Goal: Task Accomplishment & Management: Use online tool/utility

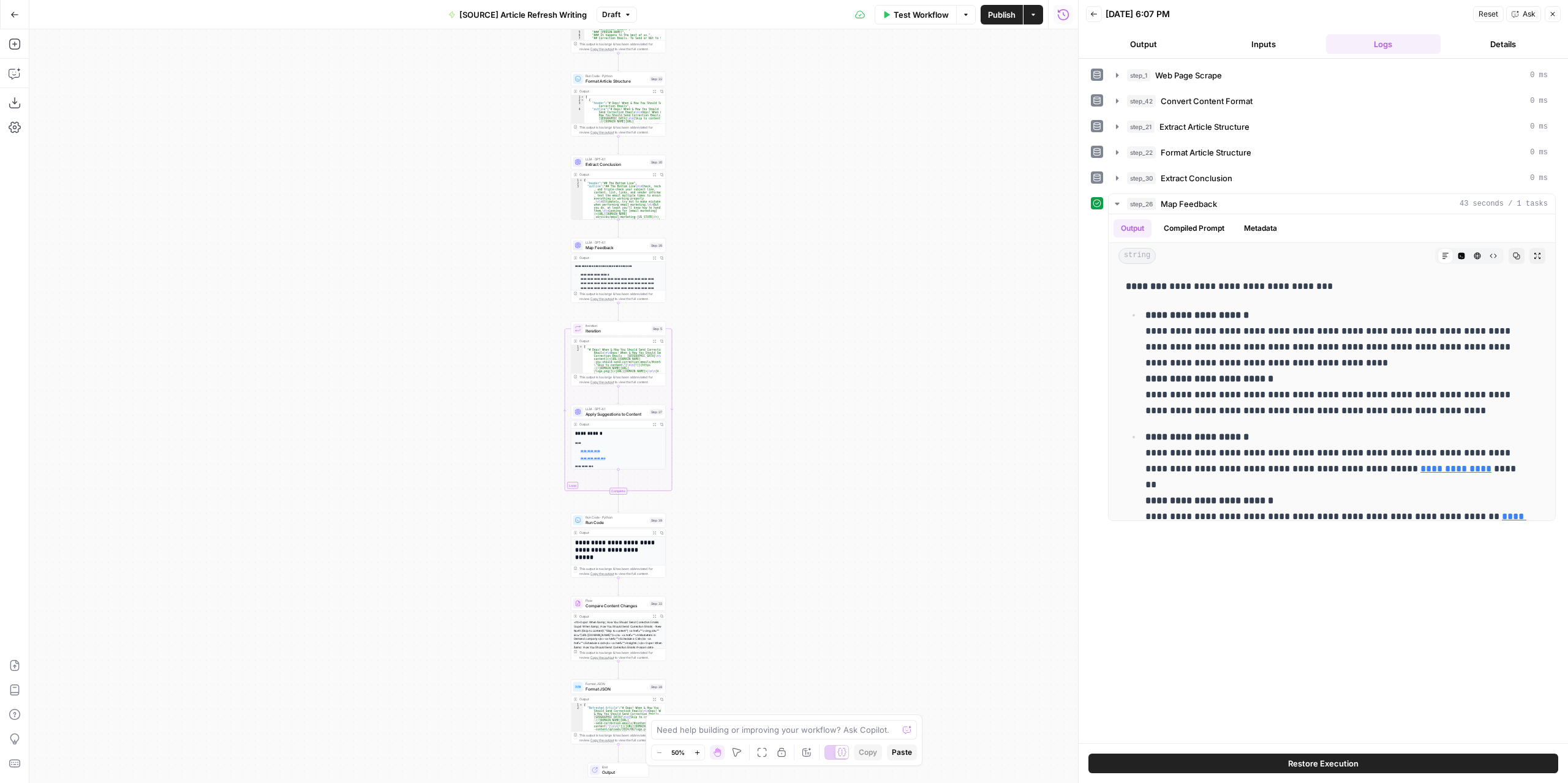
drag, startPoint x: 675, startPoint y: 537, endPoint x: 744, endPoint y: 418, distance: 137.6
click at [744, 418] on div "**********" at bounding box center [553, 406] width 1048 height 753
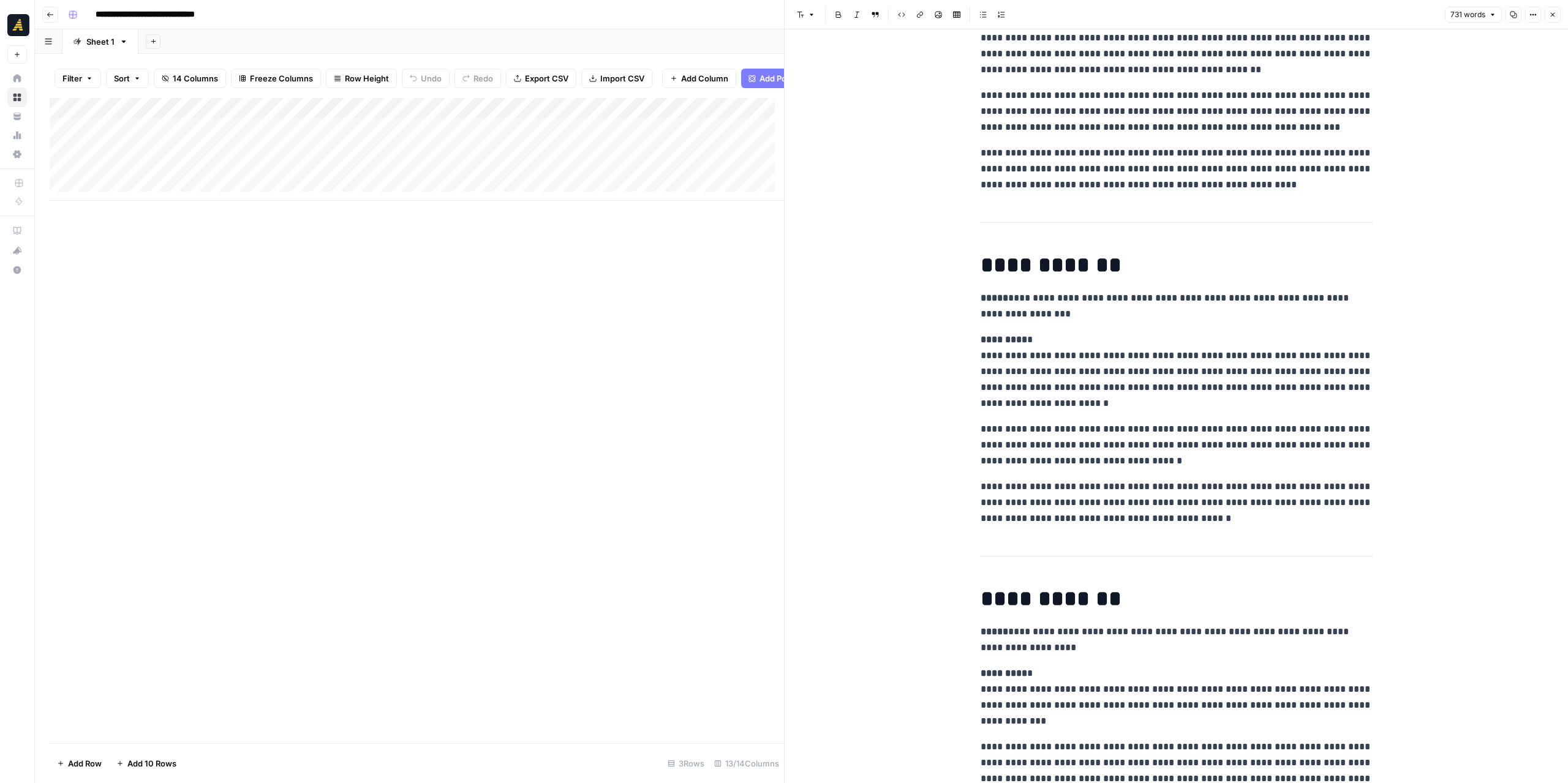
scroll to position [245, 0]
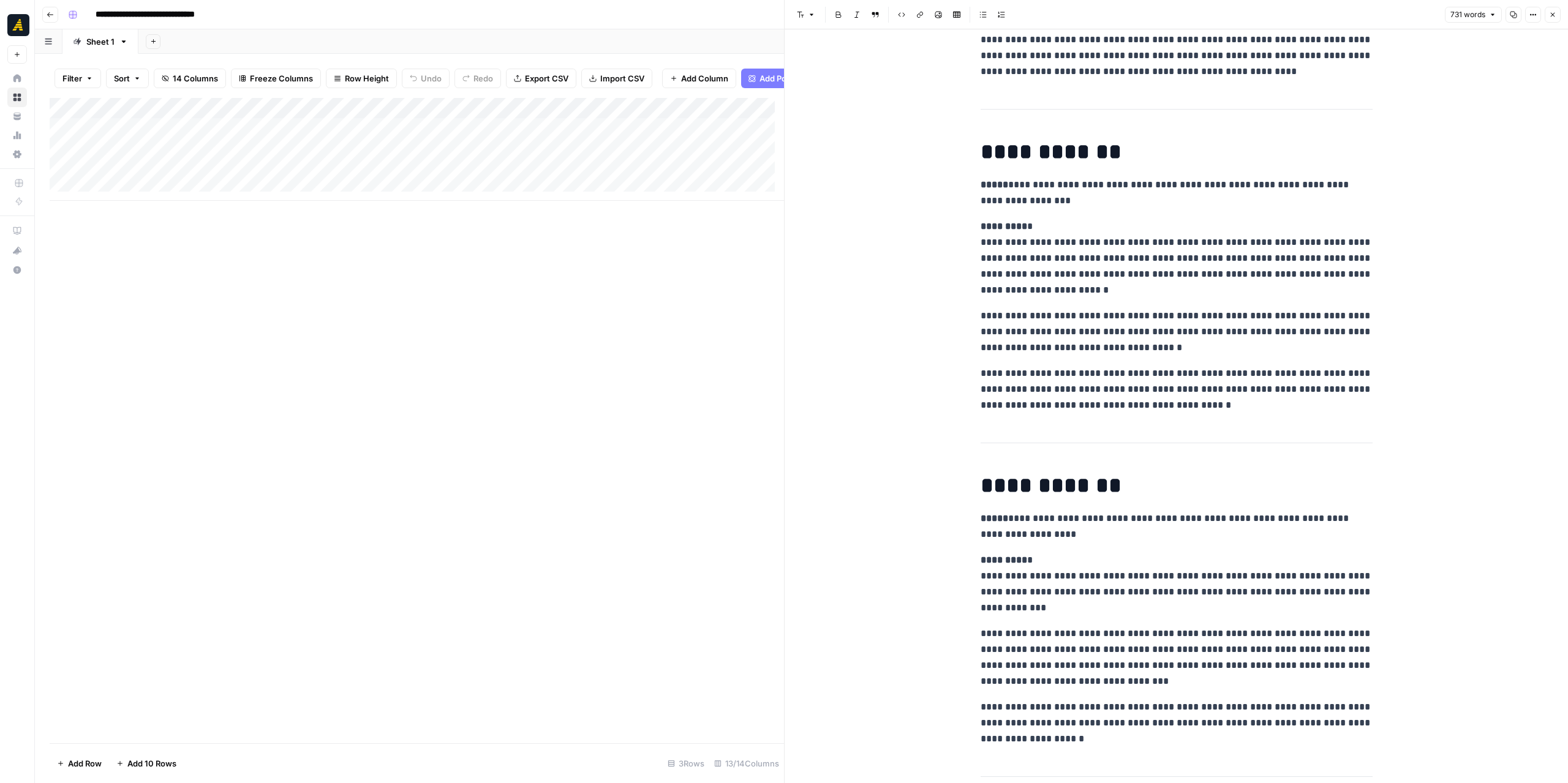
click at [1556, 12] on button "Close" at bounding box center [1553, 14] width 16 height 16
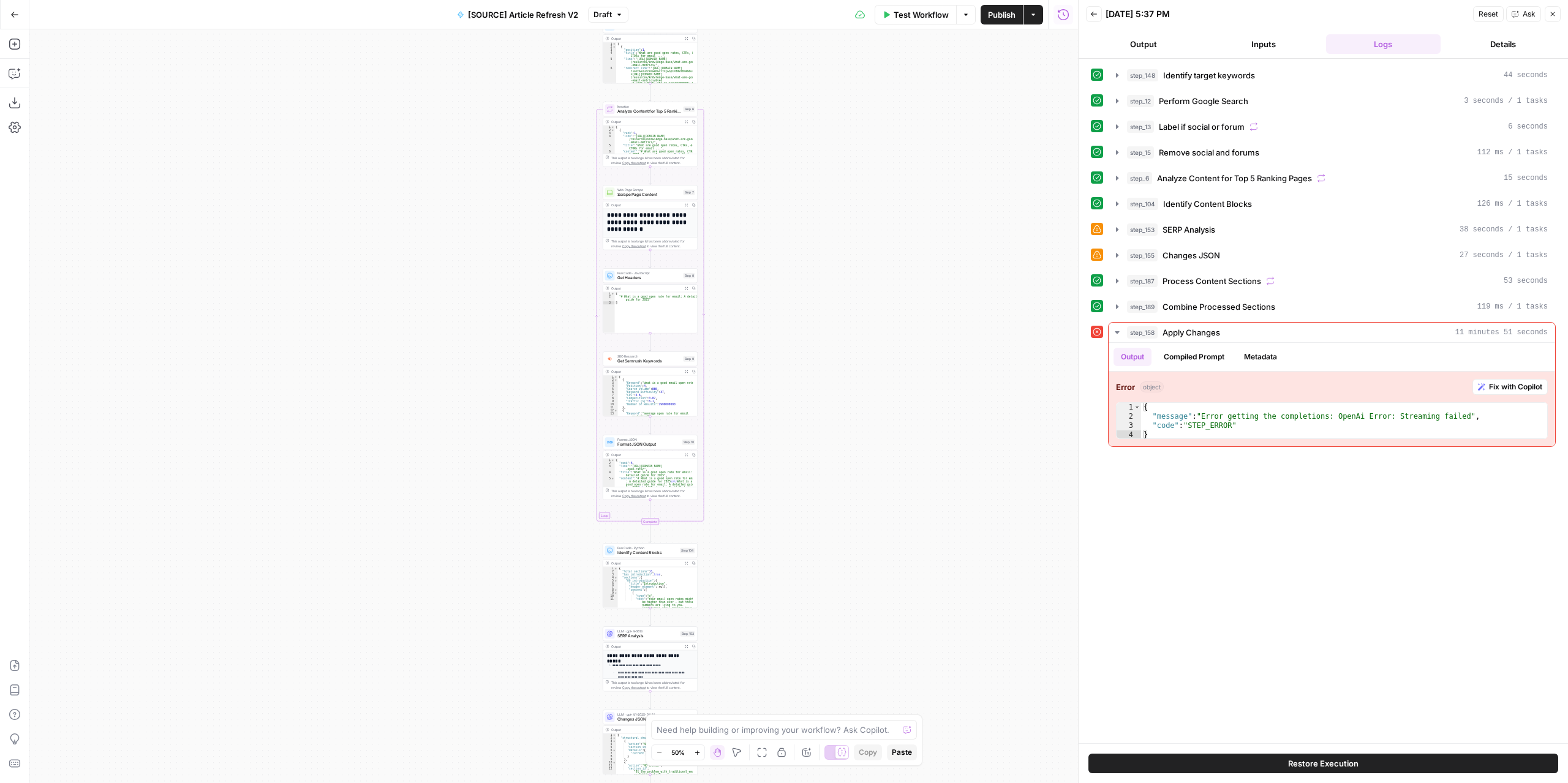
drag, startPoint x: 652, startPoint y: 217, endPoint x: 754, endPoint y: 475, distance: 277.4
click at [754, 475] on div "true false false true false true Workflow Set Inputs Inputs Power Agent Identif…" at bounding box center [553, 406] width 1048 height 753
drag, startPoint x: 738, startPoint y: 360, endPoint x: 734, endPoint y: 159, distance: 201.0
click at [734, 159] on div "true false false true false true Workflow Set Inputs Inputs Power Agent Identif…" at bounding box center [553, 406] width 1048 height 753
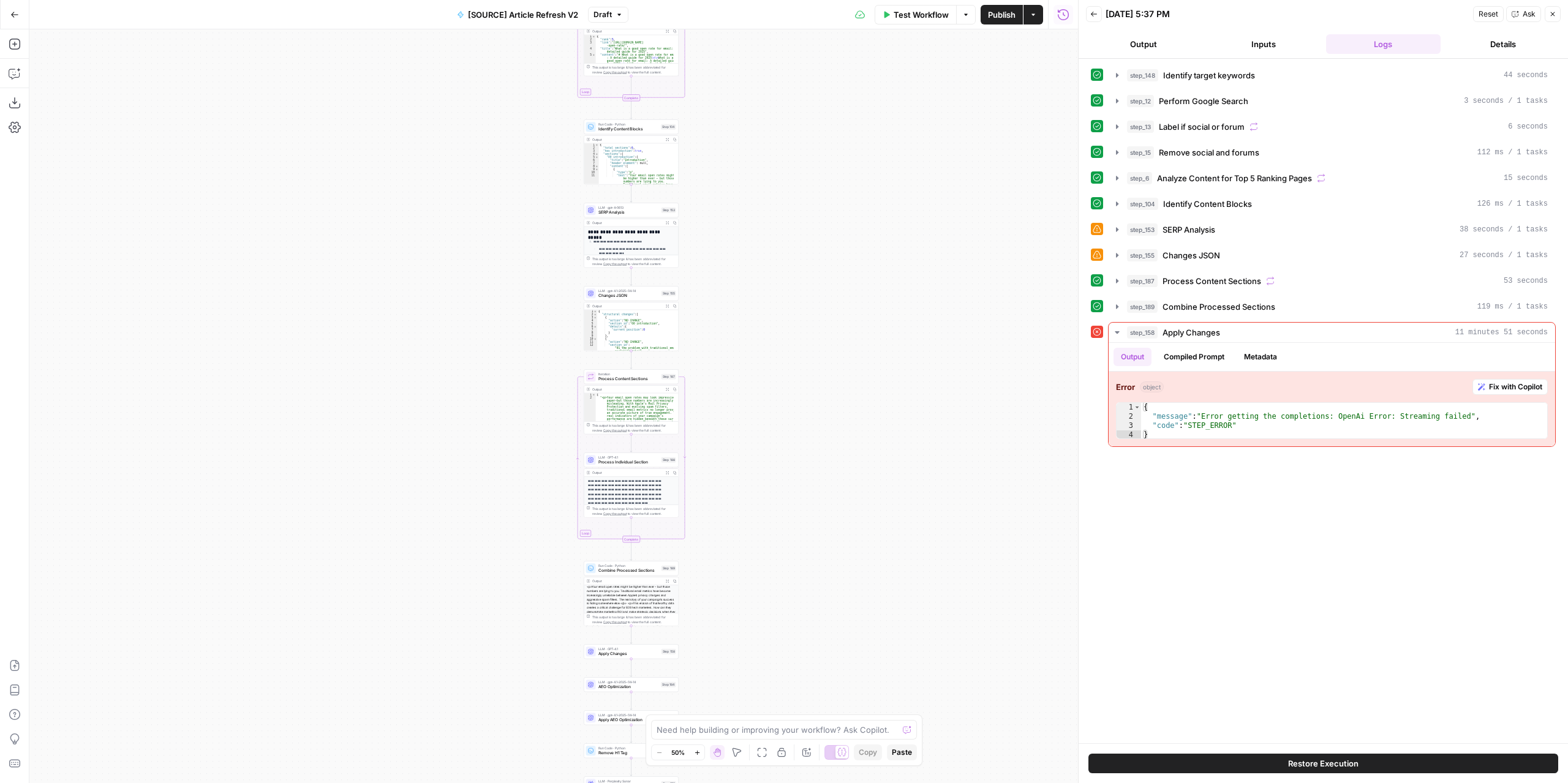
drag, startPoint x: 783, startPoint y: 424, endPoint x: 772, endPoint y: 243, distance: 181.3
click at [766, 199] on div "true false false true false true Workflow Set Inputs Inputs Power Agent Identif…" at bounding box center [553, 406] width 1048 height 753
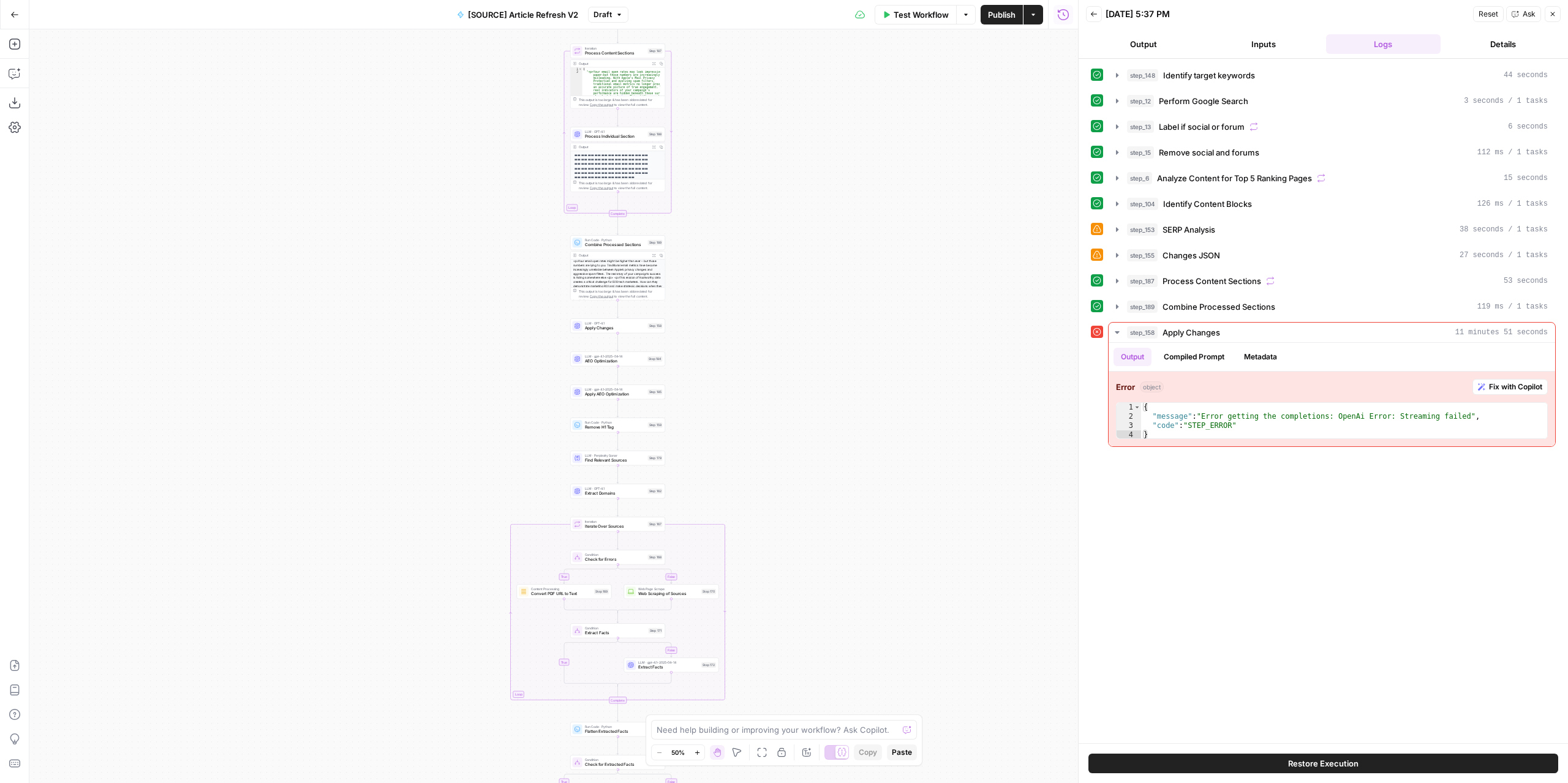
drag, startPoint x: 778, startPoint y: 243, endPoint x: 773, endPoint y: 183, distance: 60.2
click at [773, 183] on div "true false false true false true Workflow Set Inputs Inputs Power Agent Identif…" at bounding box center [553, 406] width 1048 height 753
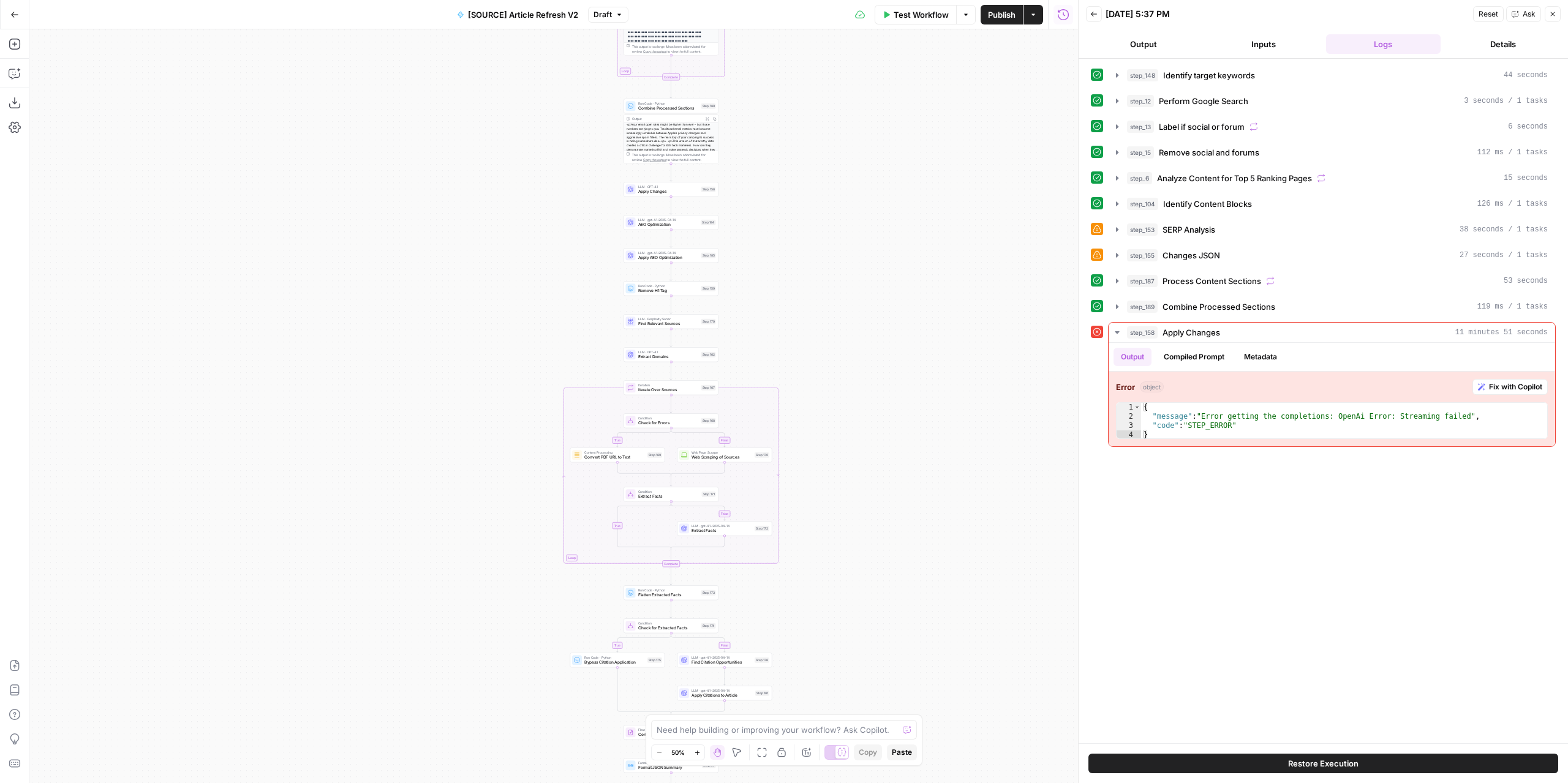
drag, startPoint x: 764, startPoint y: 389, endPoint x: 816, endPoint y: 306, distance: 97.9
click at [817, 307] on div "true false false true false true Workflow Set Inputs Inputs Power Agent Identif…" at bounding box center [553, 406] width 1048 height 753
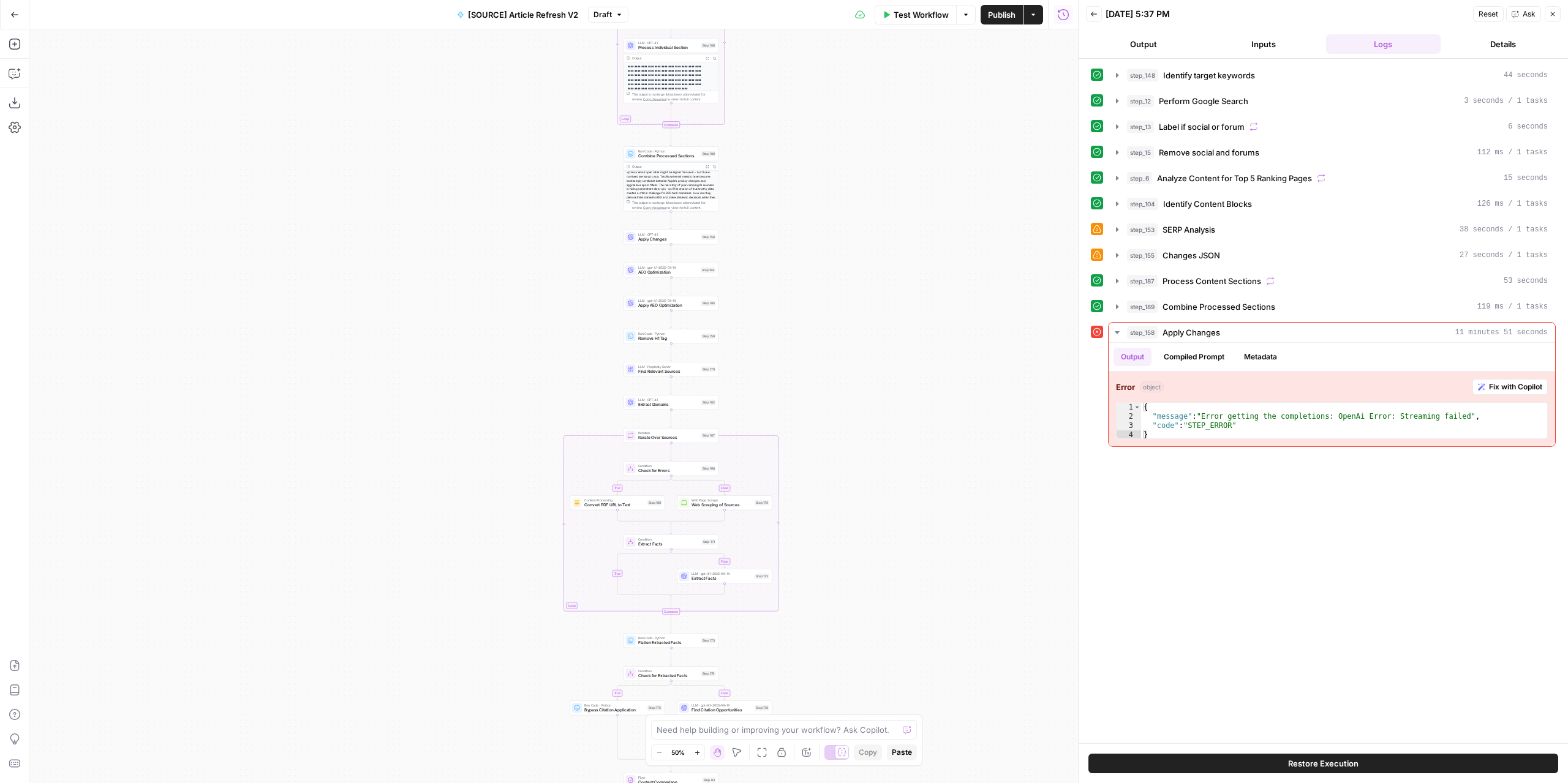
click at [762, 251] on div "true false false true false true Workflow Set Inputs Inputs Power Agent Identif…" at bounding box center [553, 406] width 1048 height 753
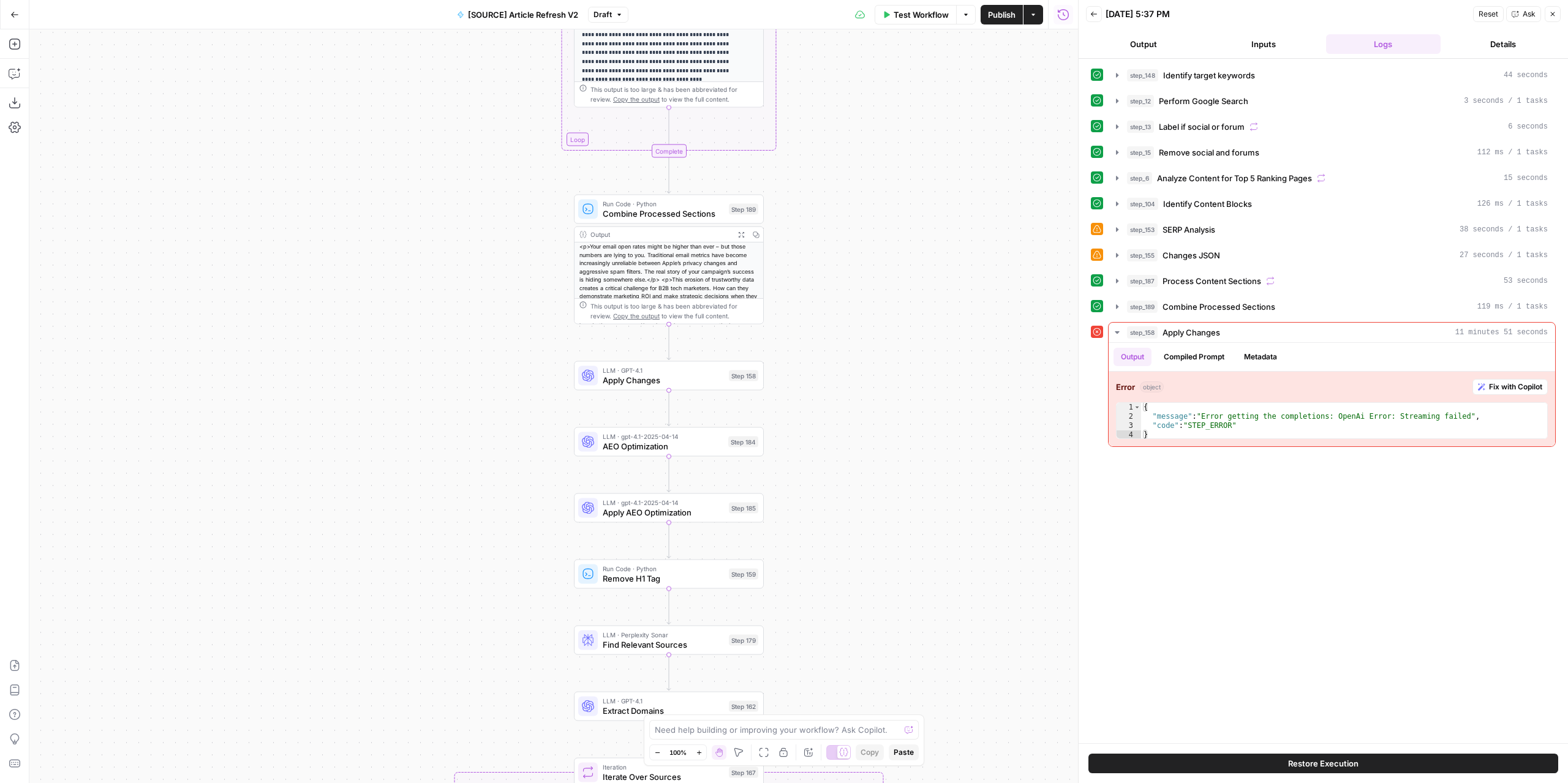
drag, startPoint x: 729, startPoint y: 218, endPoint x: 818, endPoint y: 371, distance: 177.0
click at [818, 371] on div "true false false true false true Workflow Set Inputs Inputs Power Agent Identif…" at bounding box center [553, 406] width 1048 height 753
click at [738, 233] on icon "button" at bounding box center [741, 234] width 7 height 7
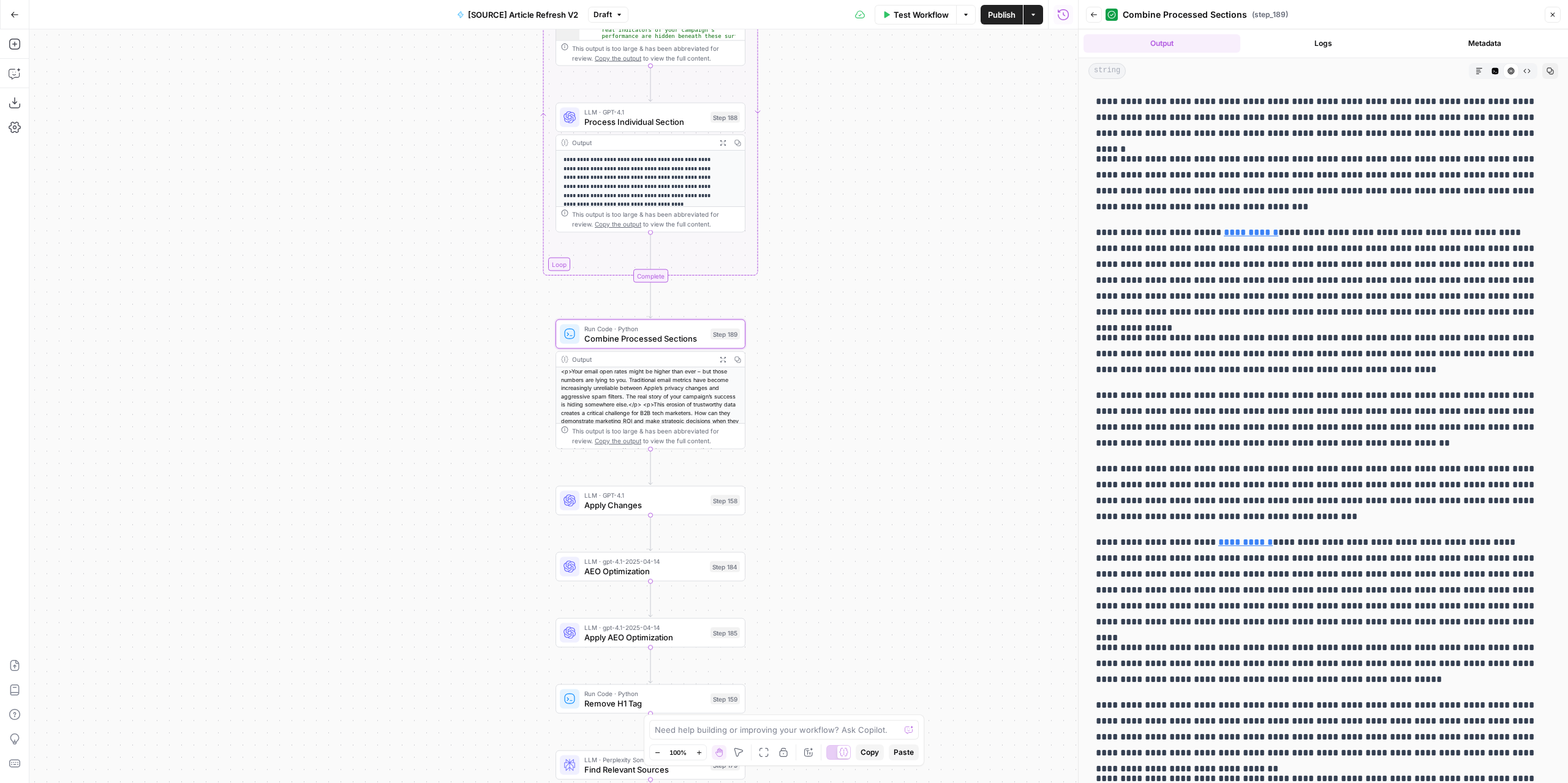
drag, startPoint x: 886, startPoint y: 173, endPoint x: 866, endPoint y: 283, distance: 111.8
click at [866, 283] on div "true false false true false true Workflow Set Inputs Inputs Power Agent Identif…" at bounding box center [553, 406] width 1048 height 753
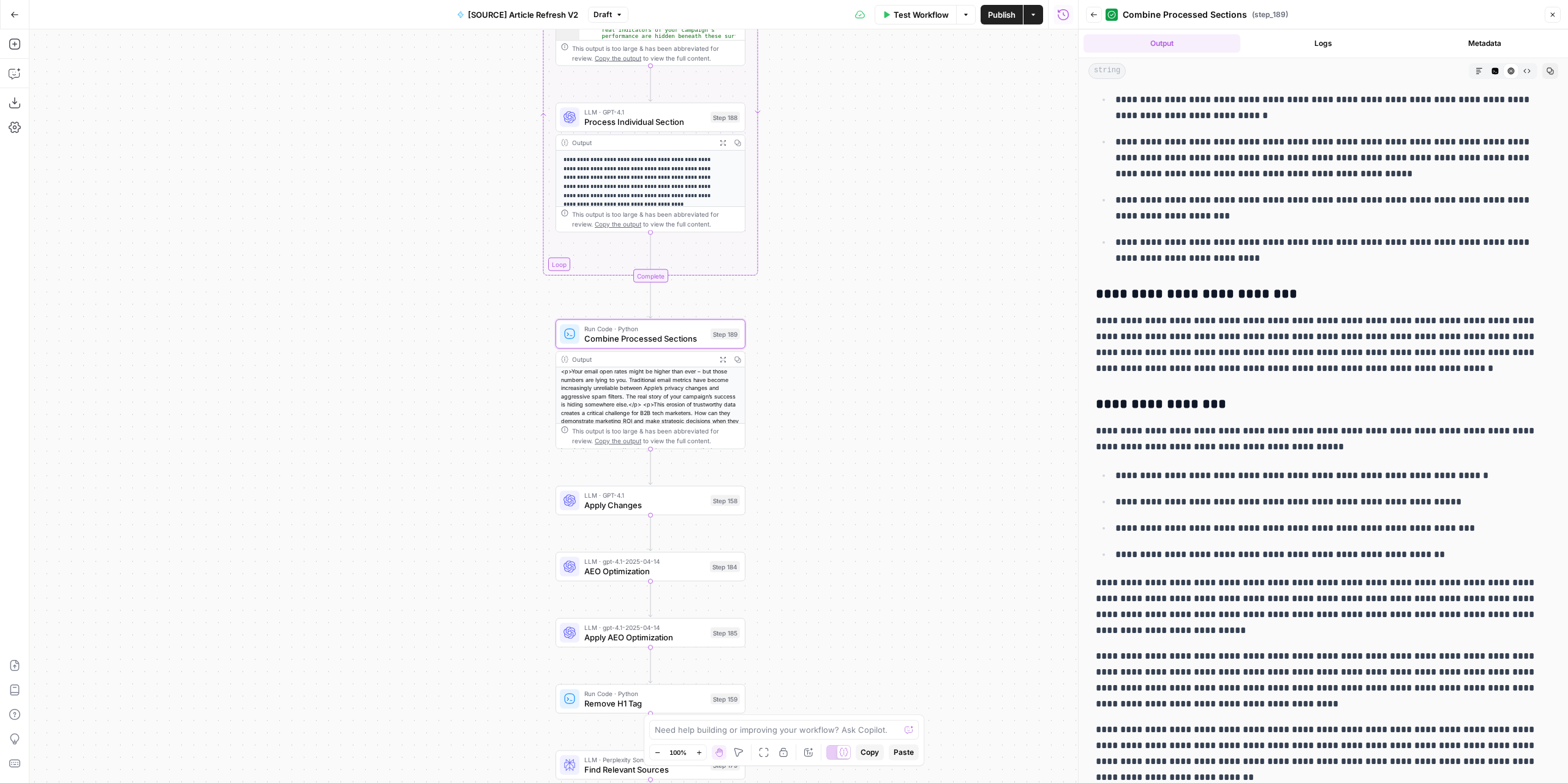
scroll to position [1858, 0]
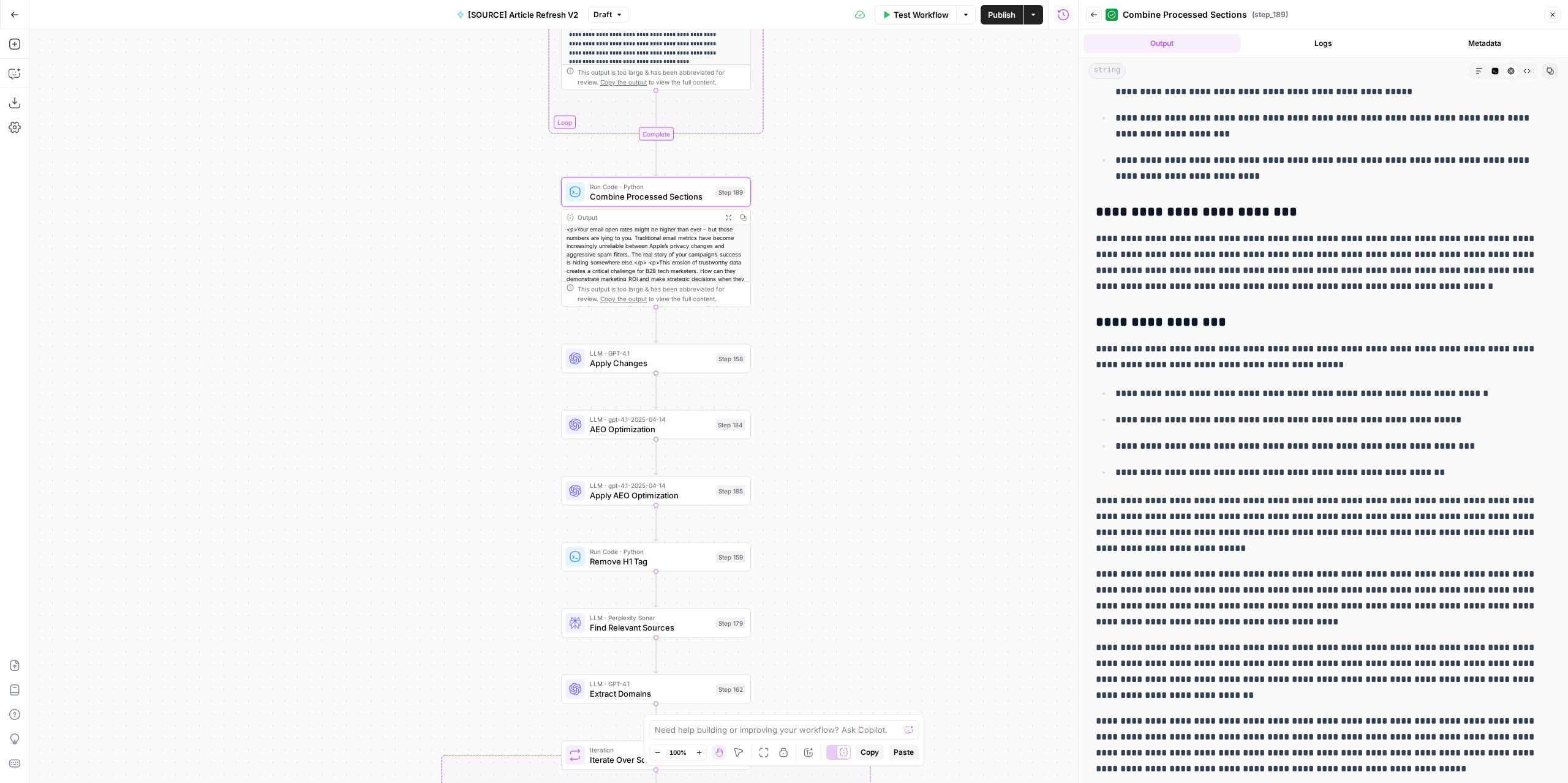
drag, startPoint x: 822, startPoint y: 493, endPoint x: 827, endPoint y: 352, distance: 141.1
click at [827, 352] on div "true false false true false true Workflow Set Inputs Inputs Power Agent Identif…" at bounding box center [553, 406] width 1048 height 753
click at [702, 369] on div "LLM · GPT-4.1 Apply Changes Step 158 Copy step Delete step Edit Note Test" at bounding box center [655, 358] width 190 height 30
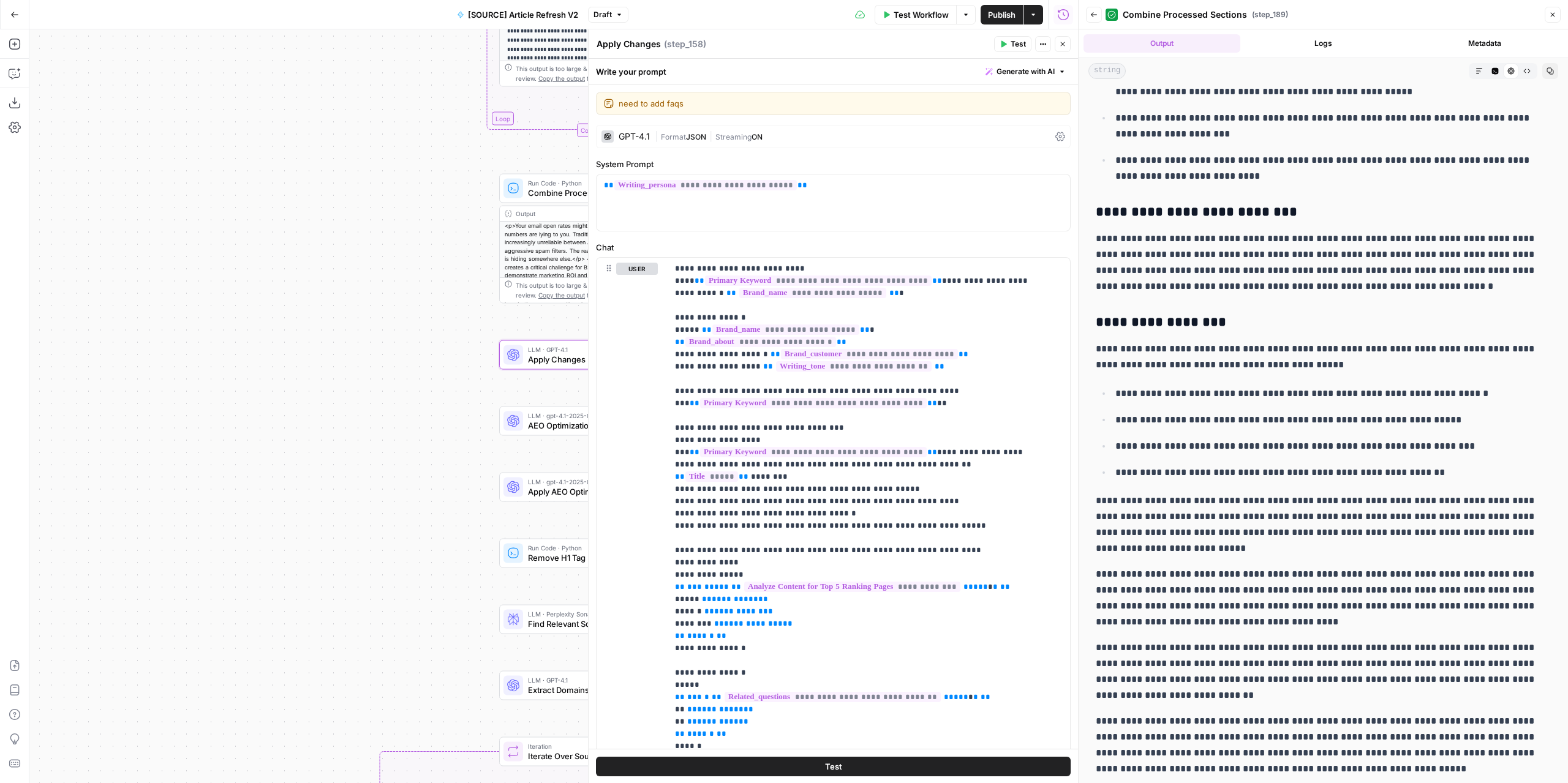
drag, startPoint x: 480, startPoint y: 267, endPoint x: 386, endPoint y: 264, distance: 94.0
click at [387, 264] on div "true false false true false true Workflow Set Inputs Inputs Power Agent Identif…" at bounding box center [553, 406] width 1048 height 753
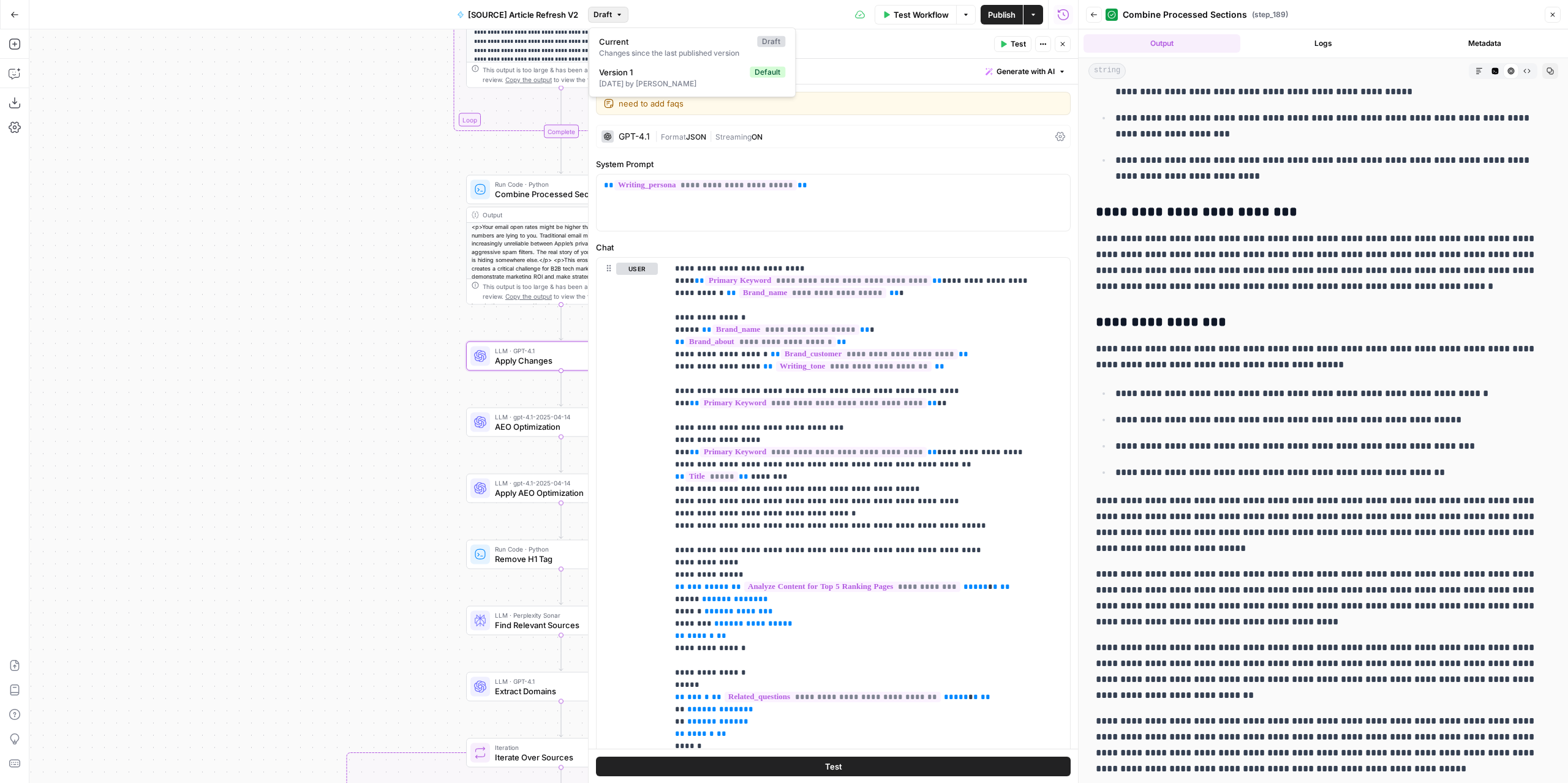
click at [611, 15] on span "Draft" at bounding box center [602, 14] width 18 height 11
click at [666, 82] on div "1 day ago by Nicolás Fernández" at bounding box center [692, 84] width 186 height 11
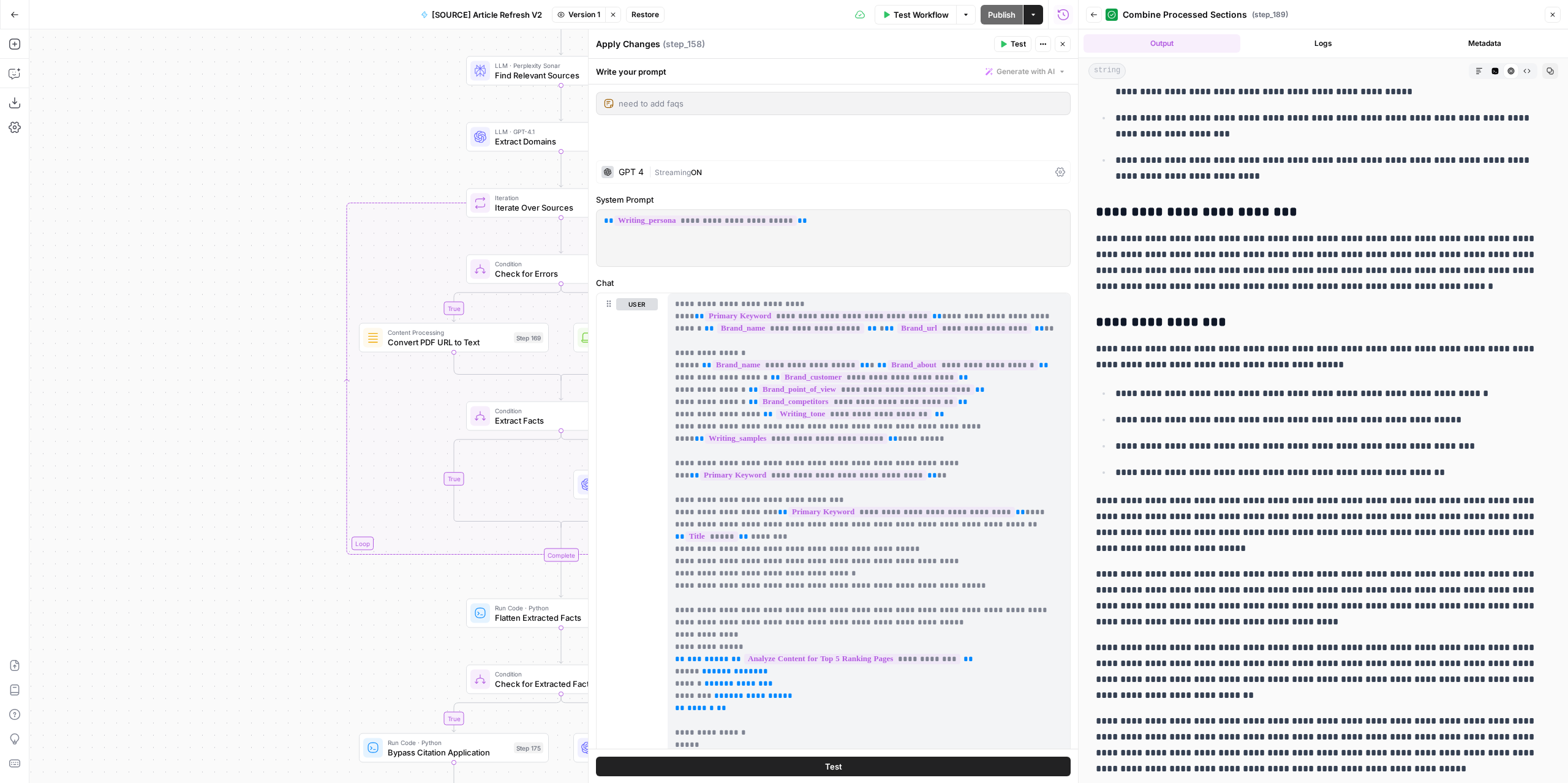
scroll to position [0, 0]
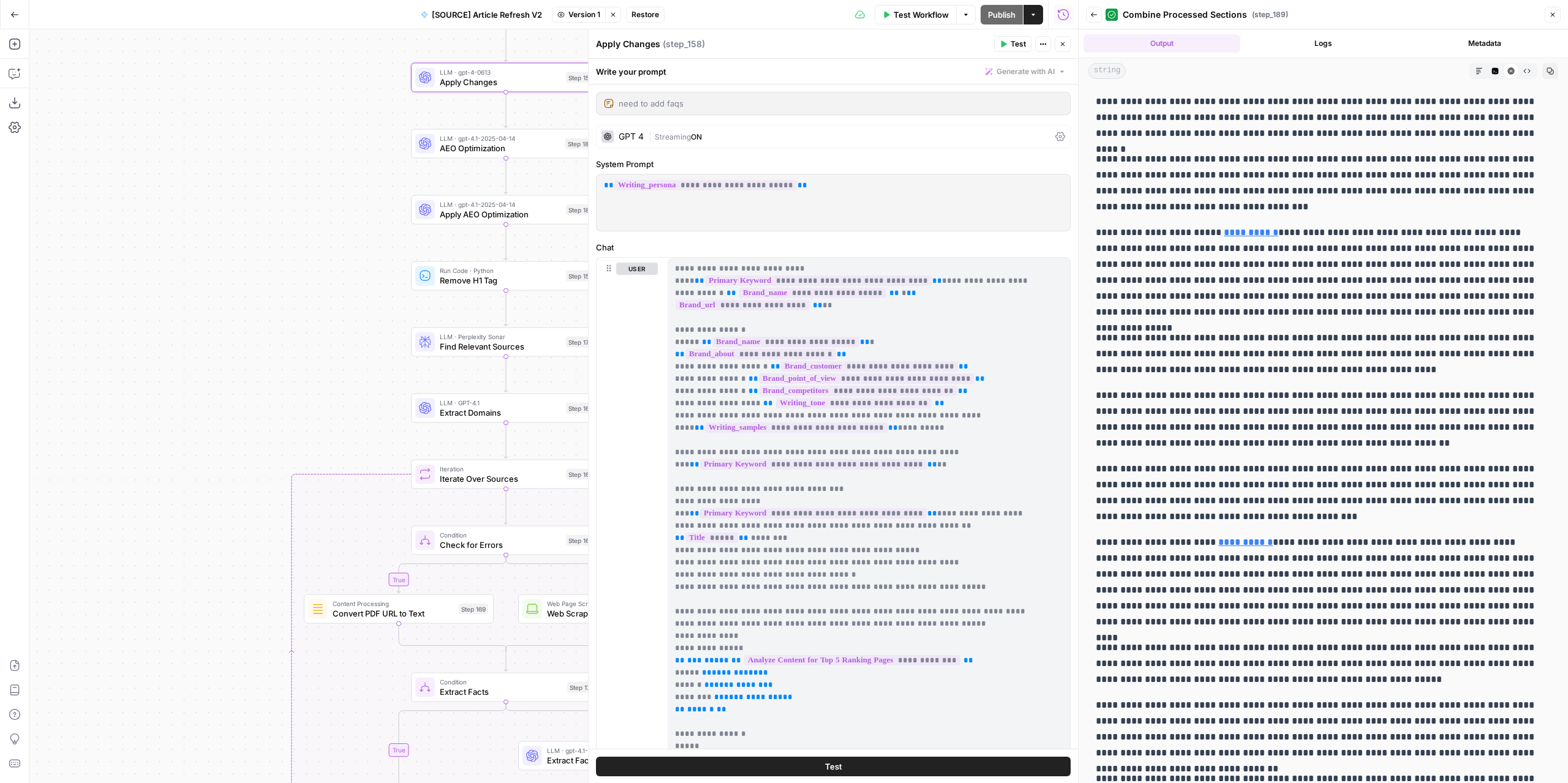
drag, startPoint x: 319, startPoint y: 196, endPoint x: 254, endPoint y: 523, distance: 333.4
click at [251, 542] on div "true false false true false true Workflow Set Inputs Inputs Power Agent Identif…" at bounding box center [553, 406] width 1048 height 753
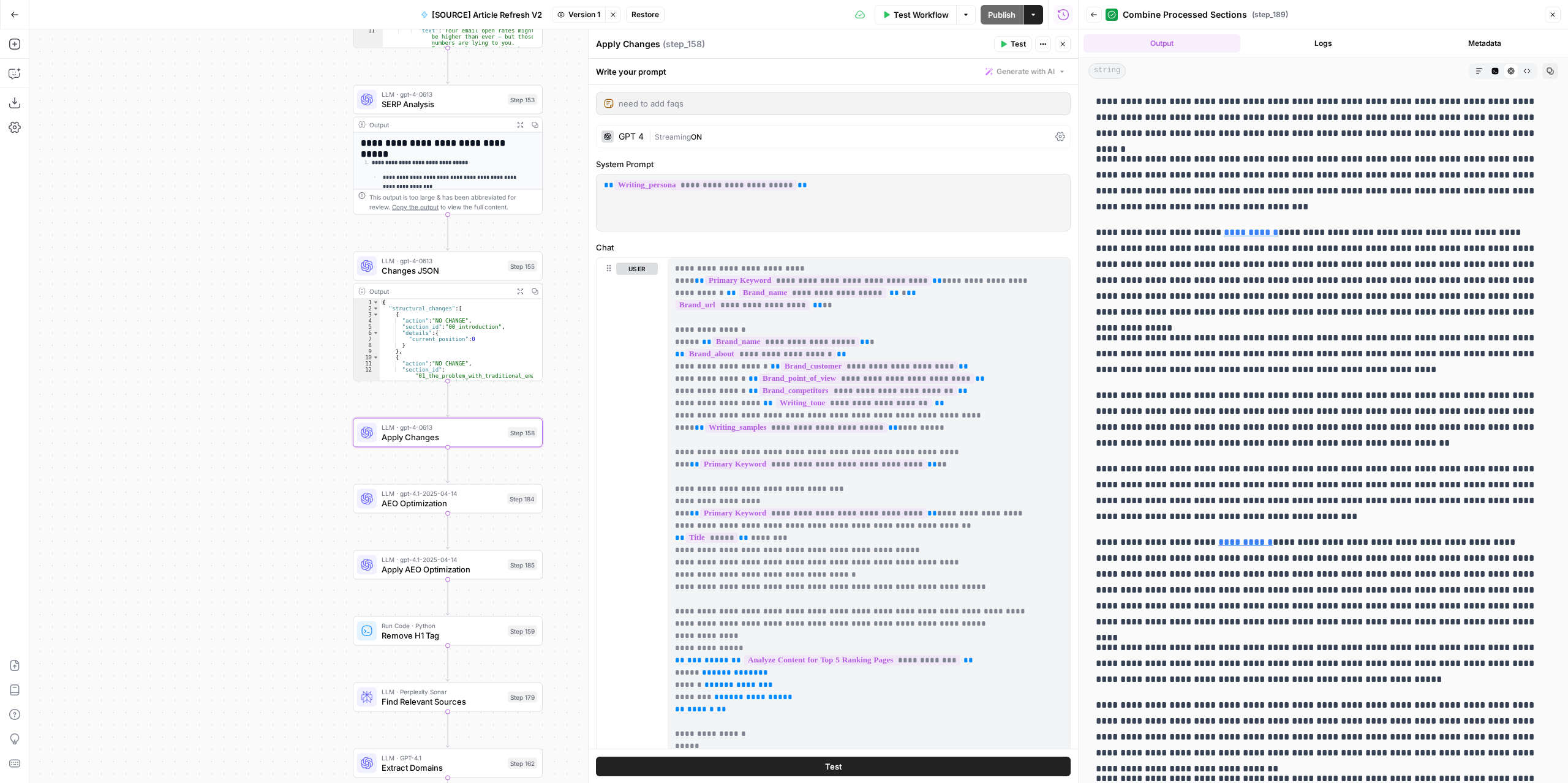
drag, startPoint x: 276, startPoint y: 283, endPoint x: 231, endPoint y: 567, distance: 287.5
click at [231, 567] on div "true false false true false true Workflow Set Inputs Inputs Power Agent Identif…" at bounding box center [553, 406] width 1048 height 753
click at [617, 14] on button "Stop viewing" at bounding box center [613, 14] width 16 height 16
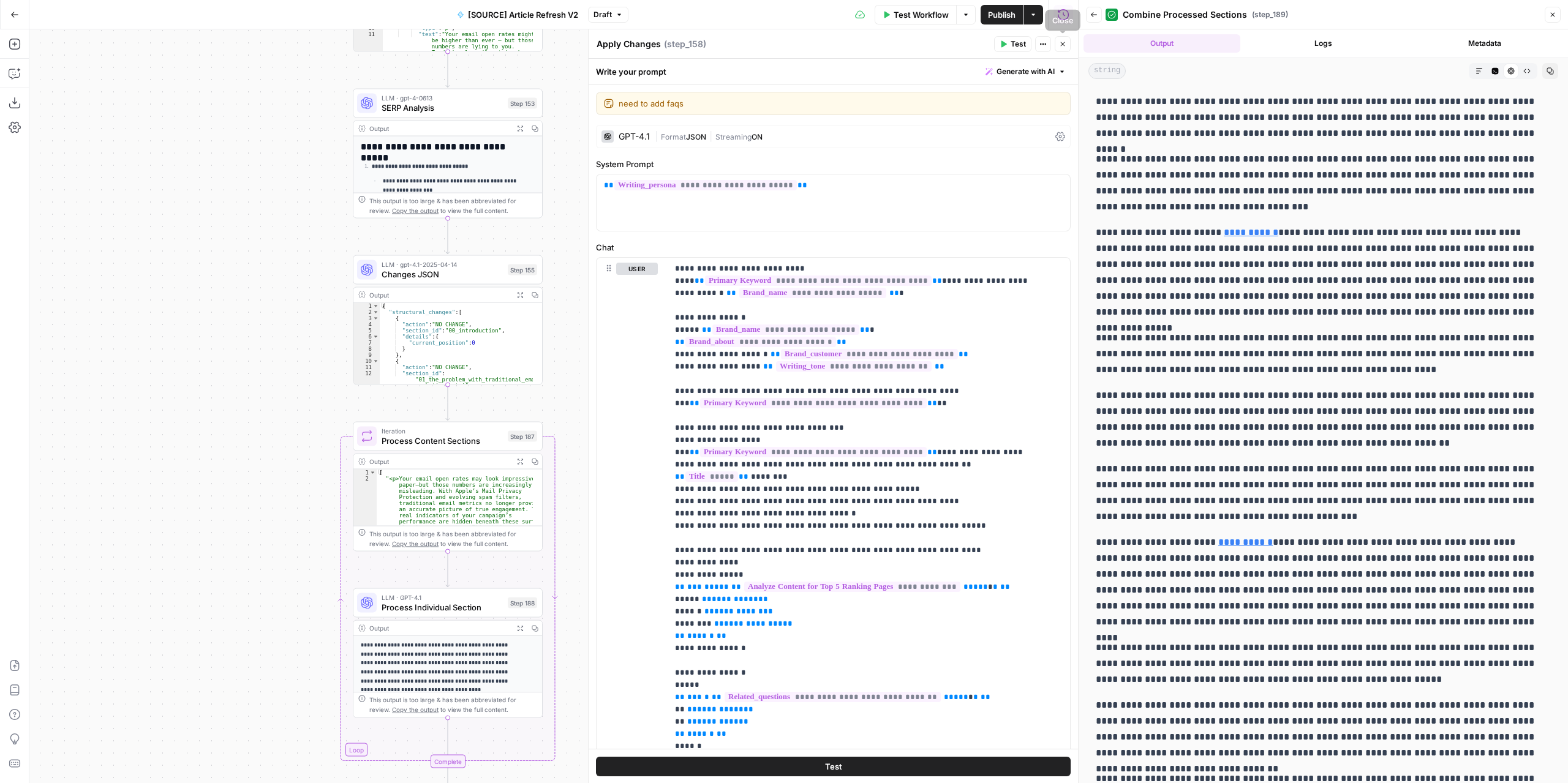
click at [1061, 46] on icon "button" at bounding box center [1063, 44] width 7 height 7
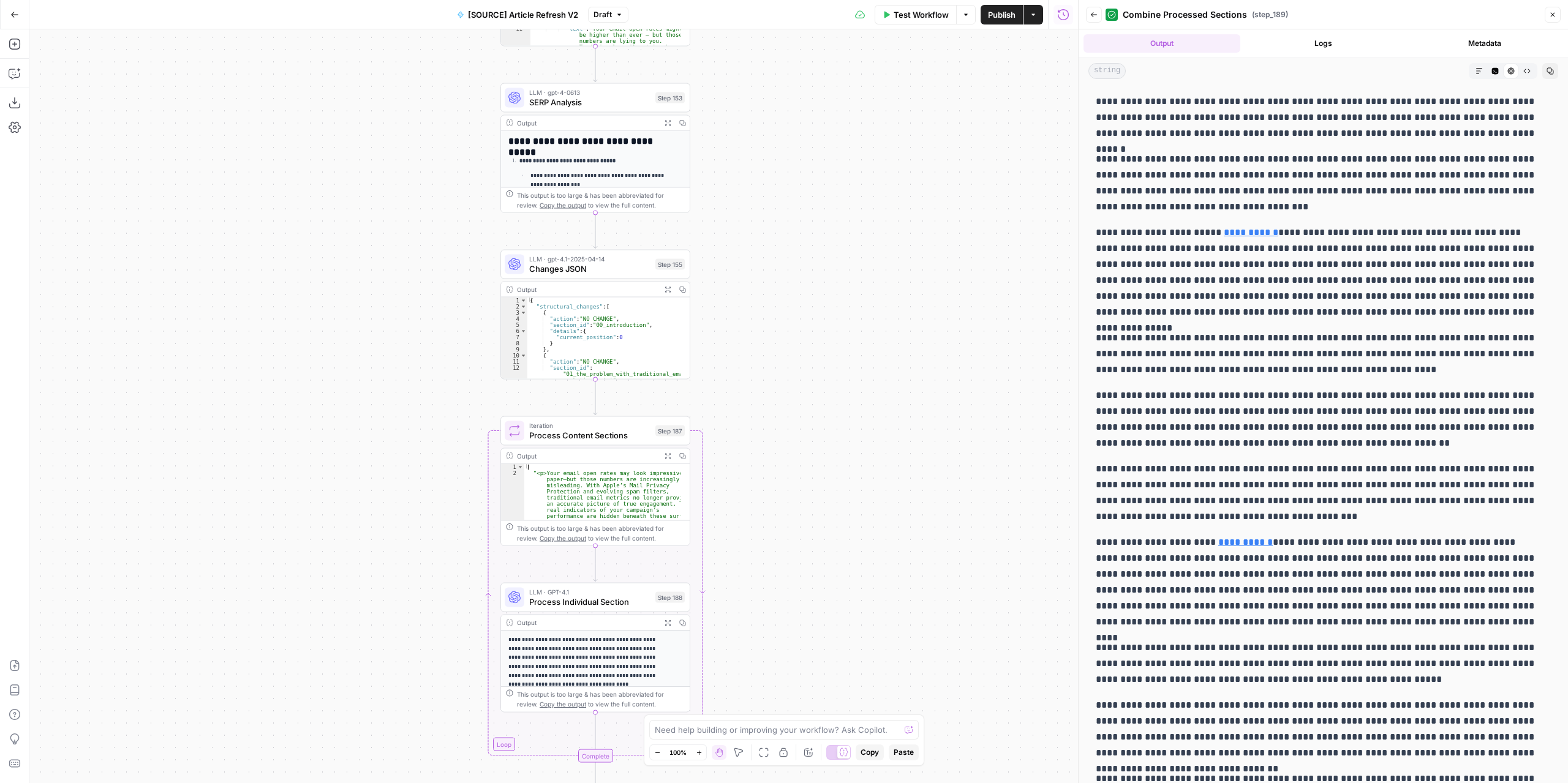
drag, startPoint x: 689, startPoint y: 254, endPoint x: 818, endPoint y: 98, distance: 202.4
click at [813, 35] on div "true false false true false true Workflow Set Inputs Inputs Power Agent Identif…" at bounding box center [553, 406] width 1048 height 753
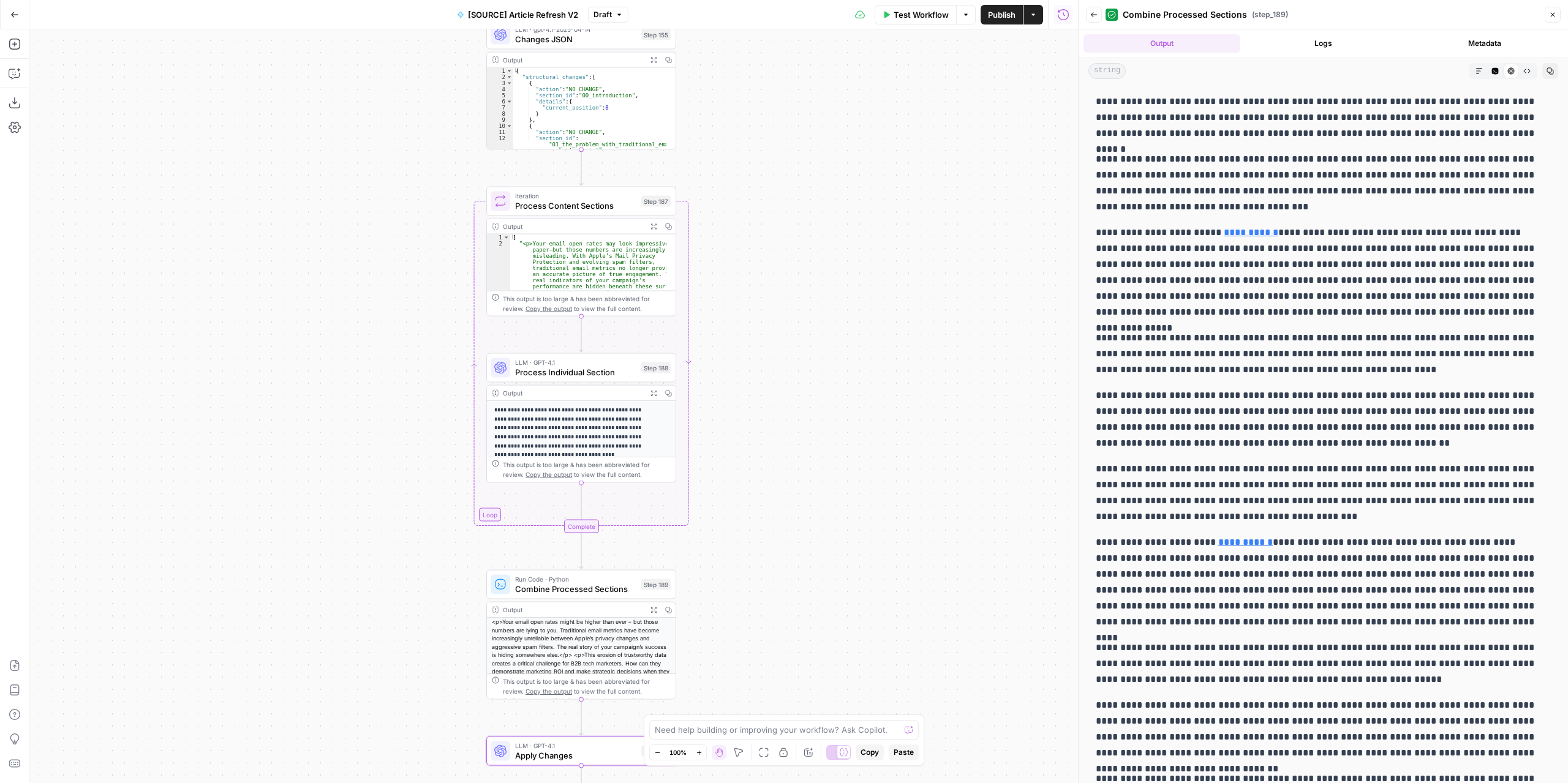
drag, startPoint x: 843, startPoint y: 449, endPoint x: 820, endPoint y: 169, distance: 280.9
click at [822, 167] on div "true false false true false true Workflow Set Inputs Inputs Power Agent Identif…" at bounding box center [553, 406] width 1048 height 753
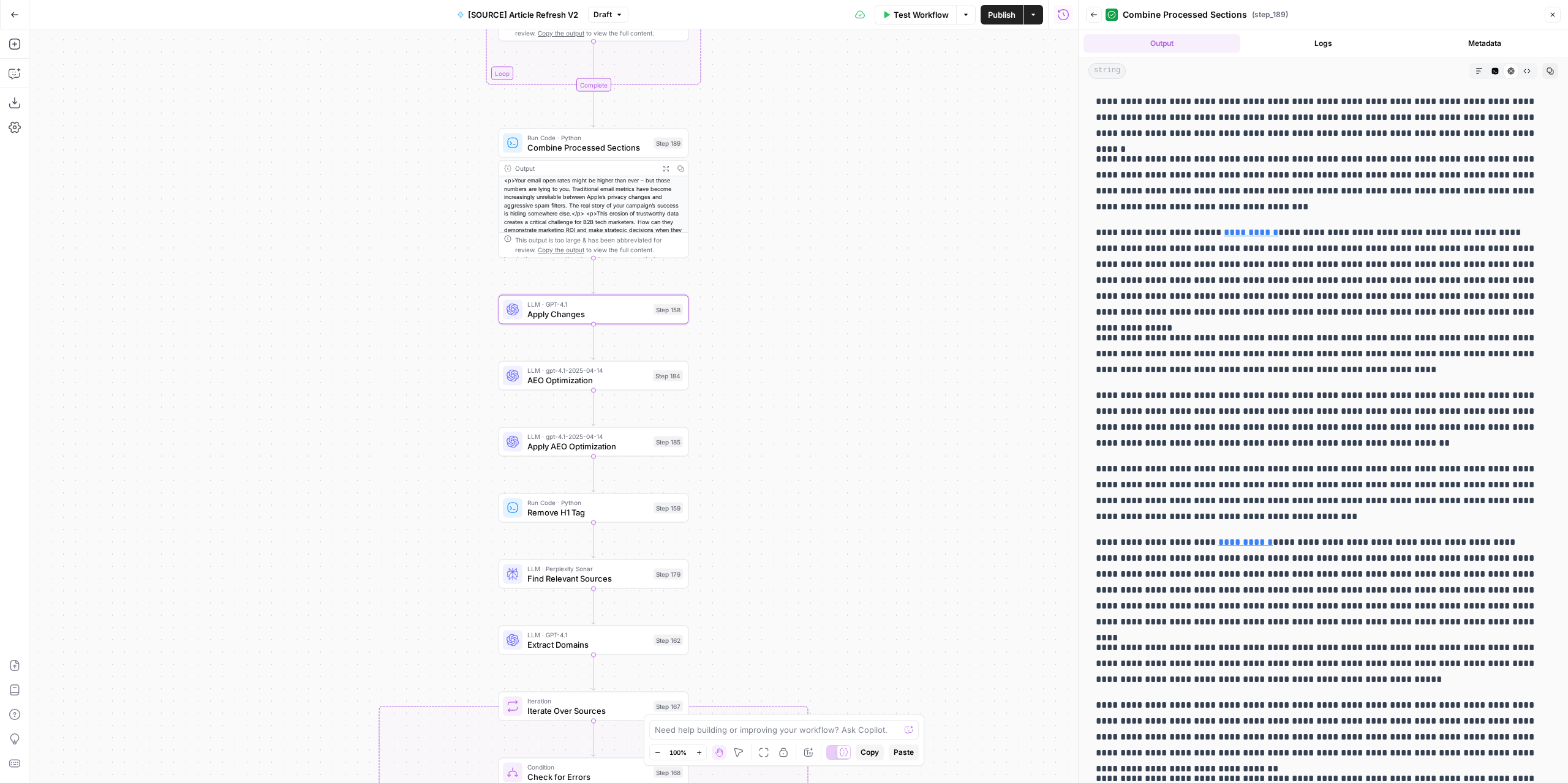
drag, startPoint x: 812, startPoint y: 461, endPoint x: 845, endPoint y: 307, distance: 157.5
click at [845, 307] on div "true false false true false true Workflow Set Inputs Inputs Power Agent Identif…" at bounding box center [553, 406] width 1048 height 753
click at [642, 318] on span "Apply Changes" at bounding box center [589, 319] width 121 height 12
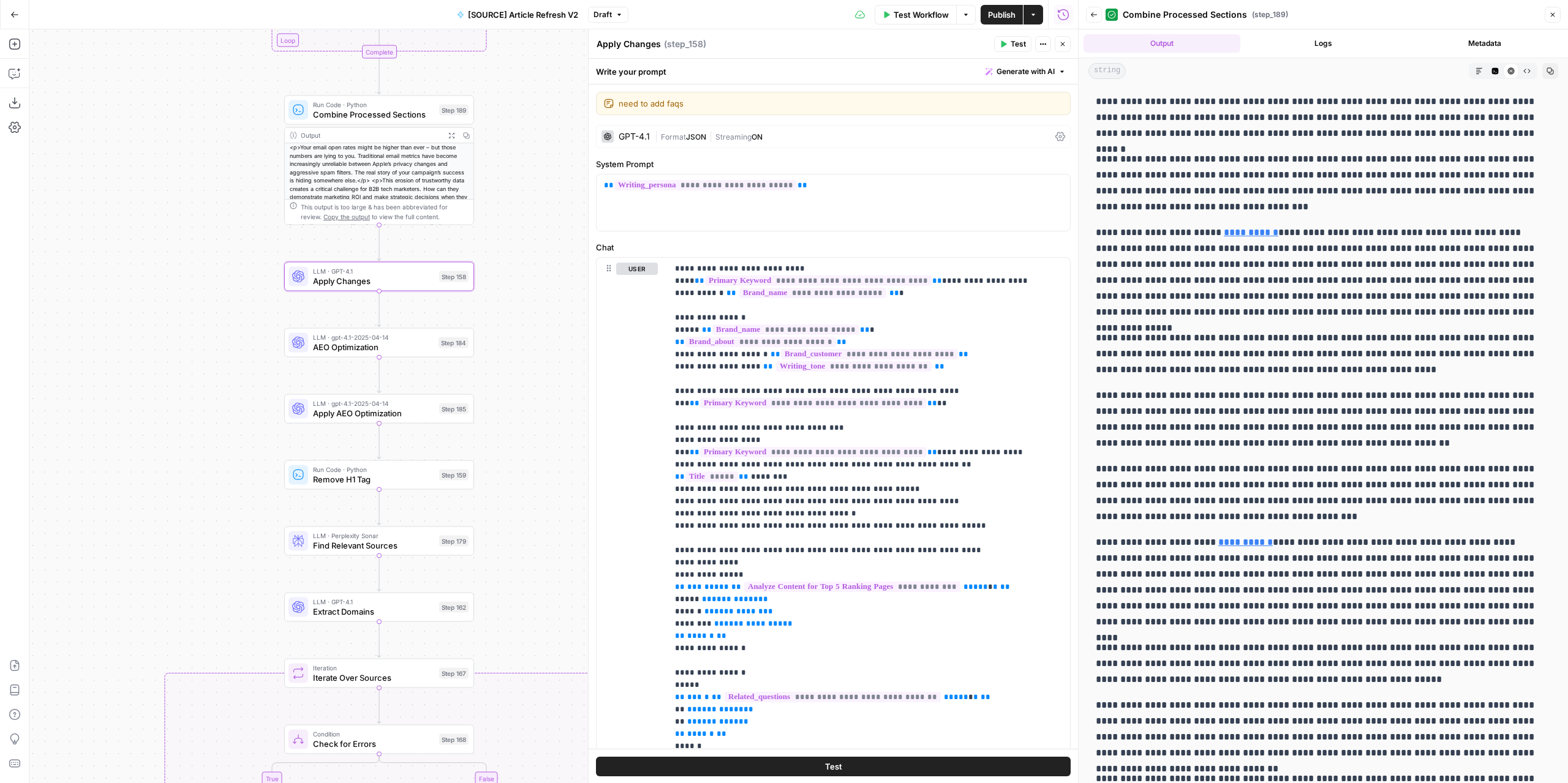
drag, startPoint x: 381, startPoint y: 293, endPoint x: 221, endPoint y: 261, distance: 163.2
click at [221, 261] on div "true false false true false true Workflow Set Inputs Inputs Power Agent Identif…" at bounding box center [553, 406] width 1048 height 753
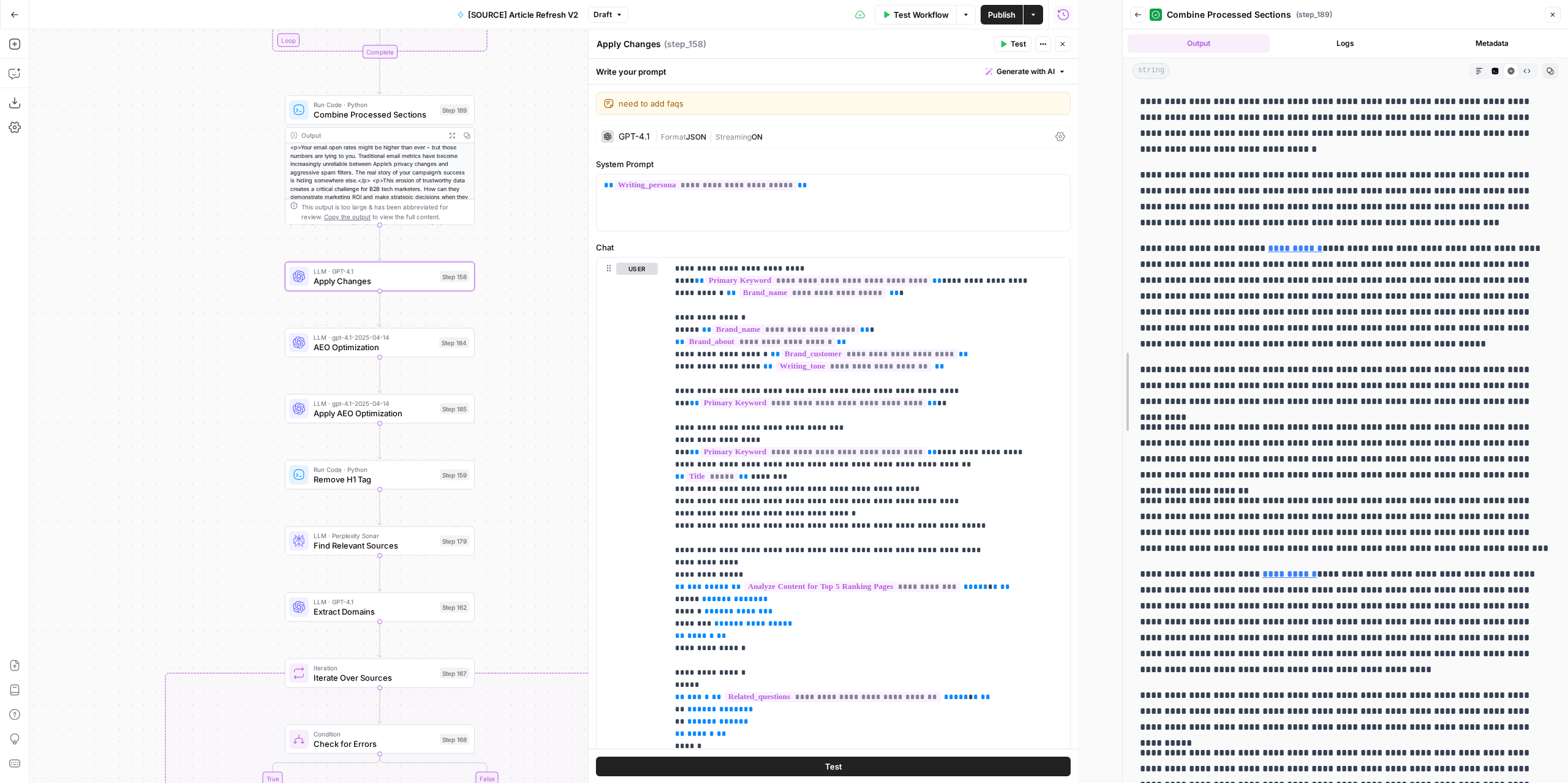
drag, startPoint x: 1077, startPoint y: 461, endPoint x: 1121, endPoint y: 462, distance: 44.0
click at [1121, 462] on div at bounding box center [1122, 392] width 12 height 783
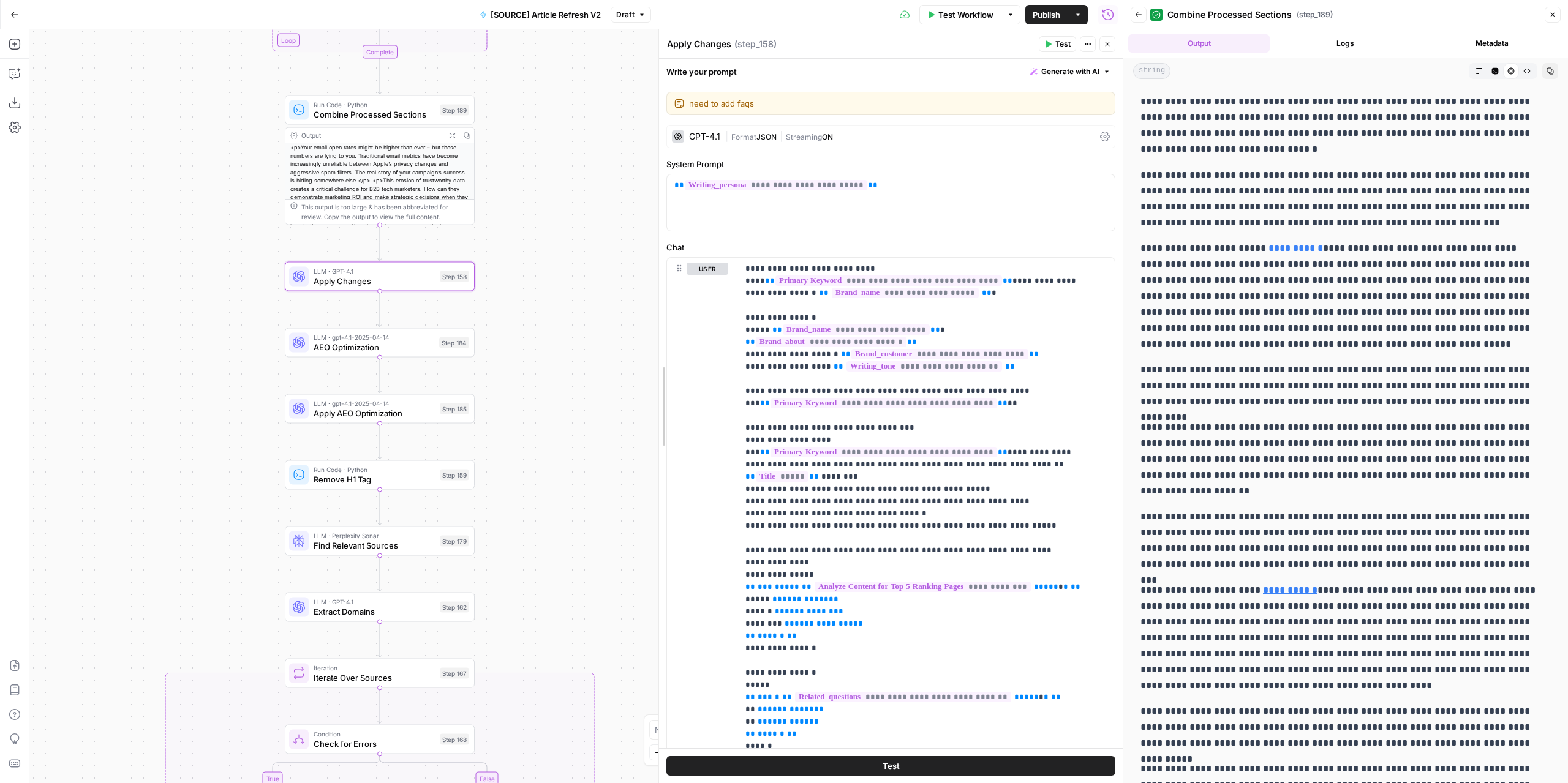
drag, startPoint x: 638, startPoint y: 450, endPoint x: 664, endPoint y: 457, distance: 26.9
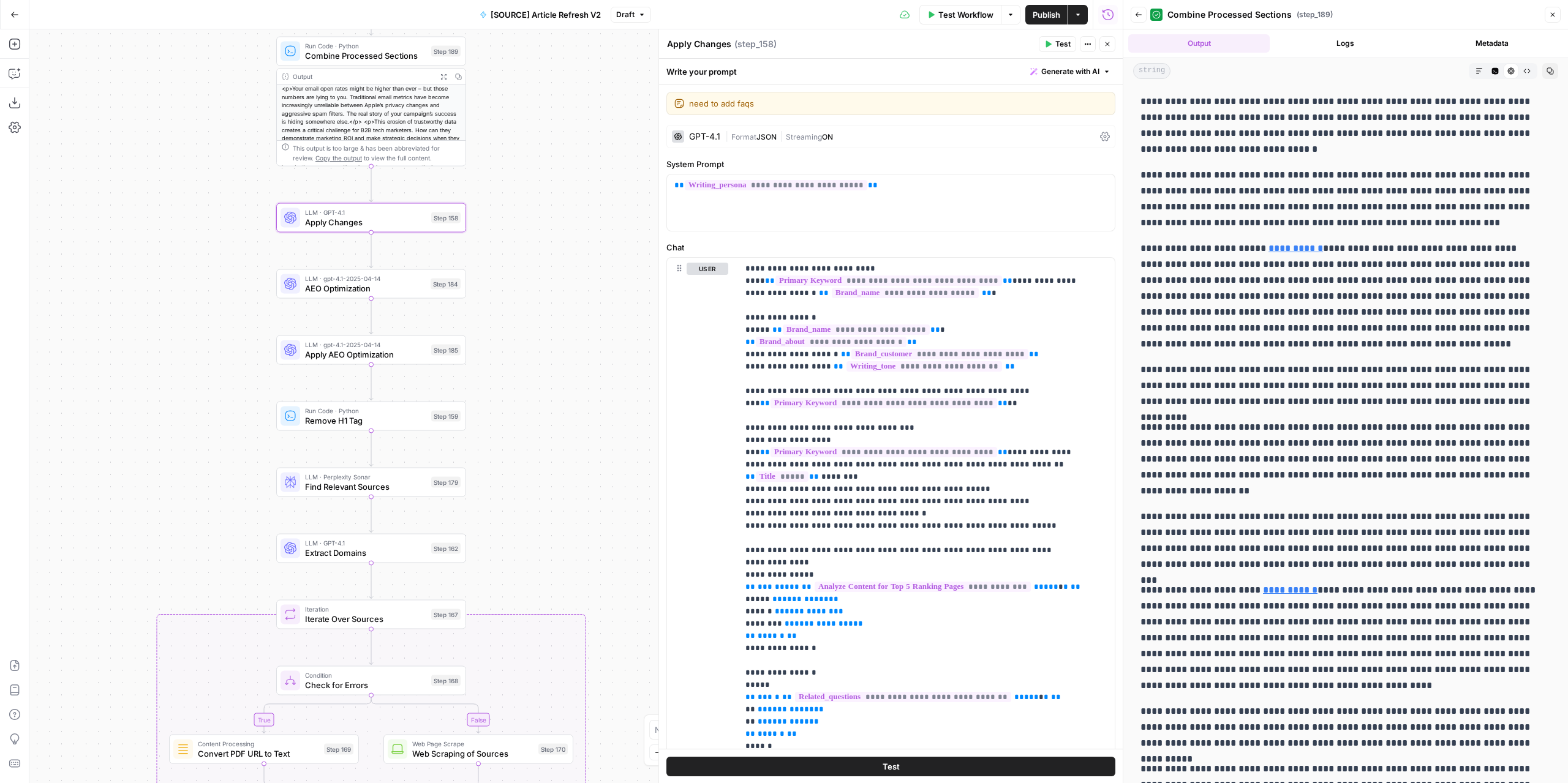
drag, startPoint x: 531, startPoint y: 446, endPoint x: 523, endPoint y: 388, distance: 58.5
click at [523, 388] on div "true false false true false true Workflow Set Inputs Inputs Power Agent Identif…" at bounding box center [576, 406] width 1093 height 753
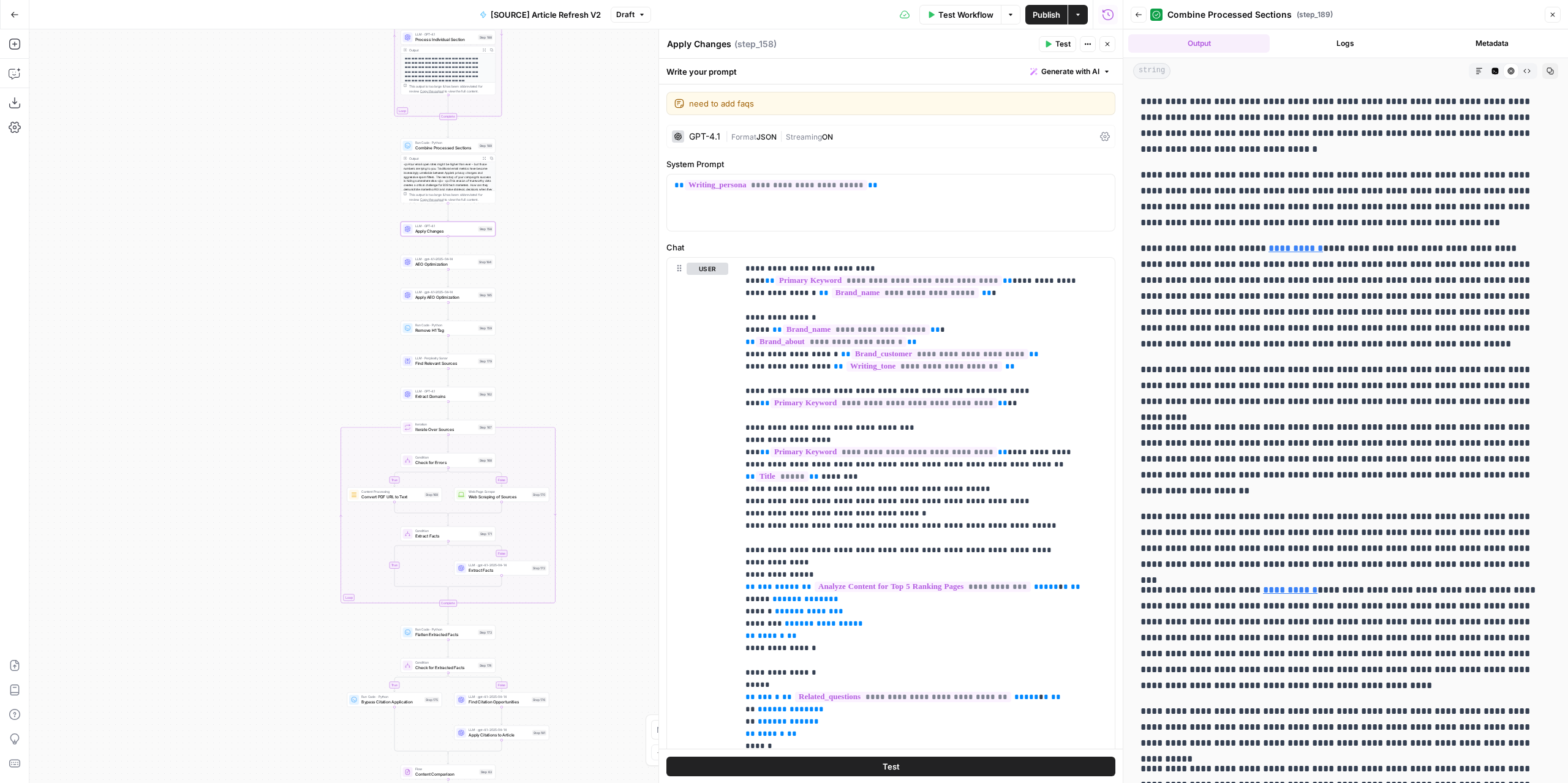
drag, startPoint x: 541, startPoint y: 339, endPoint x: 544, endPoint y: 291, distance: 48.1
click at [544, 291] on div "true false false true false true Workflow Set Inputs Inputs Power Agent Identif…" at bounding box center [576, 406] width 1093 height 753
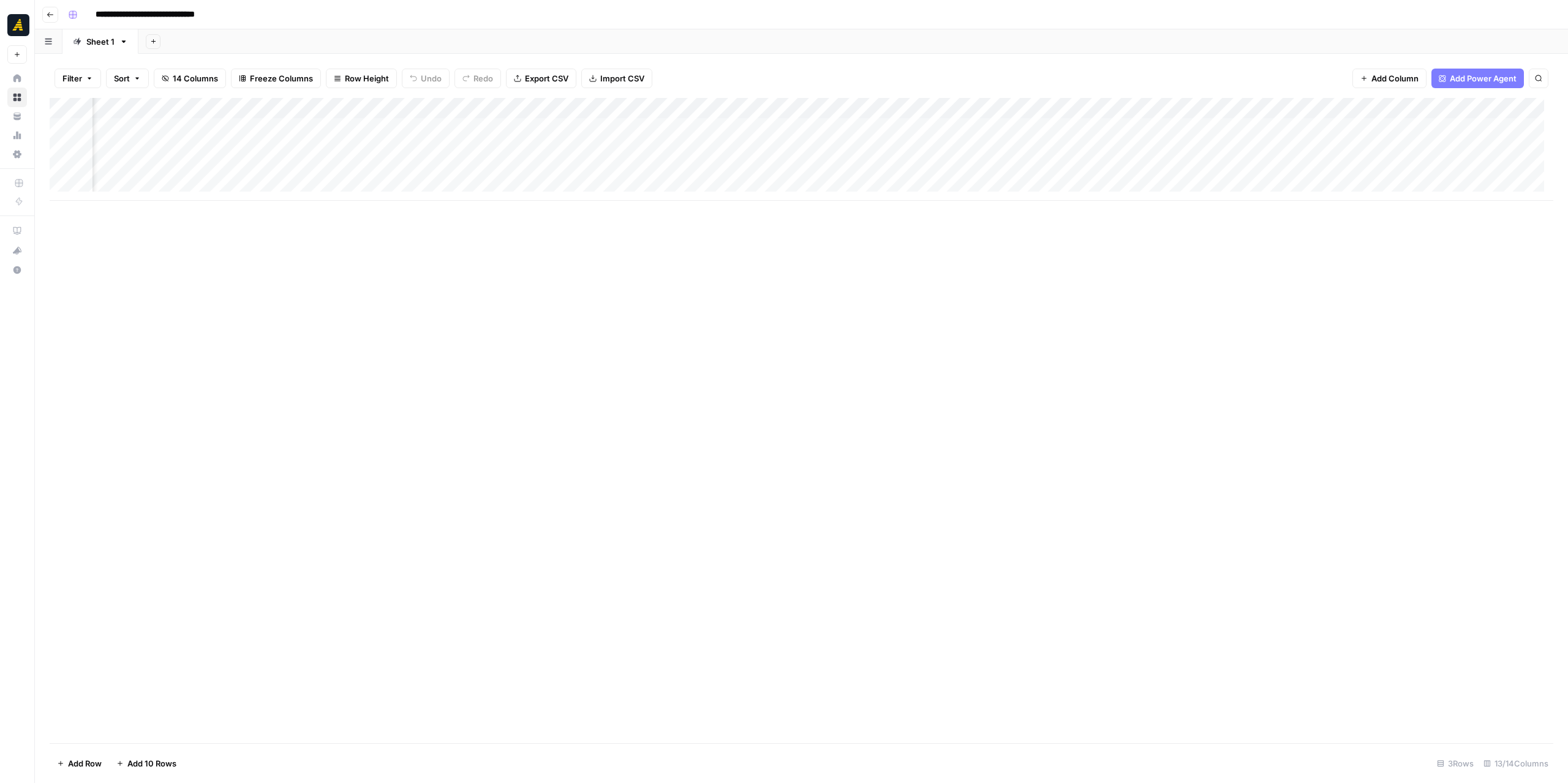
scroll to position [0, 408]
click at [1341, 105] on div "Add Column" at bounding box center [801, 181] width 1504 height 165
click at [1261, 319] on span "Remove Column" at bounding box center [1286, 324] width 107 height 12
click at [745, 133] on span "Delete" at bounding box center [740, 137] width 26 height 12
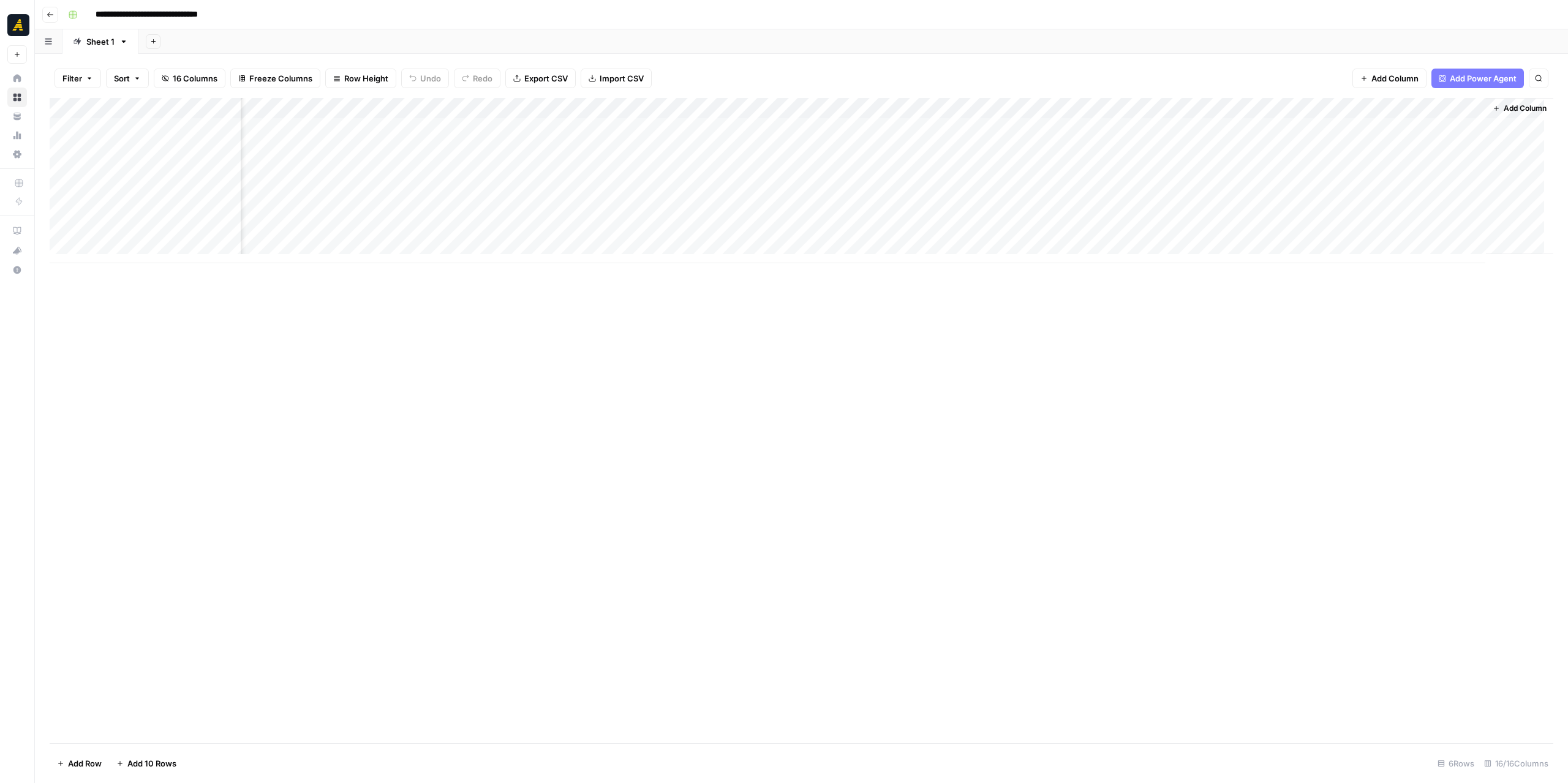
scroll to position [0, 660]
click at [1463, 112] on div "Add Column" at bounding box center [801, 181] width 1504 height 165
click at [1429, 225] on span "Remove Column" at bounding box center [1443, 228] width 107 height 12
click at [740, 123] on span "Delete" at bounding box center [740, 126] width 26 height 12
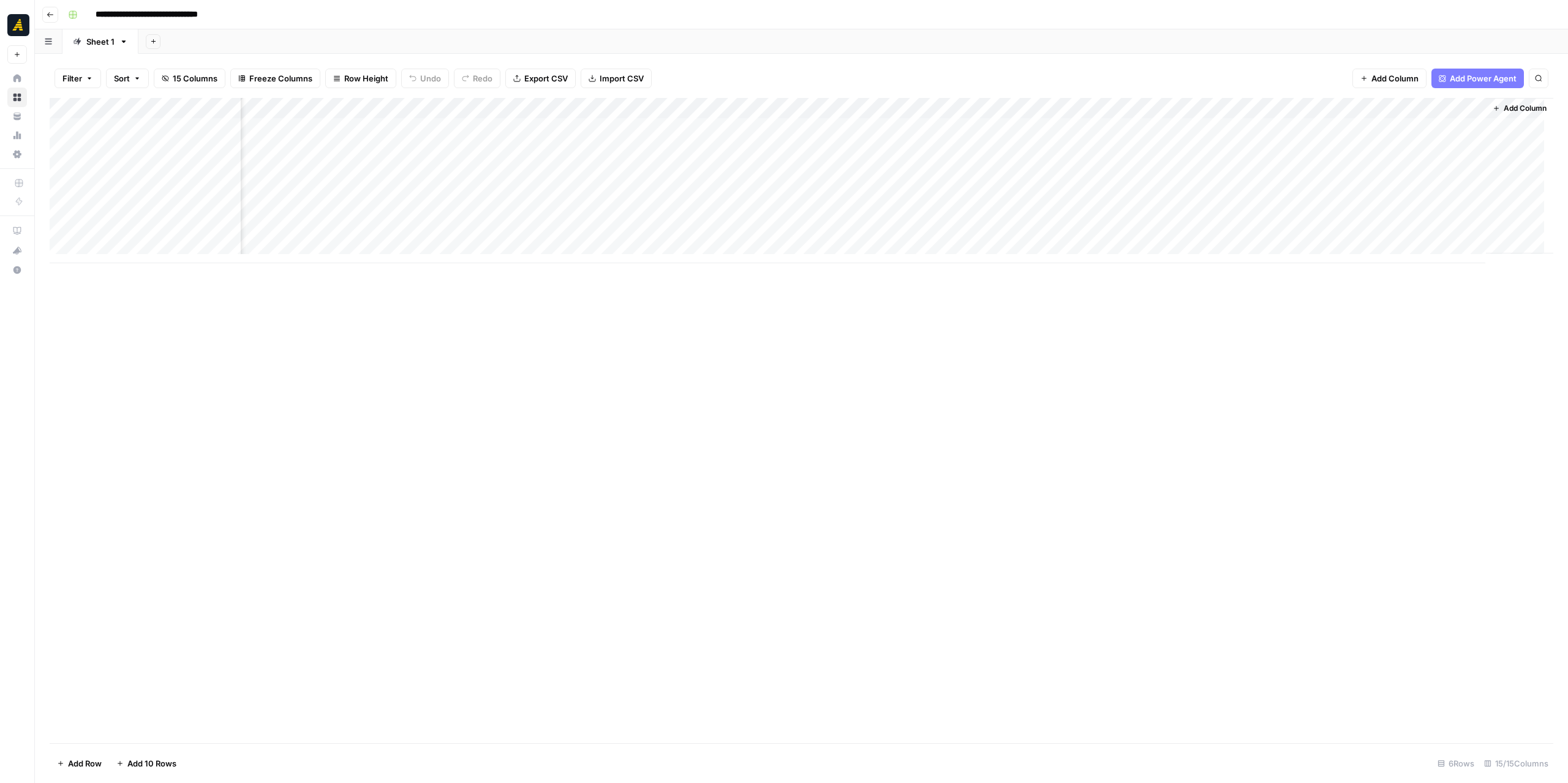
click at [1507, 107] on span "Add Column" at bounding box center [1525, 108] width 43 height 11
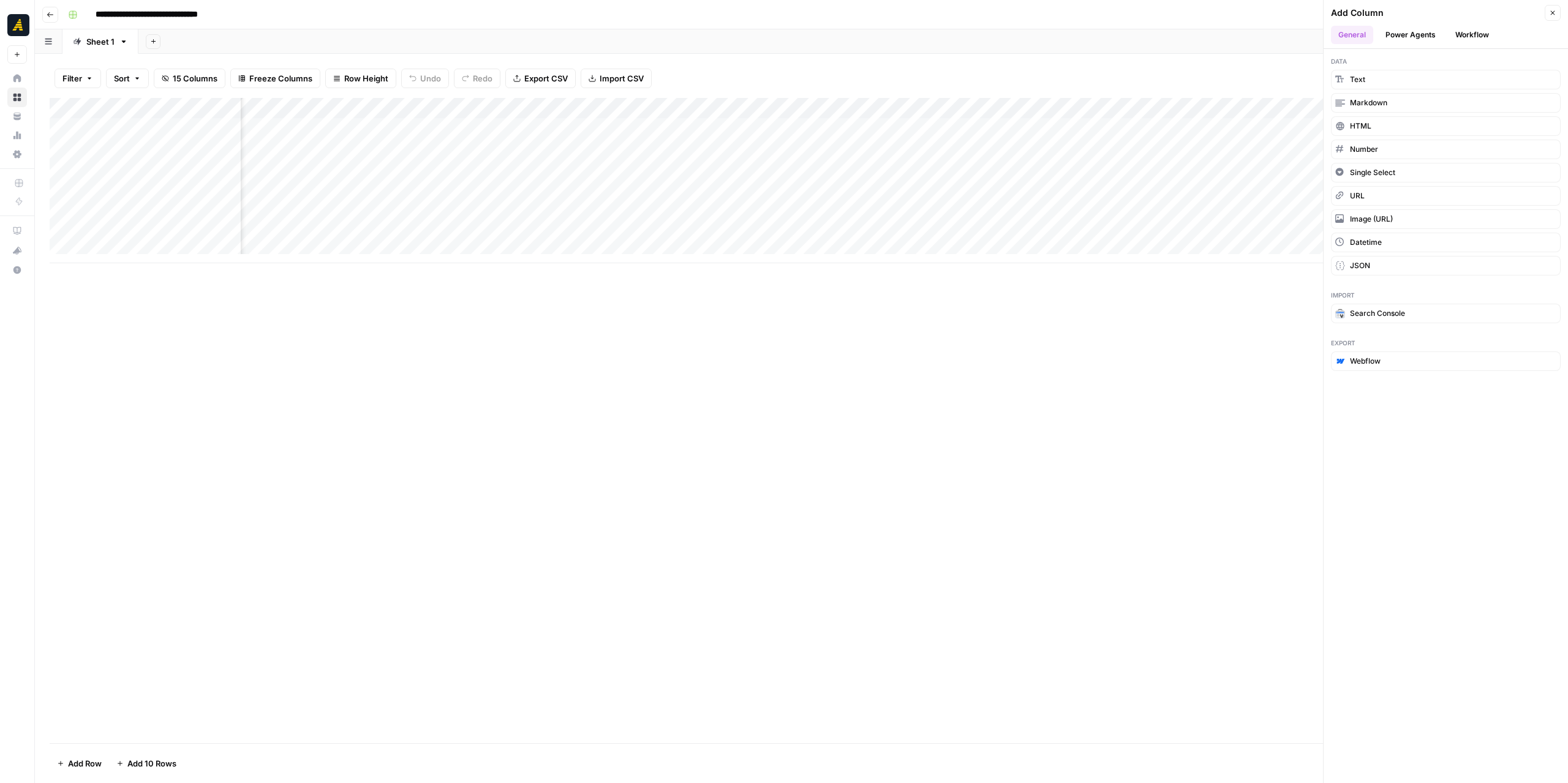
click at [1418, 38] on button "Power Agents" at bounding box center [1410, 35] width 65 height 18
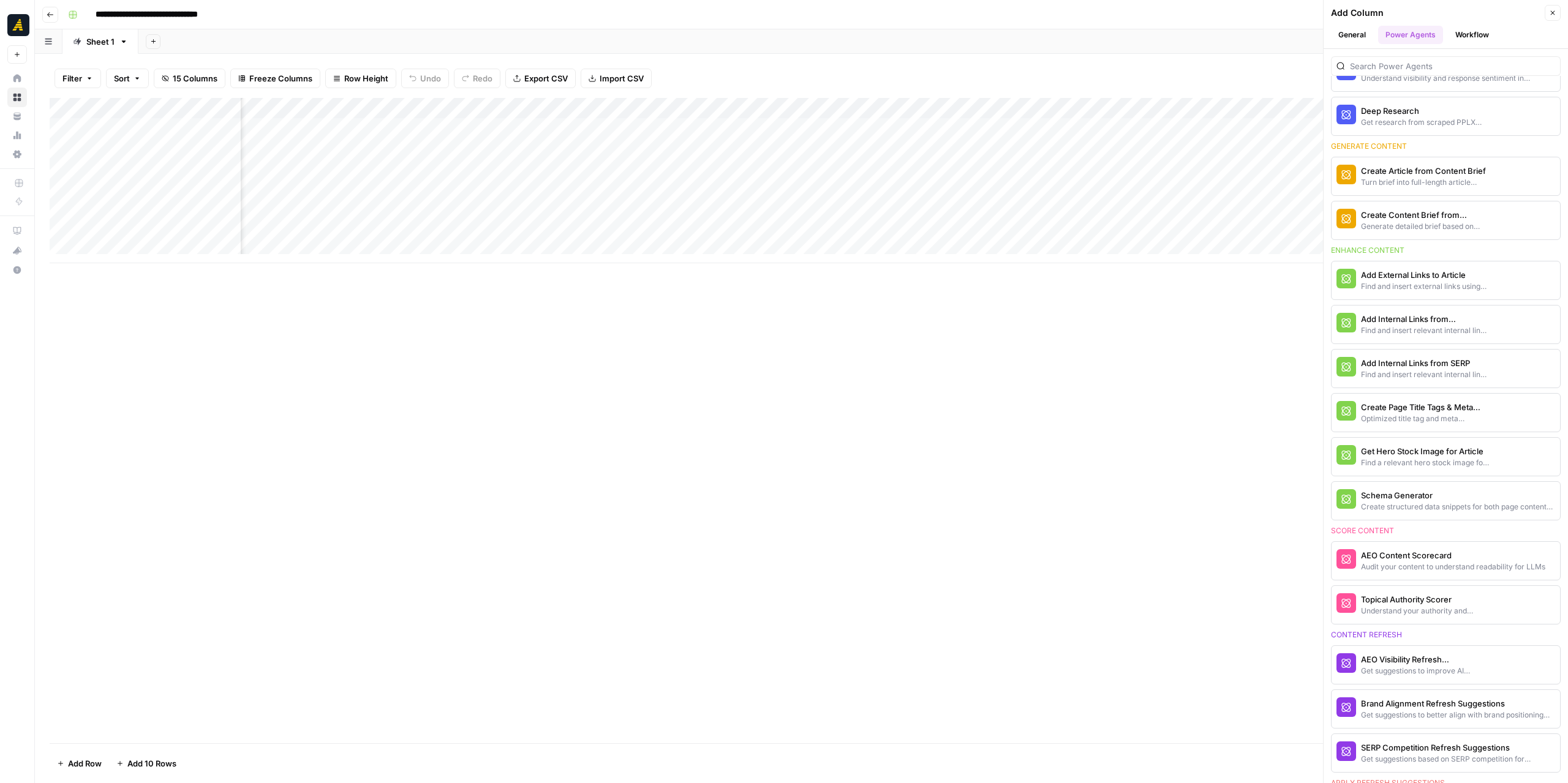
scroll to position [368, 0]
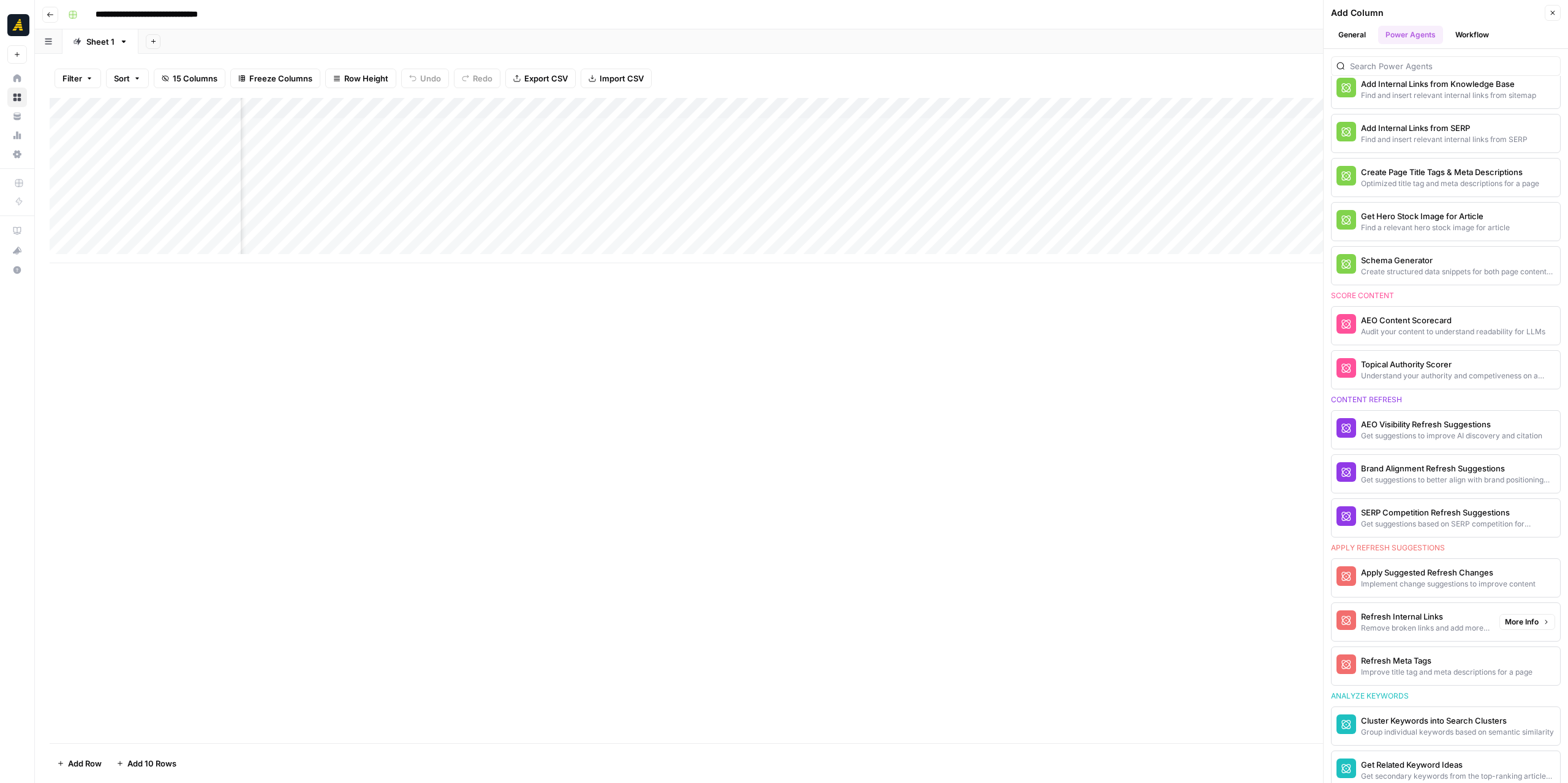
click at [1413, 623] on div "Remove broken links and add more relevant internal links" at bounding box center [1426, 628] width 129 height 11
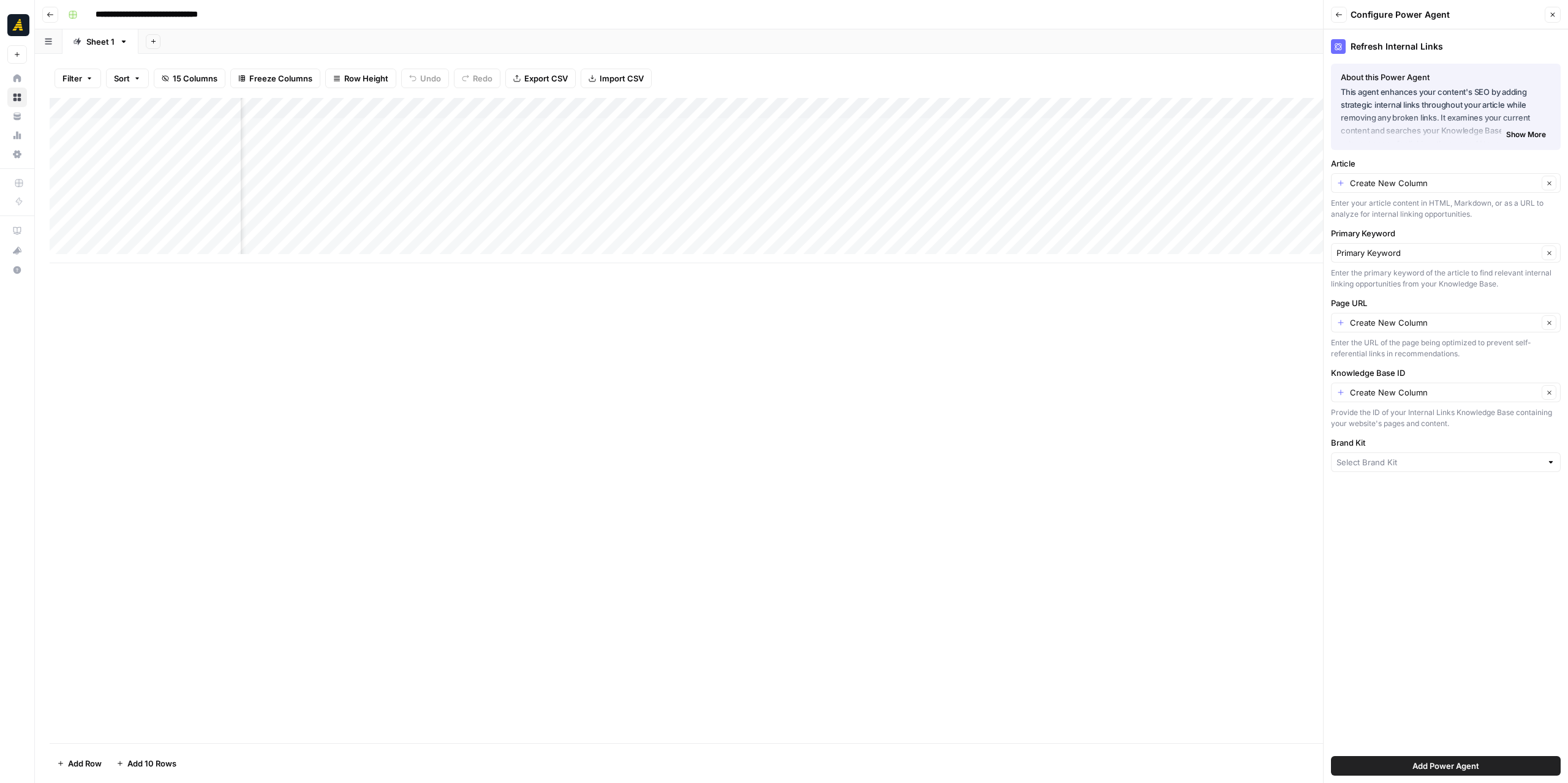
type input "New North"
click at [1550, 183] on icon "button" at bounding box center [1548, 183] width 4 height 4
click at [1552, 255] on icon "button" at bounding box center [1549, 253] width 7 height 7
click at [1551, 322] on icon "button" at bounding box center [1549, 322] width 7 height 7
click at [1554, 394] on button "Clear" at bounding box center [1549, 392] width 14 height 14
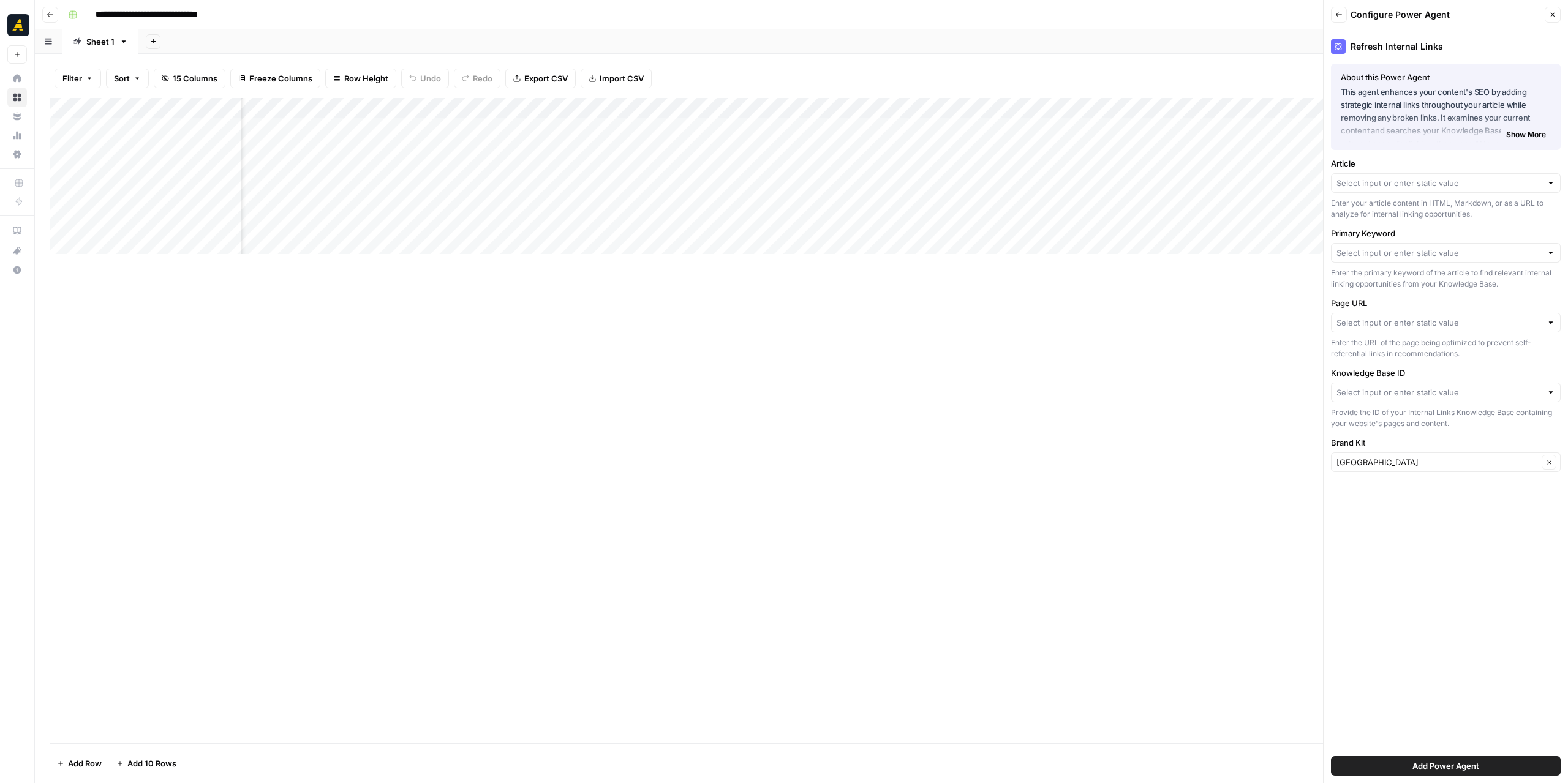
click at [1545, 186] on div at bounding box center [1446, 183] width 230 height 20
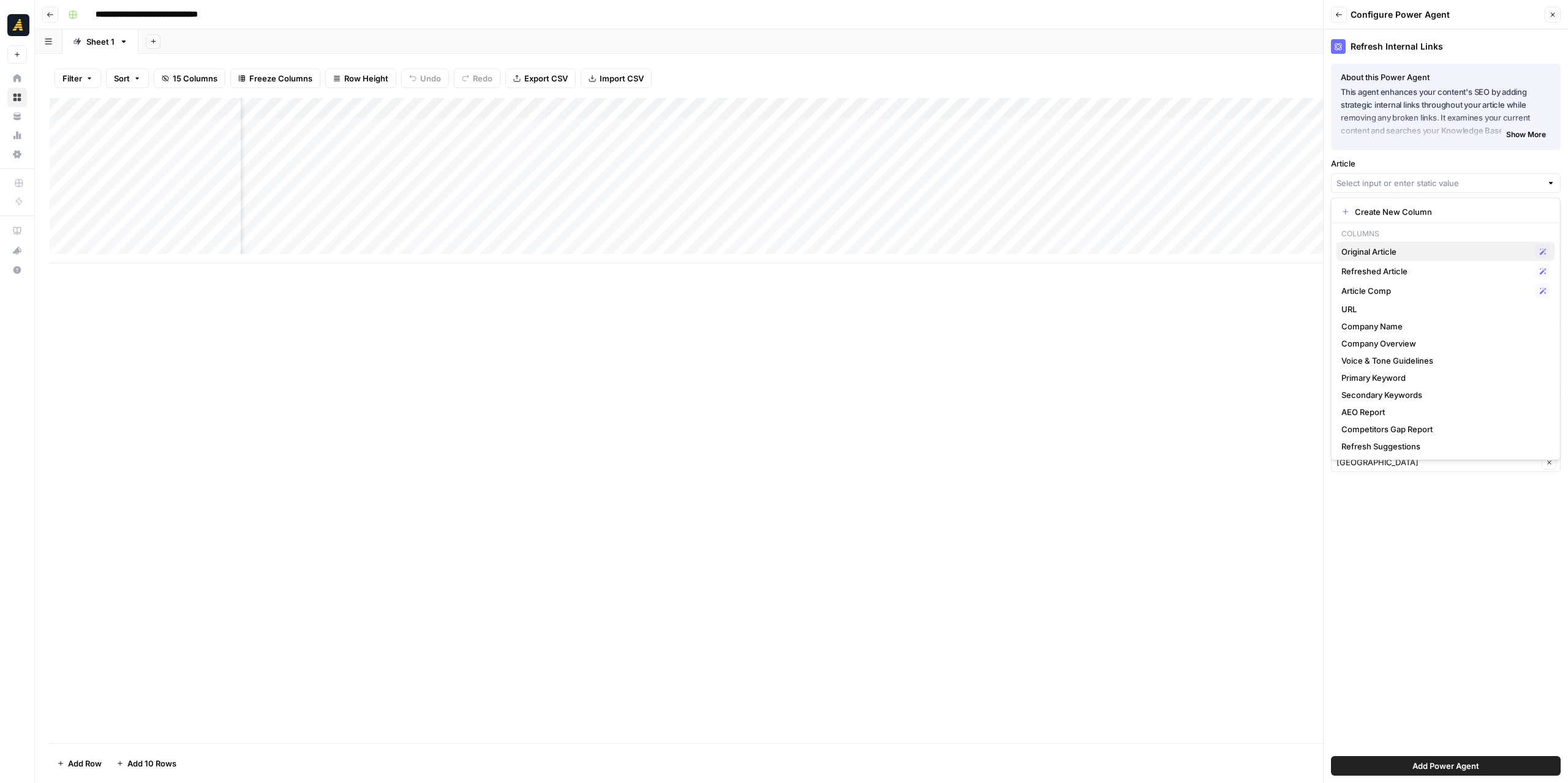
click at [1409, 246] on span "Original Article" at bounding box center [1436, 251] width 189 height 12
type input "Original Article"
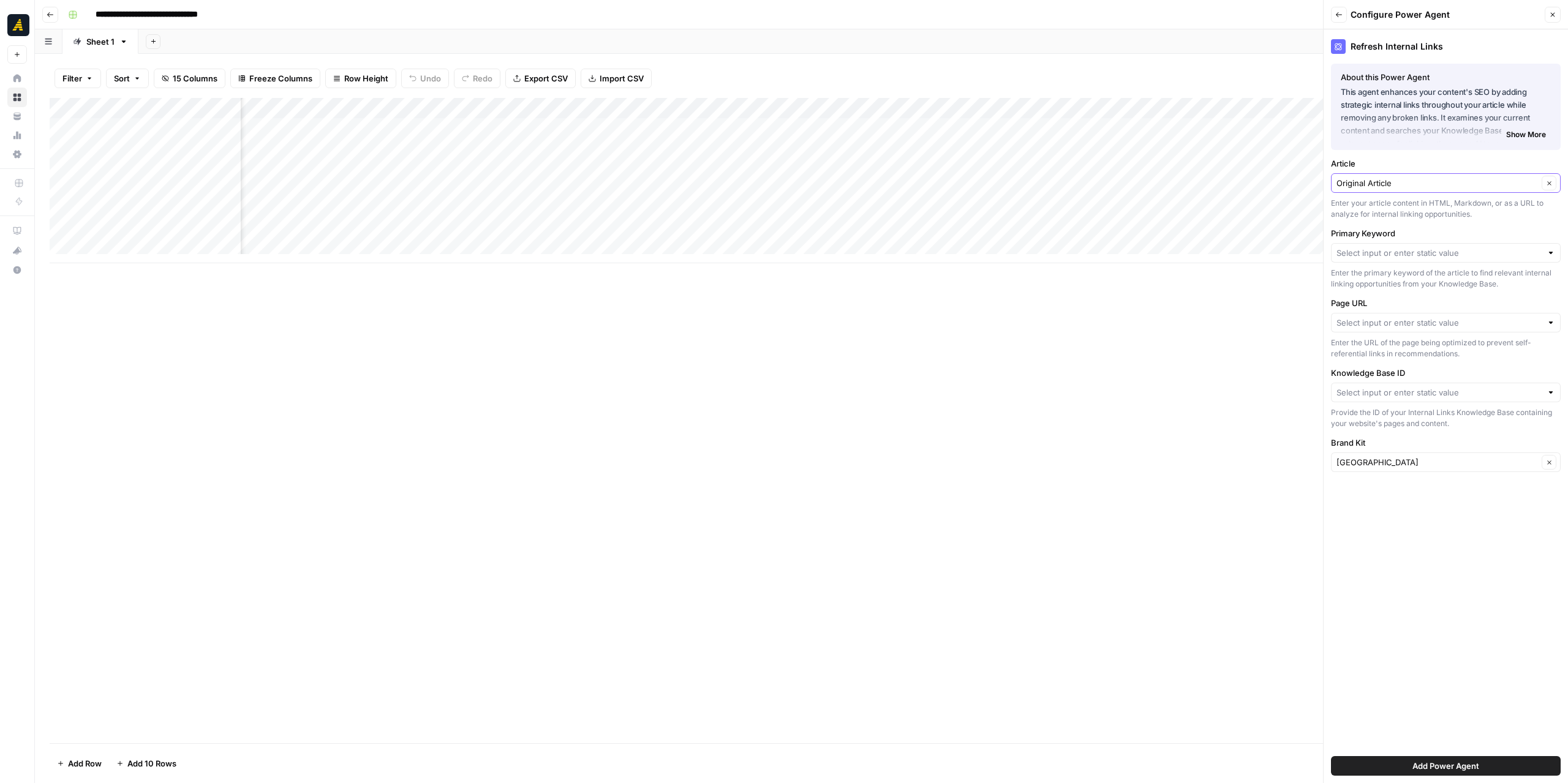
click at [1549, 183] on icon "button" at bounding box center [1548, 183] width 4 height 4
click at [1549, 183] on div at bounding box center [1551, 183] width 9 height 12
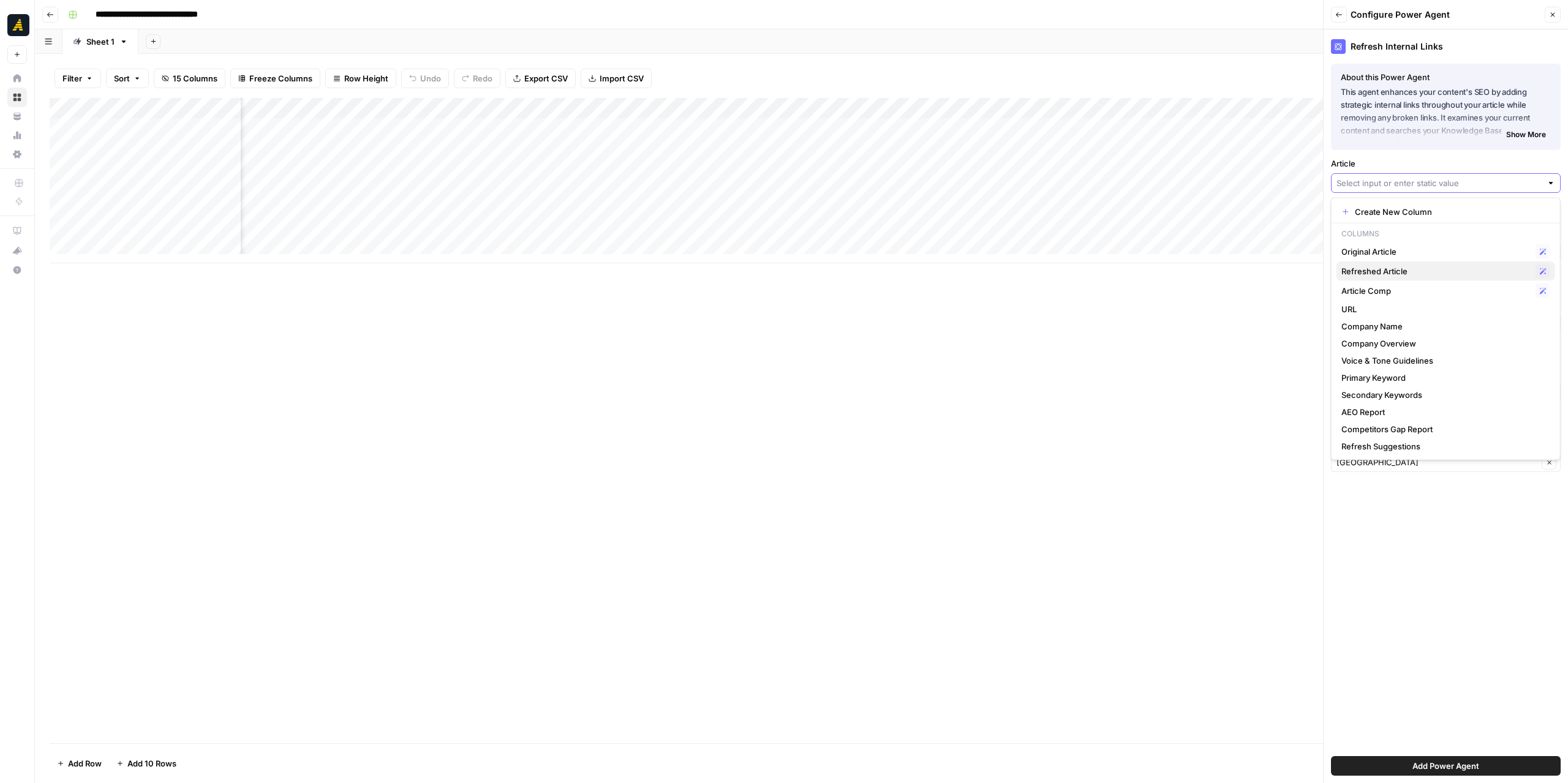
click at [1449, 274] on span "Refreshed Article" at bounding box center [1436, 271] width 189 height 12
type input "Refreshed Article"
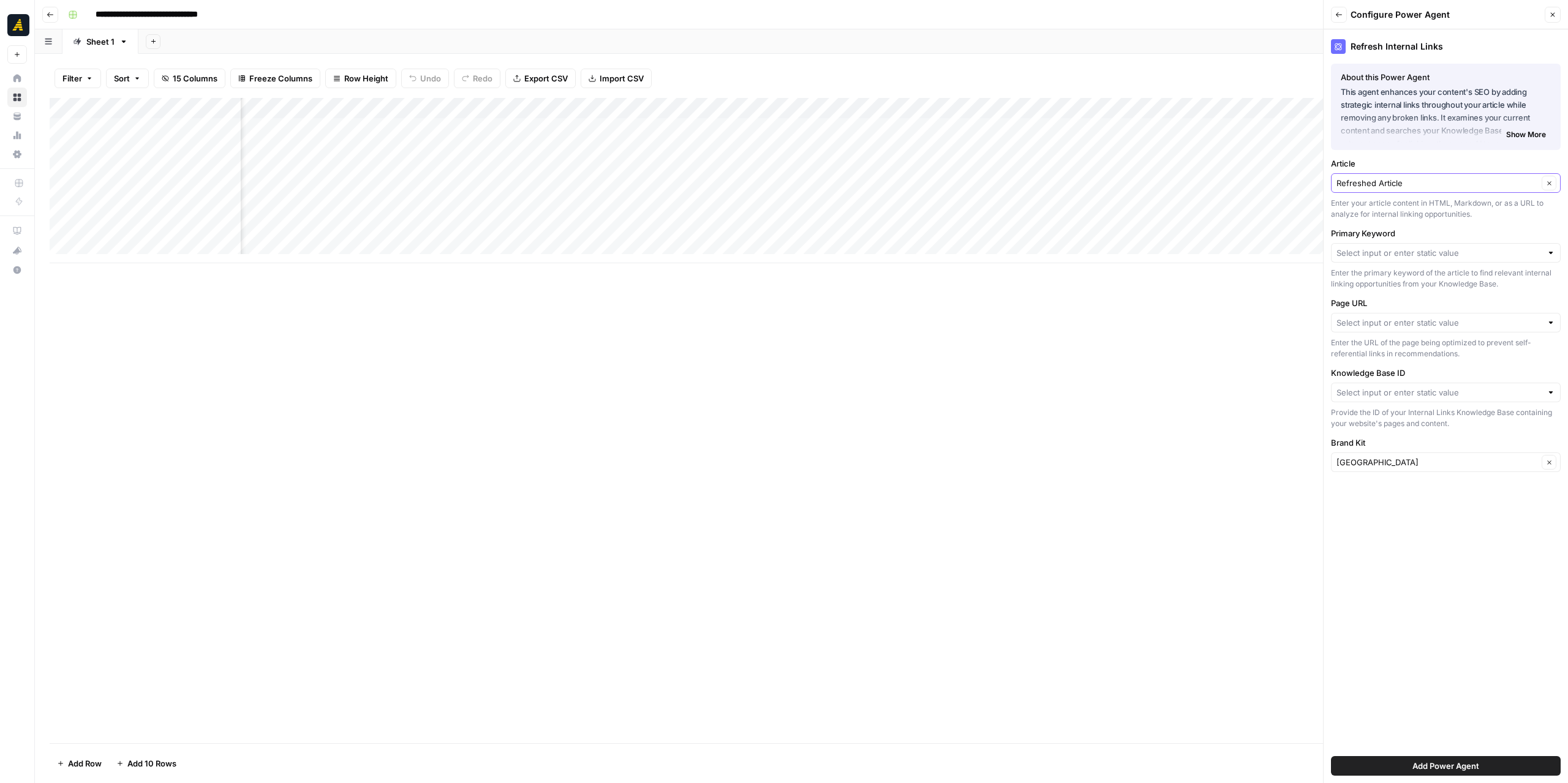
click at [1548, 249] on div at bounding box center [1551, 253] width 9 height 12
click at [1429, 319] on span "Primary Keyword" at bounding box center [1436, 321] width 189 height 12
type input "Primary Keyword"
click at [1554, 323] on div at bounding box center [1551, 322] width 9 height 12
click at [1431, 387] on span "URL" at bounding box center [1436, 389] width 189 height 12
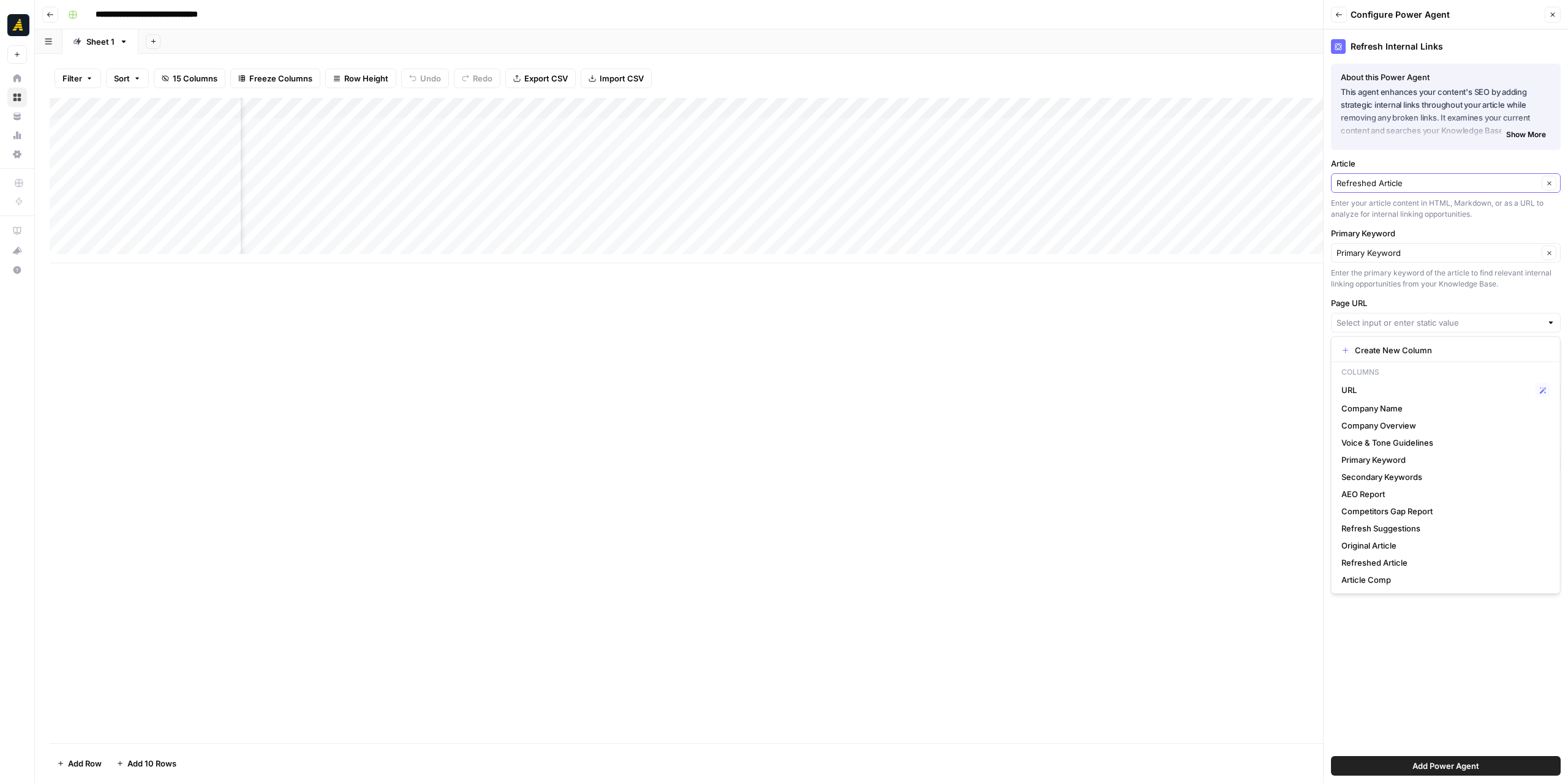
type input "URL"
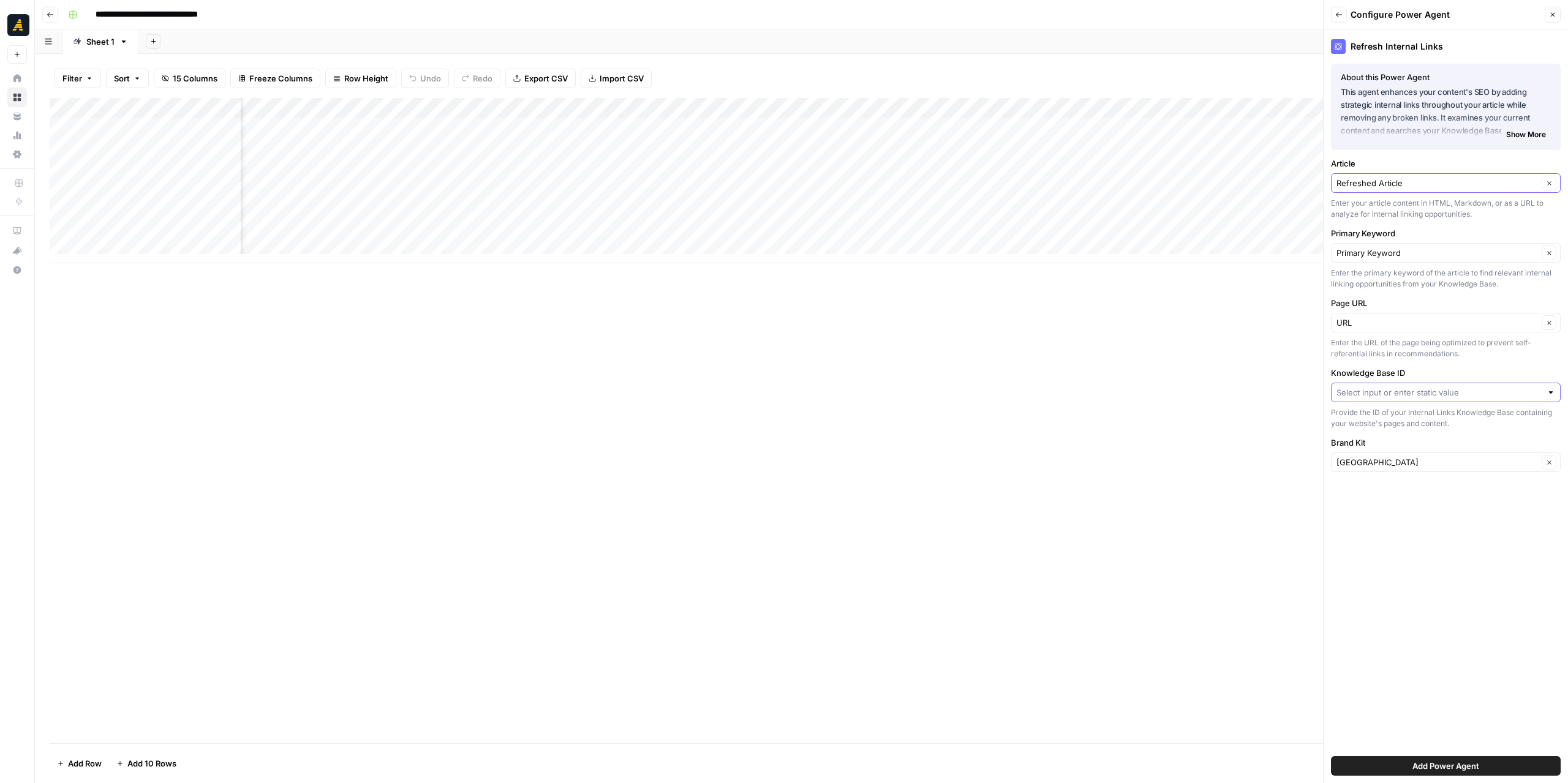
click at [1367, 388] on input "Knowledge Base ID" at bounding box center [1439, 392] width 205 height 12
type input "9315"
click at [1372, 545] on div "Refresh Internal Links About this Power Agent This agent enhances your content'…" at bounding box center [1446, 406] width 244 height 753
click at [1434, 397] on div at bounding box center [1446, 392] width 230 height 20
type input "9315"
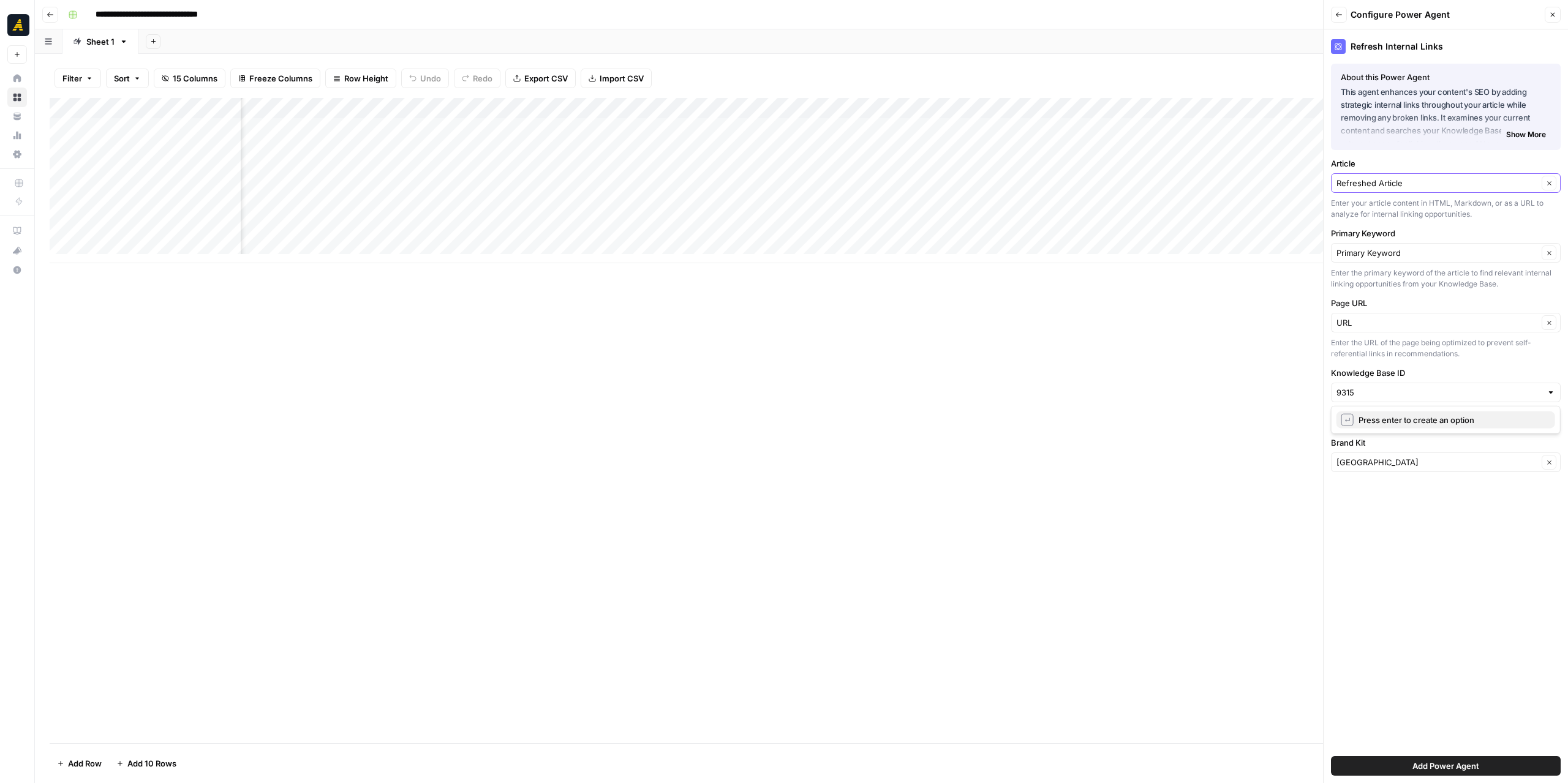
click at [1429, 415] on span "Press enter to create an option" at bounding box center [1452, 420] width 187 height 12
click at [1430, 763] on span "Add Power Agent" at bounding box center [1446, 766] width 66 height 12
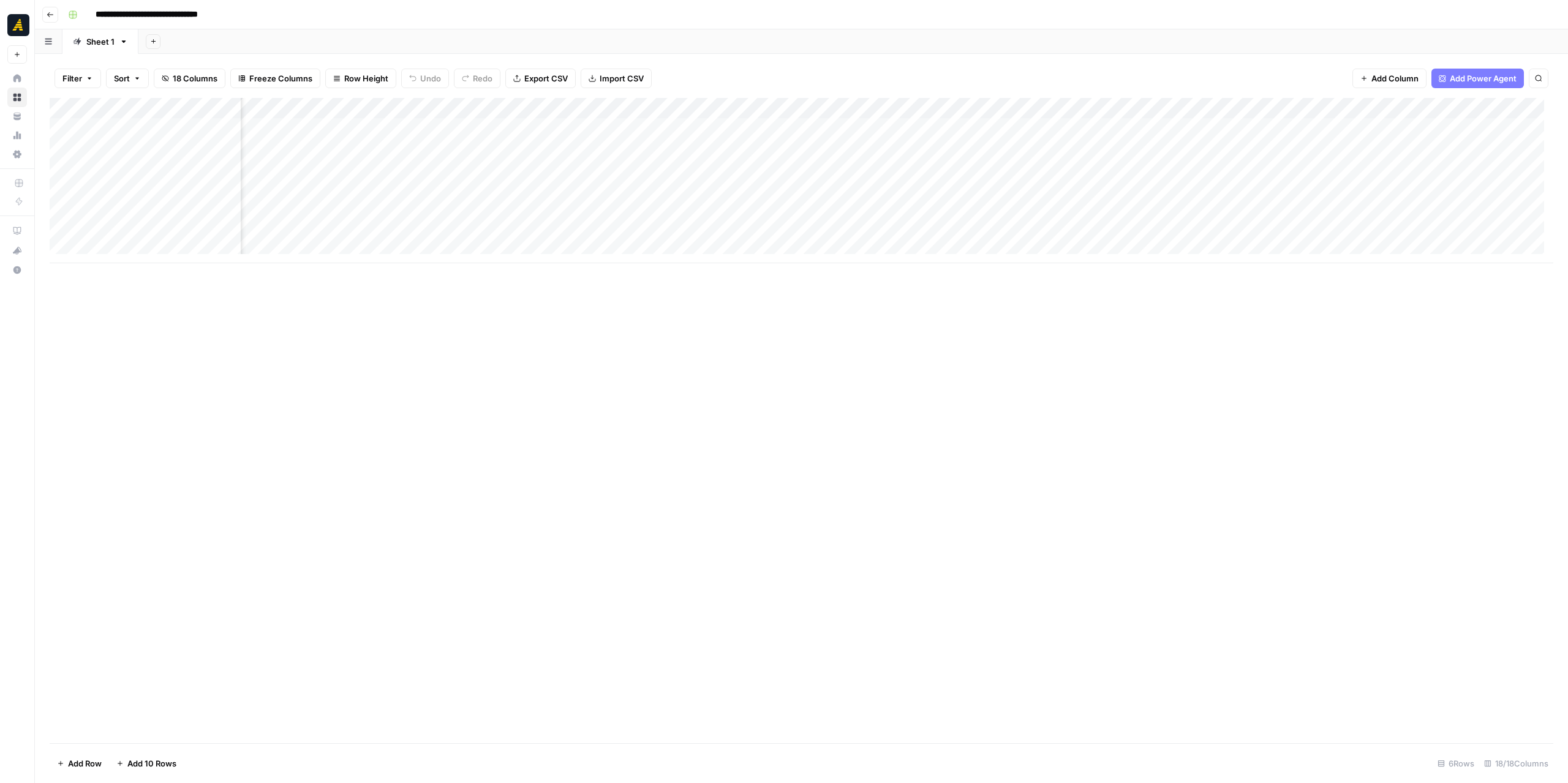
scroll to position [0, 714]
click at [1388, 130] on div "Add Column" at bounding box center [801, 181] width 1504 height 165
click at [937, 124] on div "Add Column" at bounding box center [801, 181] width 1504 height 165
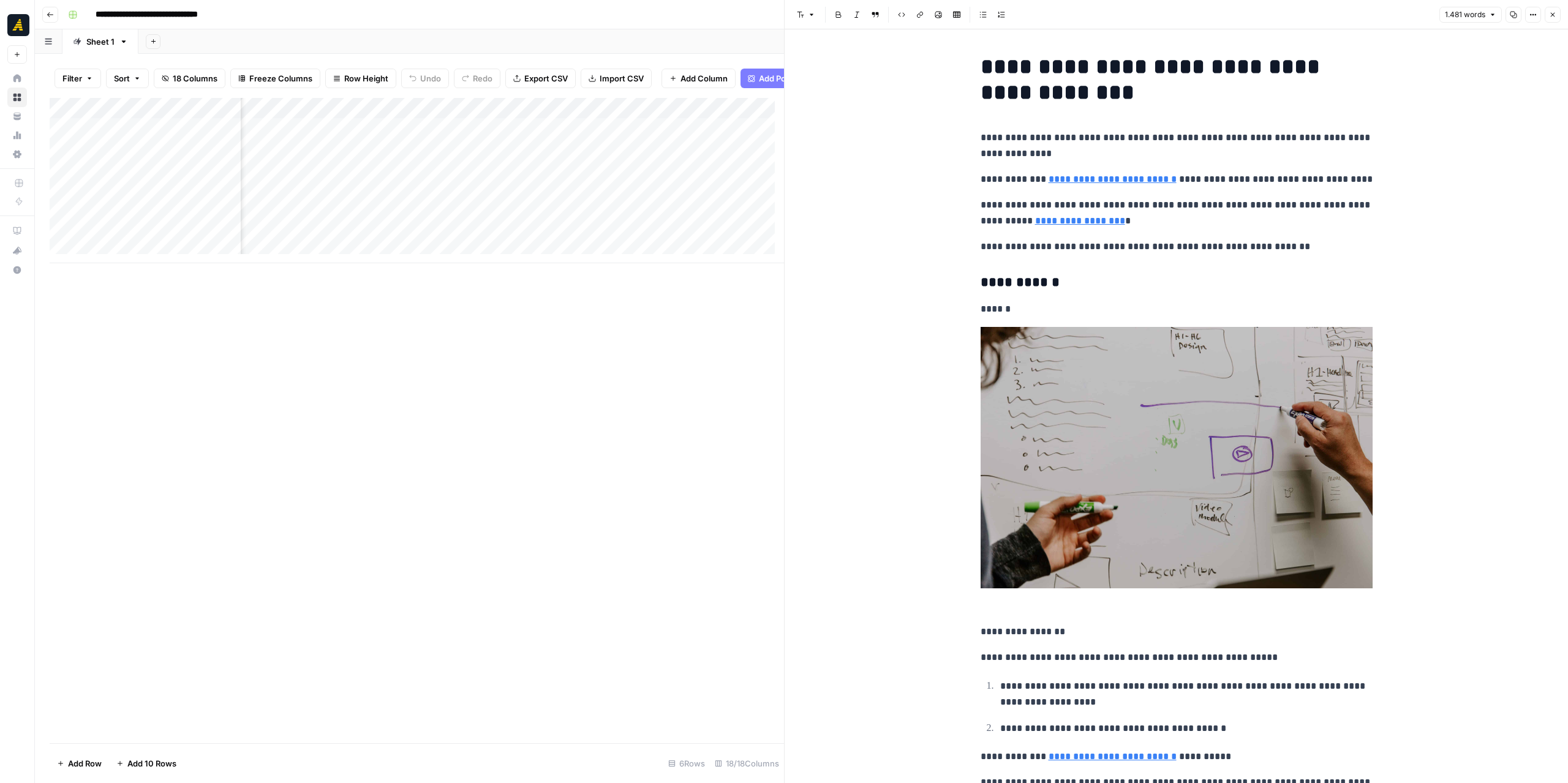
scroll to position [0, 730]
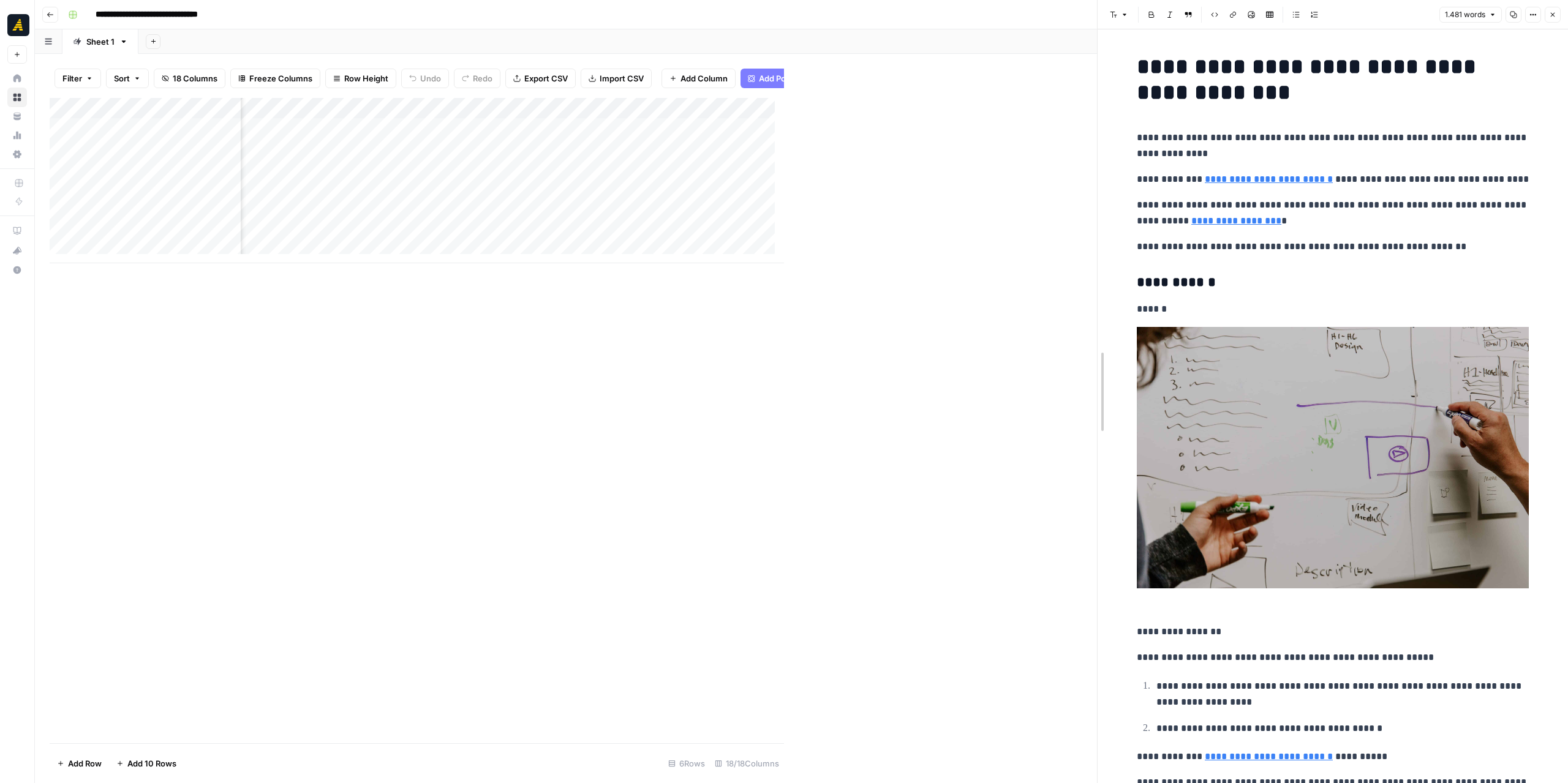
drag, startPoint x: 782, startPoint y: 343, endPoint x: 1101, endPoint y: 363, distance: 319.6
click at [1101, 363] on div at bounding box center [1098, 392] width 12 height 783
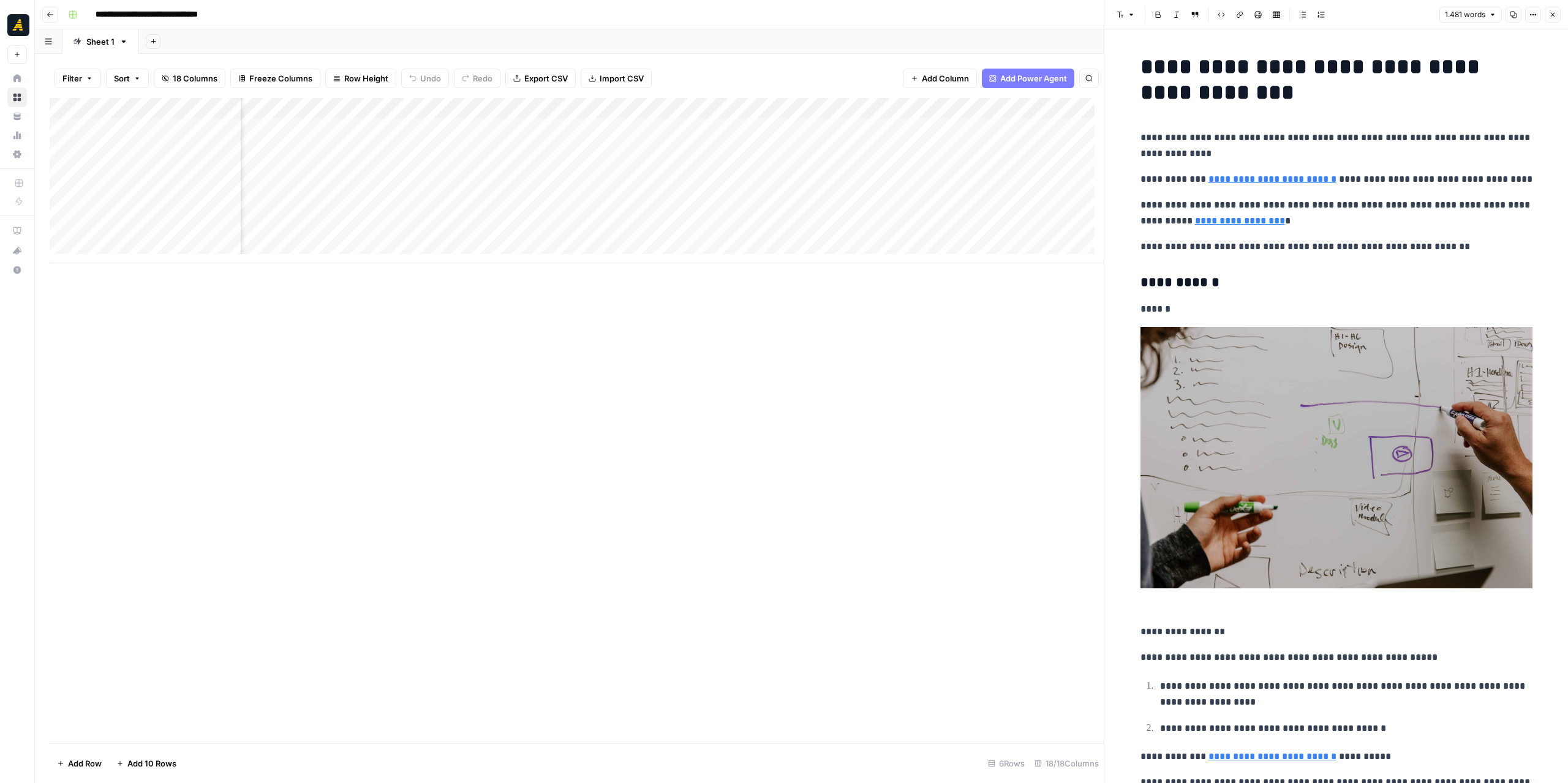
scroll to position [0, 1209]
click at [549, 126] on div "Add Column" at bounding box center [577, 181] width 1054 height 165
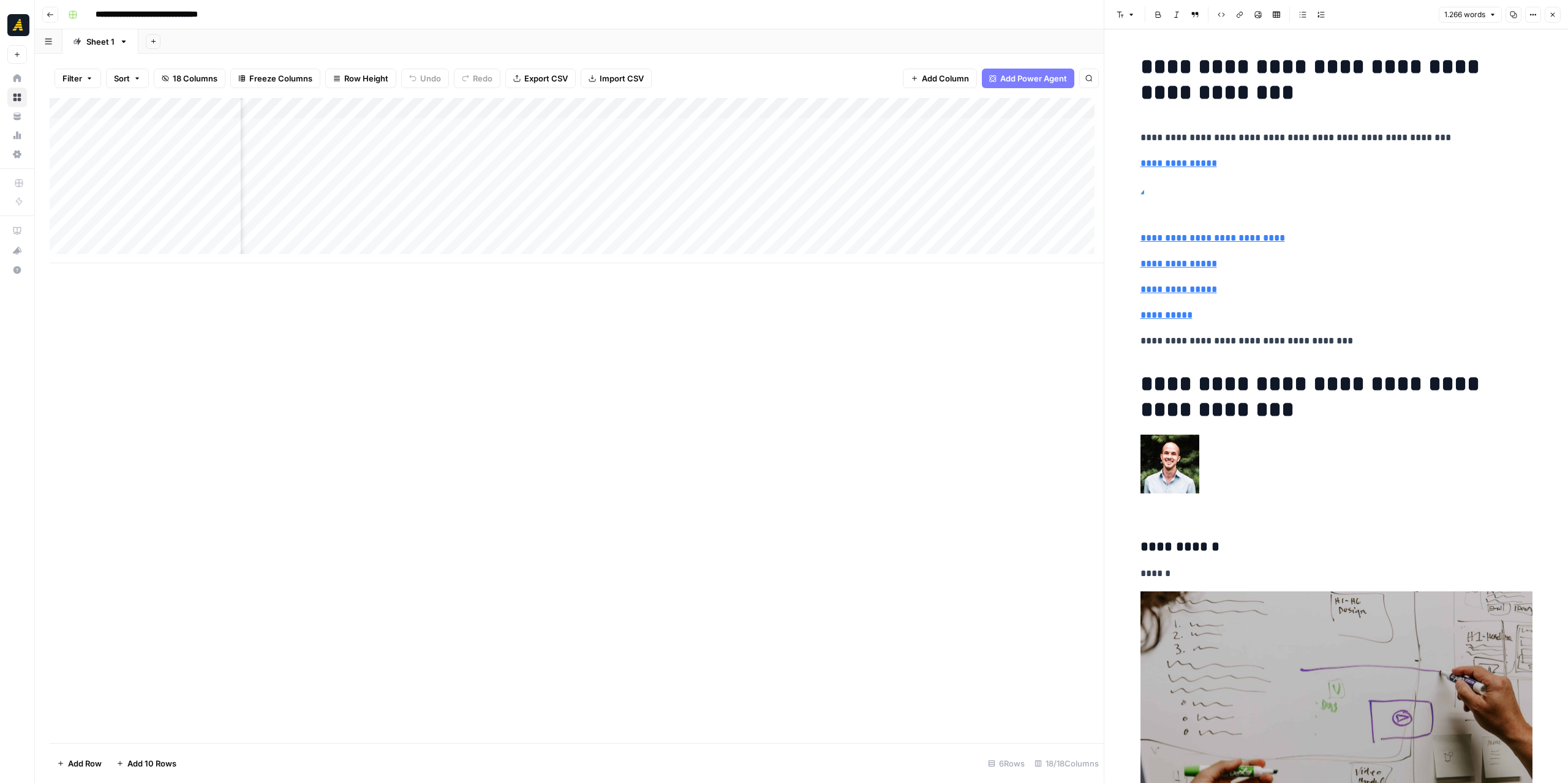
click at [617, 151] on div "Add Column" at bounding box center [577, 181] width 1054 height 165
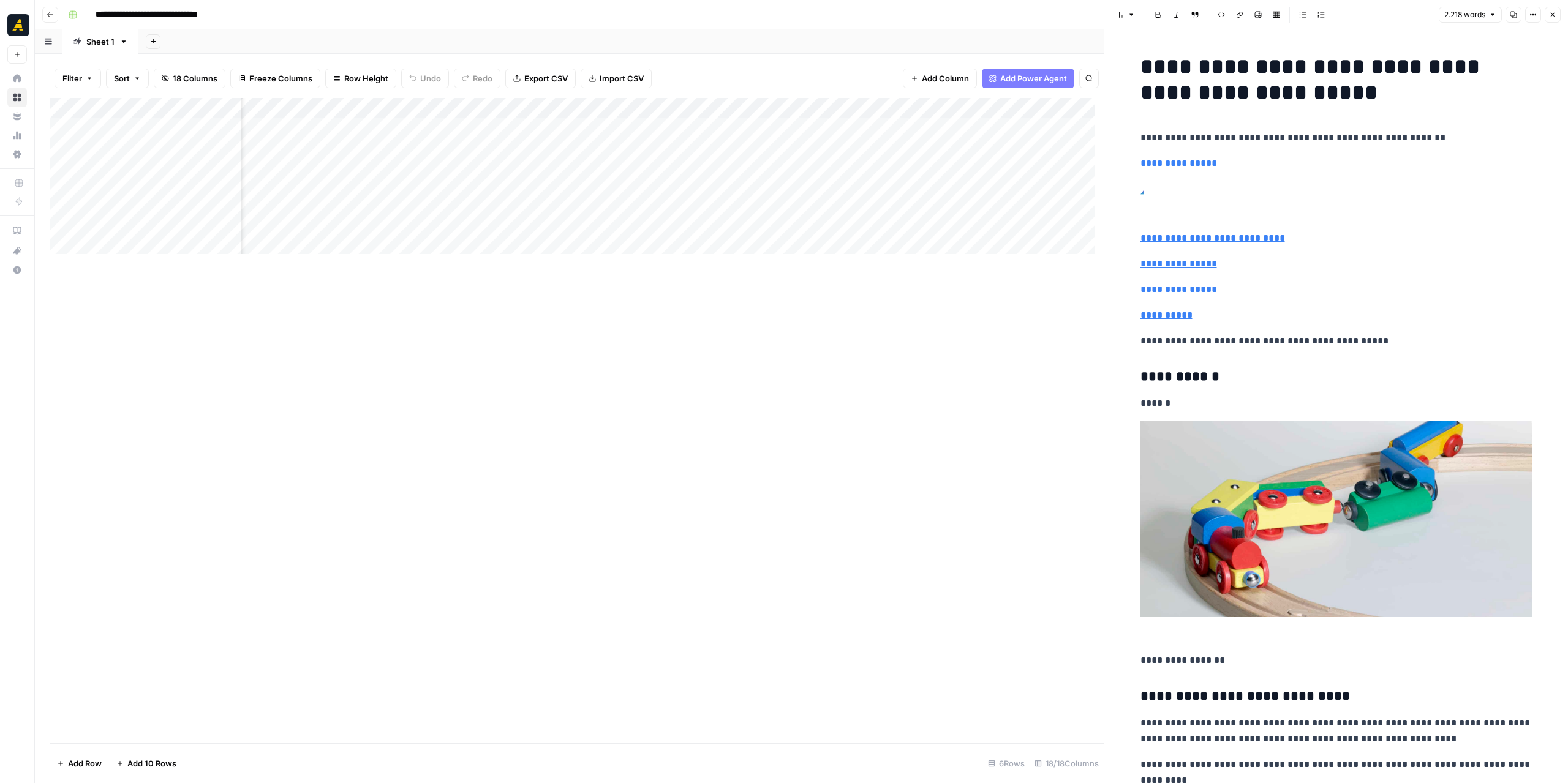
click at [474, 148] on div "Add Column" at bounding box center [577, 181] width 1054 height 165
click at [725, 231] on div "Add Column" at bounding box center [577, 181] width 1054 height 165
click at [697, 146] on div "Add Column" at bounding box center [577, 181] width 1054 height 165
click at [403, 302] on div "Add Column" at bounding box center [577, 420] width 1054 height 645
click at [425, 172] on div "Add Column" at bounding box center [577, 181] width 1054 height 165
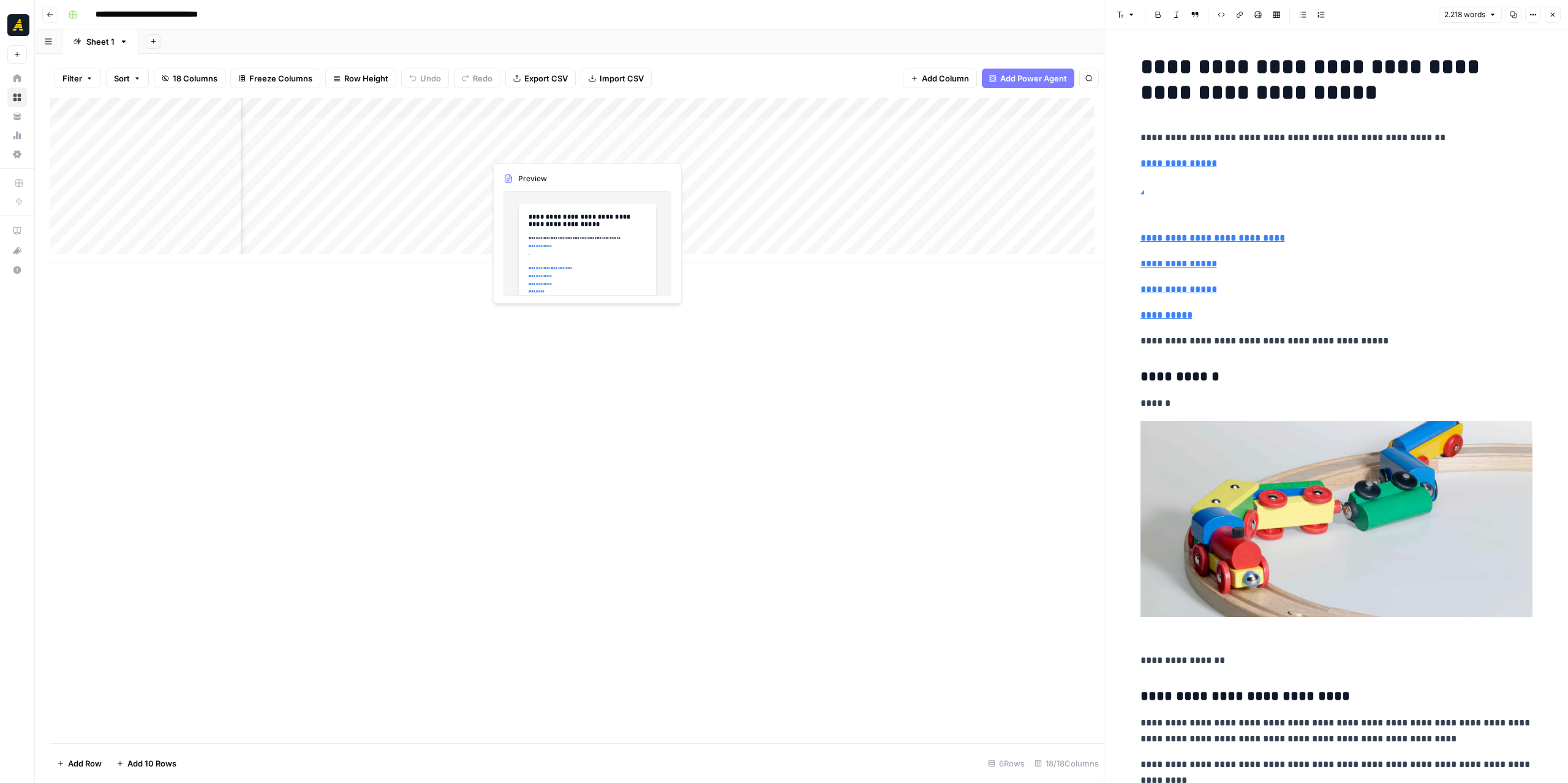
click at [567, 191] on div "Add Column" at bounding box center [577, 181] width 1054 height 165
click at [601, 263] on div "Add Column" at bounding box center [577, 181] width 1054 height 165
click at [600, 235] on div "Add Column" at bounding box center [577, 181] width 1054 height 165
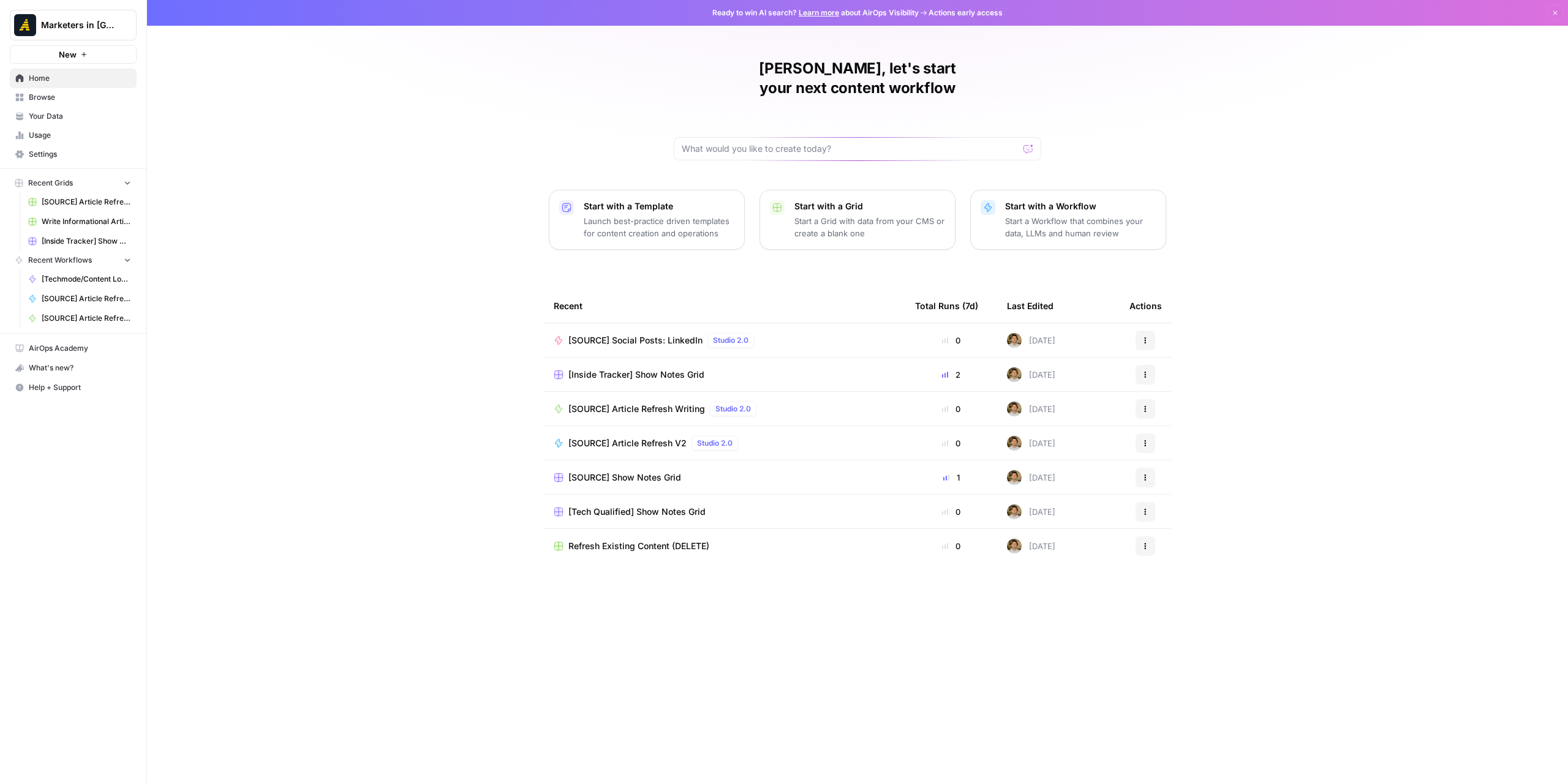
click at [62, 106] on link "Your Data" at bounding box center [73, 116] width 126 height 20
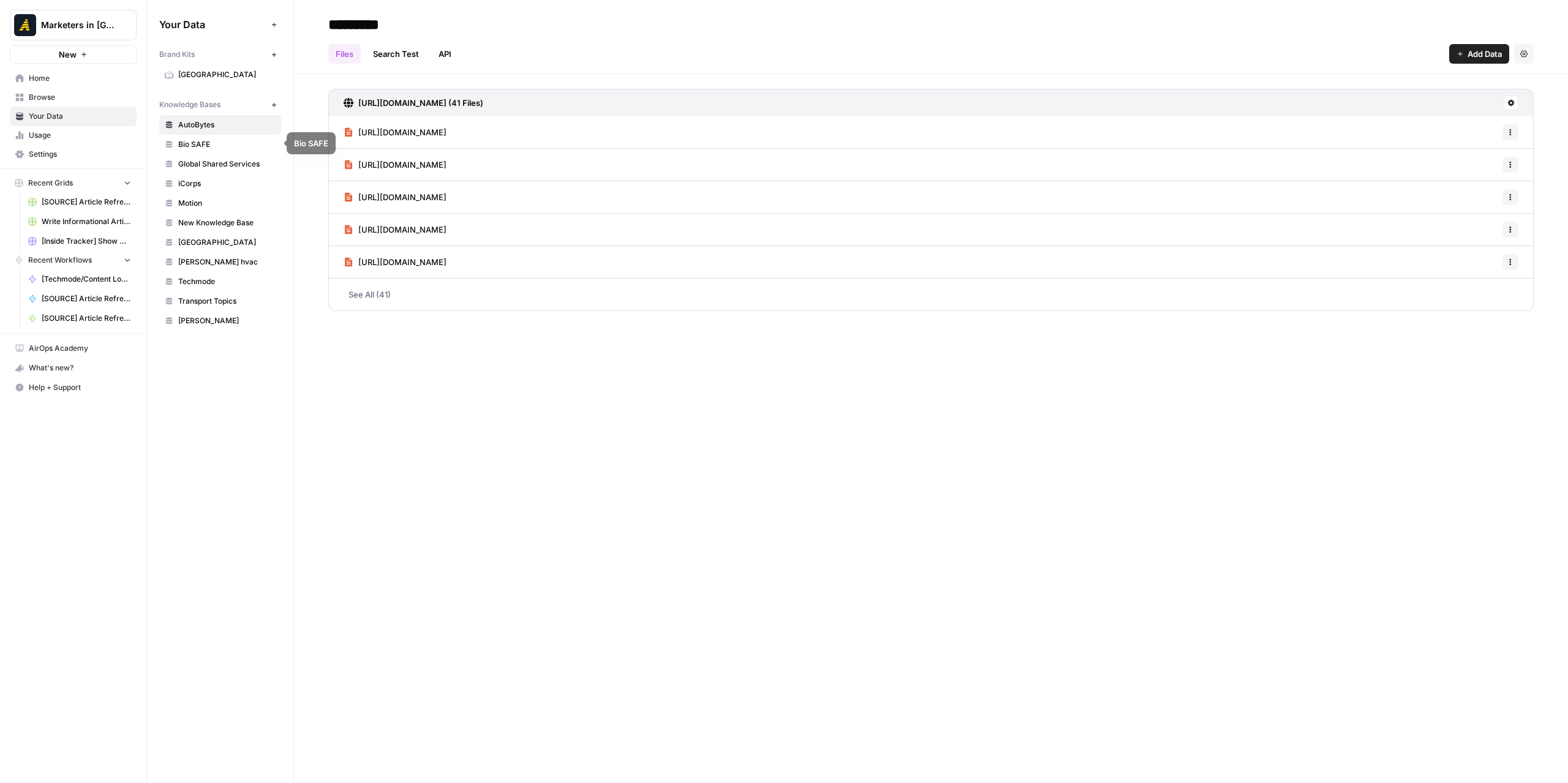
click at [210, 242] on span "[GEOGRAPHIC_DATA]" at bounding box center [227, 242] width 98 height 11
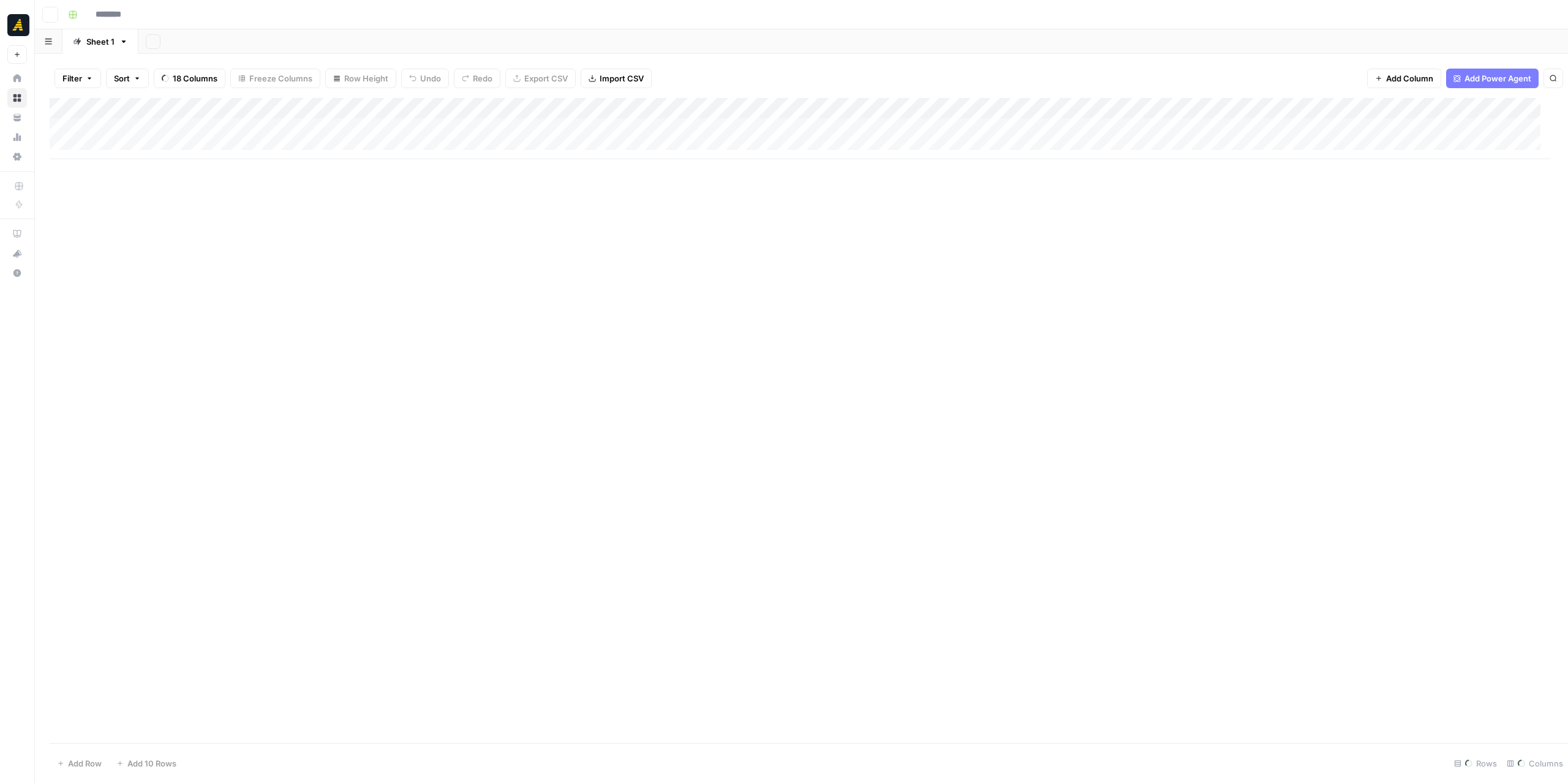
type input "**********"
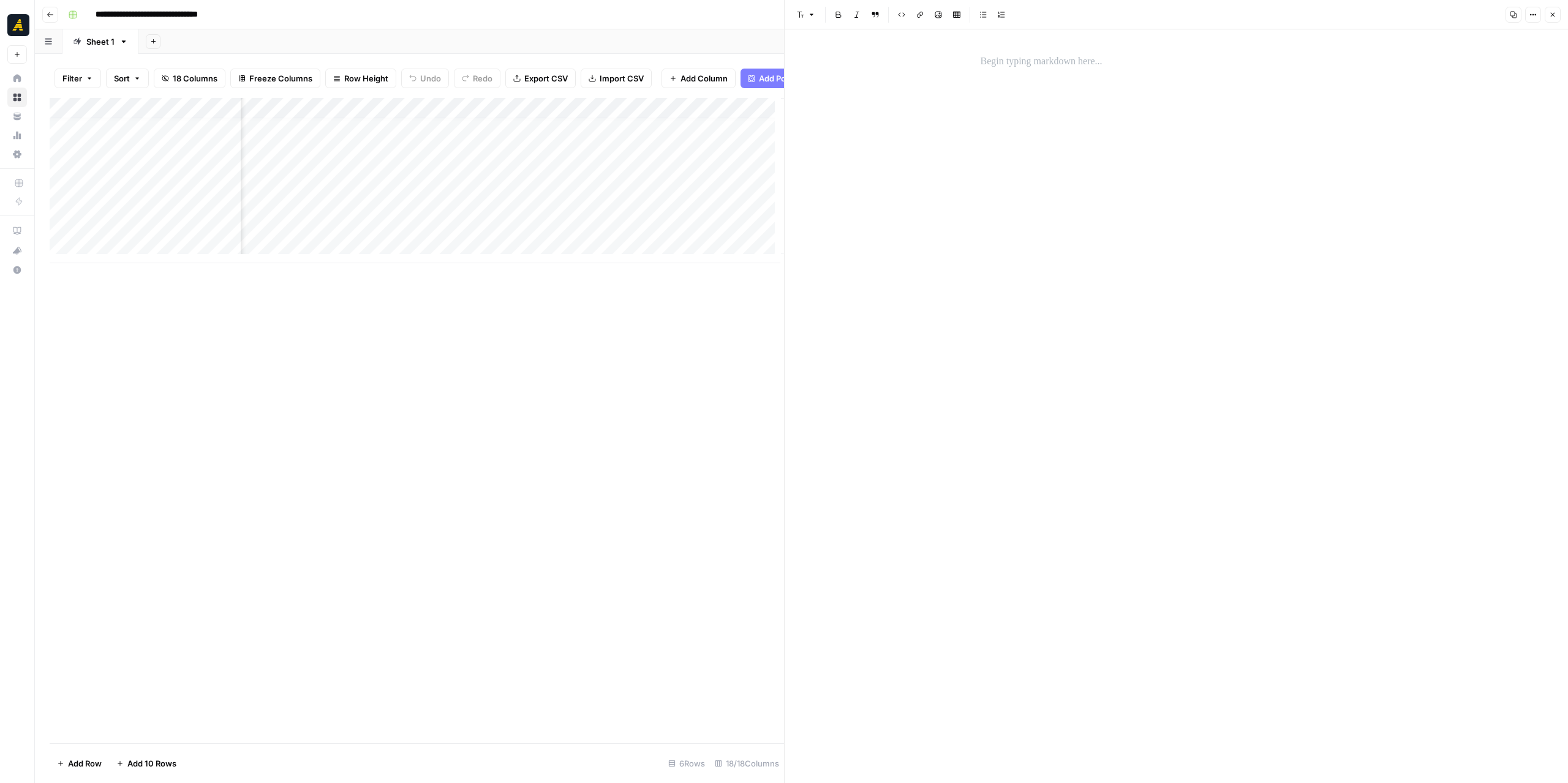
scroll to position [9, 1599]
drag, startPoint x: 783, startPoint y: 298, endPoint x: 1017, endPoint y: 306, distance: 234.1
click at [966, 306] on div at bounding box center [960, 392] width 12 height 783
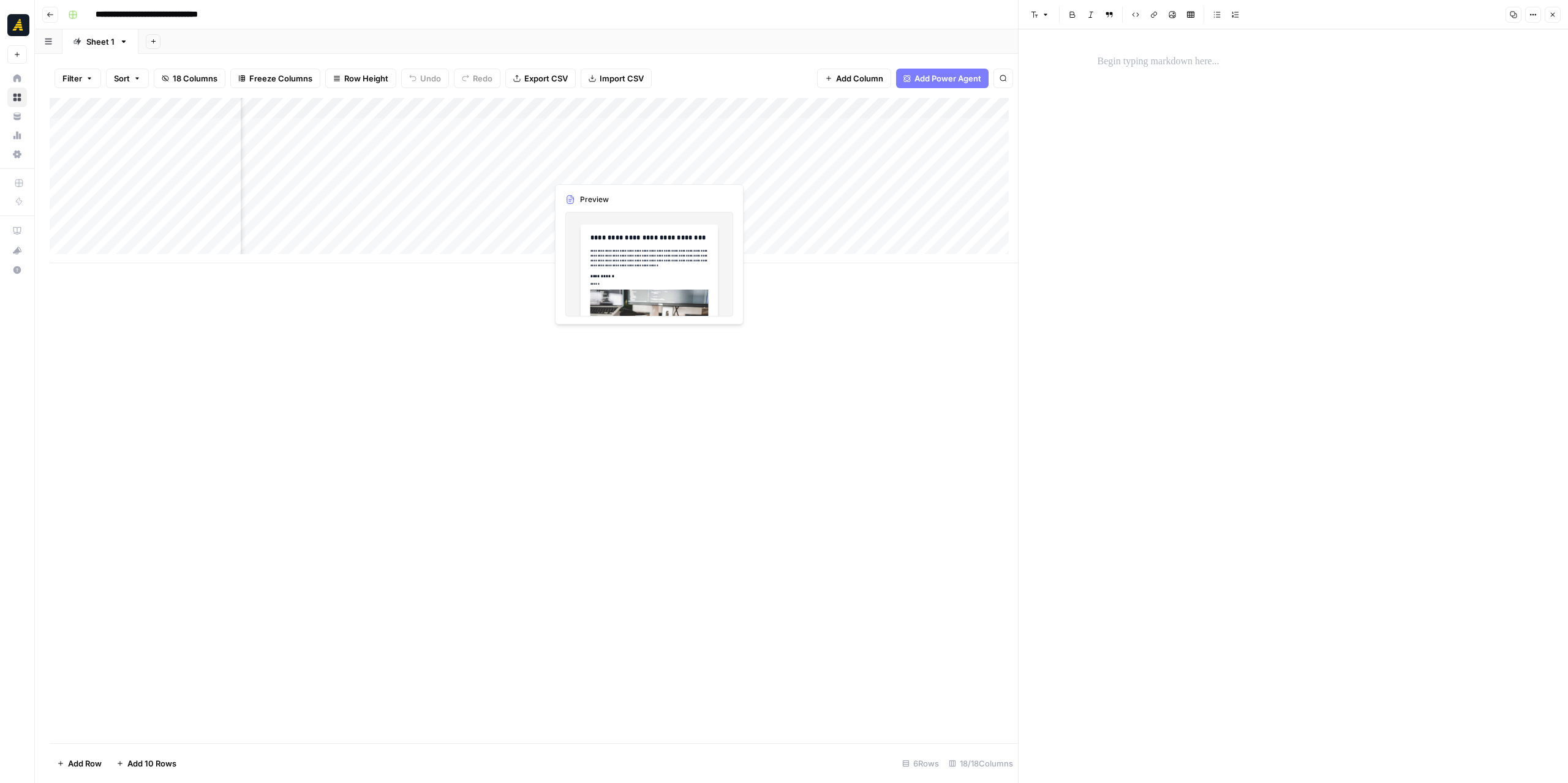
click at [572, 168] on div "Add Column" at bounding box center [534, 181] width 968 height 165
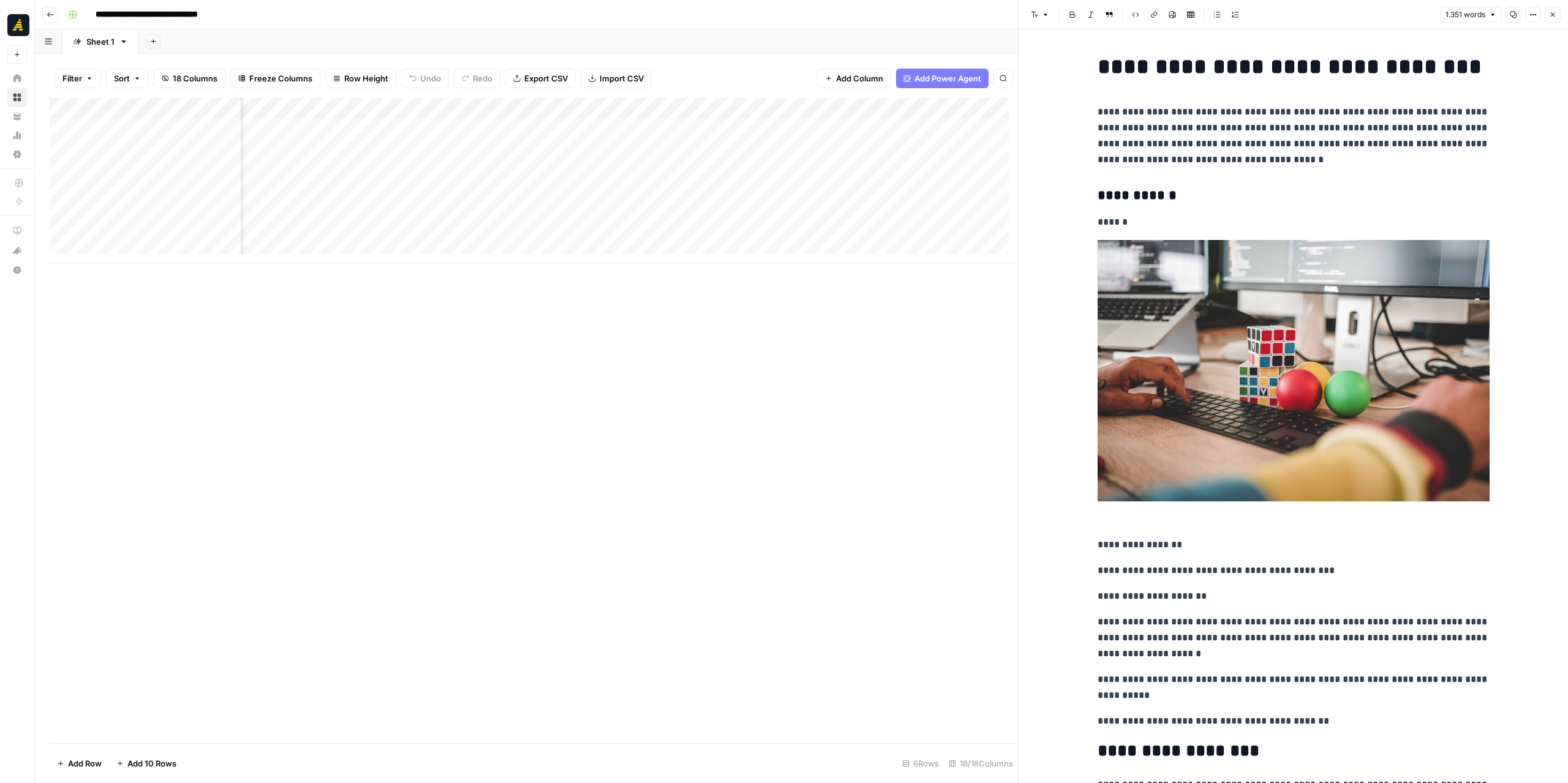
click at [485, 168] on div "Add Column" at bounding box center [534, 181] width 968 height 165
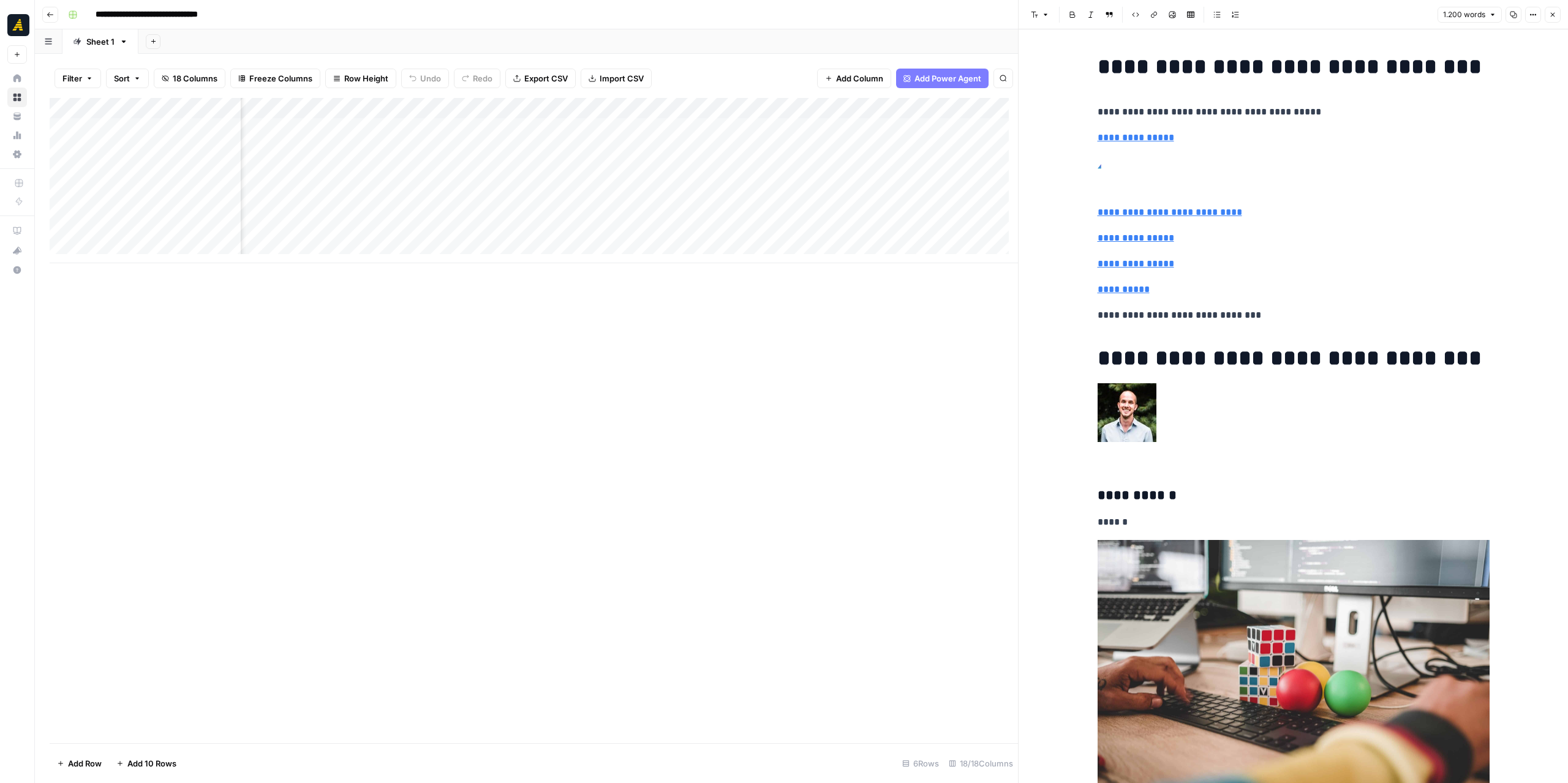
click at [577, 172] on div "Add Column" at bounding box center [534, 181] width 968 height 165
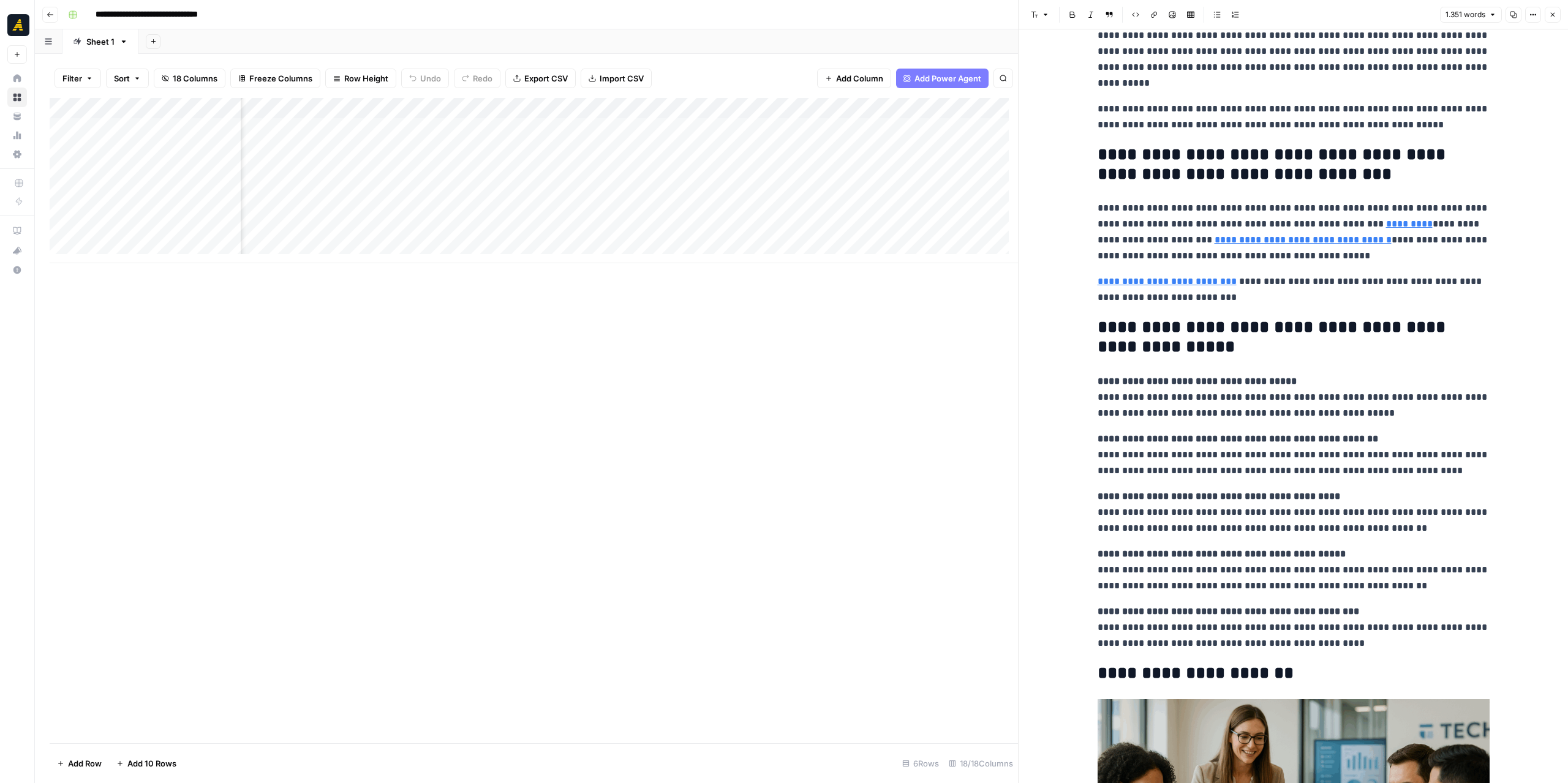
scroll to position [3306, 0]
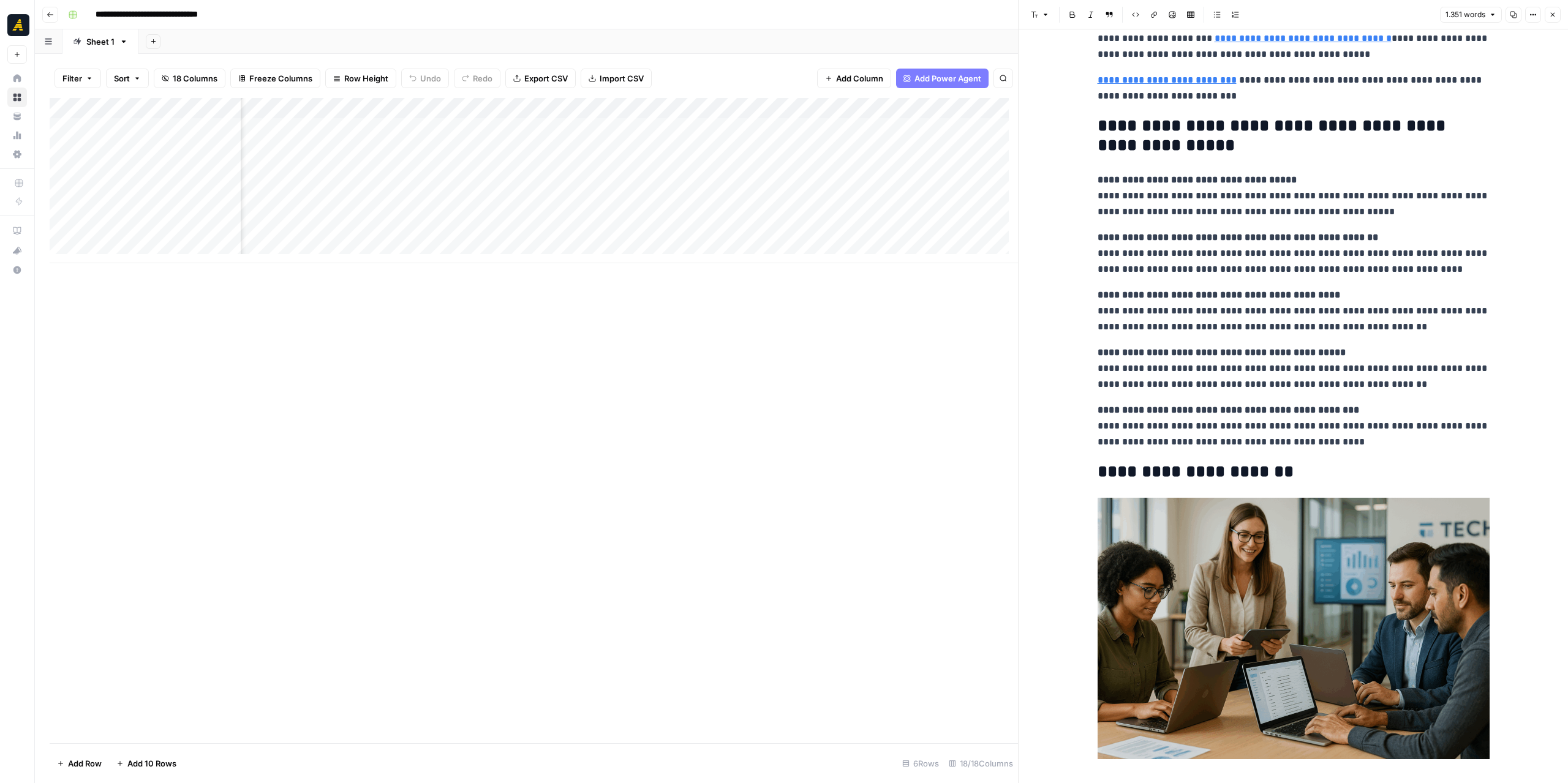
click at [468, 161] on div "Add Column" at bounding box center [534, 181] width 968 height 165
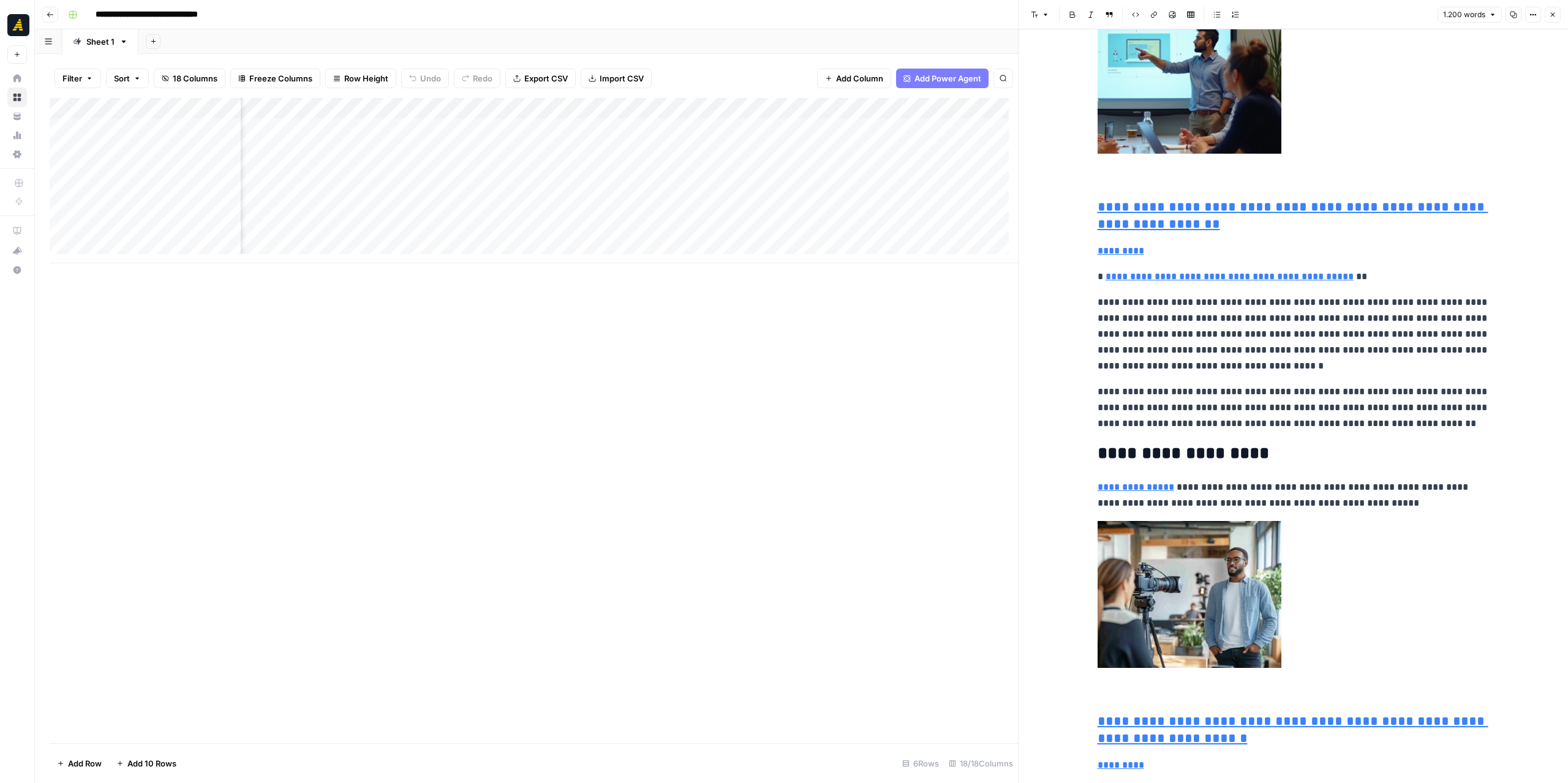
type input "[URL][DOMAIN_NAME]"
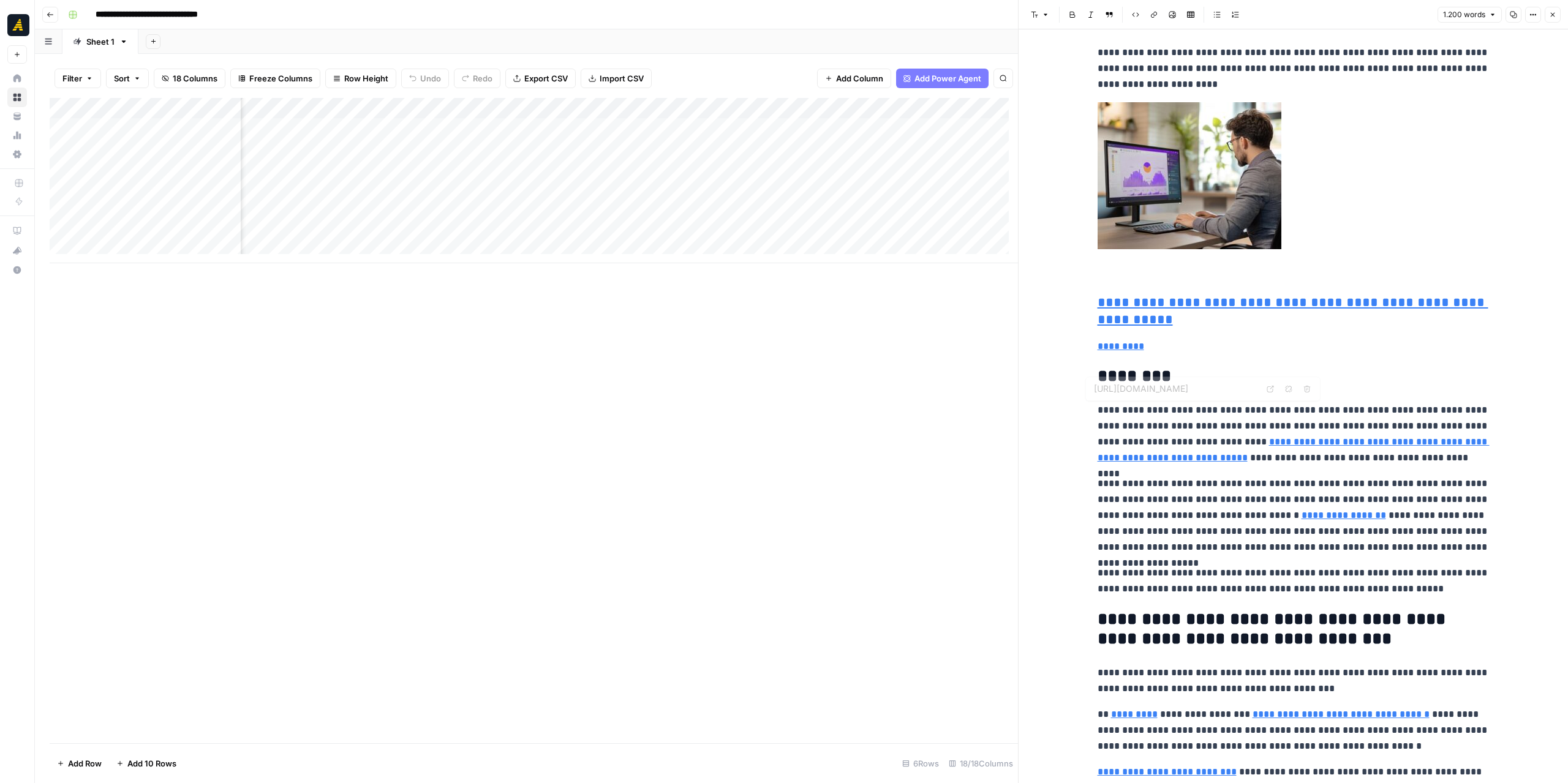
scroll to position [2816, 0]
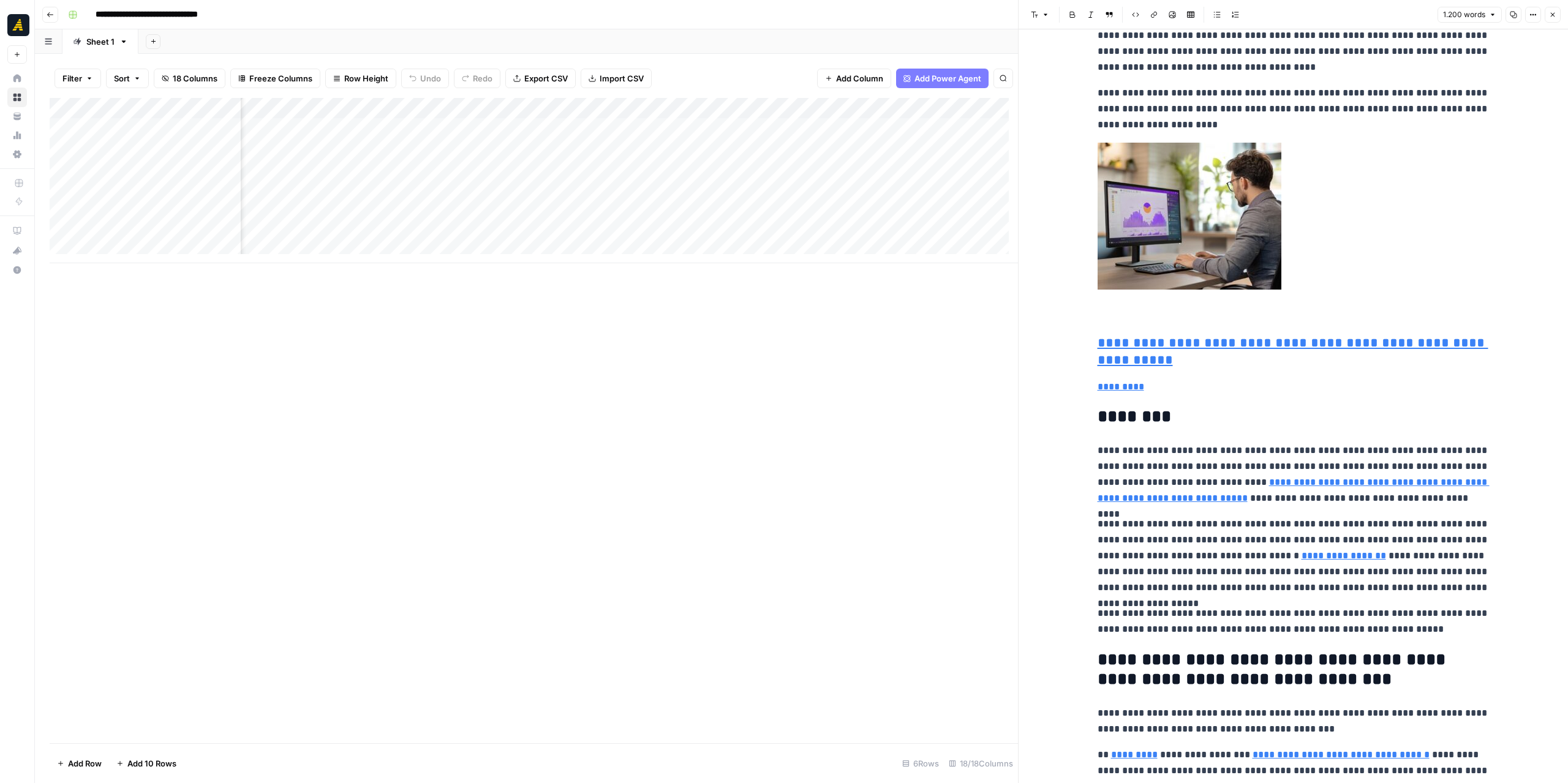
click at [599, 168] on div "Add Column" at bounding box center [534, 181] width 968 height 165
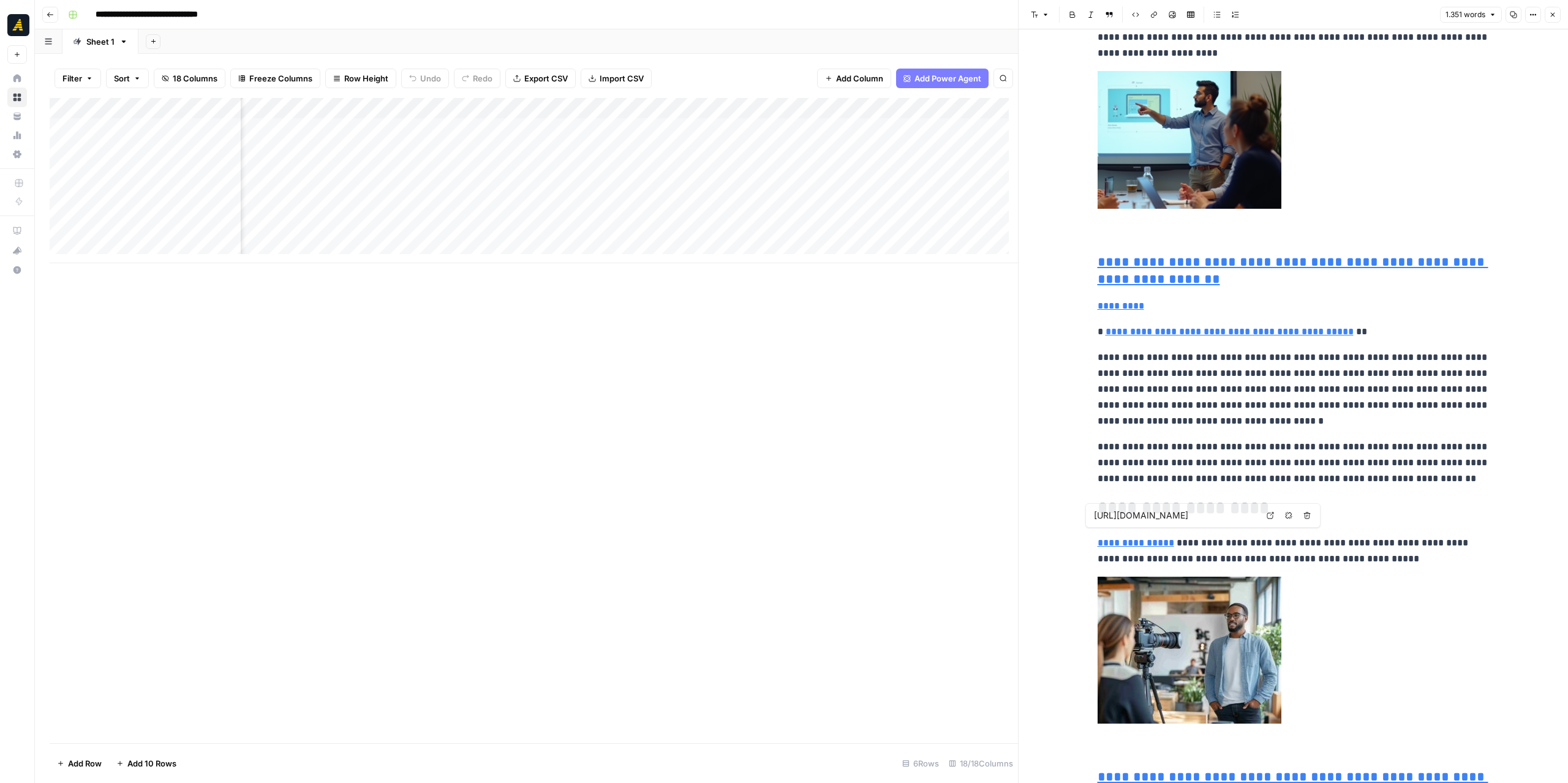
type input "[URL][DOMAIN_NAME]"
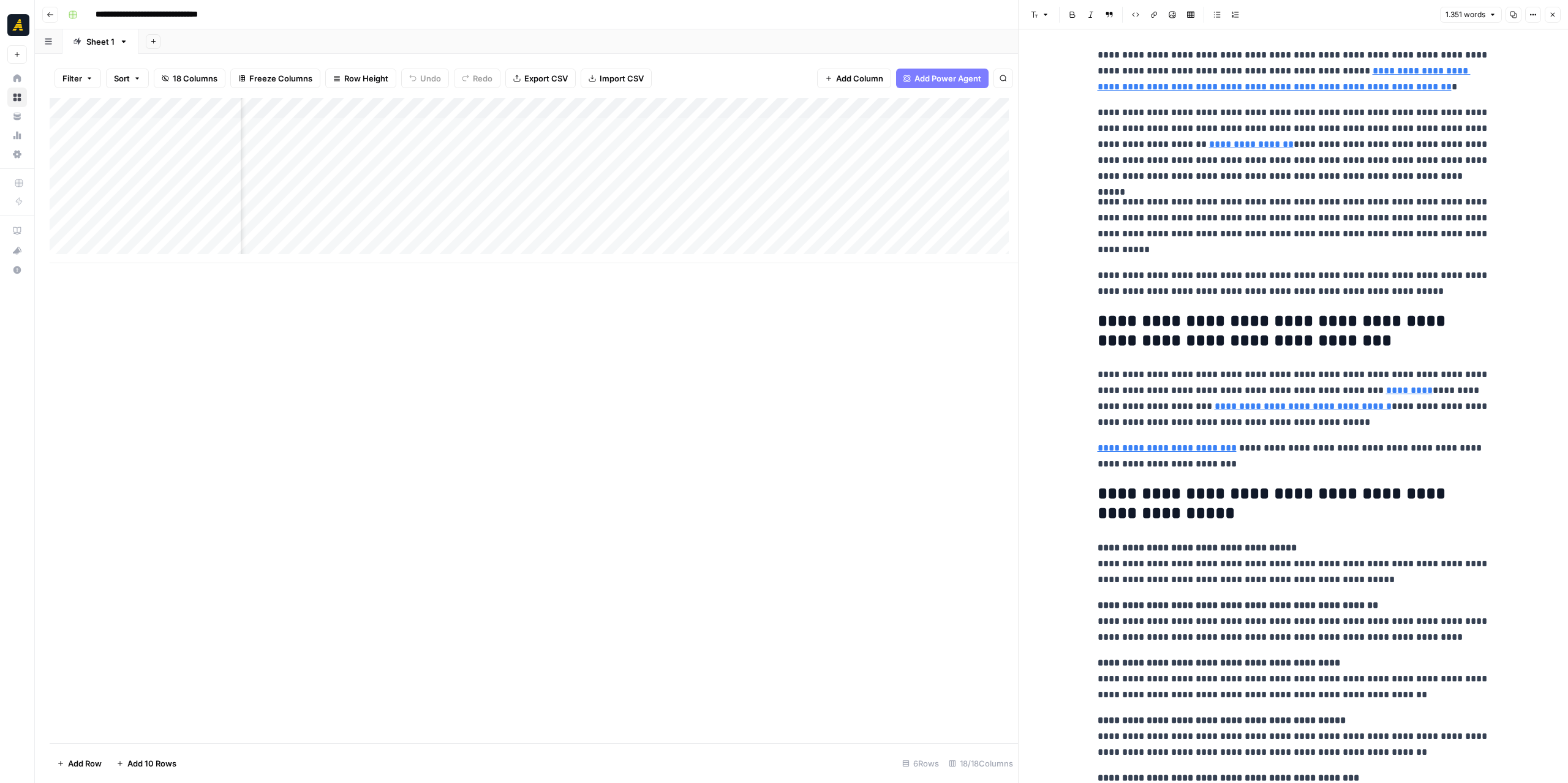
scroll to position [2939, 0]
click at [425, 173] on div "Add Column" at bounding box center [534, 181] width 968 height 165
click at [692, 128] on div "Add Column" at bounding box center [534, 181] width 968 height 165
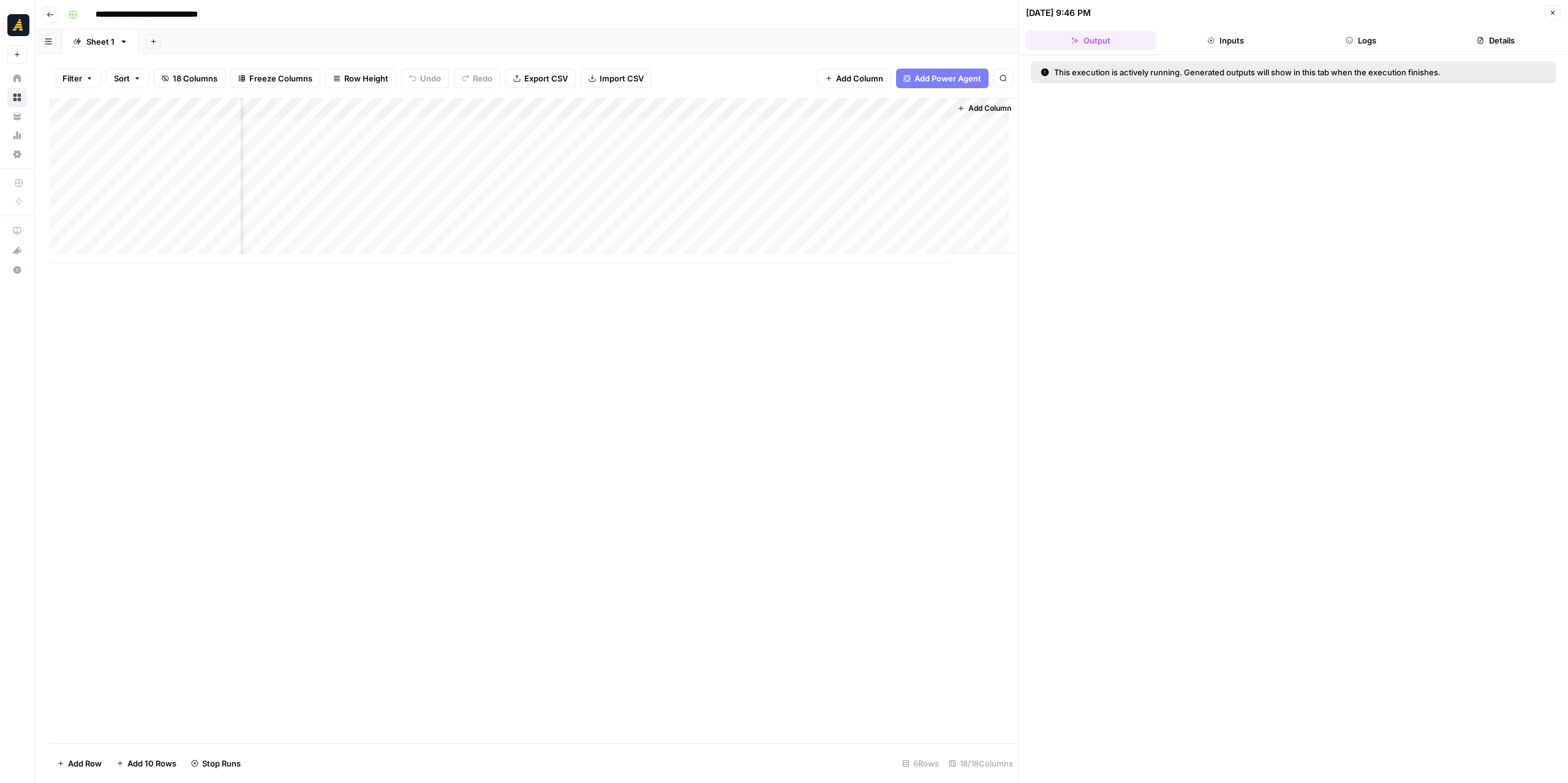
click at [1378, 33] on button "Logs" at bounding box center [1361, 40] width 130 height 20
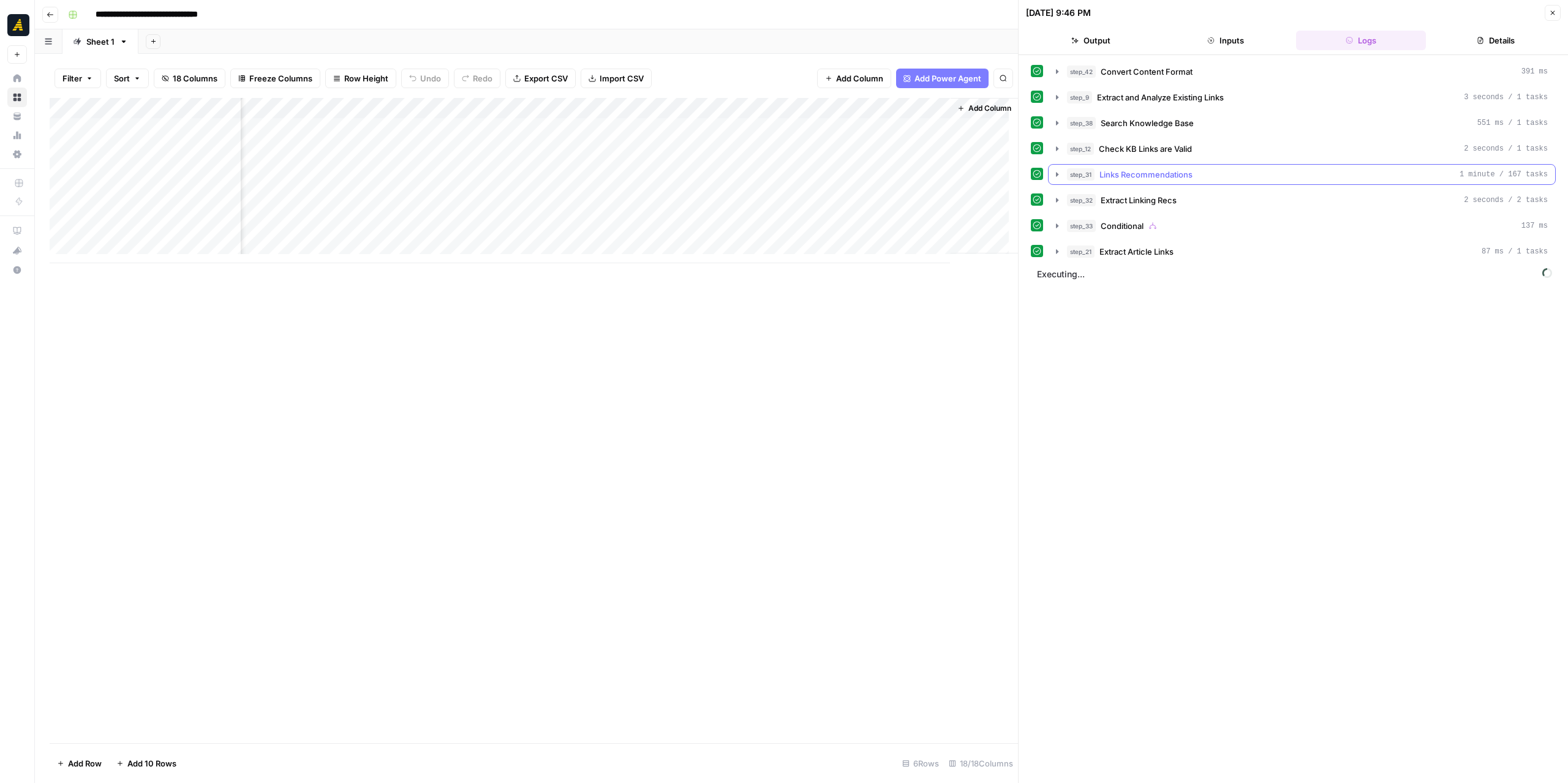
click at [1056, 171] on icon "button" at bounding box center [1057, 175] width 10 height 10
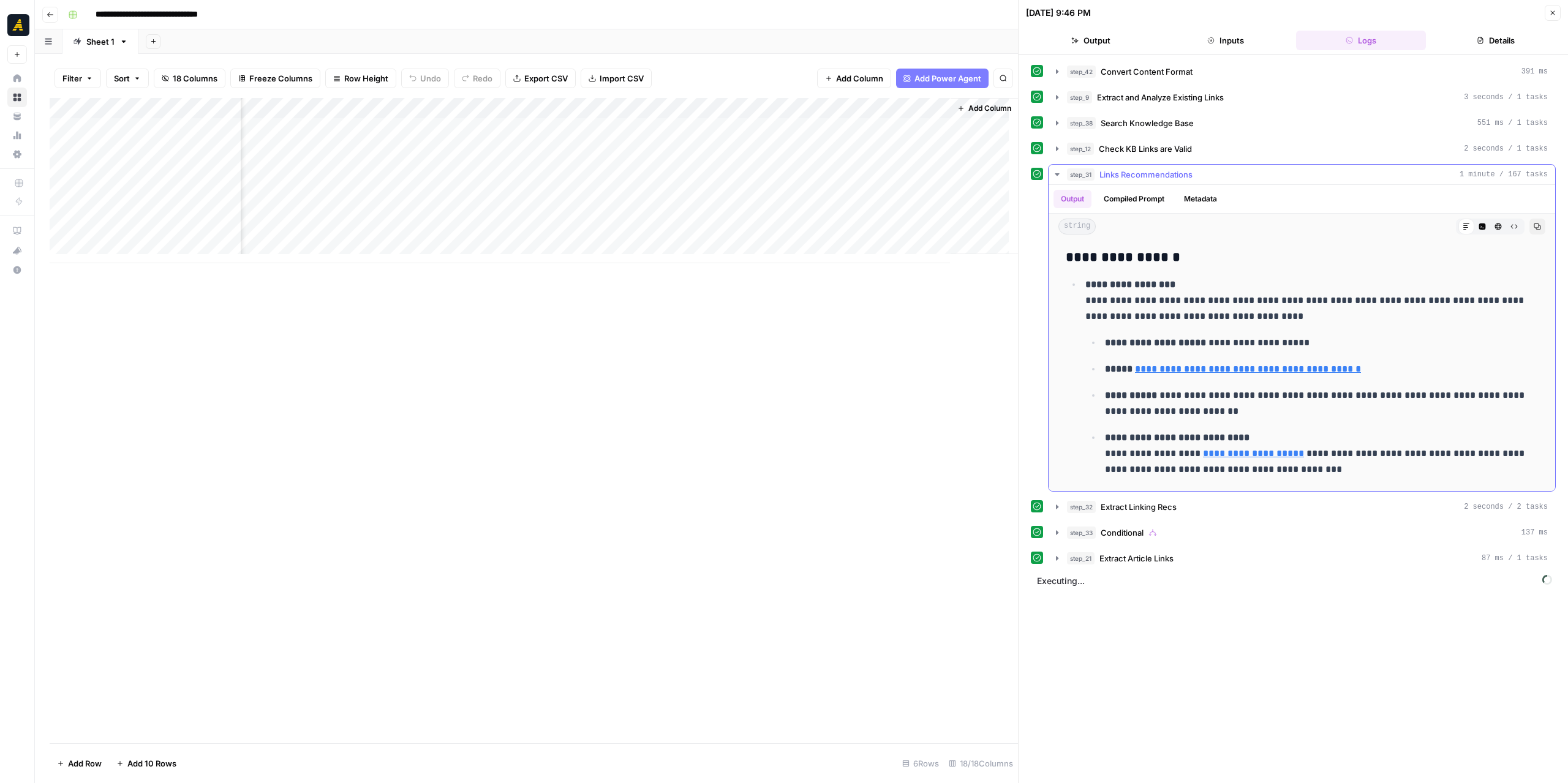
click at [1056, 171] on icon "button" at bounding box center [1057, 175] width 10 height 10
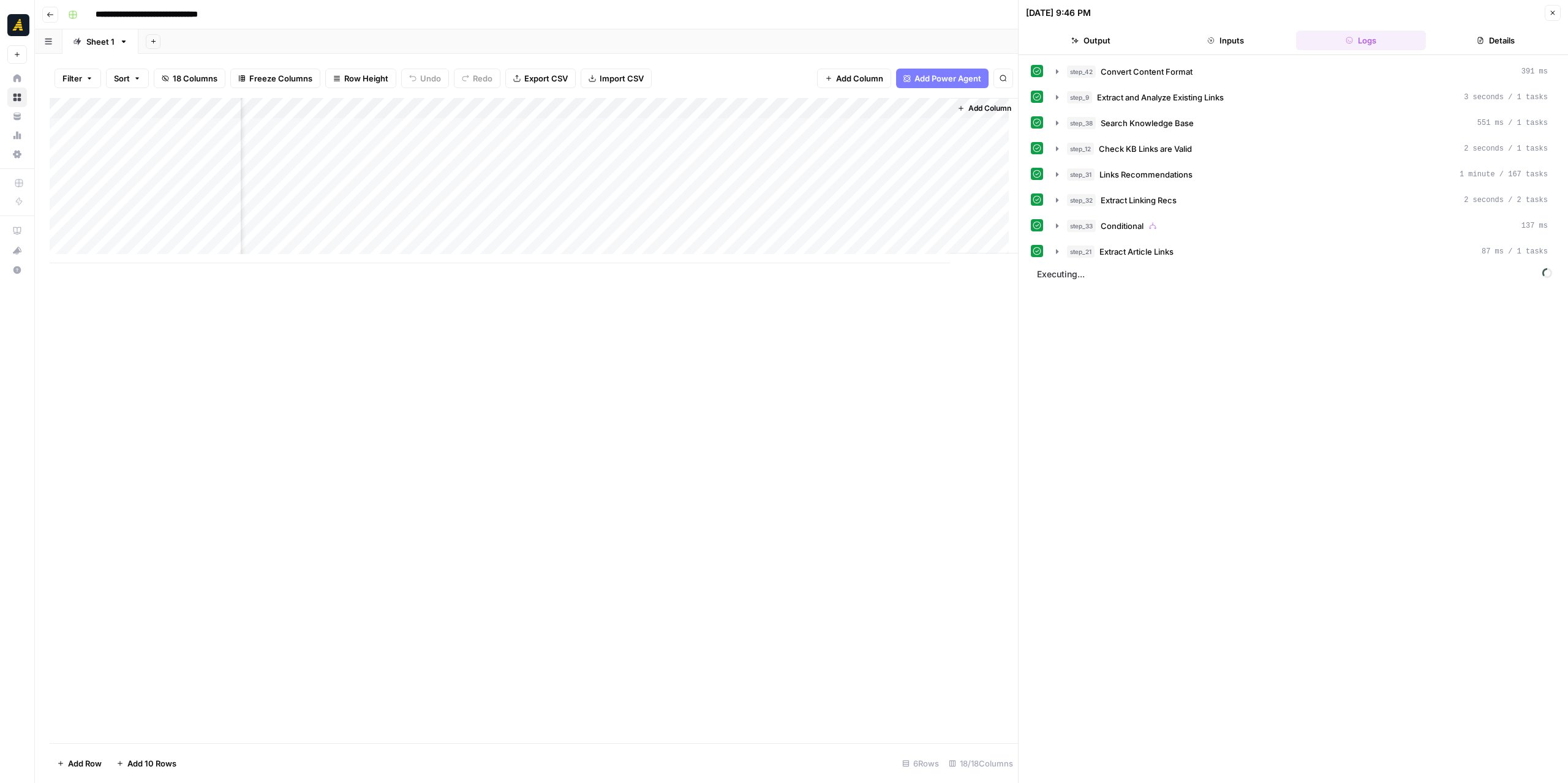
click at [647, 109] on div "Add Column" at bounding box center [534, 181] width 968 height 165
click at [646, 229] on span "Fork Power Agent" at bounding box center [657, 228] width 107 height 12
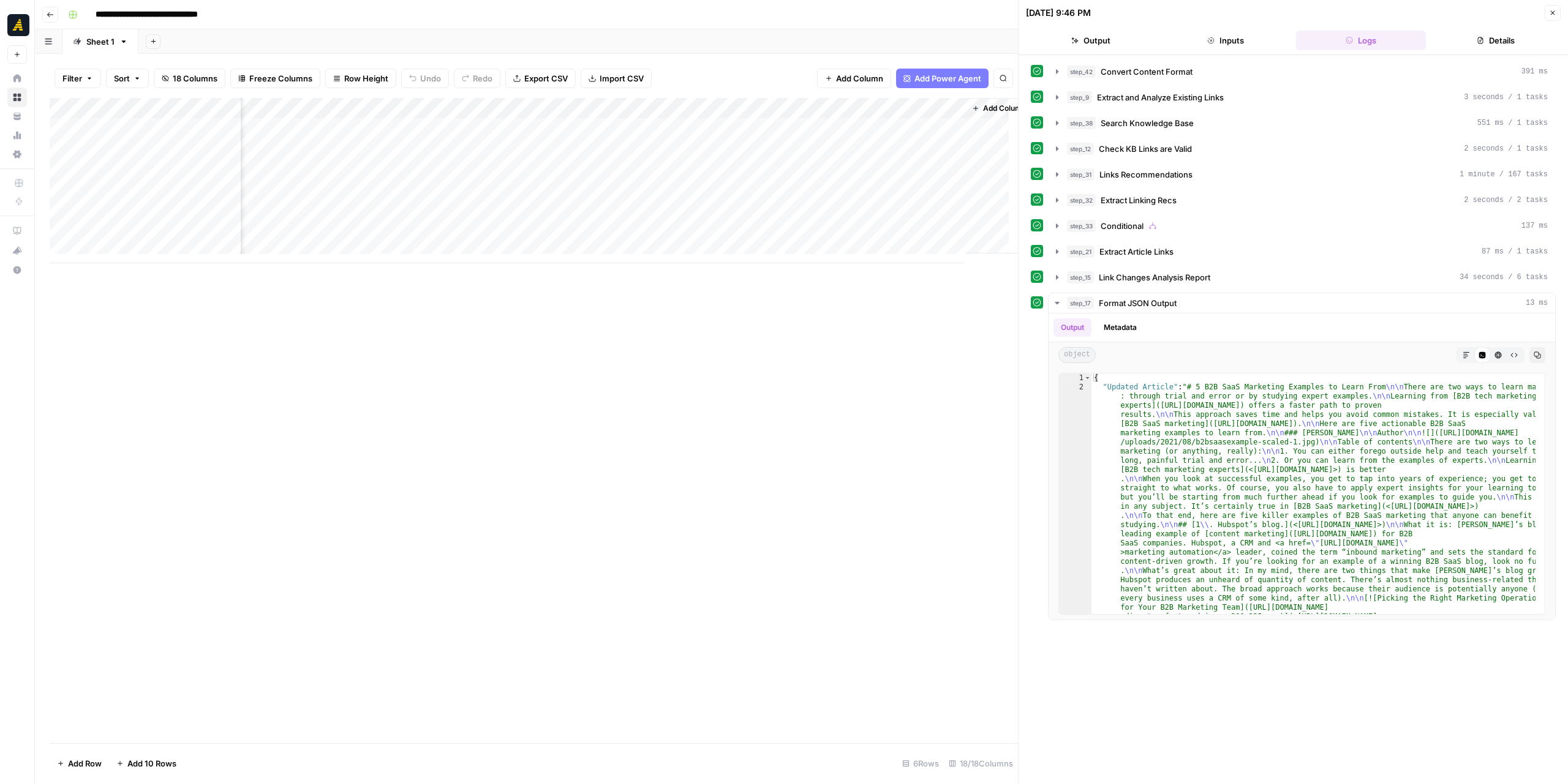
click at [805, 126] on div "Add Column" at bounding box center [534, 181] width 968 height 165
click at [805, 108] on div "Add Column" at bounding box center [534, 181] width 968 height 165
click at [942, 186] on span "Markdown" at bounding box center [926, 186] width 58 height 12
click at [802, 124] on div "Add Column" at bounding box center [534, 181] width 968 height 165
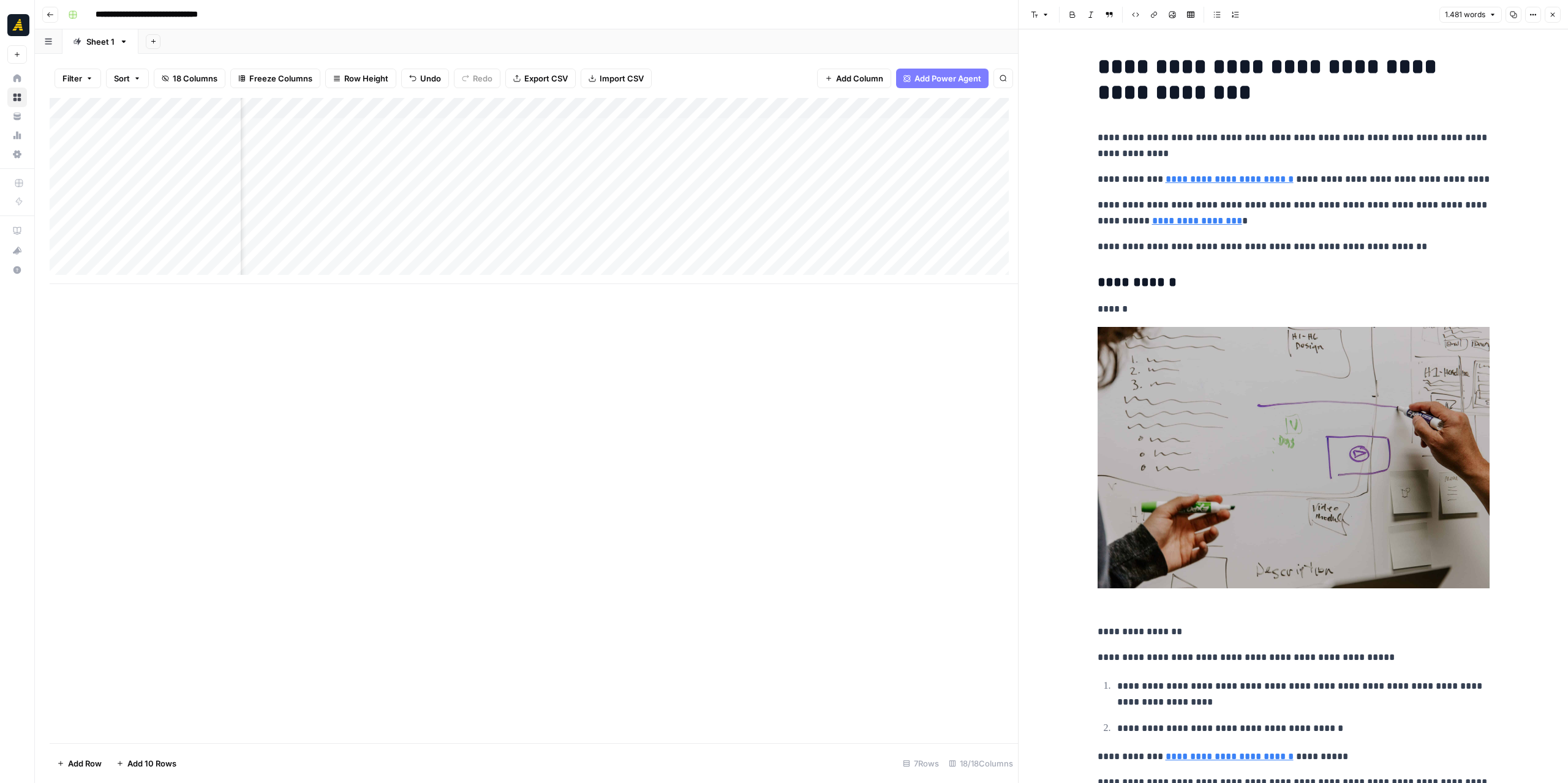
scroll to position [0, 1329]
click at [533, 126] on div "Add Column" at bounding box center [534, 191] width 968 height 186
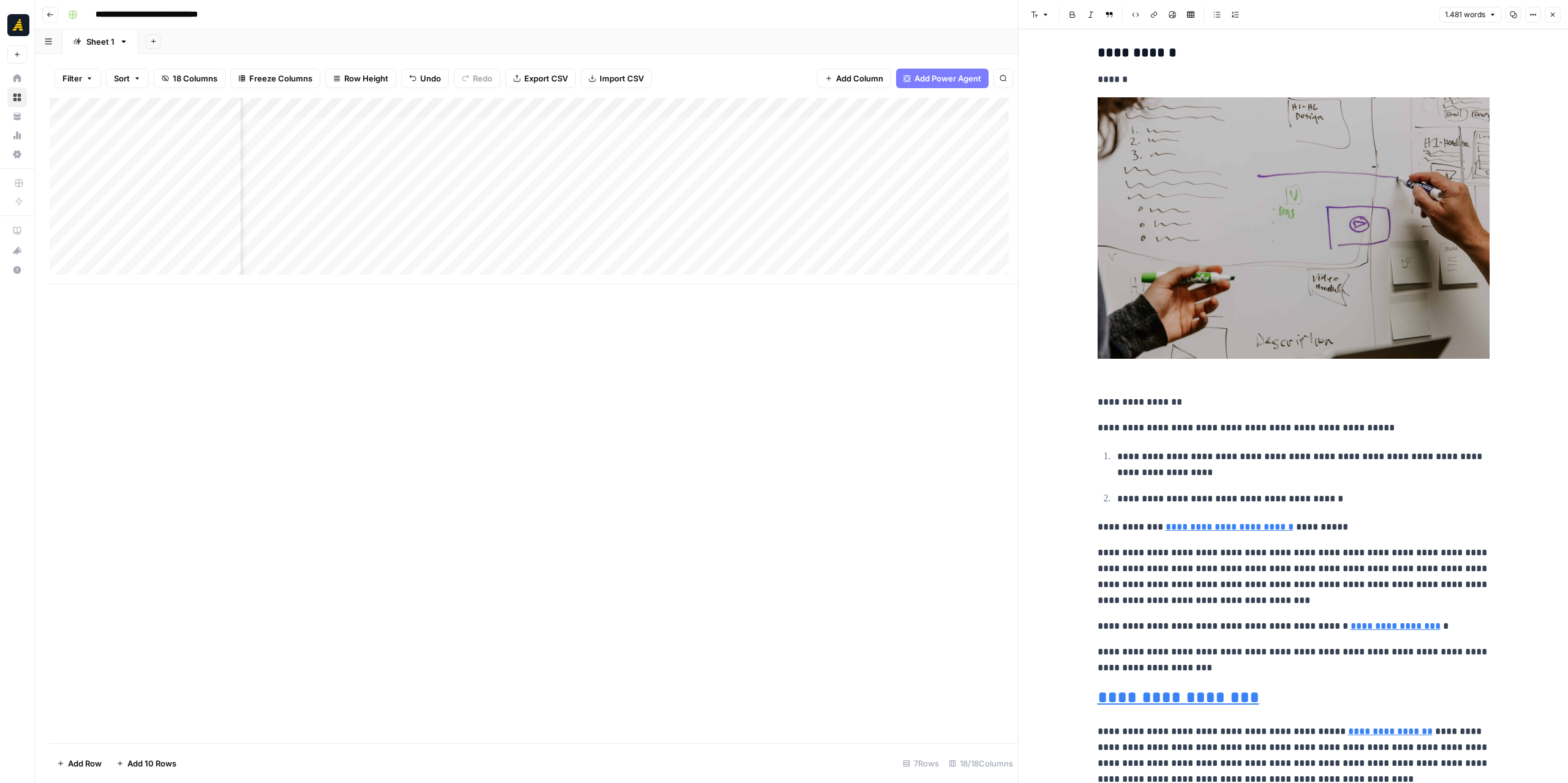
scroll to position [245, 0]
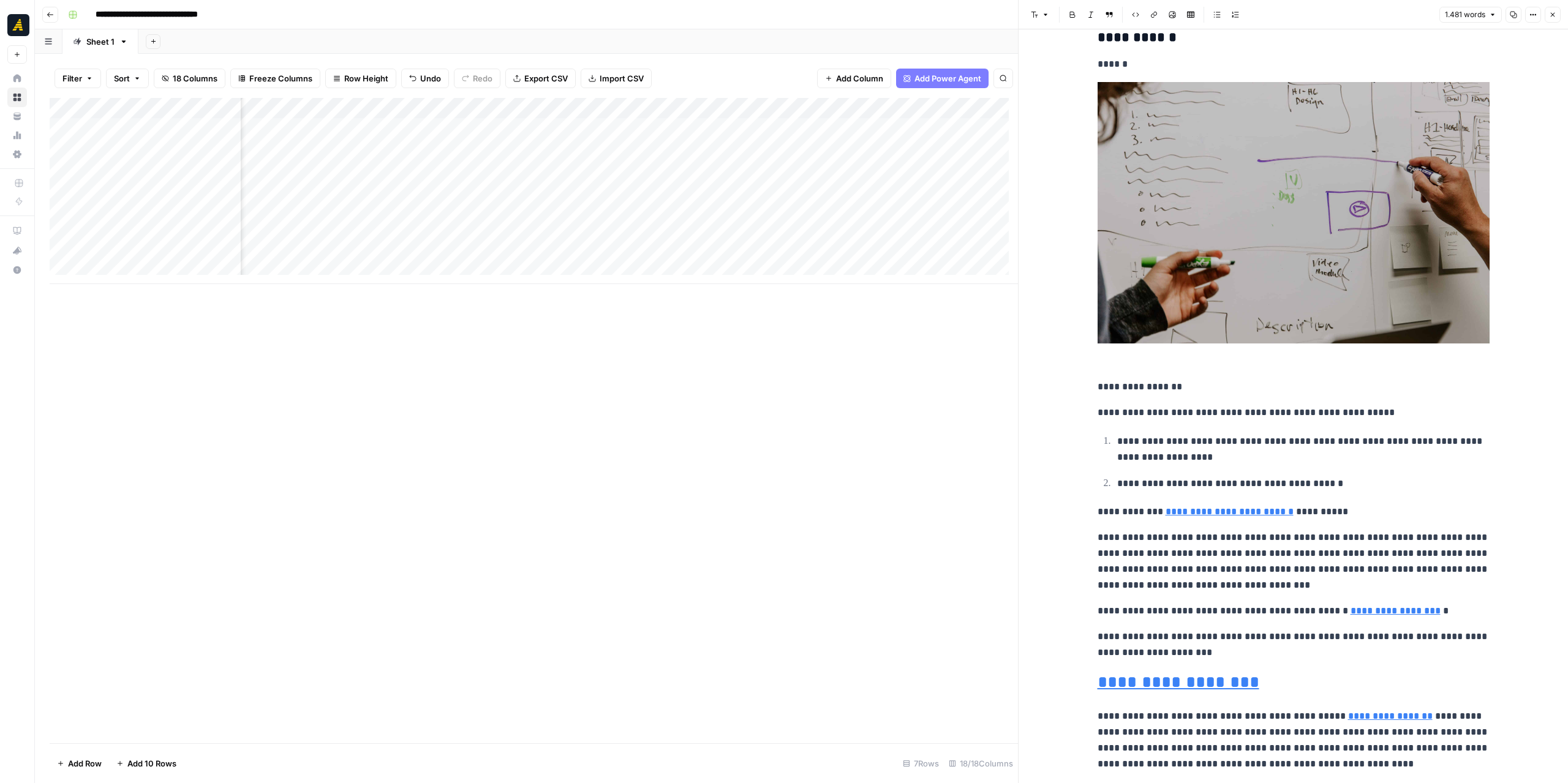
click at [898, 124] on div "Add Column" at bounding box center [534, 191] width 968 height 186
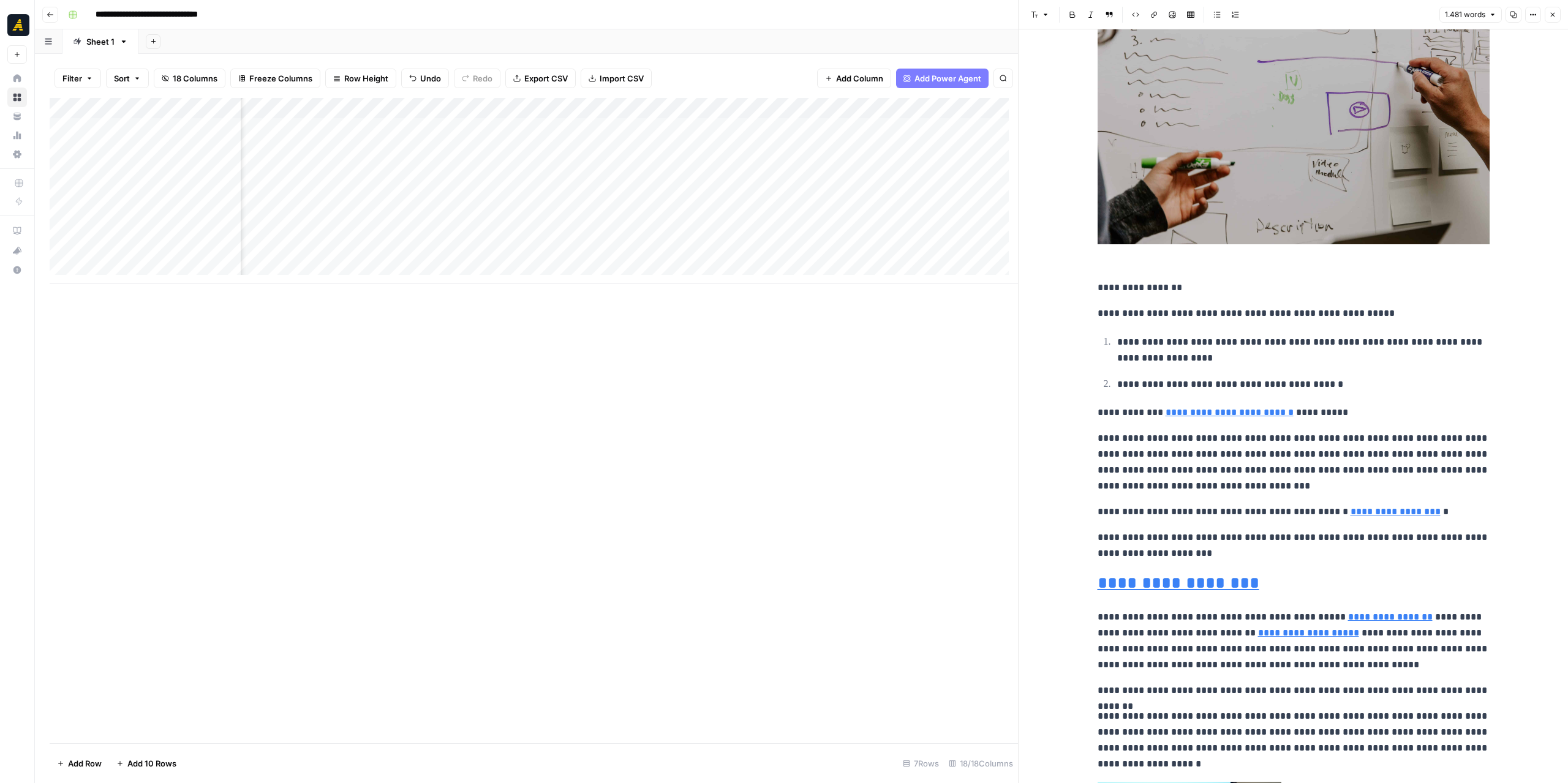
scroll to position [490, 0]
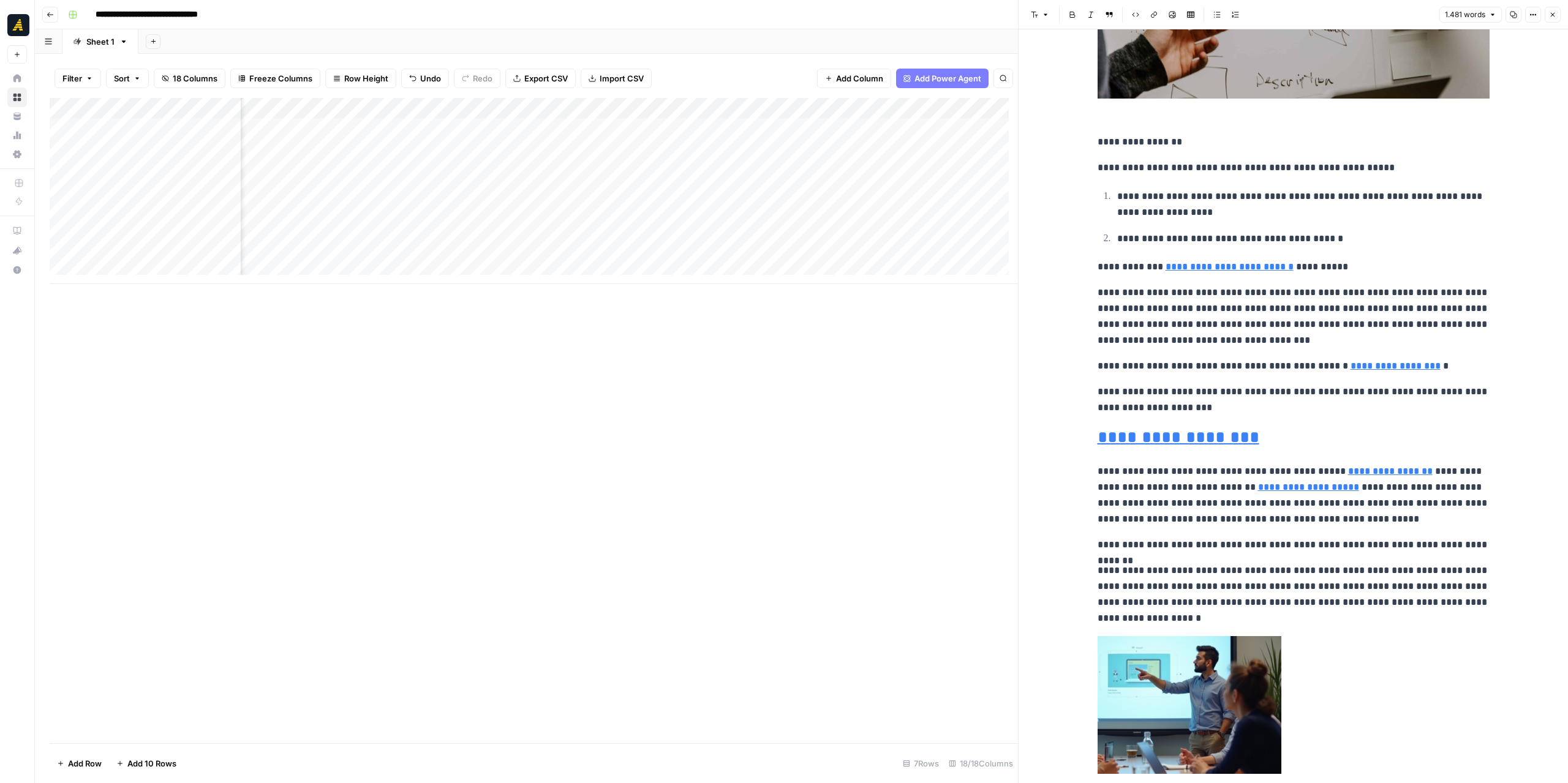
click at [538, 126] on div "Add Column" at bounding box center [534, 191] width 968 height 186
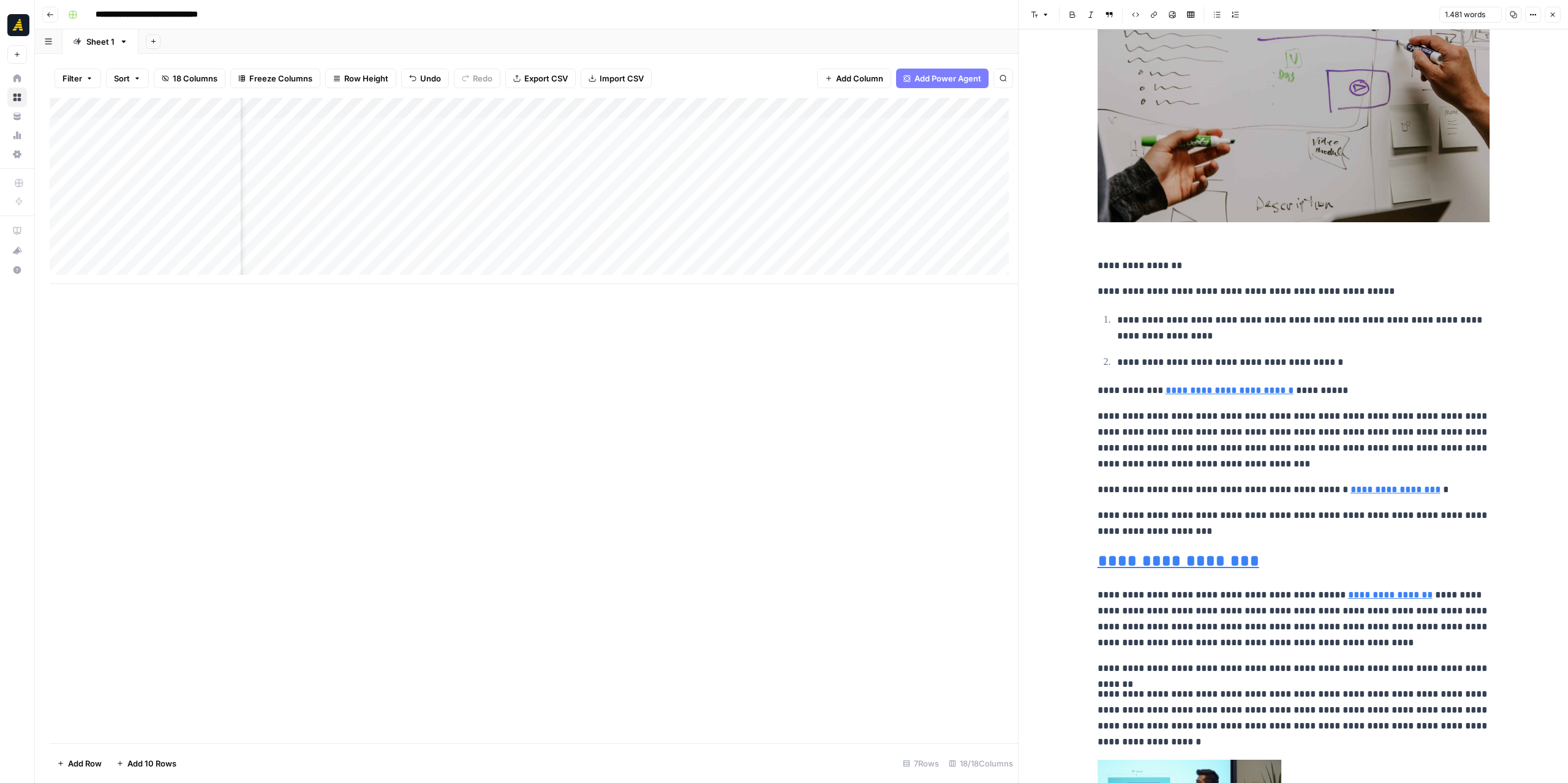
scroll to position [368, 0]
click at [900, 131] on div "Add Column" at bounding box center [534, 191] width 968 height 186
click at [899, 131] on div "Add Column" at bounding box center [534, 191] width 968 height 186
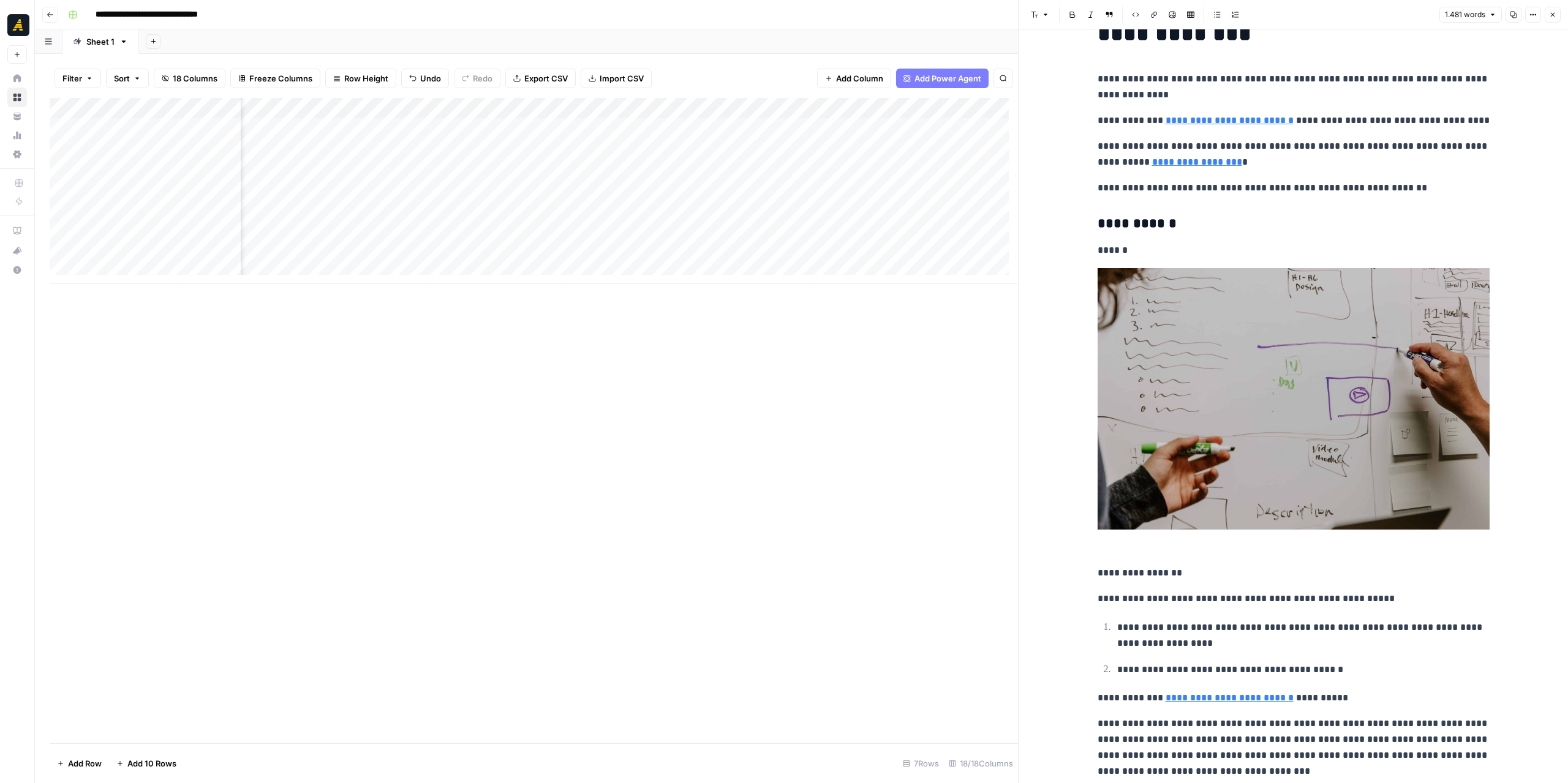
scroll to position [306, 0]
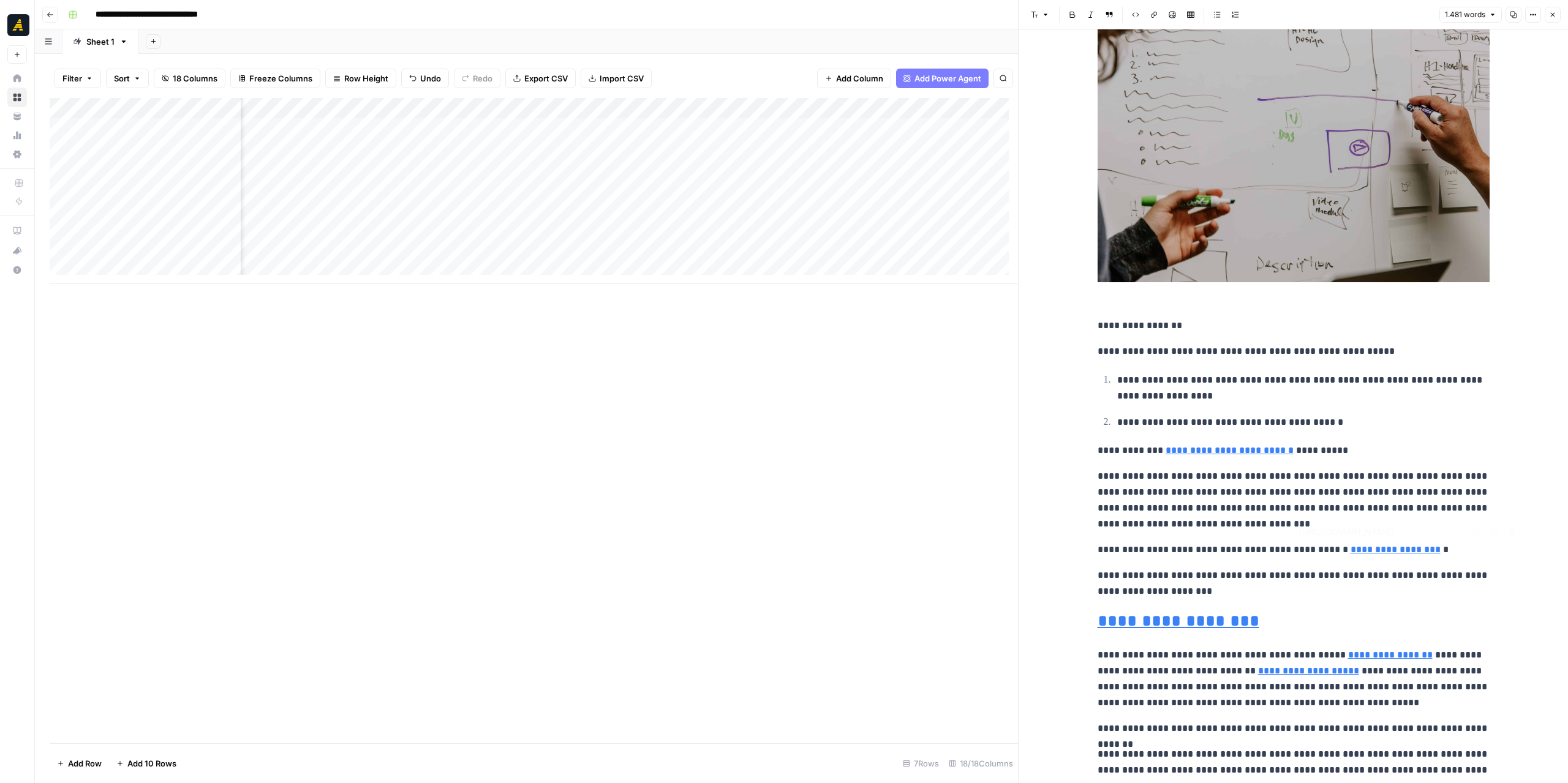
type input "https://newnorth.com/b2b-marketing-automation/"
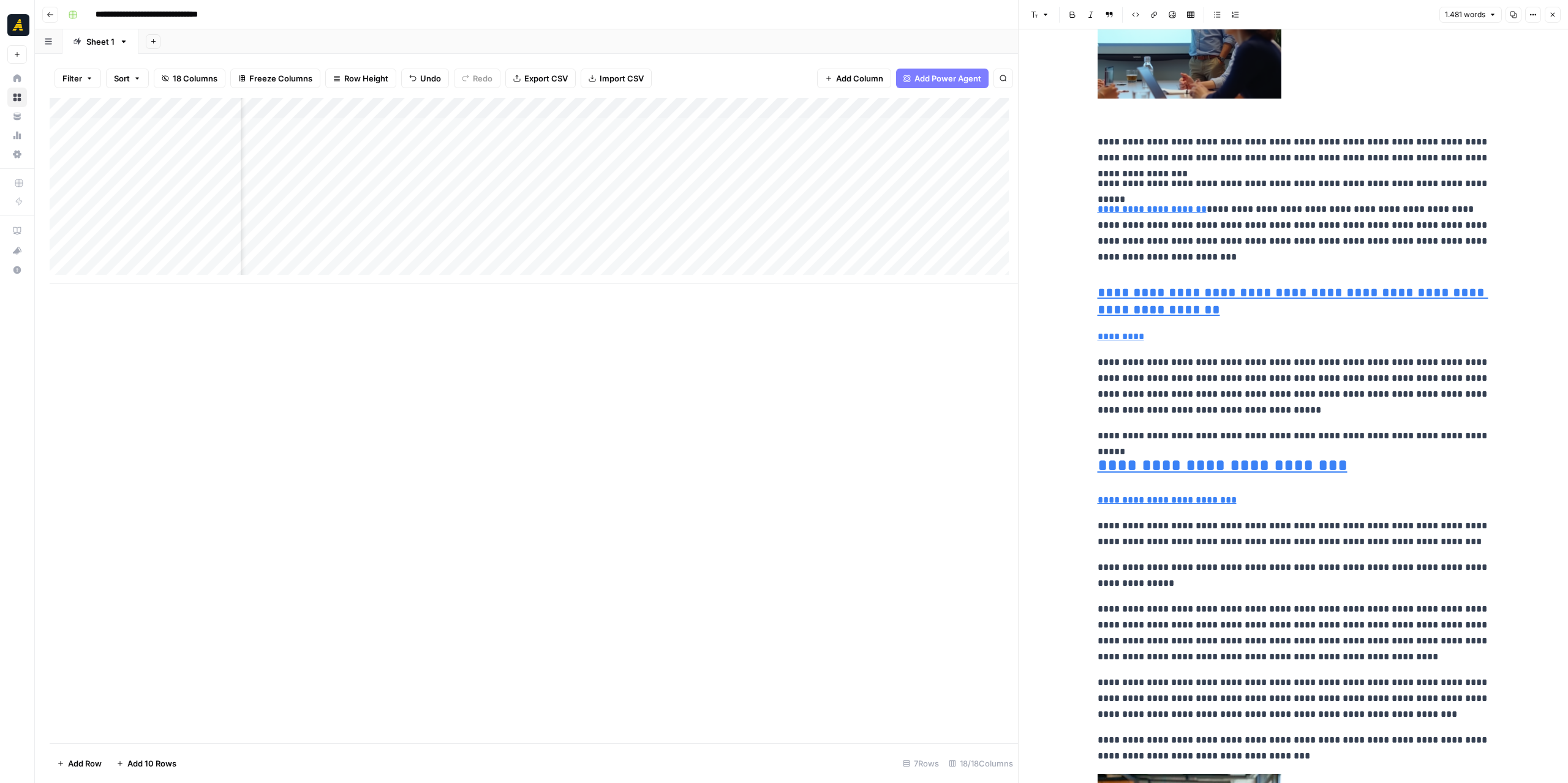
scroll to position [1347, 0]
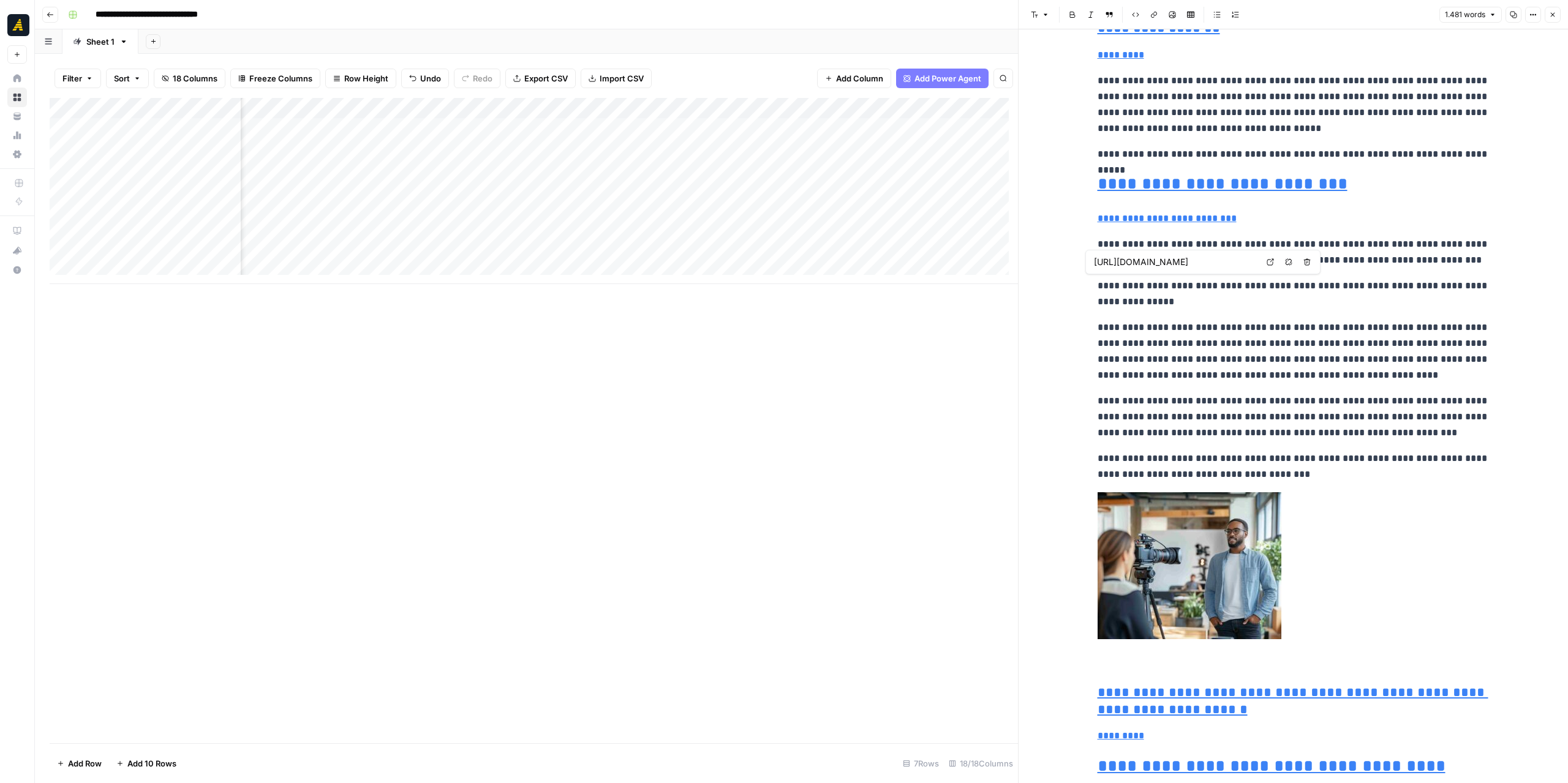
type input "https://newnorth.com/b2b-video-marketing/"
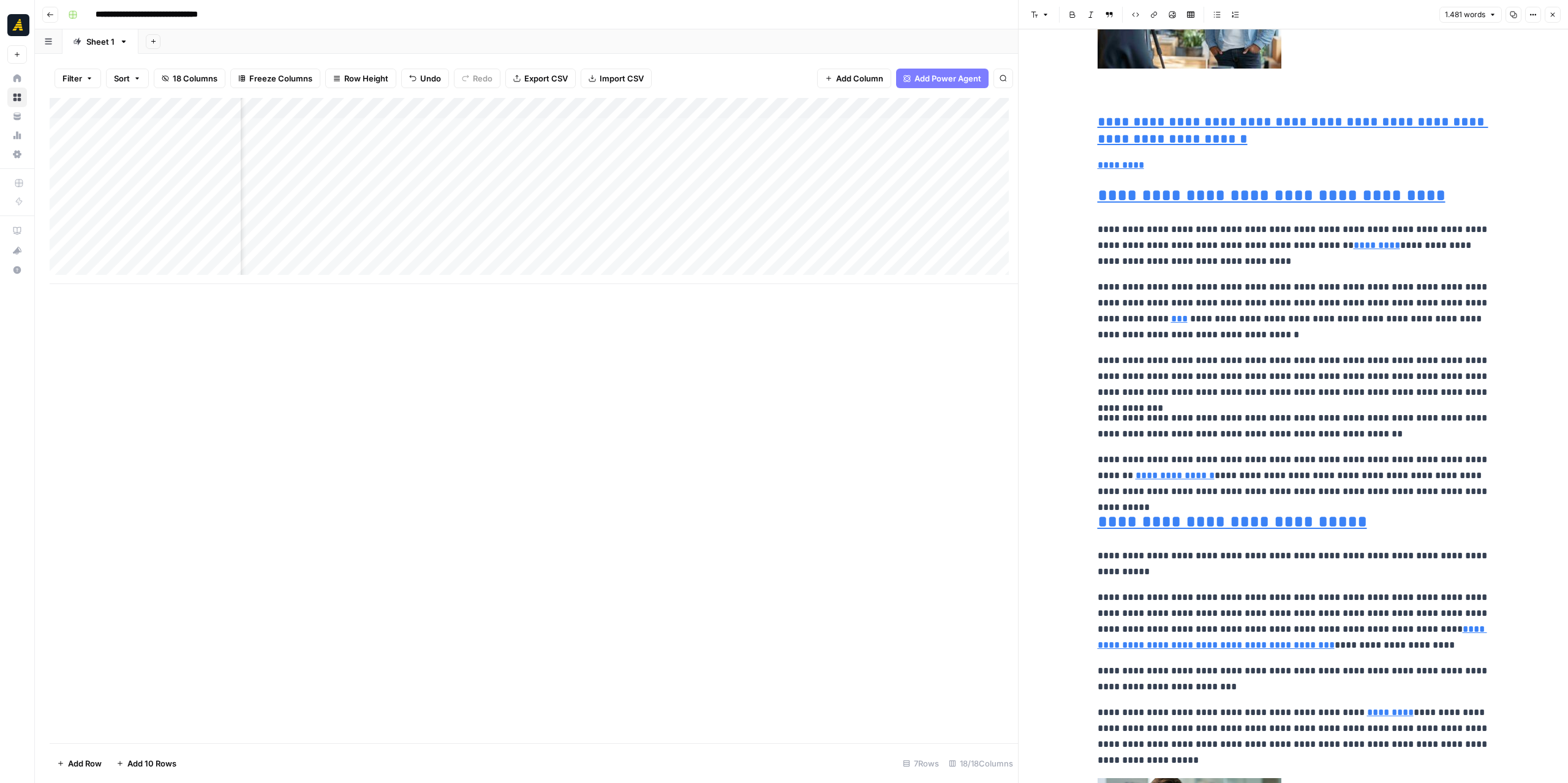
scroll to position [2020, 0]
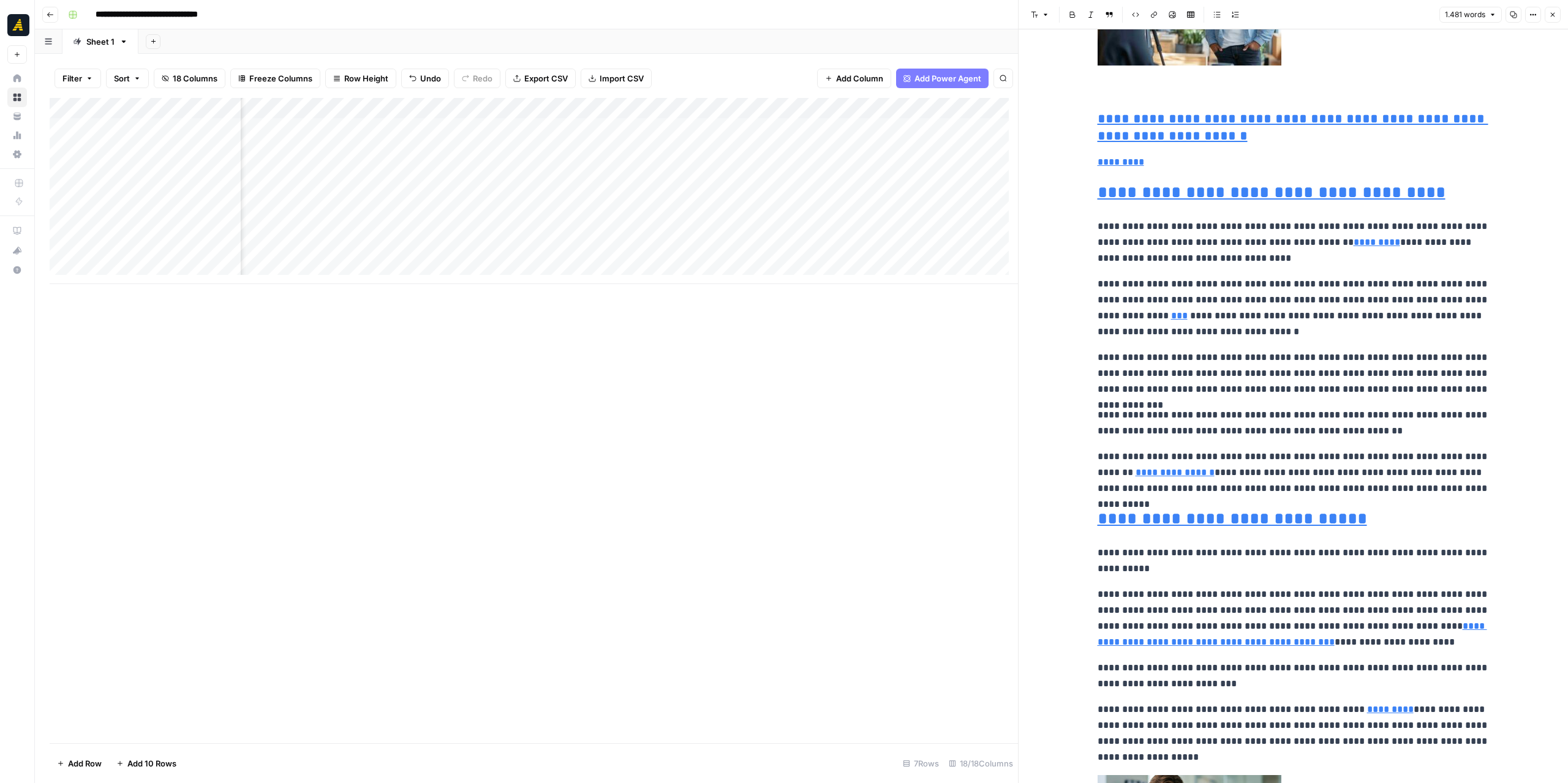
click at [504, 126] on div "Add Column" at bounding box center [534, 191] width 968 height 186
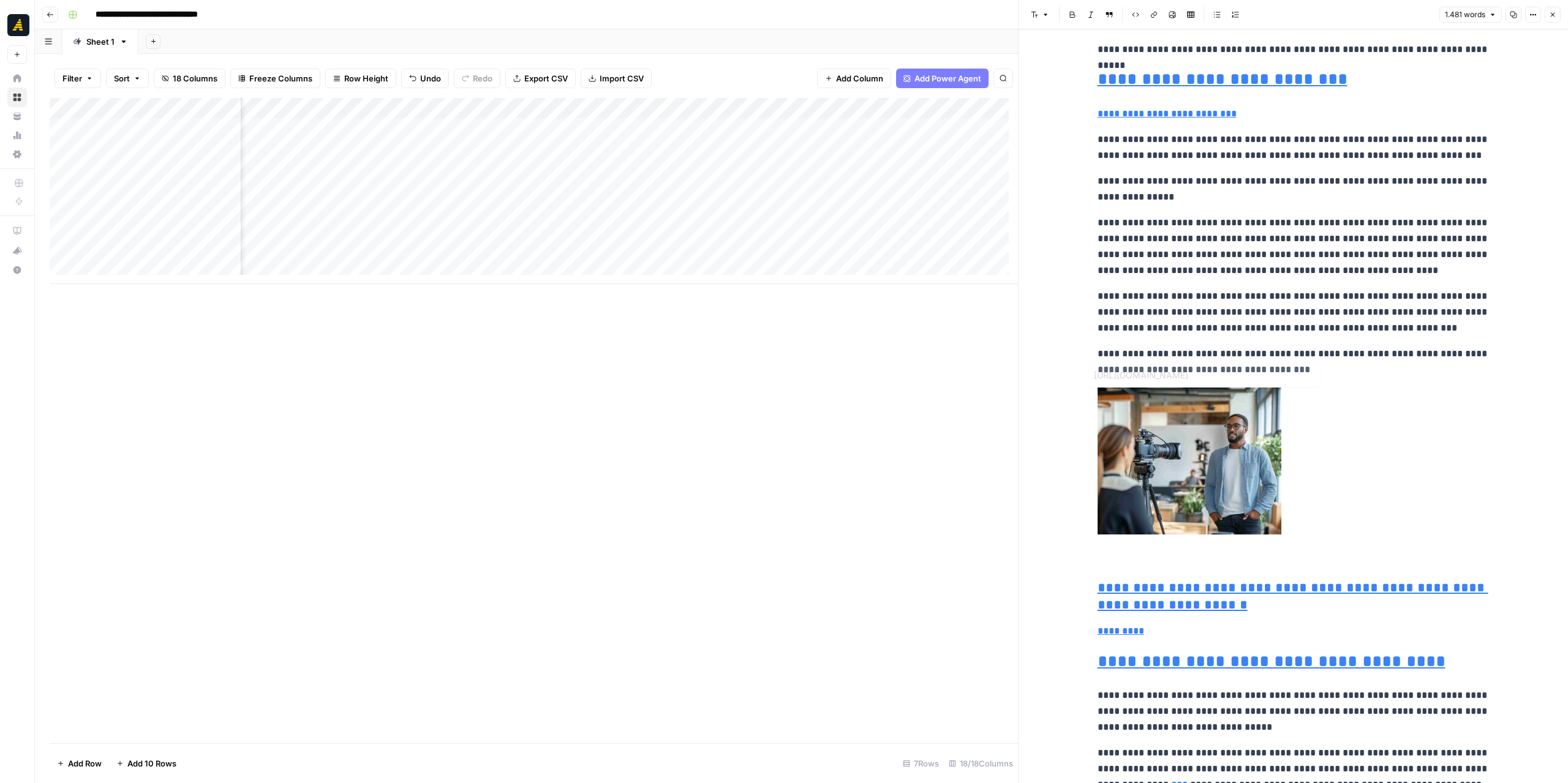
scroll to position [1775, 0]
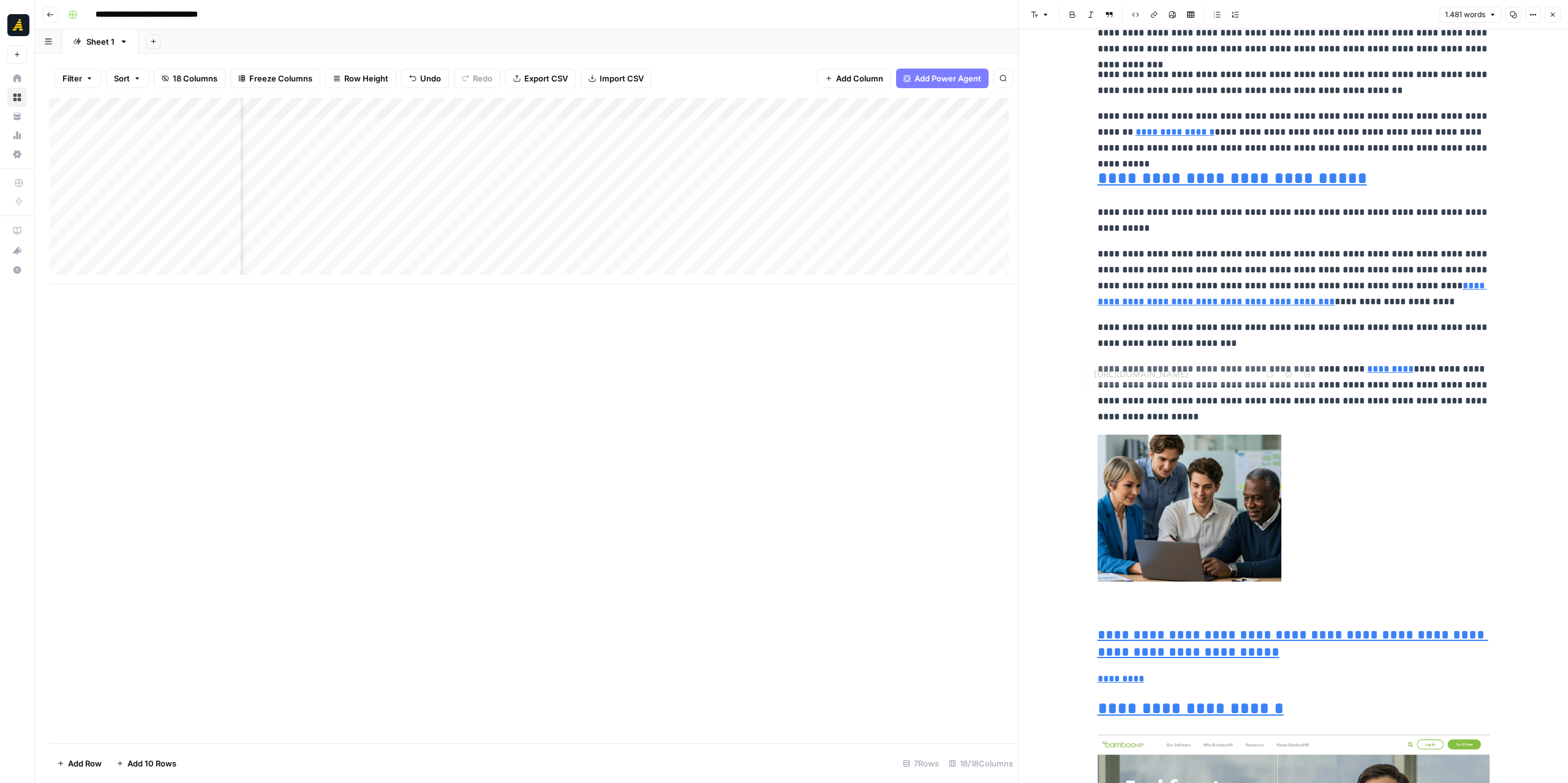
type input "https://newnorth.com/ai-effectiveness-efficiency-b2b-marketing/"
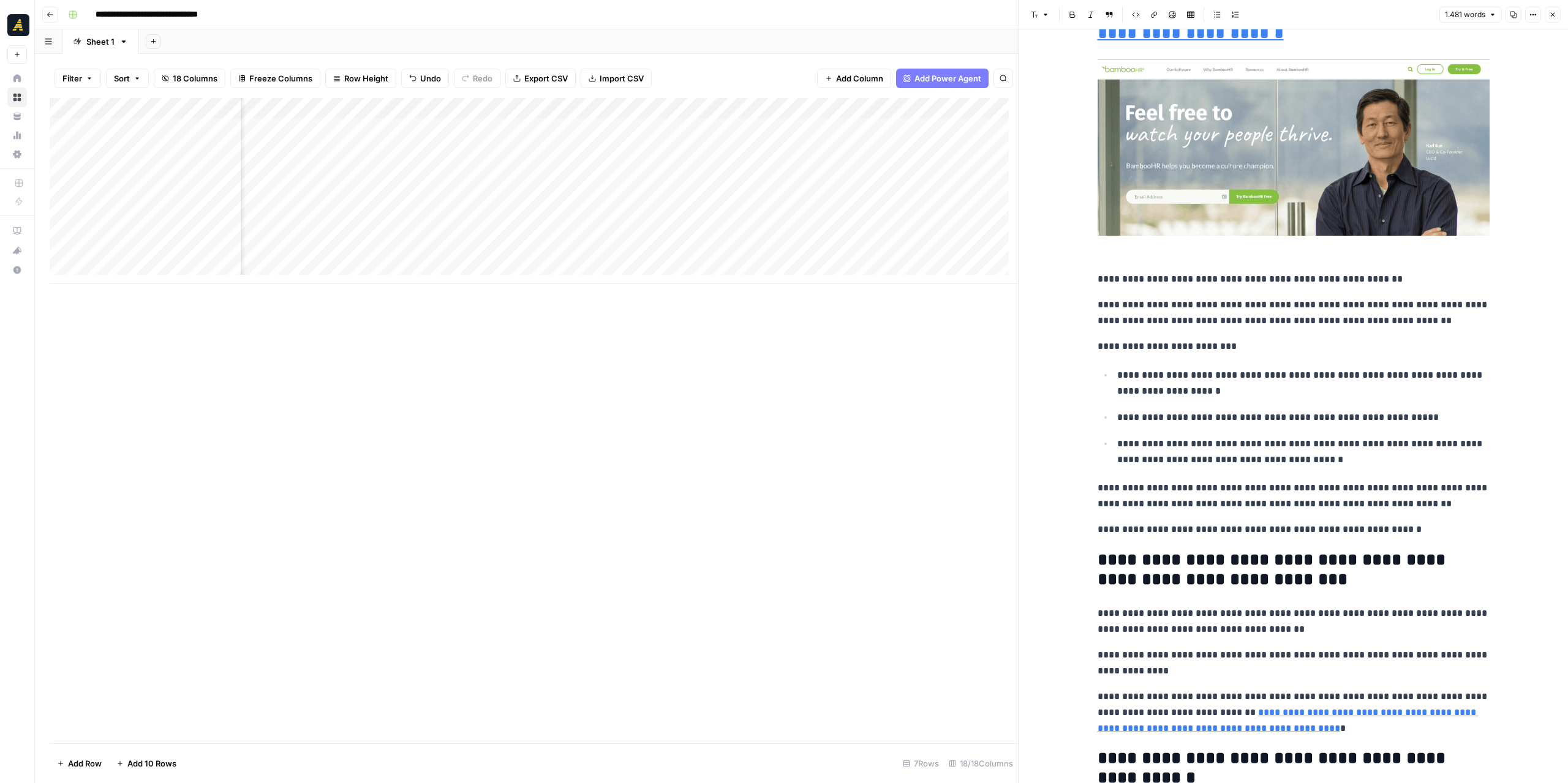
scroll to position [3306, 0]
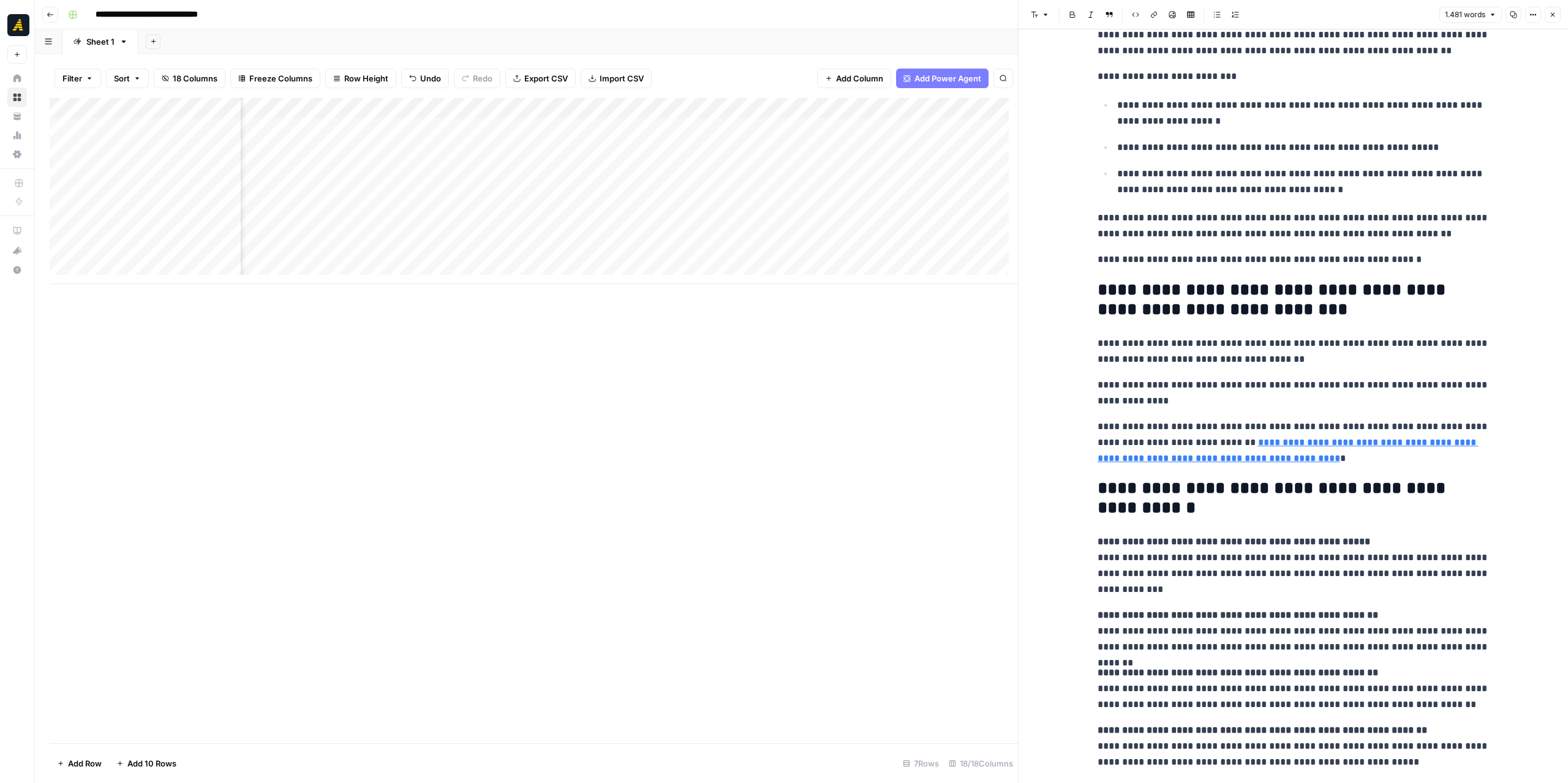
drag, startPoint x: 907, startPoint y: 285, endPoint x: 960, endPoint y: 287, distance: 53.0
click at [960, 287] on div "Add Column" at bounding box center [534, 420] width 968 height 645
click at [878, 131] on div "Add Column" at bounding box center [534, 191] width 968 height 186
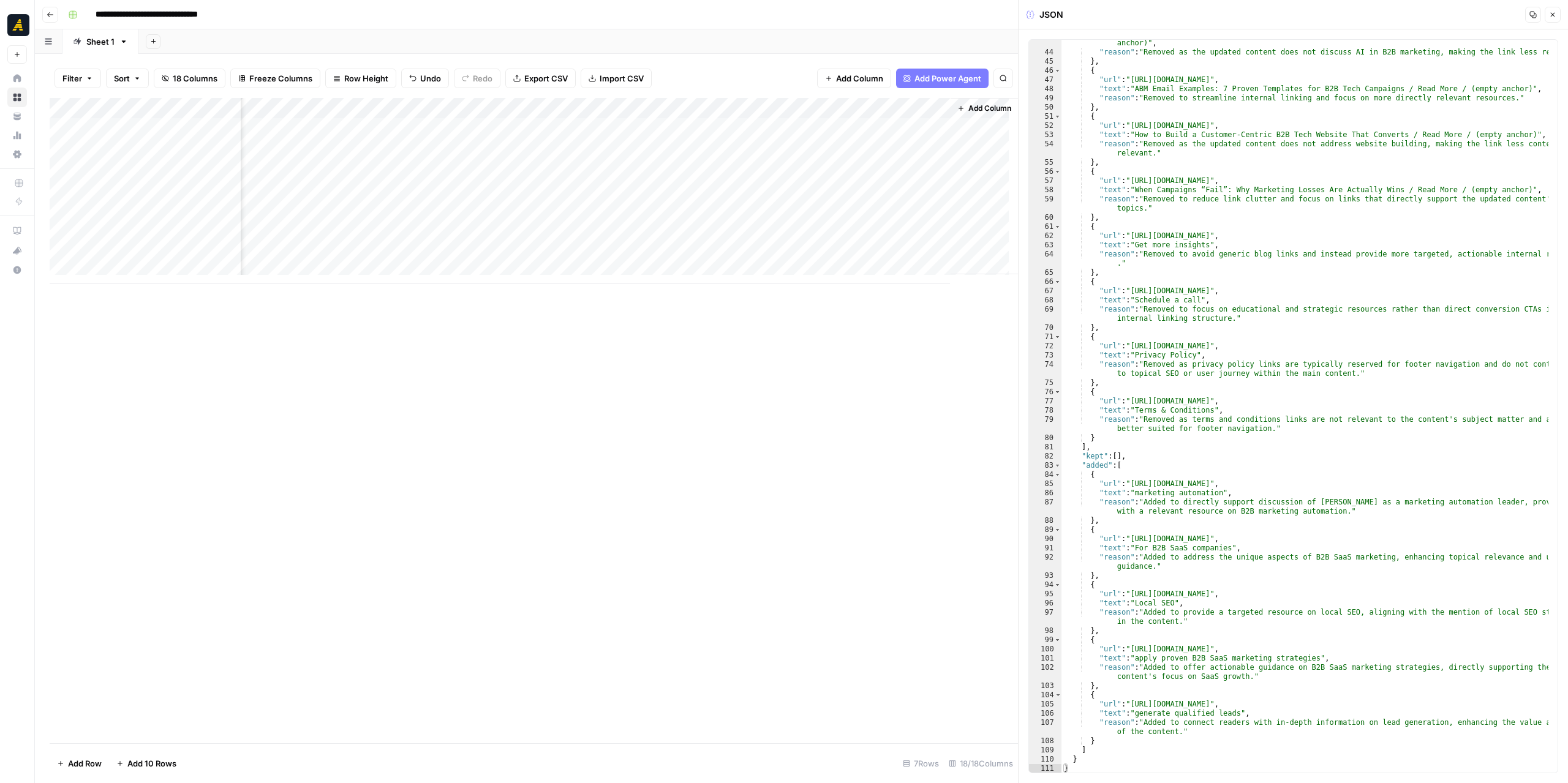
scroll to position [332, 0]
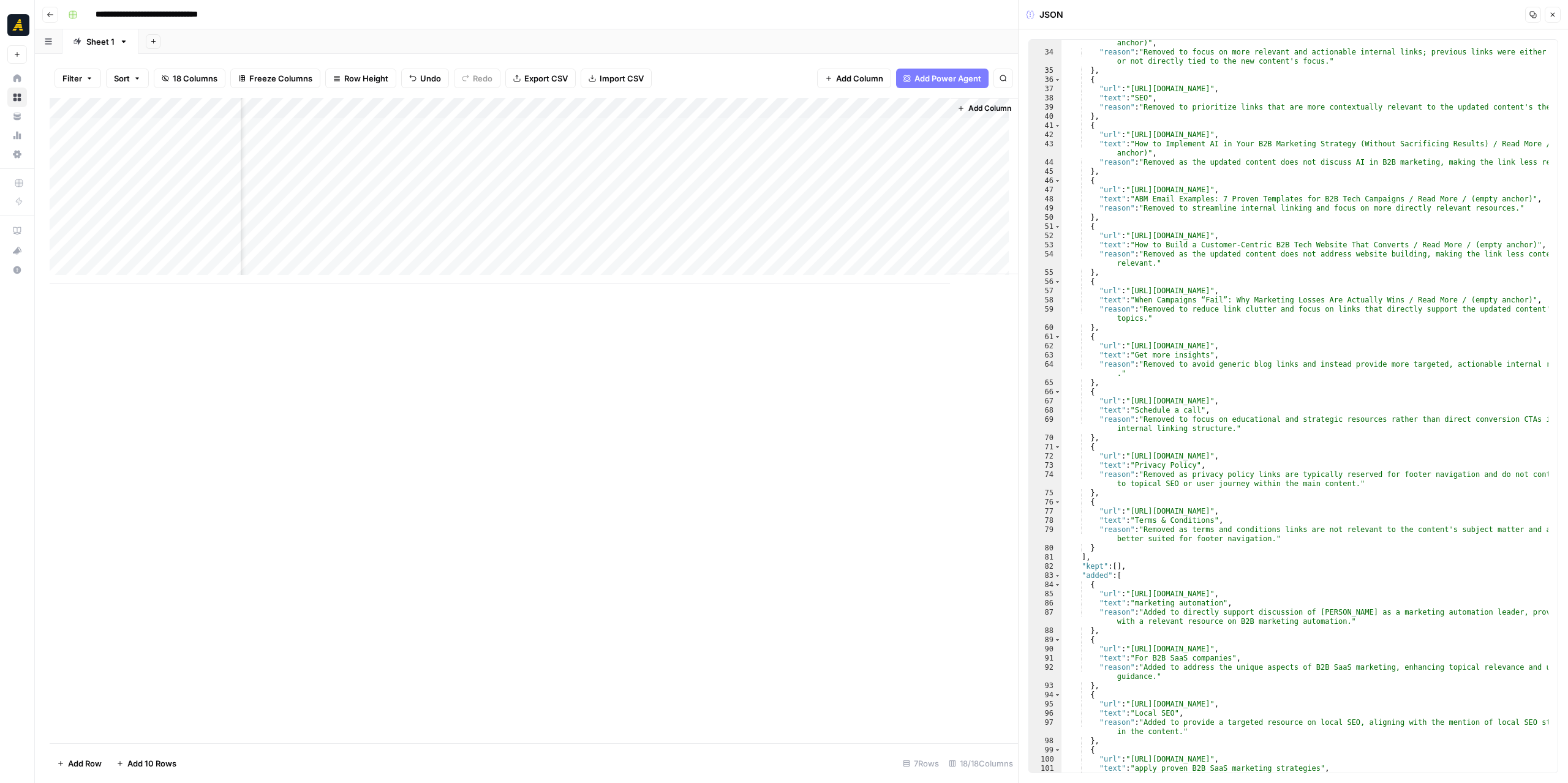
click at [393, 128] on div "Add Column" at bounding box center [534, 191] width 968 height 186
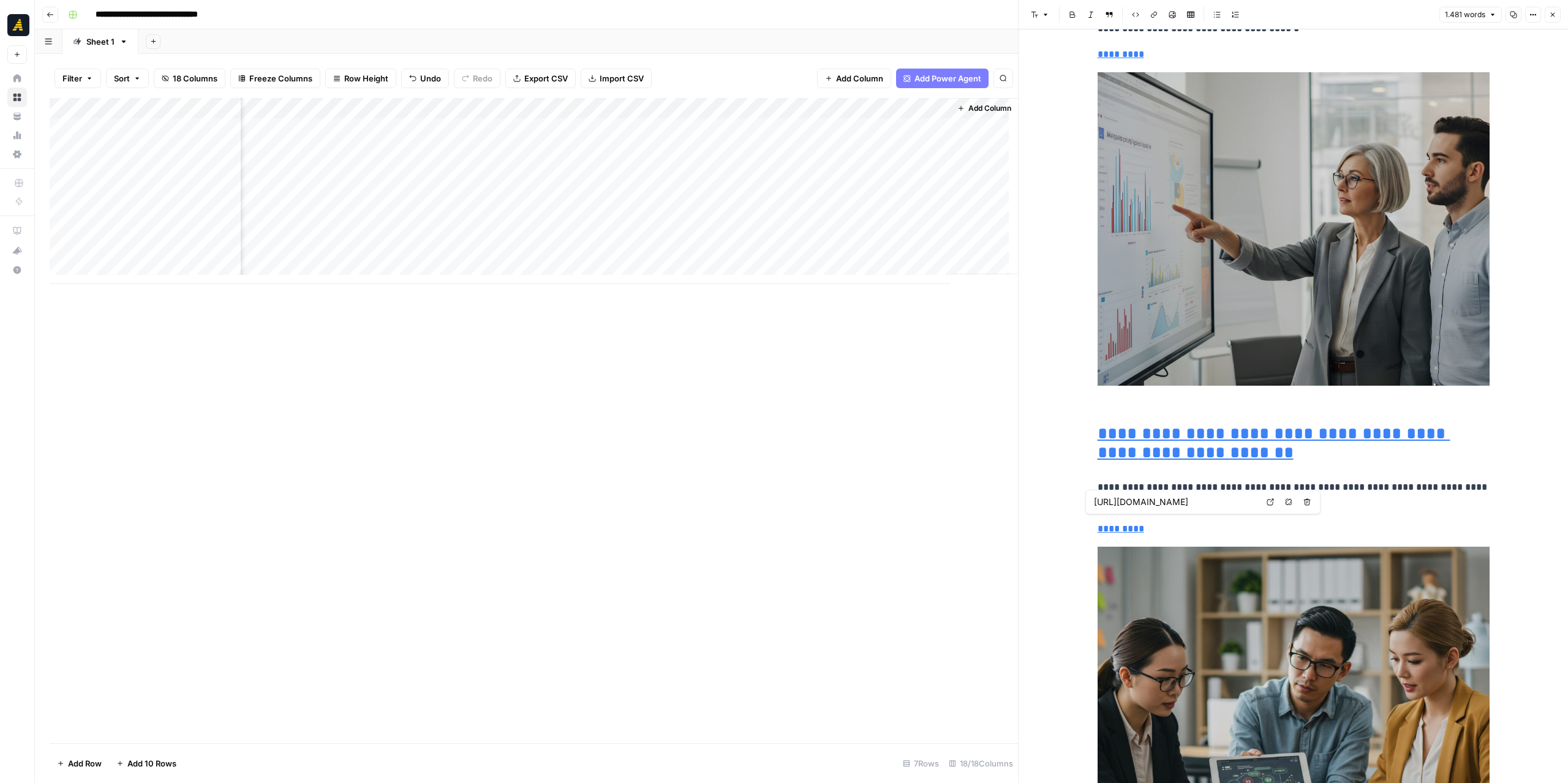
type input "https://newnorth.com/when-campaigns-fail/"
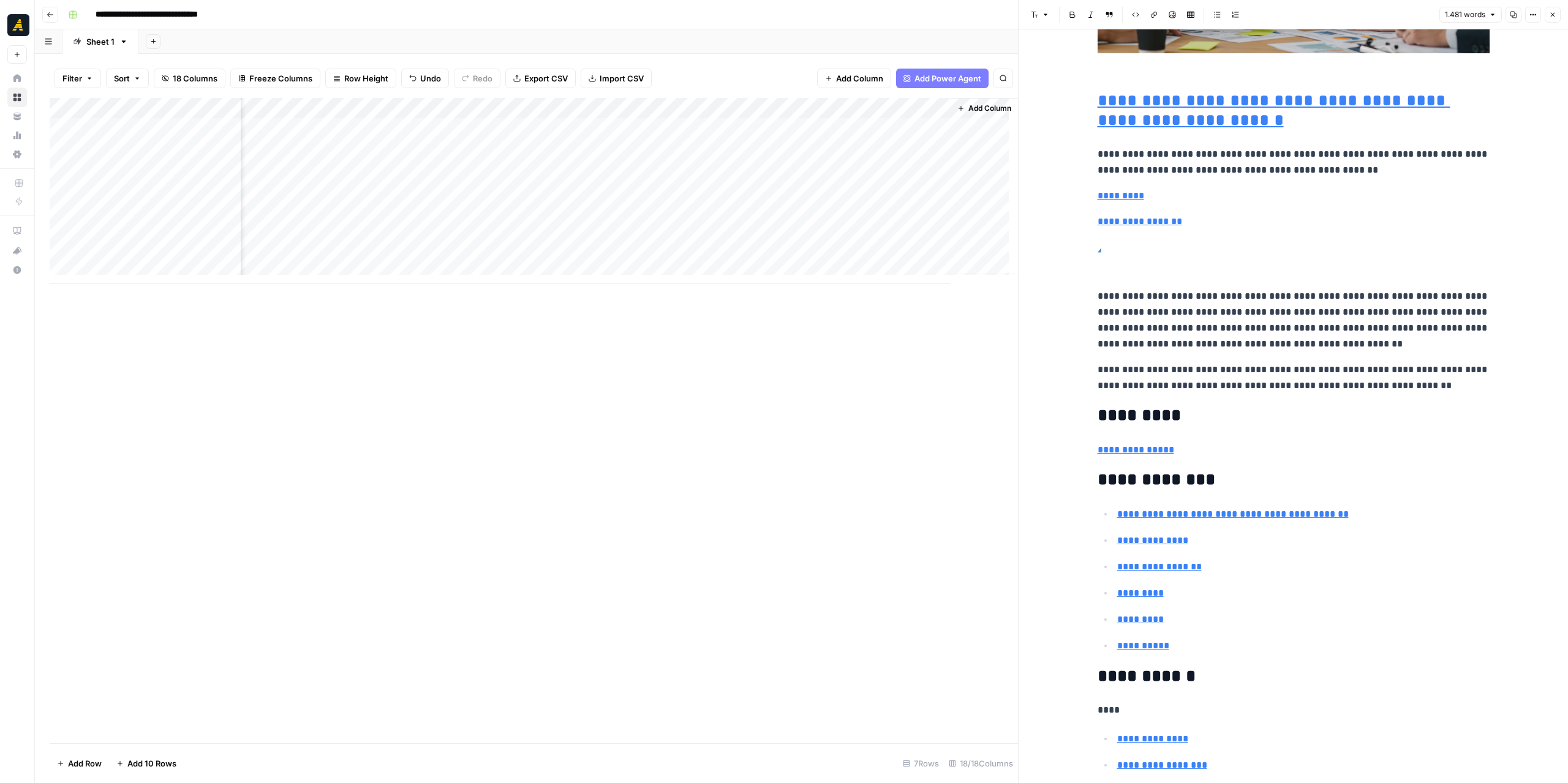
scroll to position [5096, 0]
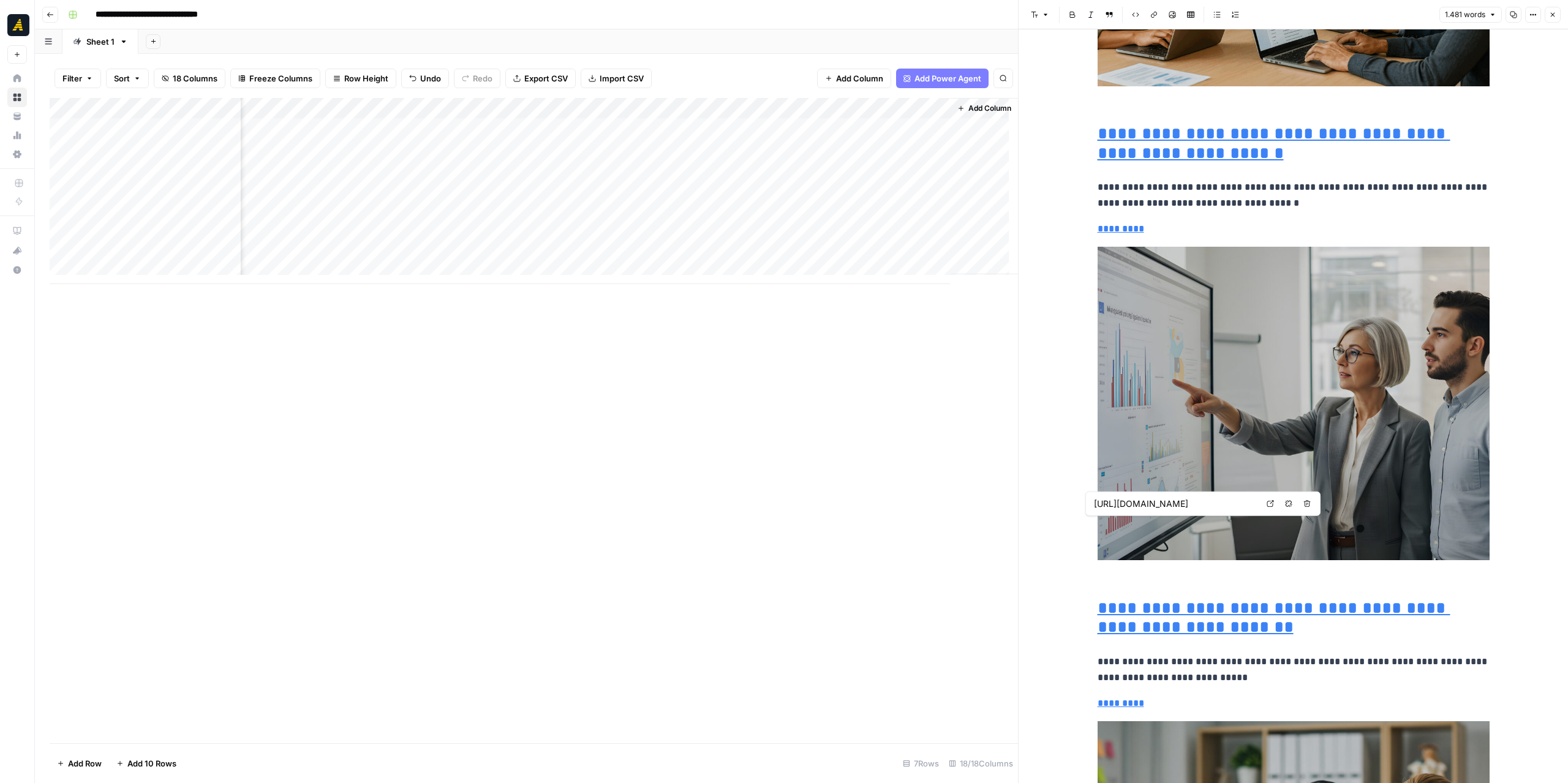
type input "https://newnorth.com/how-to-build-a-customer-centric-b2b-tech-website-that-conv…"
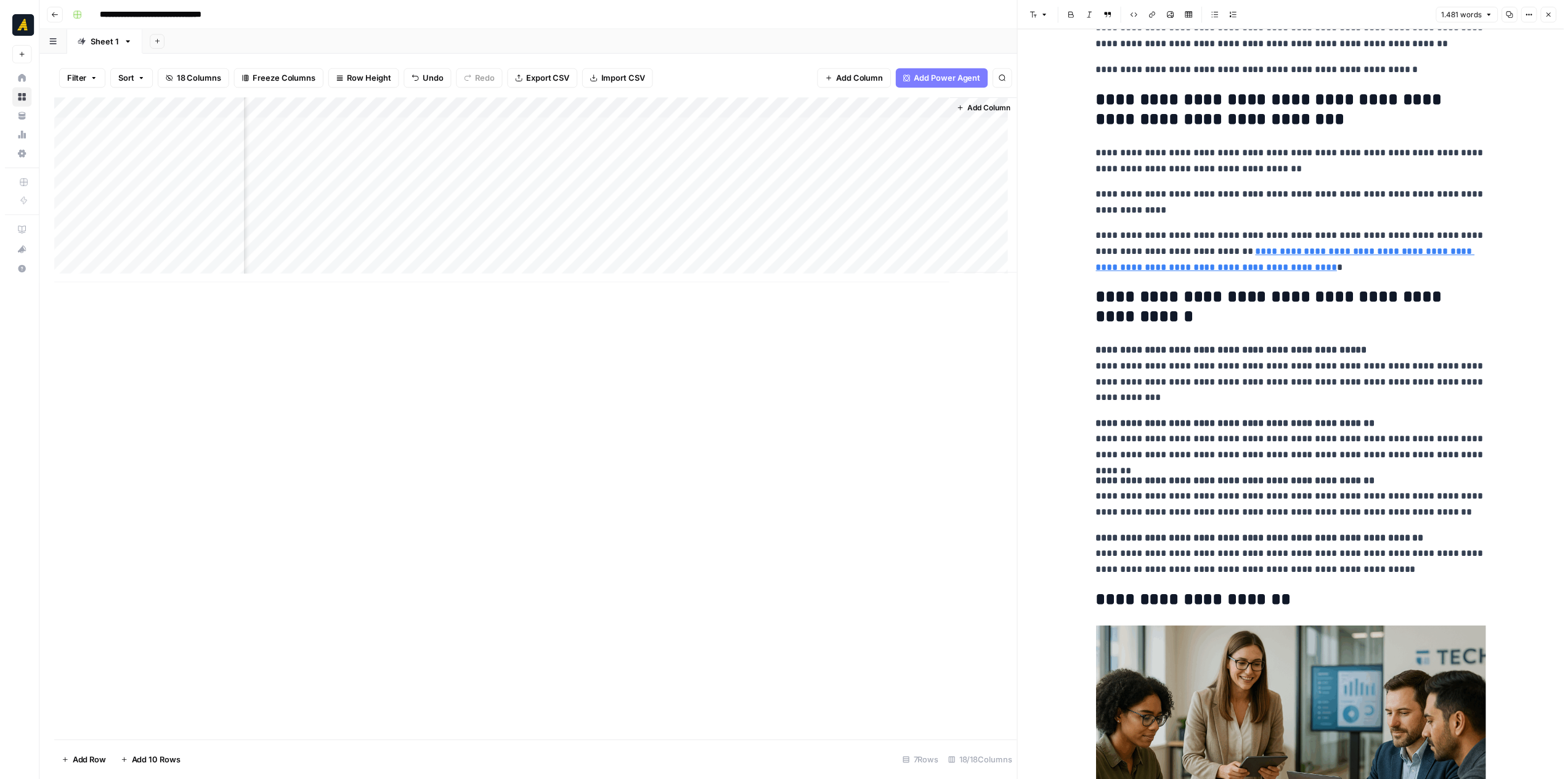
scroll to position [3467, 0]
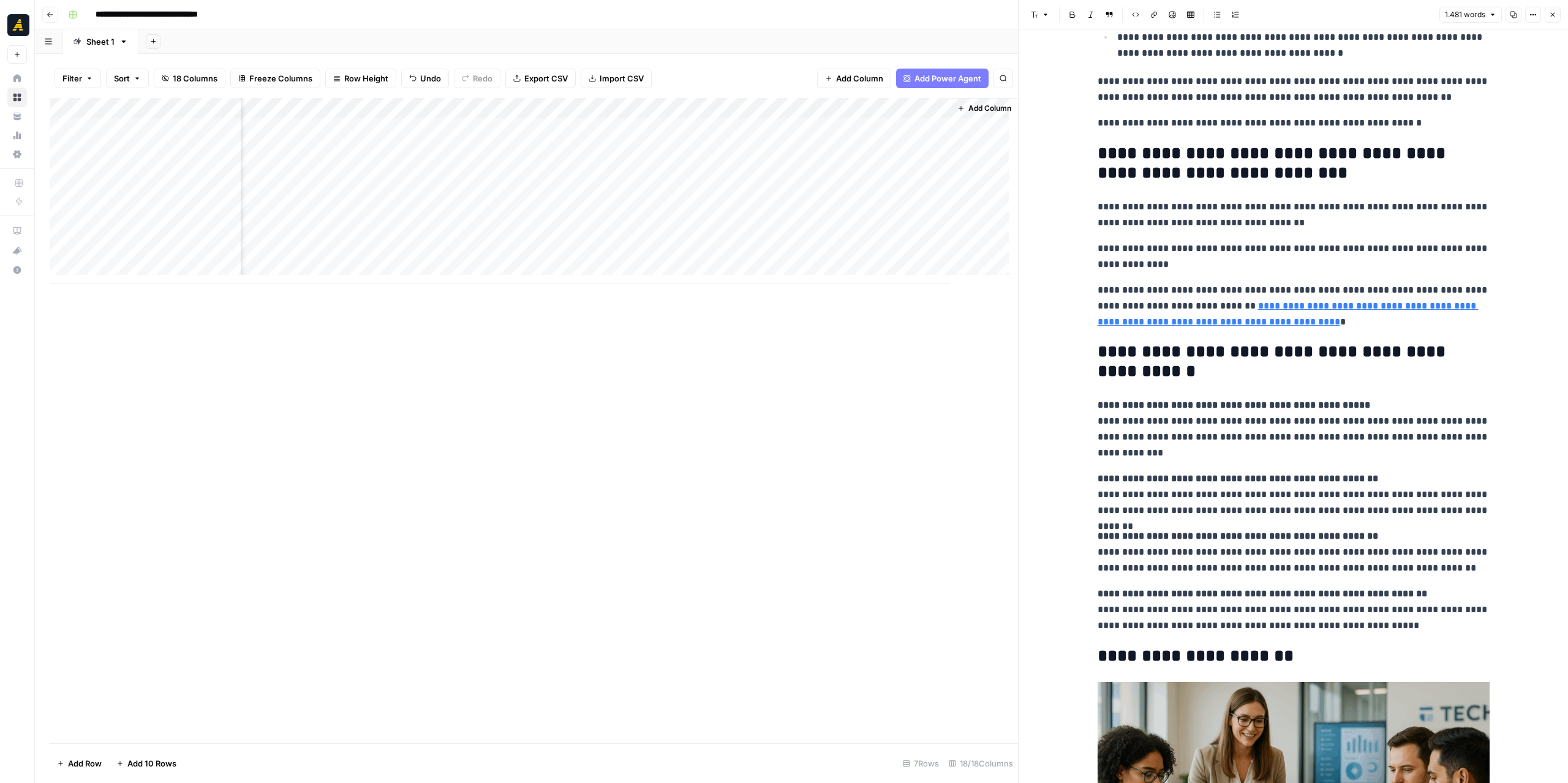
click at [1551, 12] on icon "button" at bounding box center [1553, 14] width 7 height 7
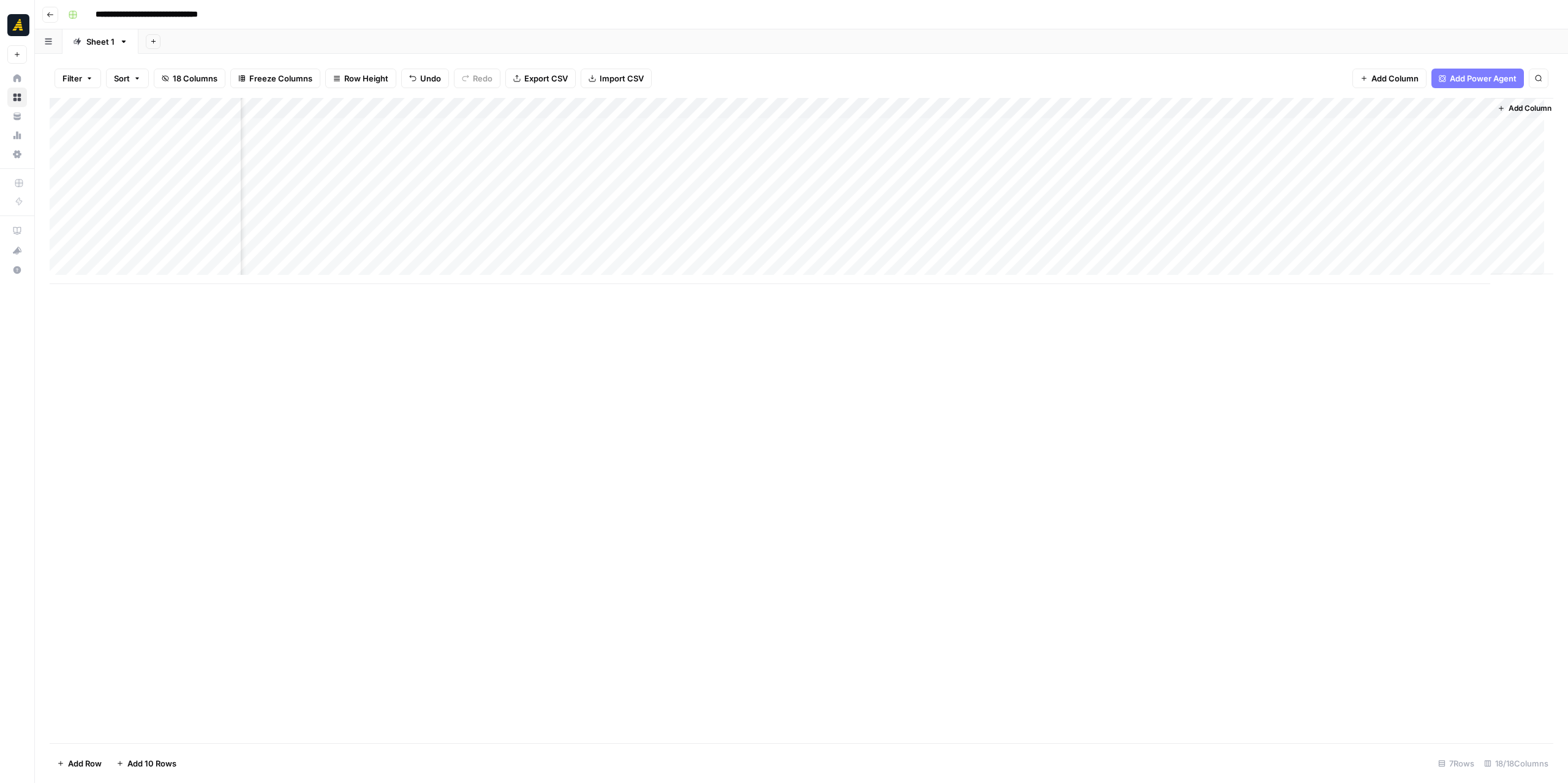
scroll to position [0, 935]
click at [1379, 126] on div "Add Column" at bounding box center [801, 191] width 1504 height 186
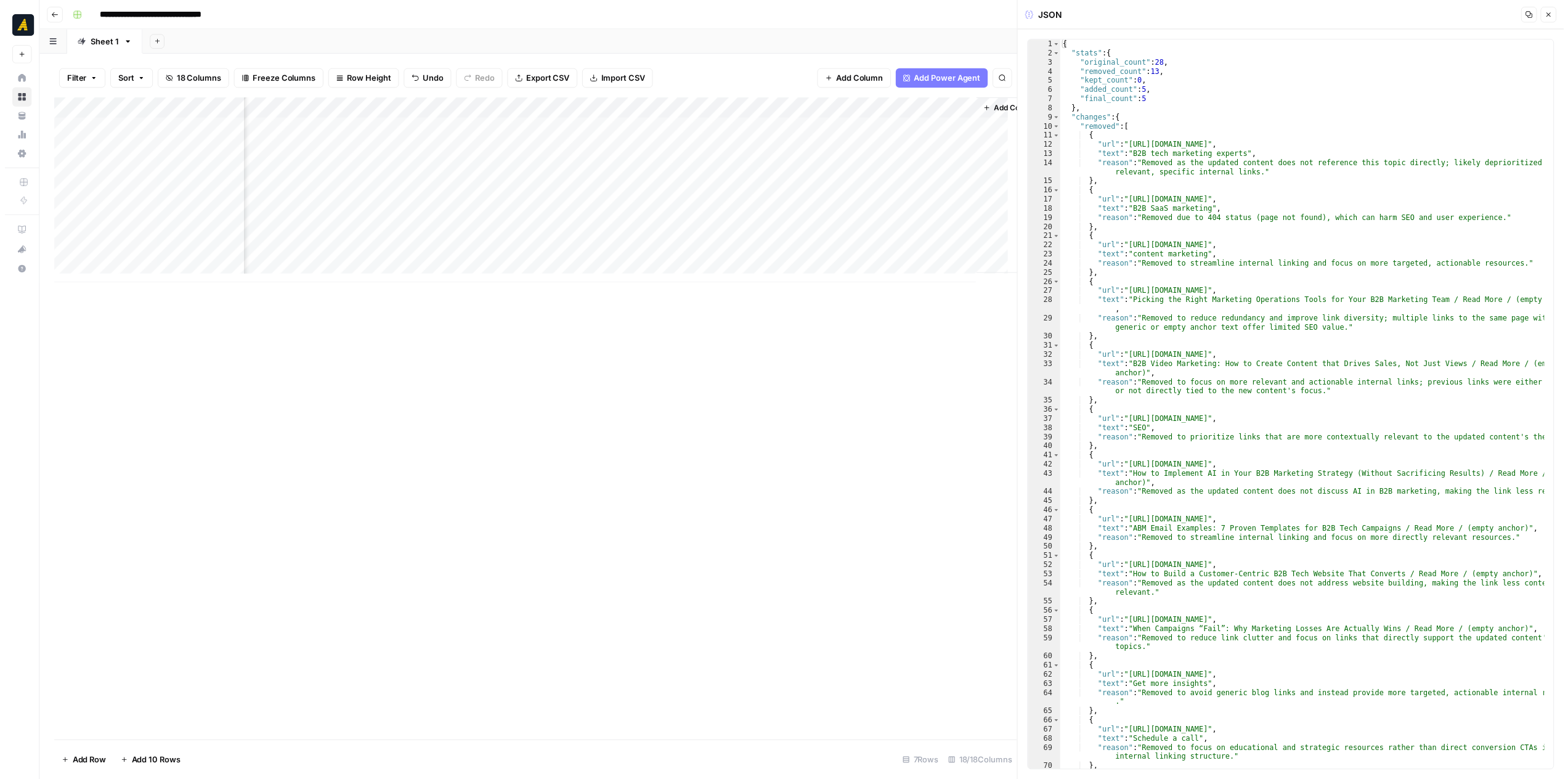
scroll to position [0, 1453]
click at [801, 127] on div "Add Column" at bounding box center [537, 193] width 974 height 188
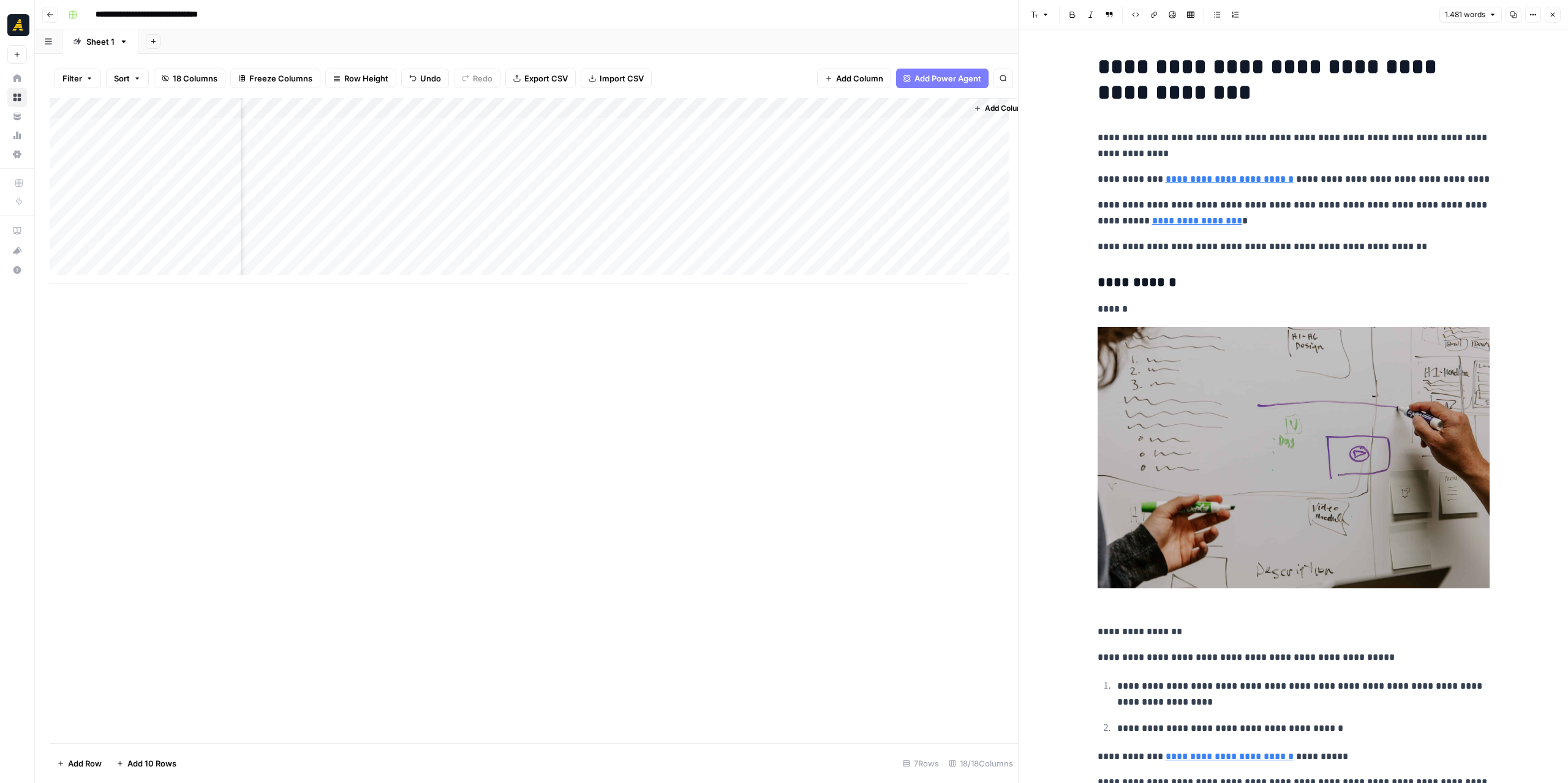
click at [1552, 14] on icon "button" at bounding box center [1553, 15] width 4 height 4
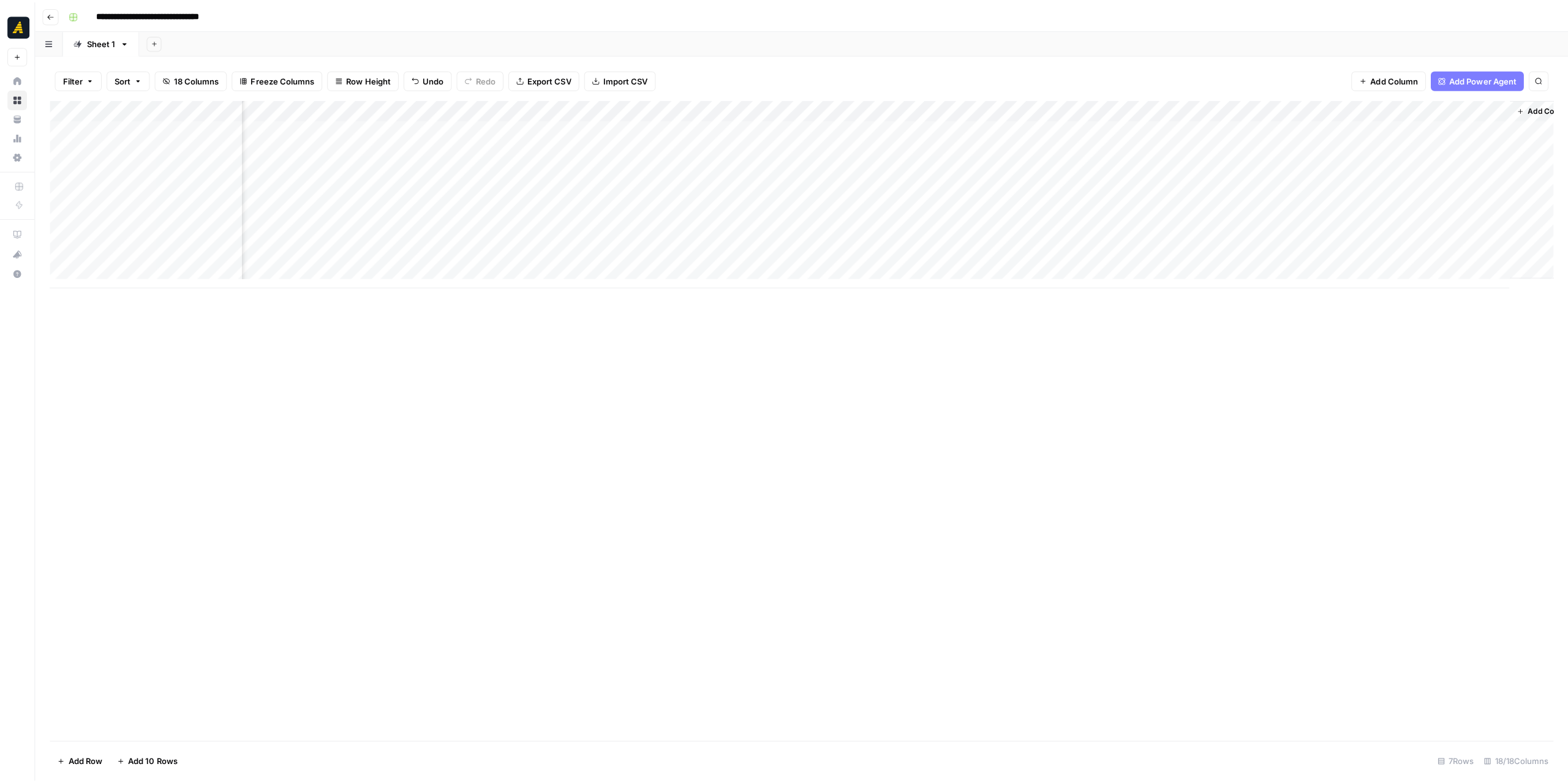
scroll to position [0, 921]
click at [1521, 103] on span "Add Column" at bounding box center [1530, 108] width 43 height 11
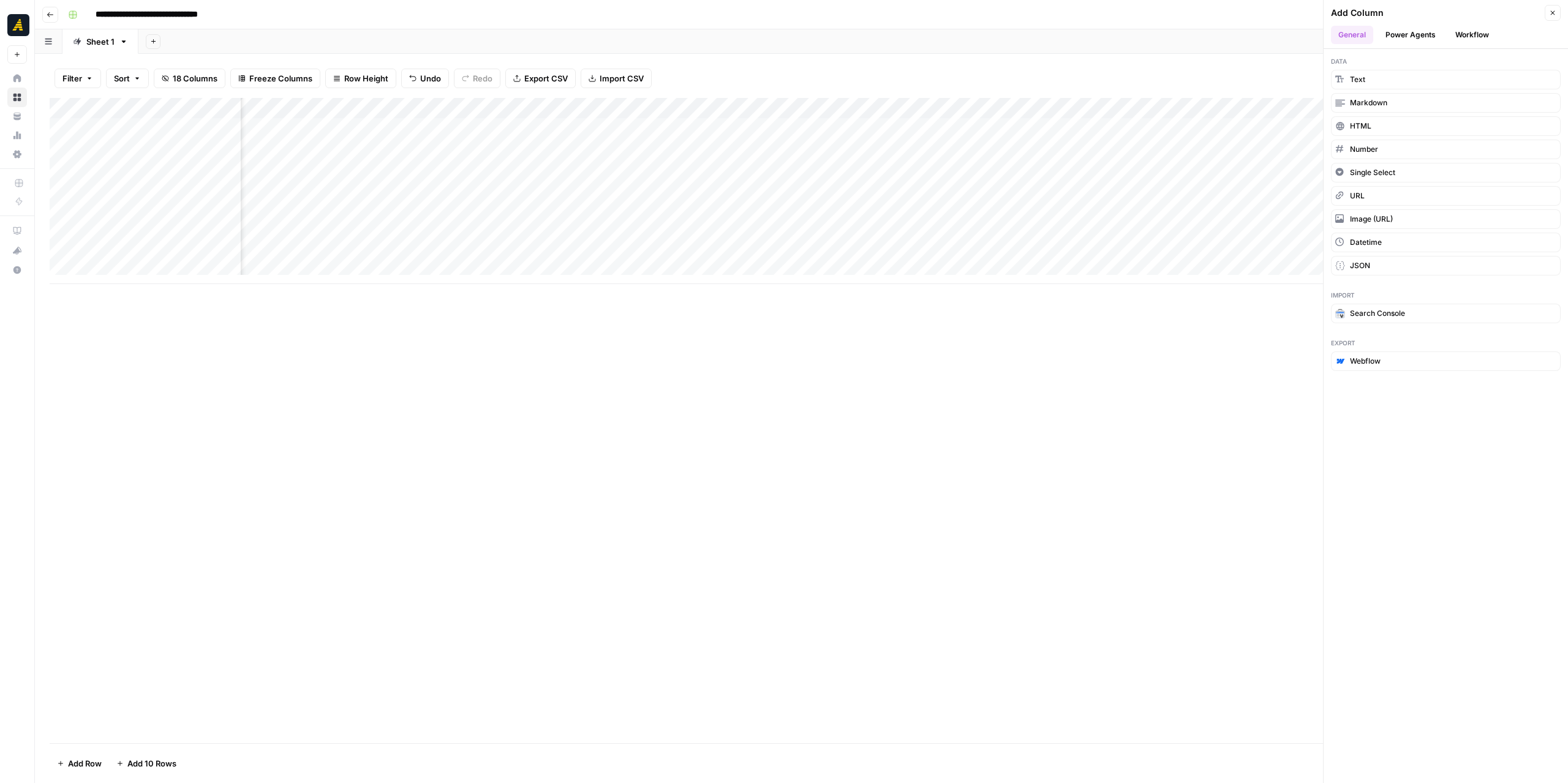
click at [1421, 35] on button "Power Agents" at bounding box center [1410, 35] width 65 height 18
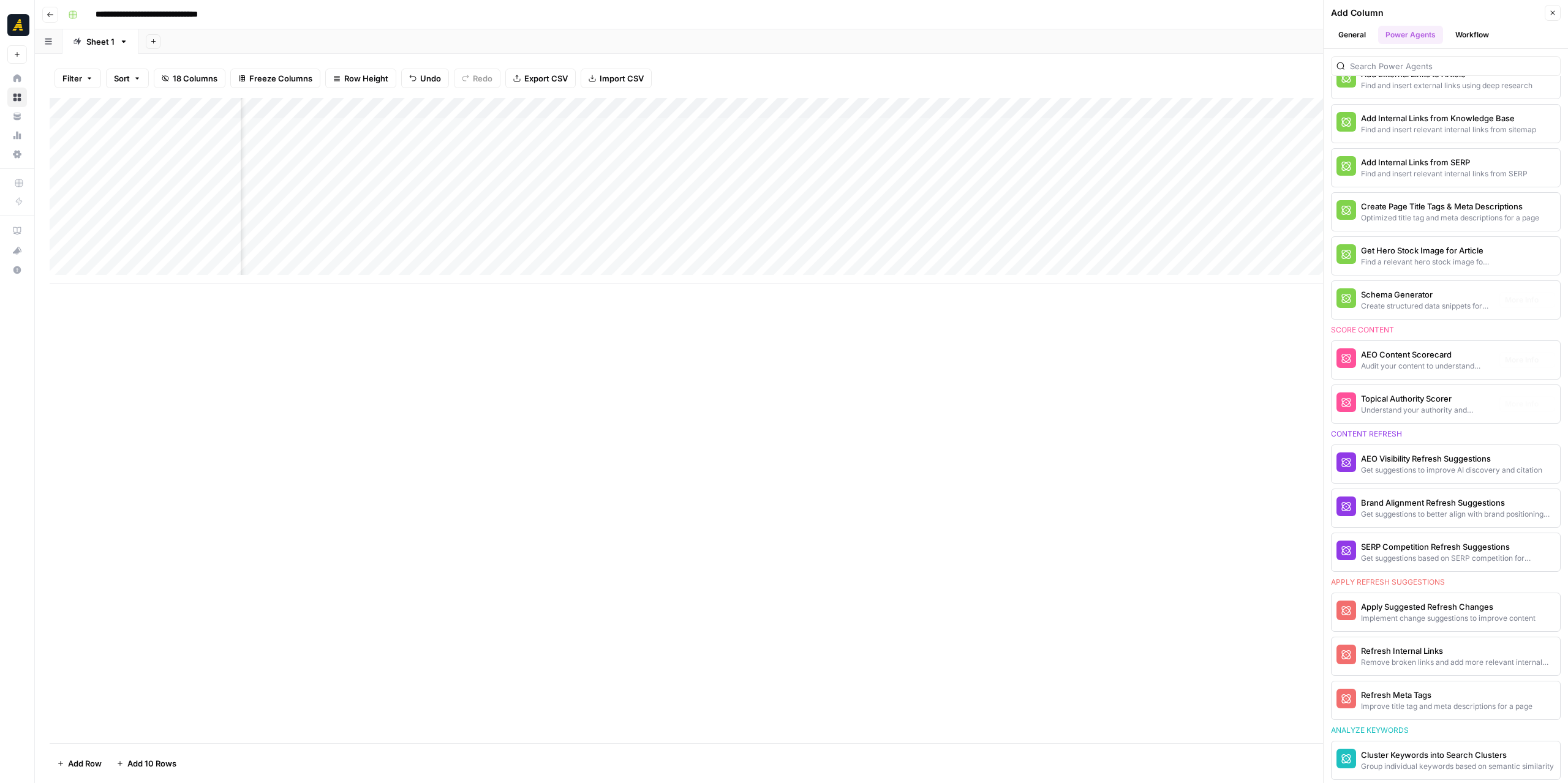
scroll to position [490, 0]
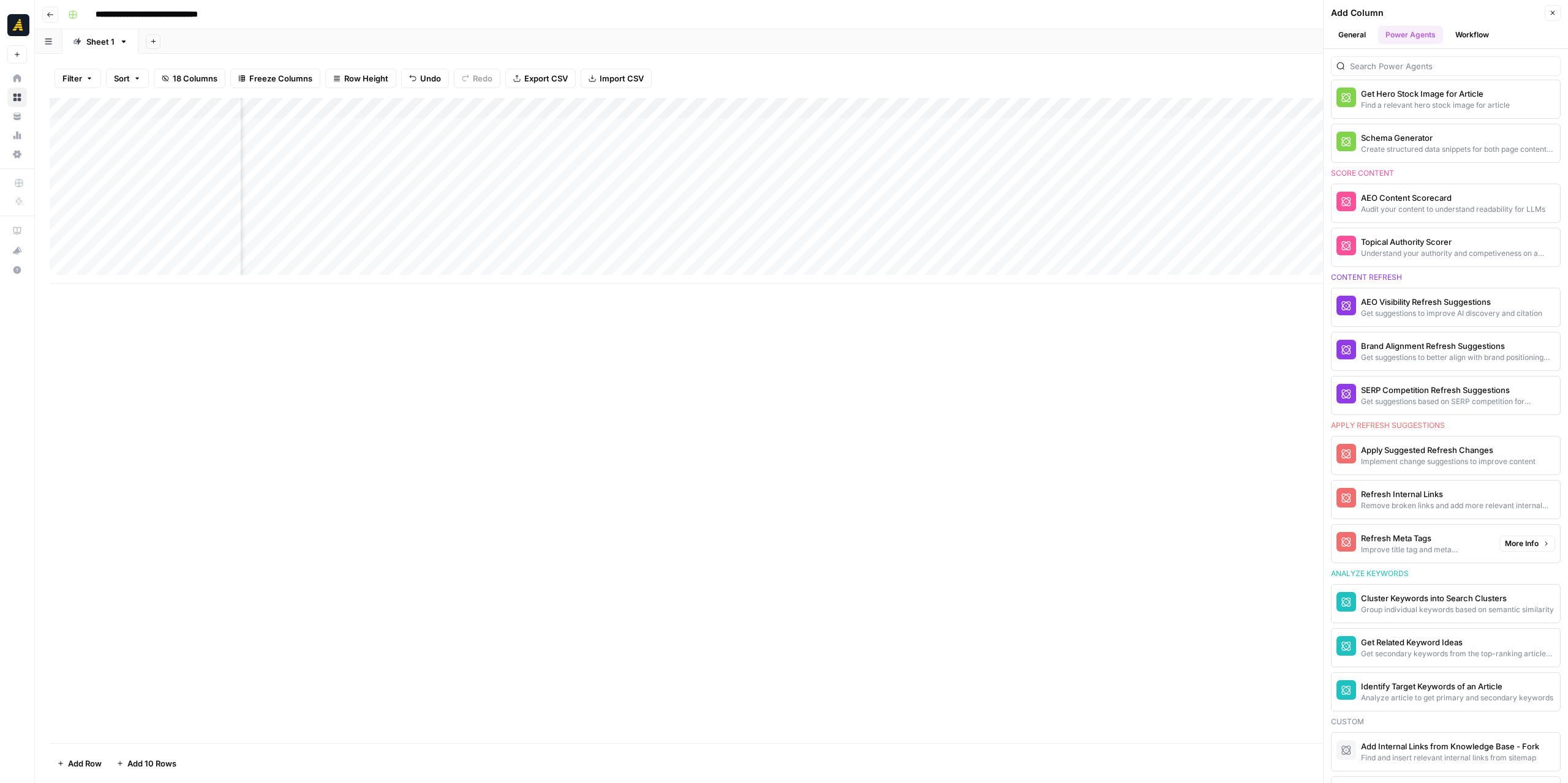
click at [1377, 532] on div "Refresh Meta Tags" at bounding box center [1426, 538] width 129 height 12
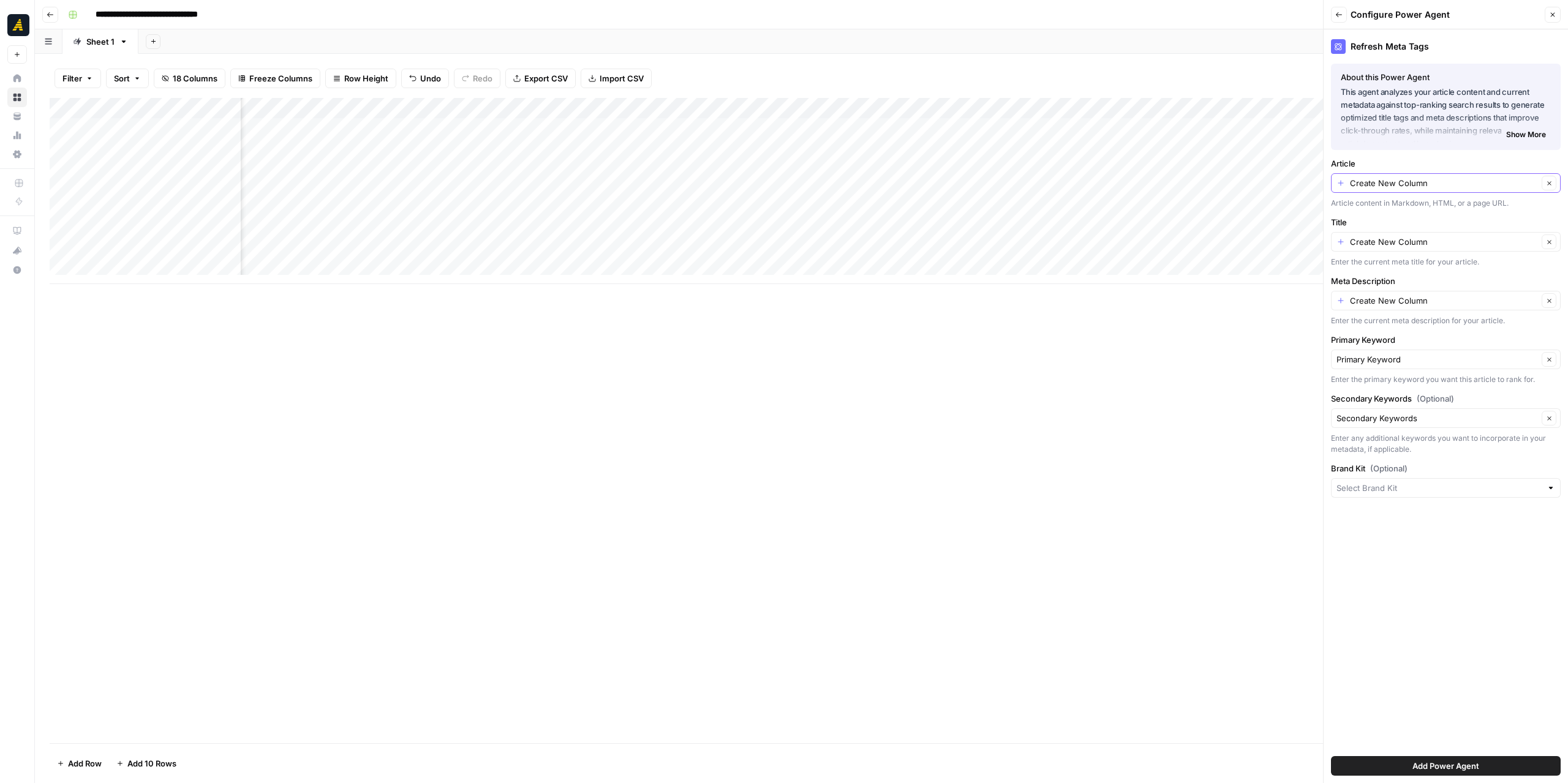
click at [1550, 182] on icon "button" at bounding box center [1548, 183] width 4 height 4
click at [1544, 237] on button "Clear" at bounding box center [1549, 242] width 14 height 14
click at [1549, 298] on icon "button" at bounding box center [1549, 300] width 7 height 7
click at [1546, 358] on icon "button" at bounding box center [1549, 359] width 7 height 7
click at [1546, 418] on icon "button" at bounding box center [1549, 418] width 7 height 7
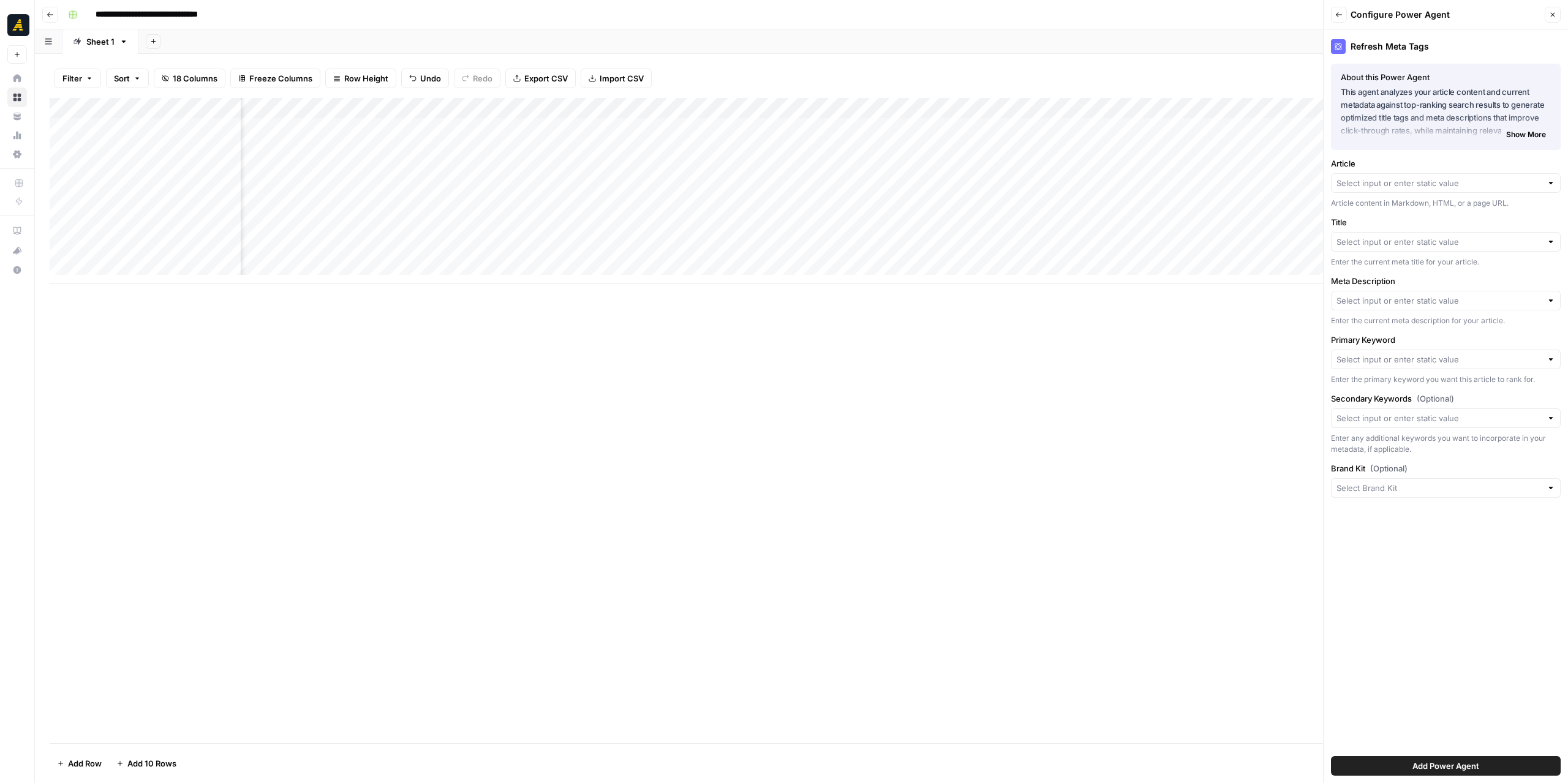
click at [1554, 182] on div at bounding box center [1551, 183] width 9 height 12
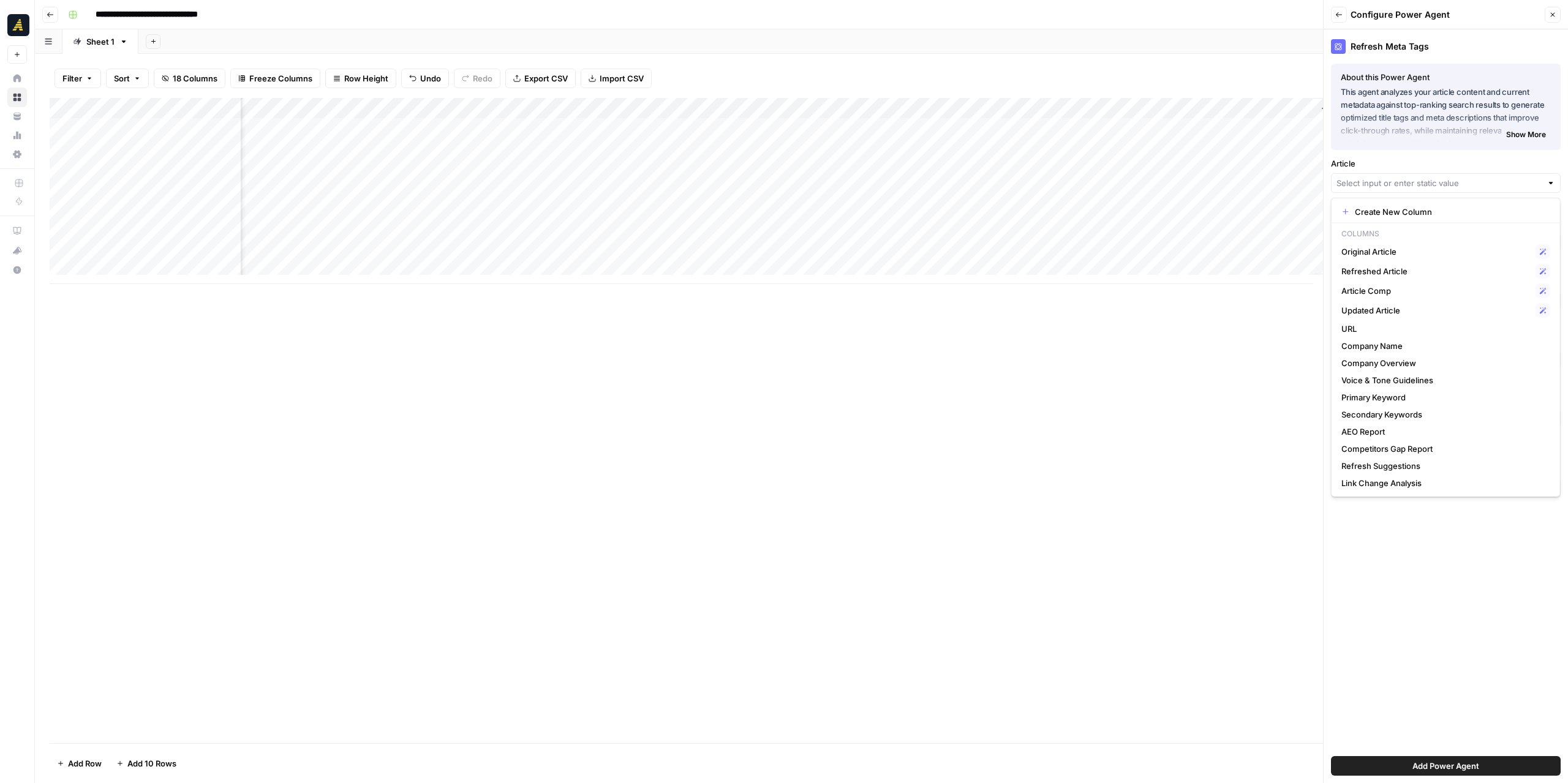
scroll to position [0, 1112]
click at [1403, 306] on span "Updated Article" at bounding box center [1436, 310] width 189 height 12
type input "Updated Article"
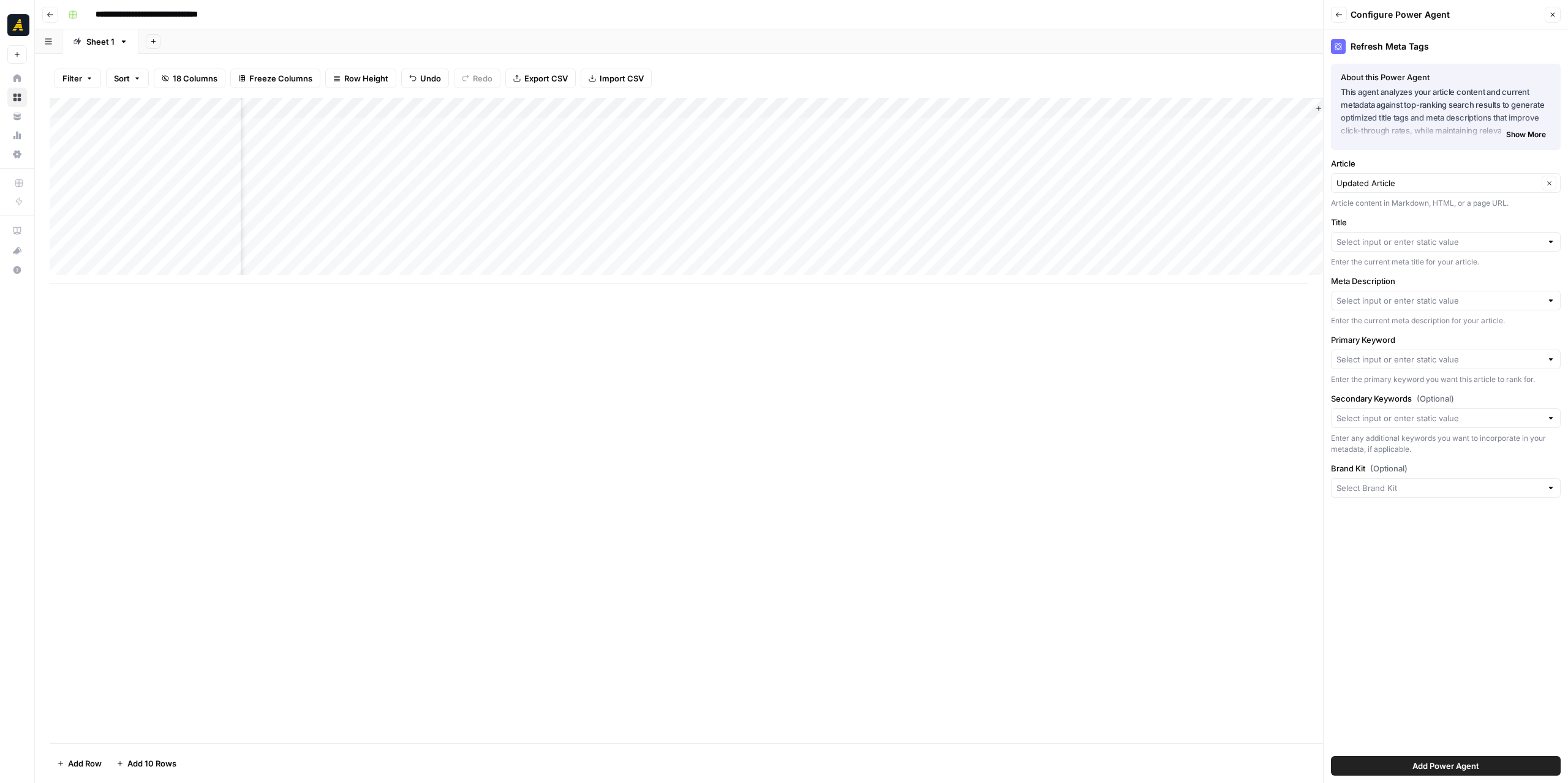
click at [1409, 250] on div at bounding box center [1446, 241] width 230 height 20
click at [1260, 340] on div "Add Column" at bounding box center [801, 420] width 1504 height 645
click at [1550, 18] on icon "button" at bounding box center [1553, 14] width 7 height 7
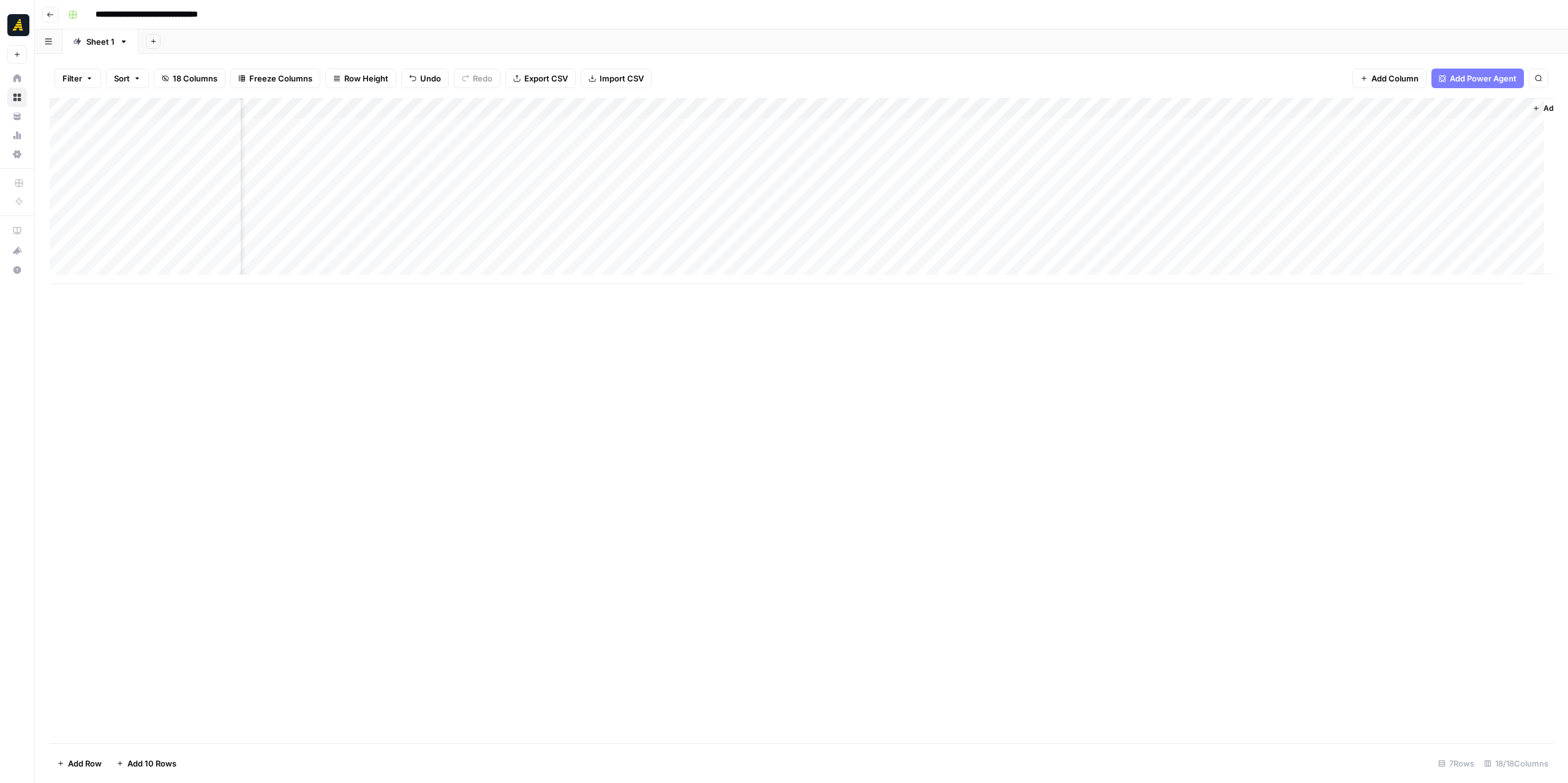
scroll to position [0, 909]
click at [1522, 105] on span "Add Column" at bounding box center [1541, 108] width 43 height 11
click at [1481, 26] on button "Workflow" at bounding box center [1472, 35] width 48 height 18
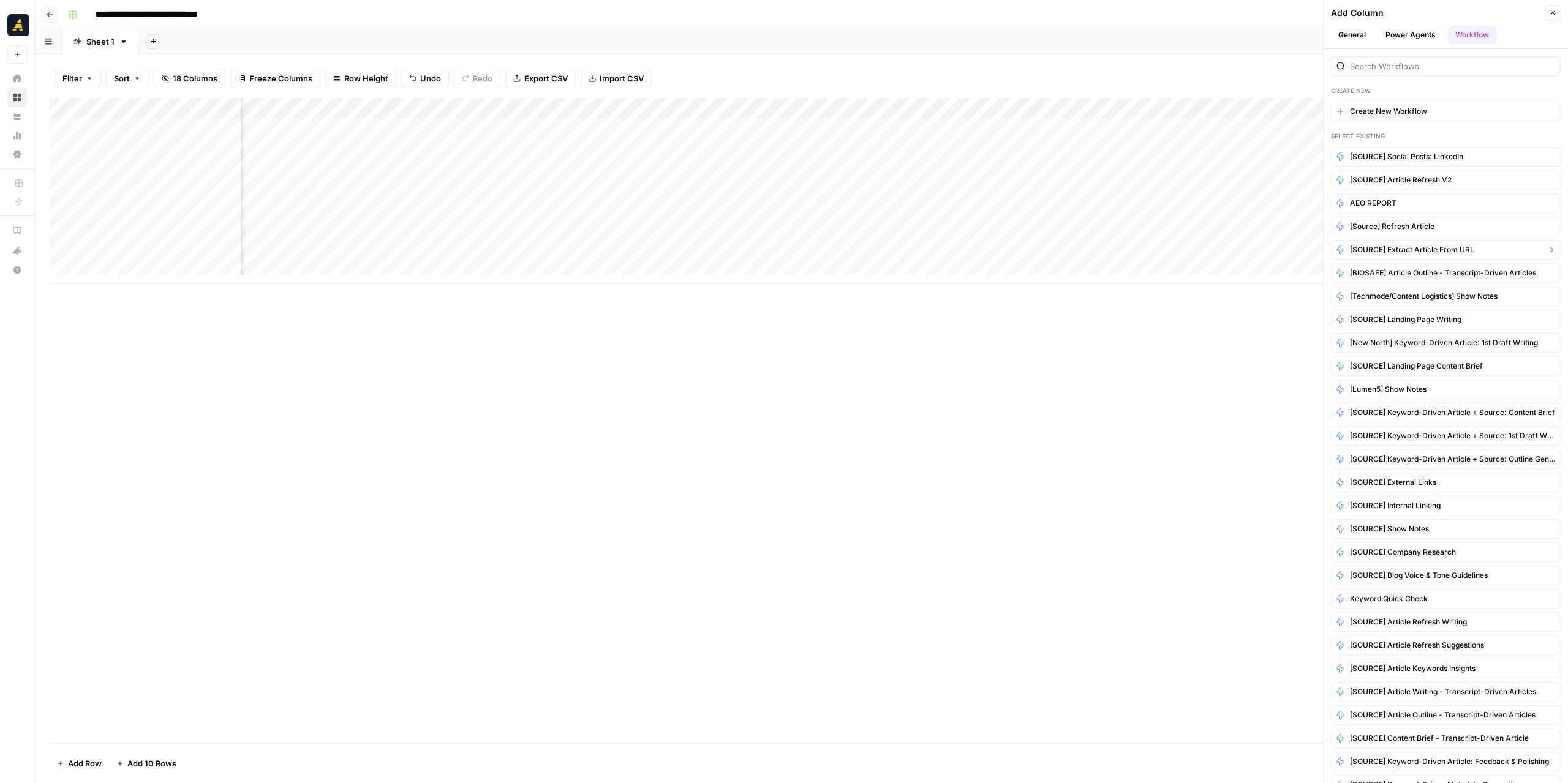
click at [1455, 246] on span "[SOURCE] Extract Article From URL" at bounding box center [1412, 249] width 124 height 11
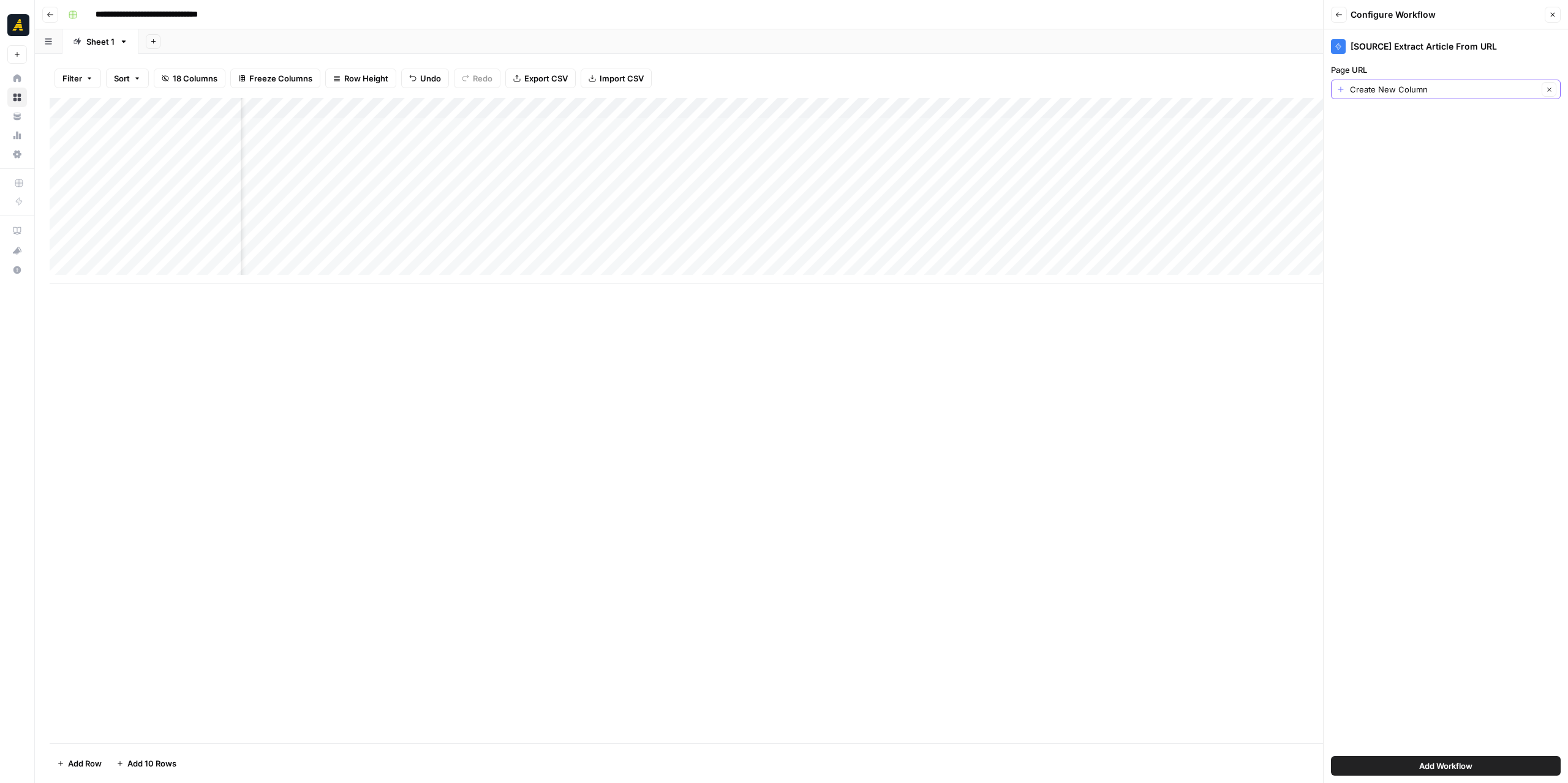
click at [1550, 90] on icon "button" at bounding box center [1548, 89] width 4 height 4
click at [1449, 92] on input "Page URL" at bounding box center [1439, 89] width 205 height 12
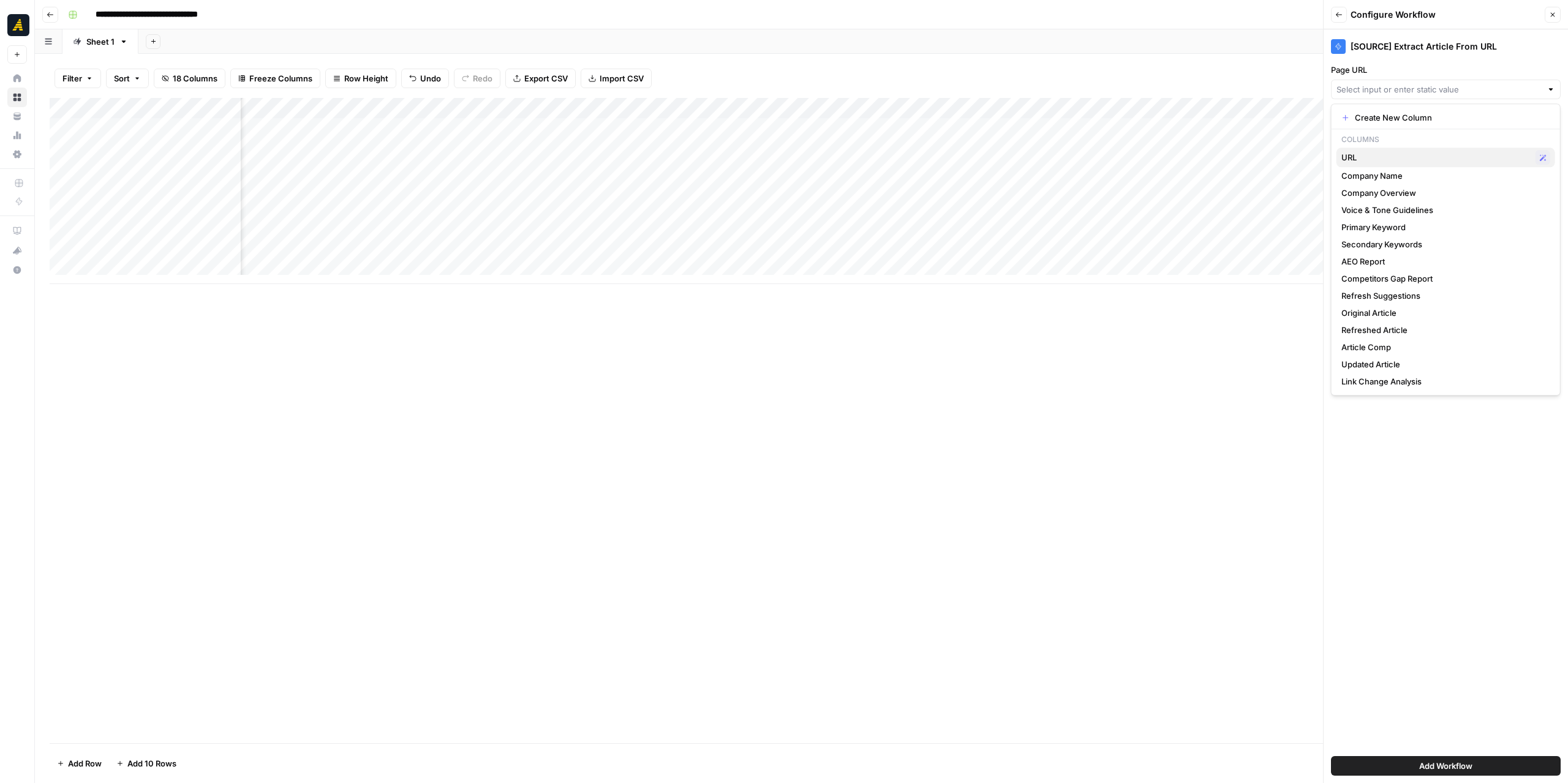
click at [1392, 155] on span "URL" at bounding box center [1436, 157] width 189 height 12
type input "URL"
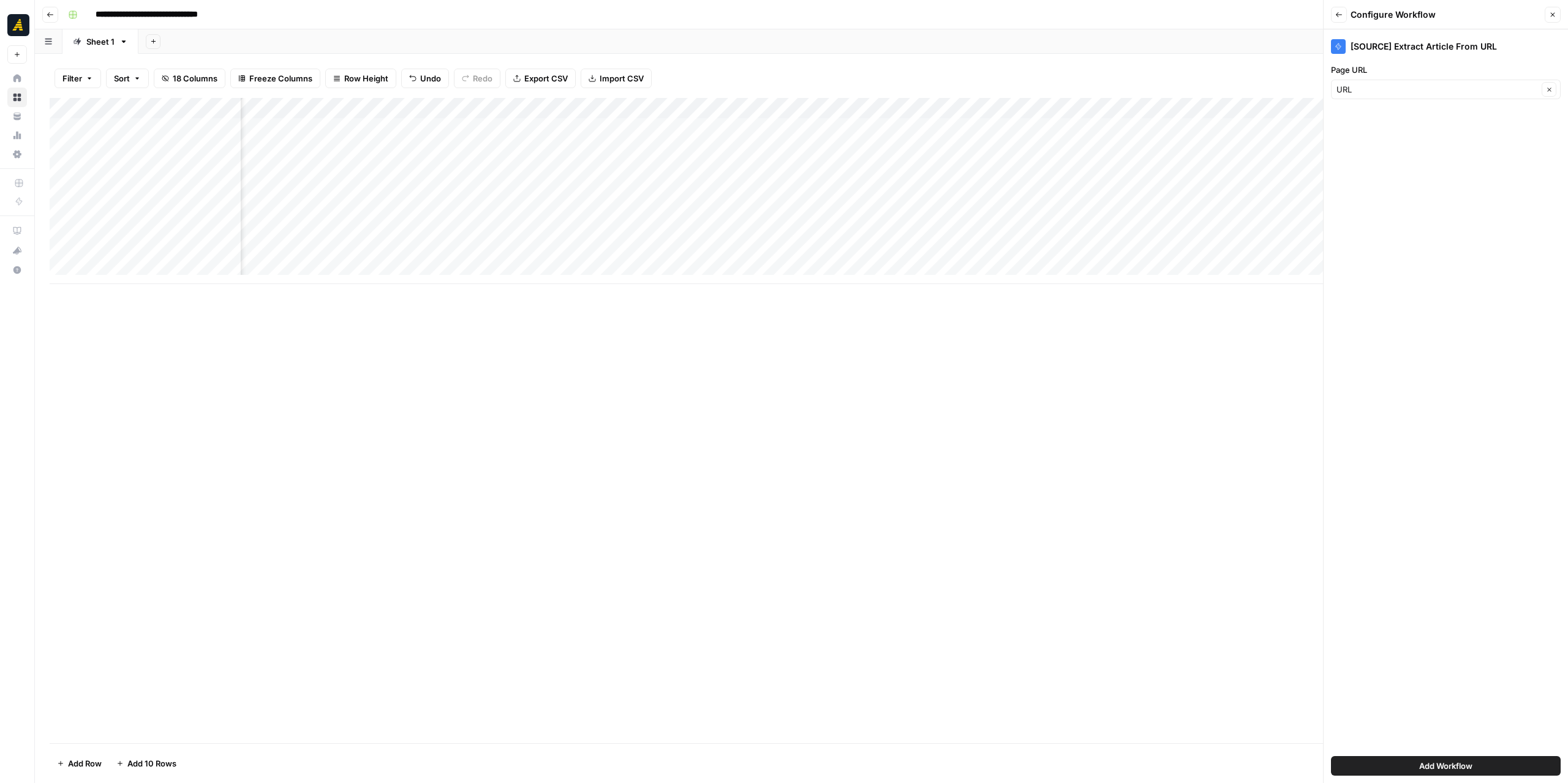
drag, startPoint x: 1421, startPoint y: 766, endPoint x: 1420, endPoint y: 755, distance: 11.0
click at [1421, 766] on span "Add Workflow" at bounding box center [1446, 766] width 53 height 12
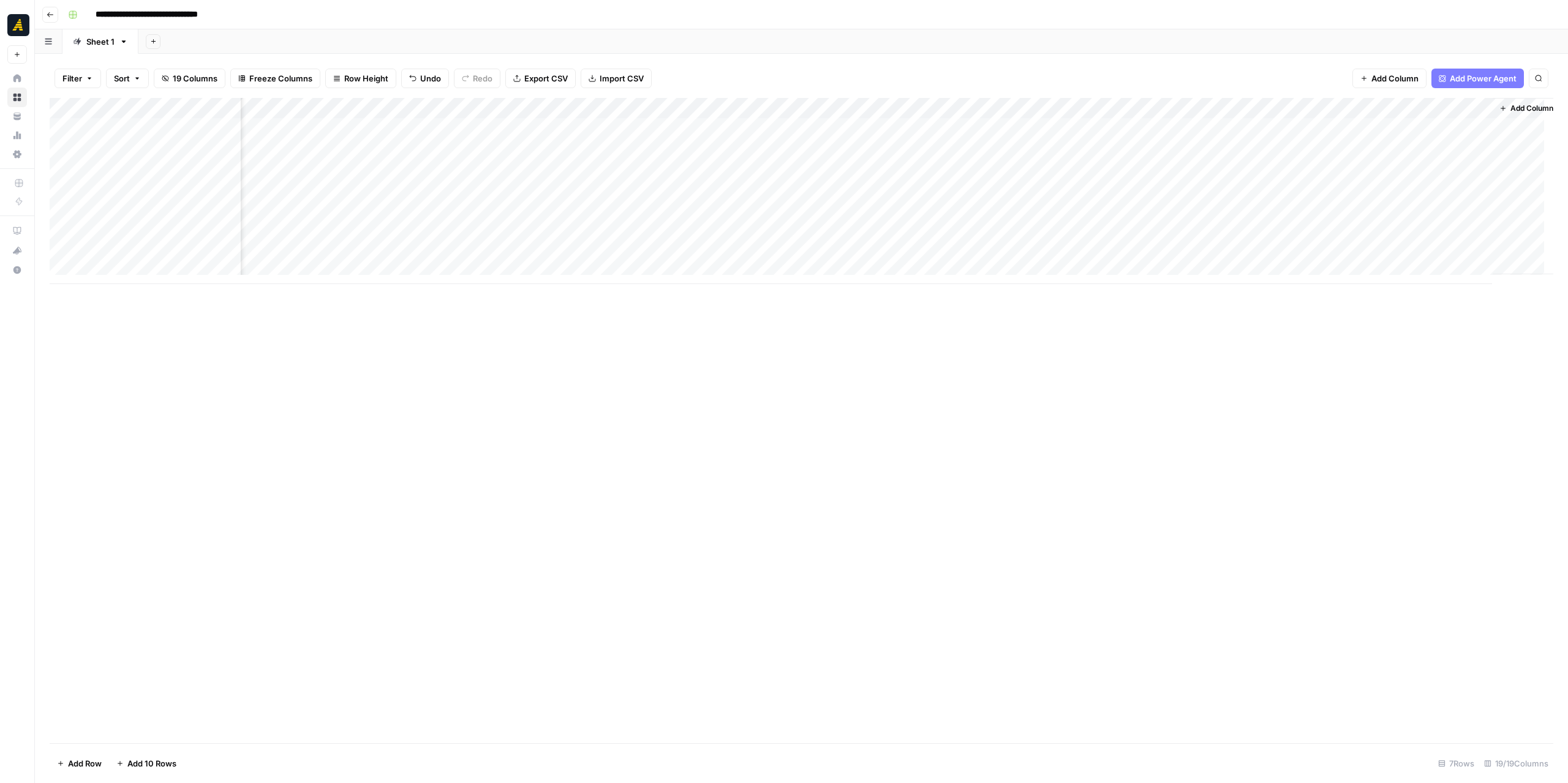
scroll to position [0, 1128]
click at [1504, 107] on span "Add Column" at bounding box center [1525, 108] width 43 height 11
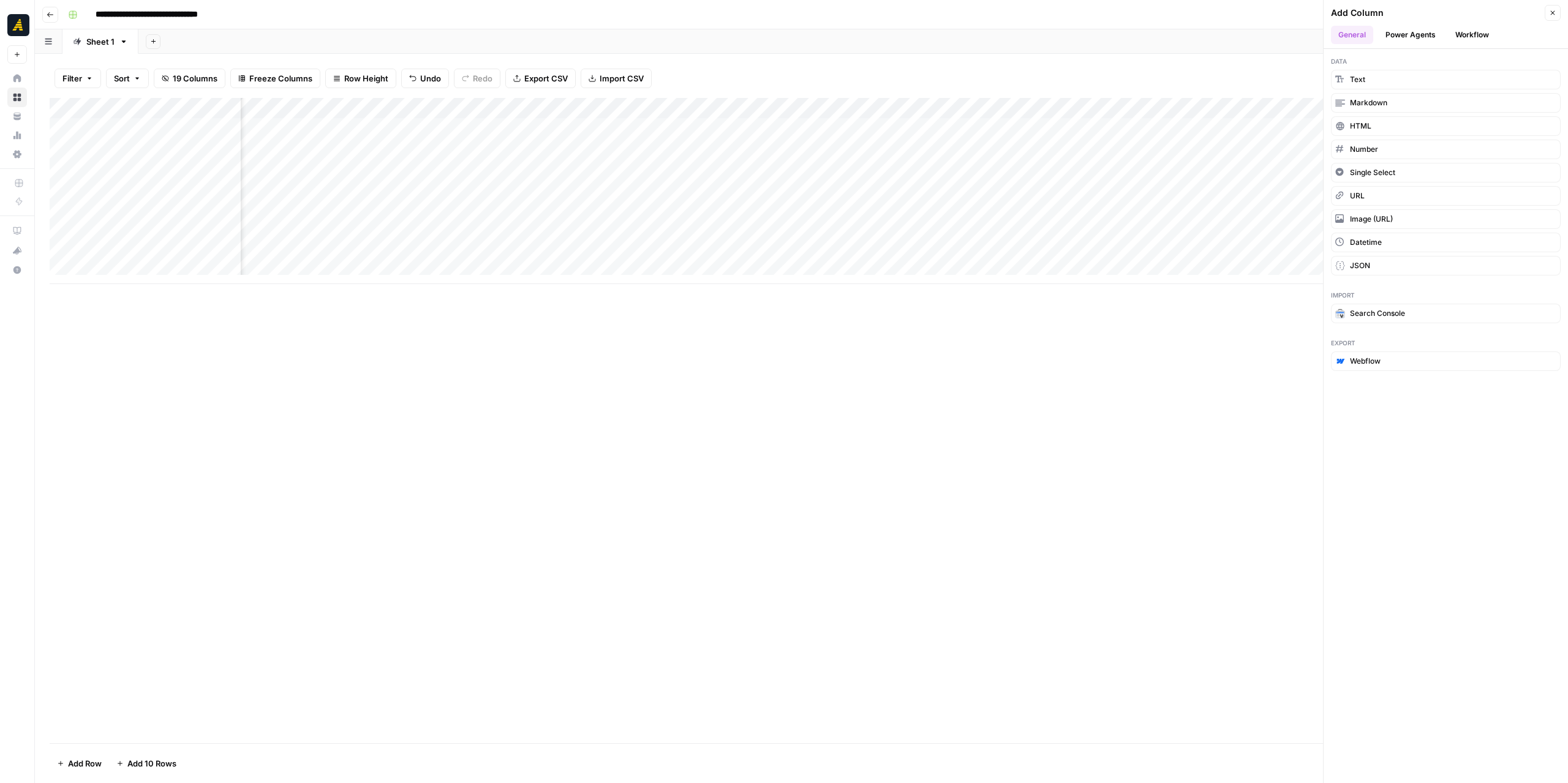
click at [1425, 30] on button "Power Agents" at bounding box center [1410, 35] width 65 height 18
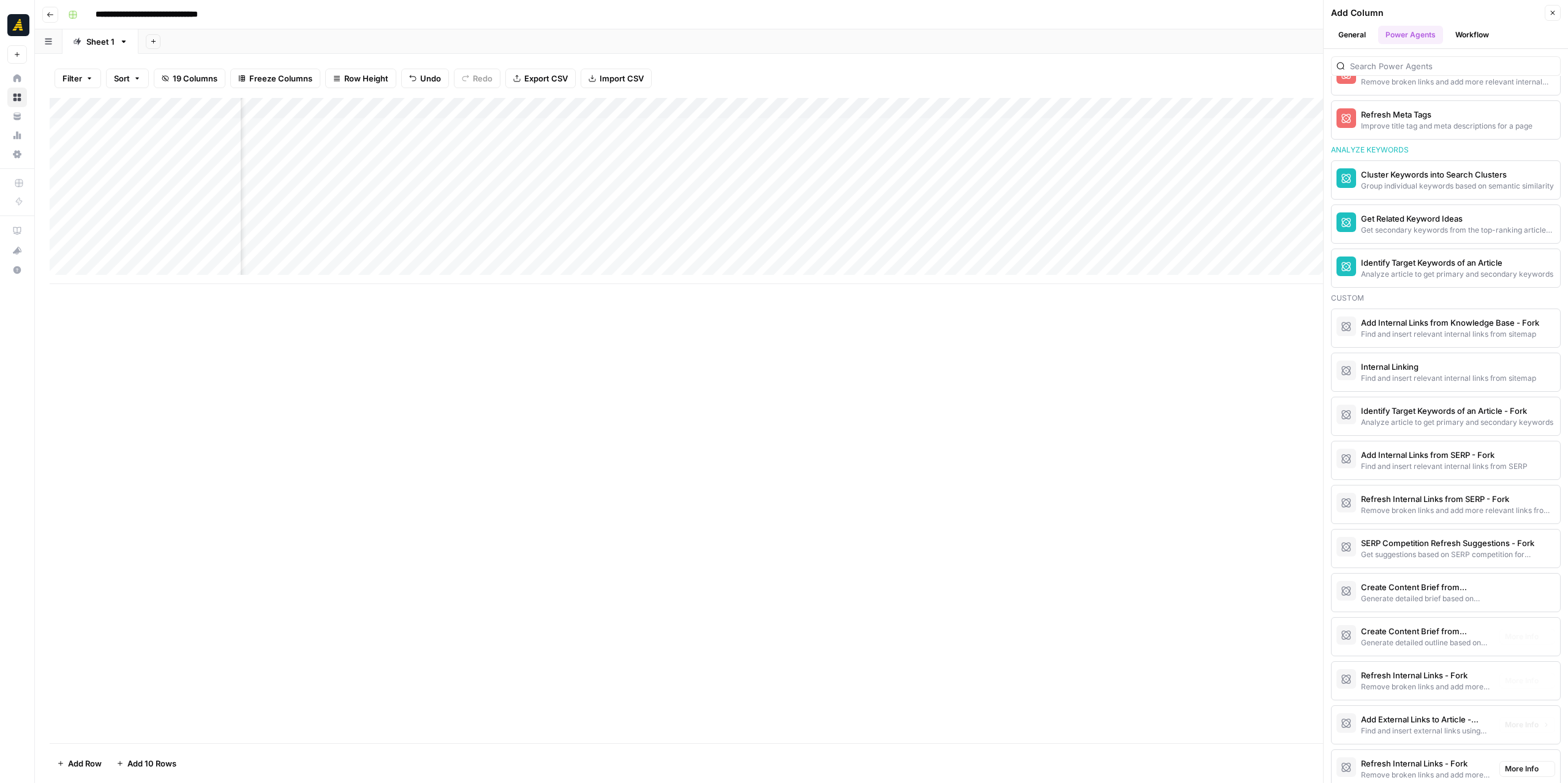
scroll to position [806, 0]
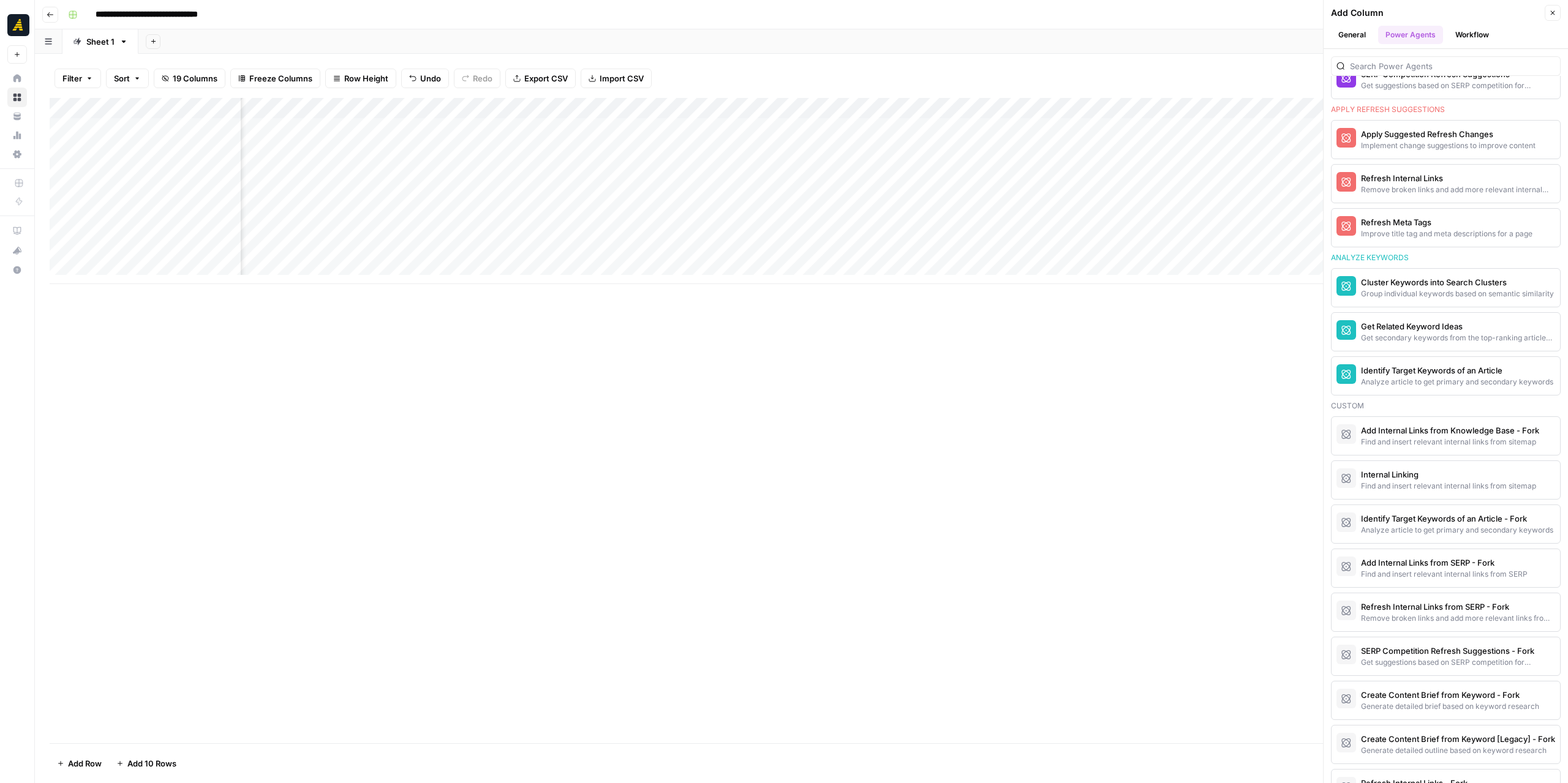
click at [1550, 12] on icon "button" at bounding box center [1553, 13] width 7 height 7
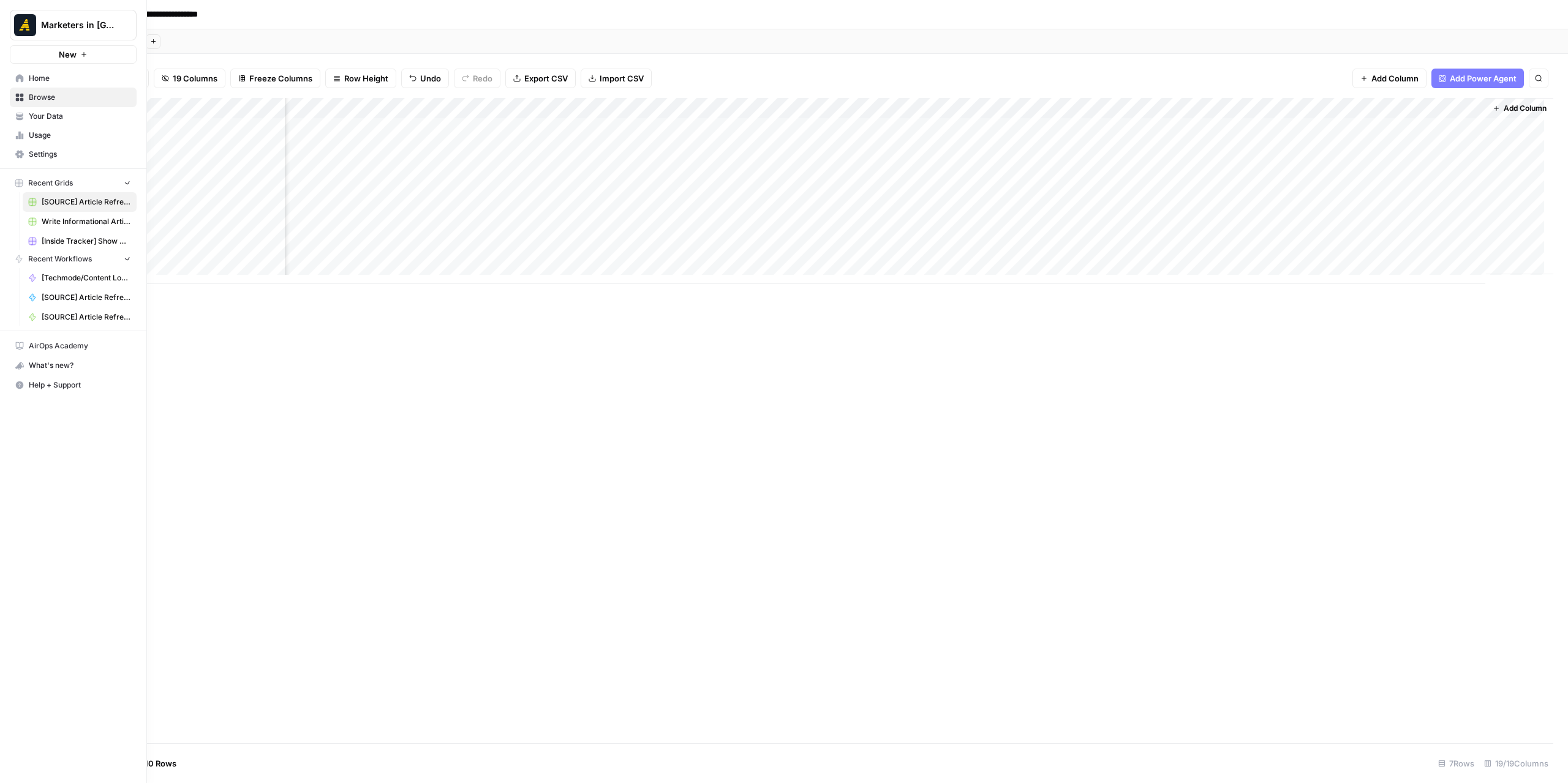
scroll to position [0, 1121]
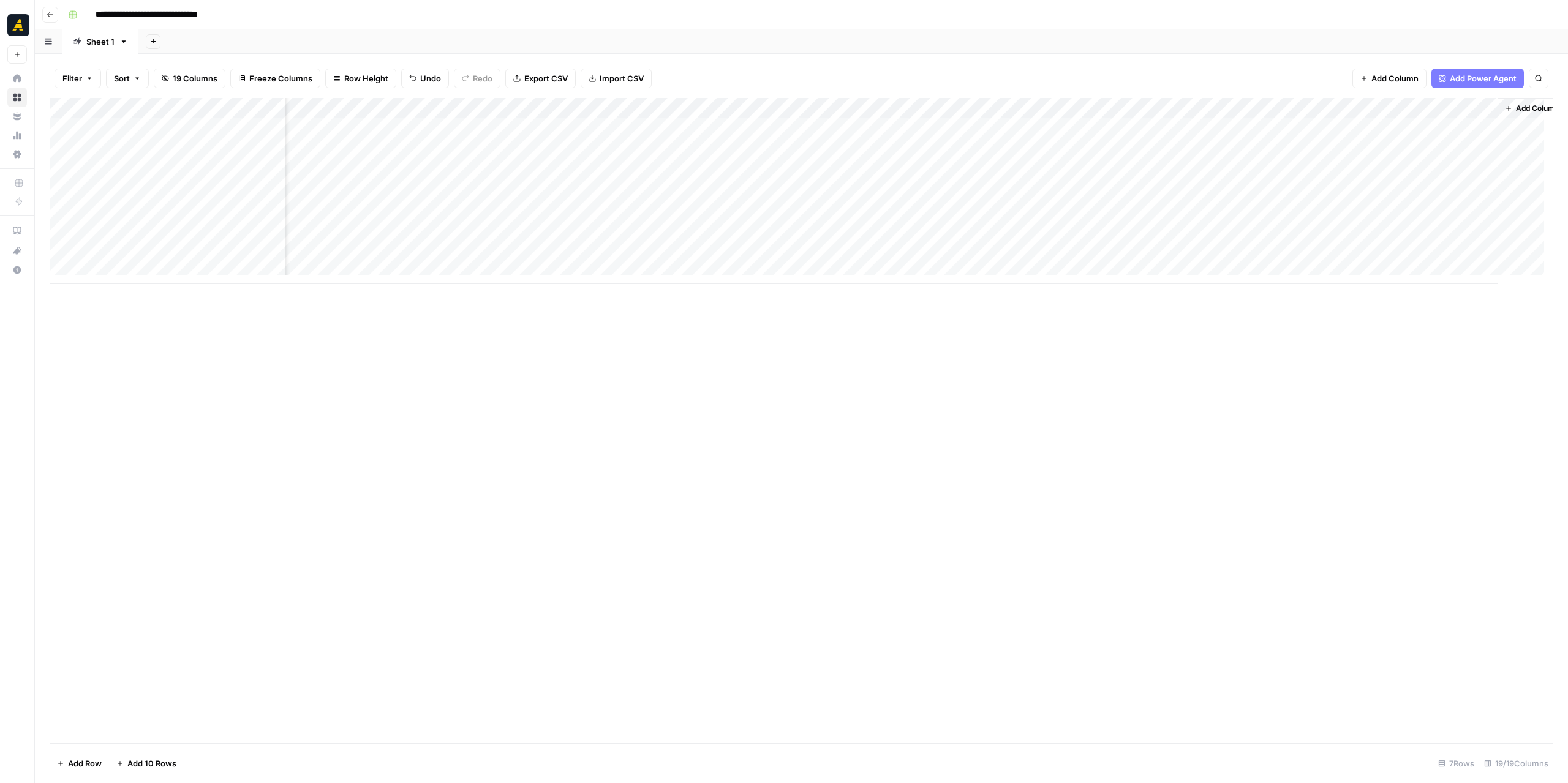
drag, startPoint x: 1376, startPoint y: 106, endPoint x: 171, endPoint y: 118, distance: 1205.1
click at [0, 155] on html "**********" at bounding box center [784, 392] width 1568 height 783
drag, startPoint x: 194, startPoint y: 110, endPoint x: 61, endPoint y: 114, distance: 133.1
click at [61, 114] on div "Add Column" at bounding box center [801, 191] width 1504 height 186
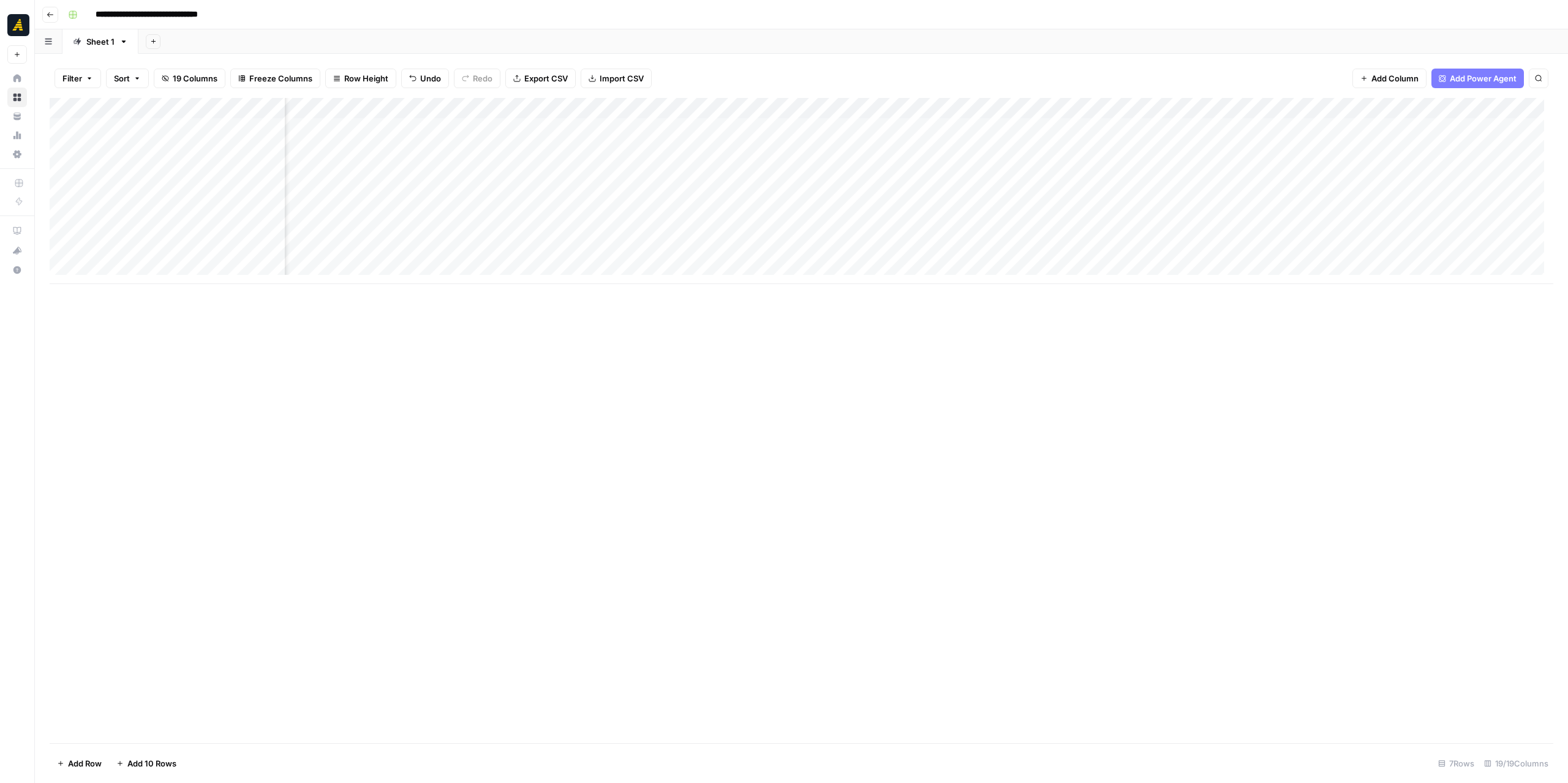
scroll to position [0, 0]
drag, startPoint x: 155, startPoint y: 105, endPoint x: 694, endPoint y: 108, distance: 539.0
click at [694, 108] on div "Add Column" at bounding box center [801, 191] width 1504 height 186
click at [669, 126] on div "Add Column" at bounding box center [801, 191] width 1504 height 186
click at [653, 151] on div "Add Column" at bounding box center [801, 191] width 1504 height 186
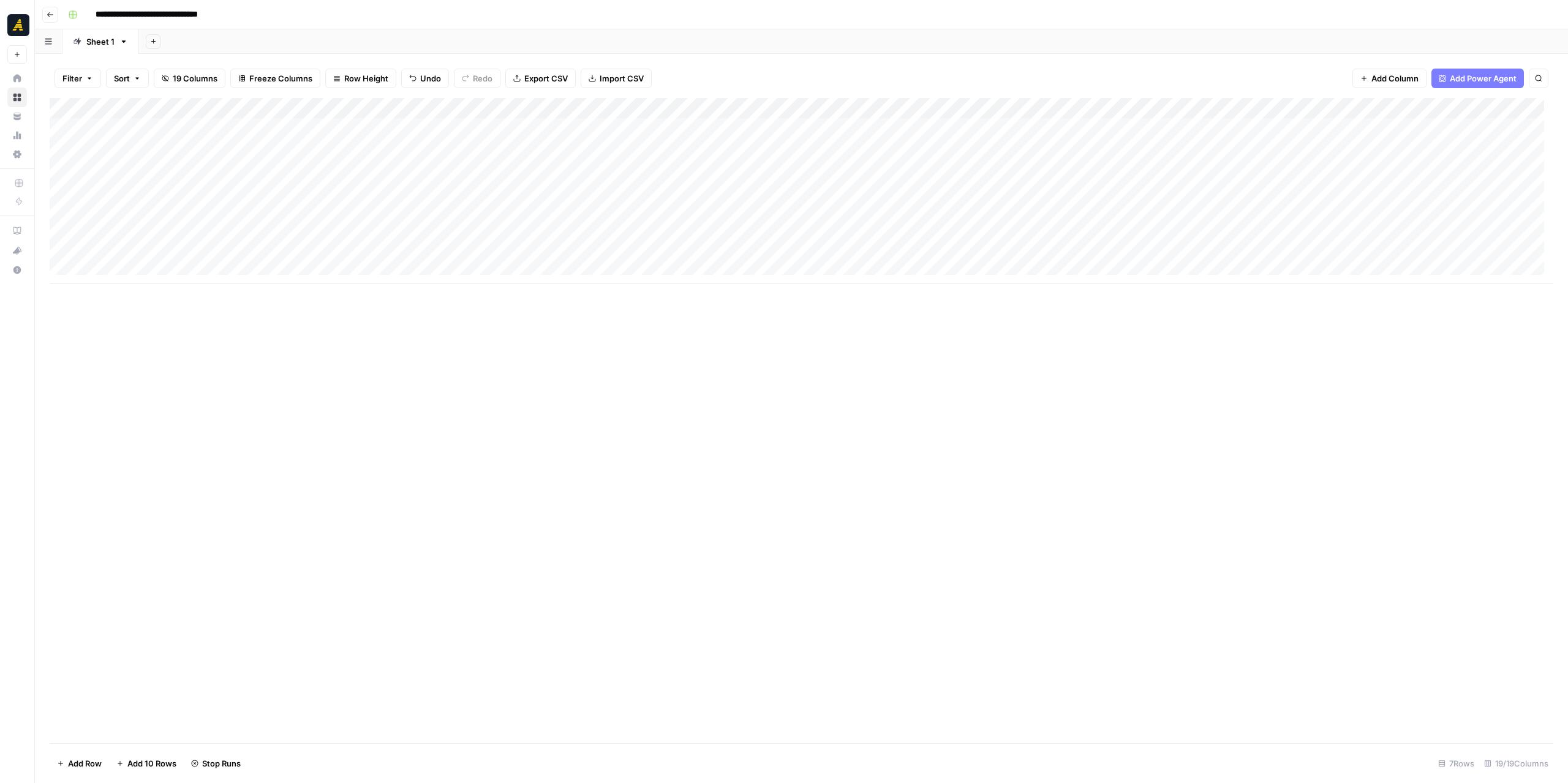
click at [663, 166] on div "Add Column" at bounding box center [801, 191] width 1504 height 186
click at [1218, 171] on div "Add Column" at bounding box center [801, 191] width 1504 height 186
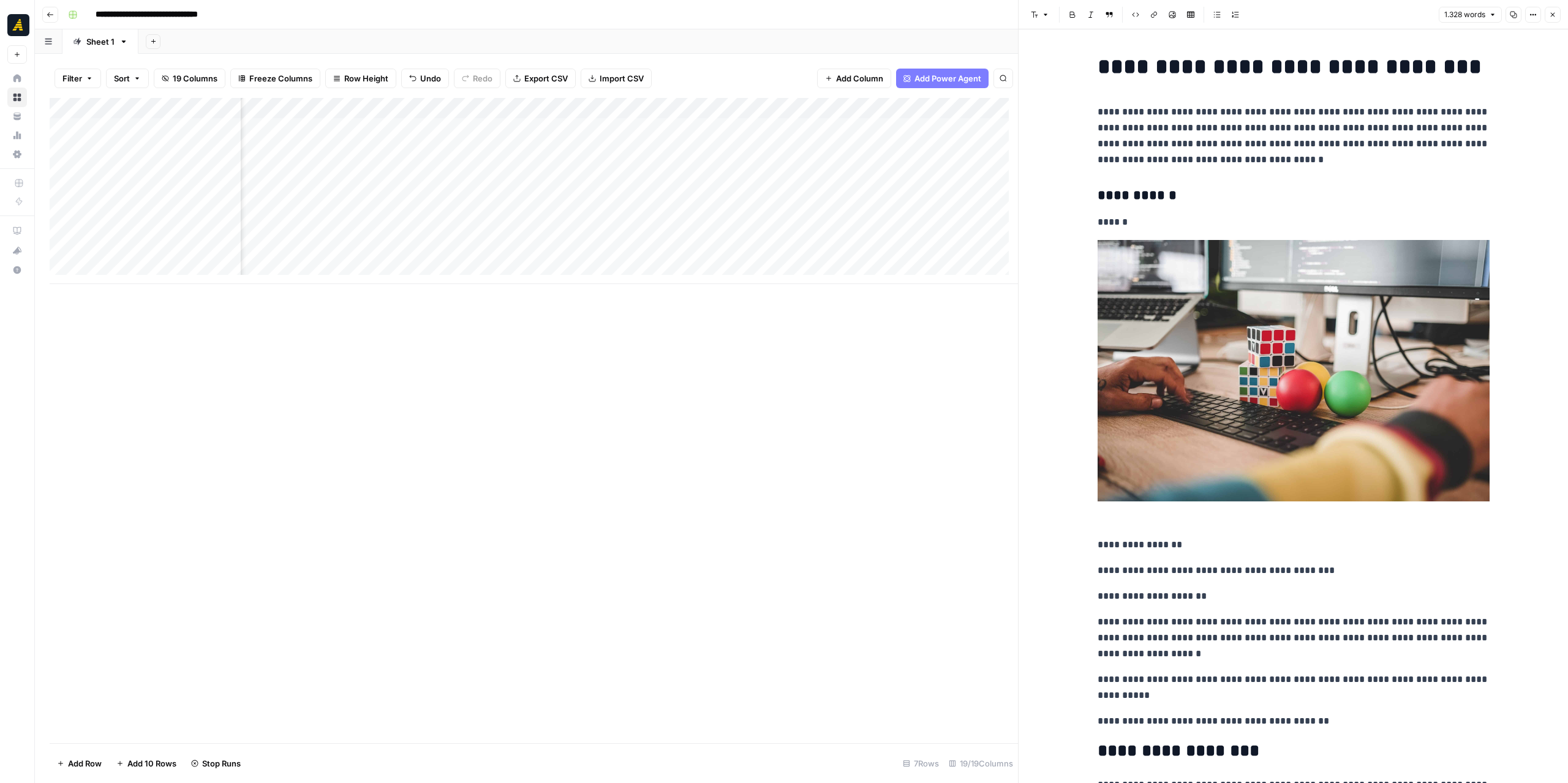
scroll to position [0, 1353]
click at [599, 168] on div "Add Column" at bounding box center [534, 191] width 968 height 186
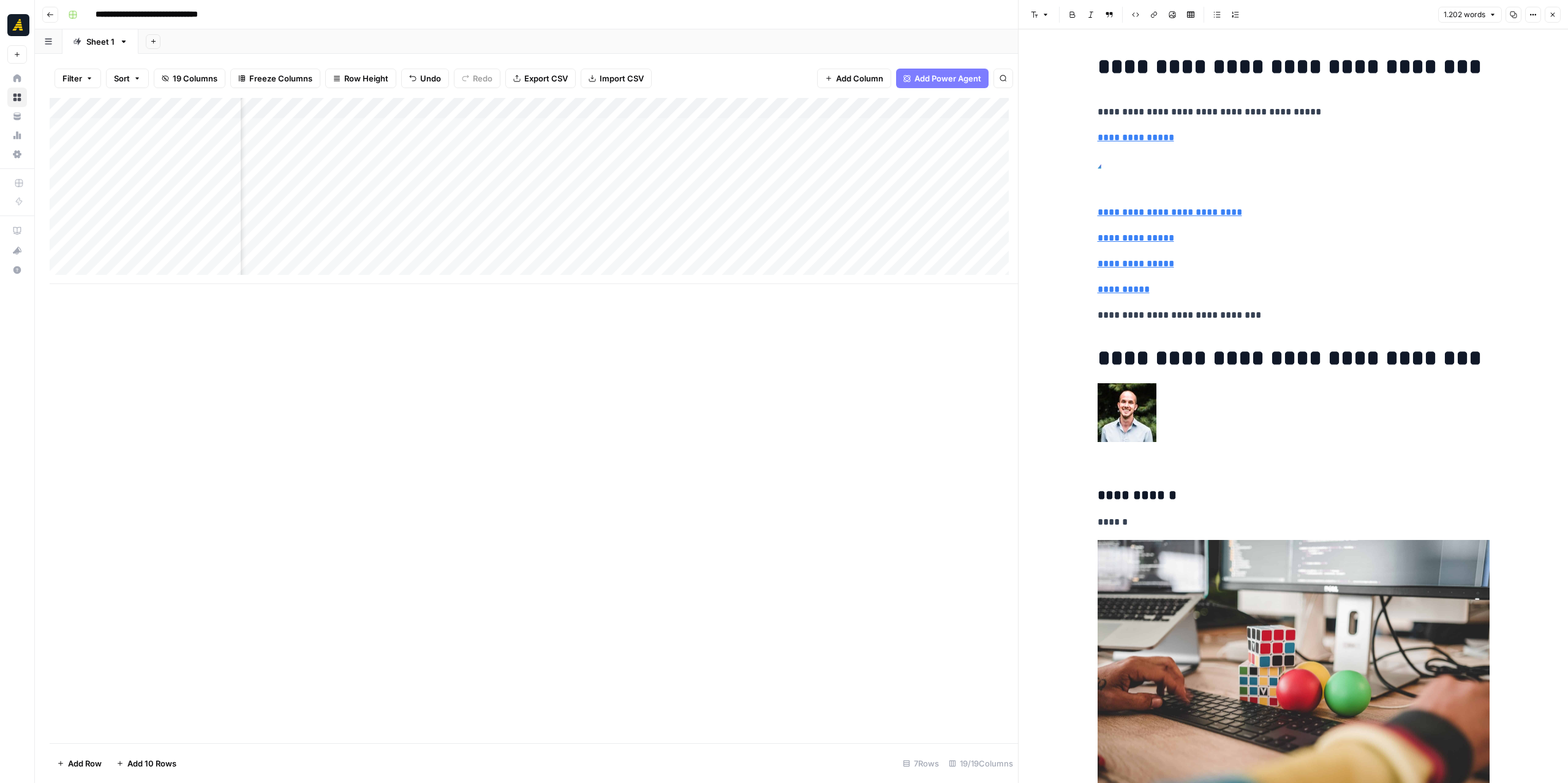
click at [698, 145] on div "Add Column" at bounding box center [534, 191] width 968 height 186
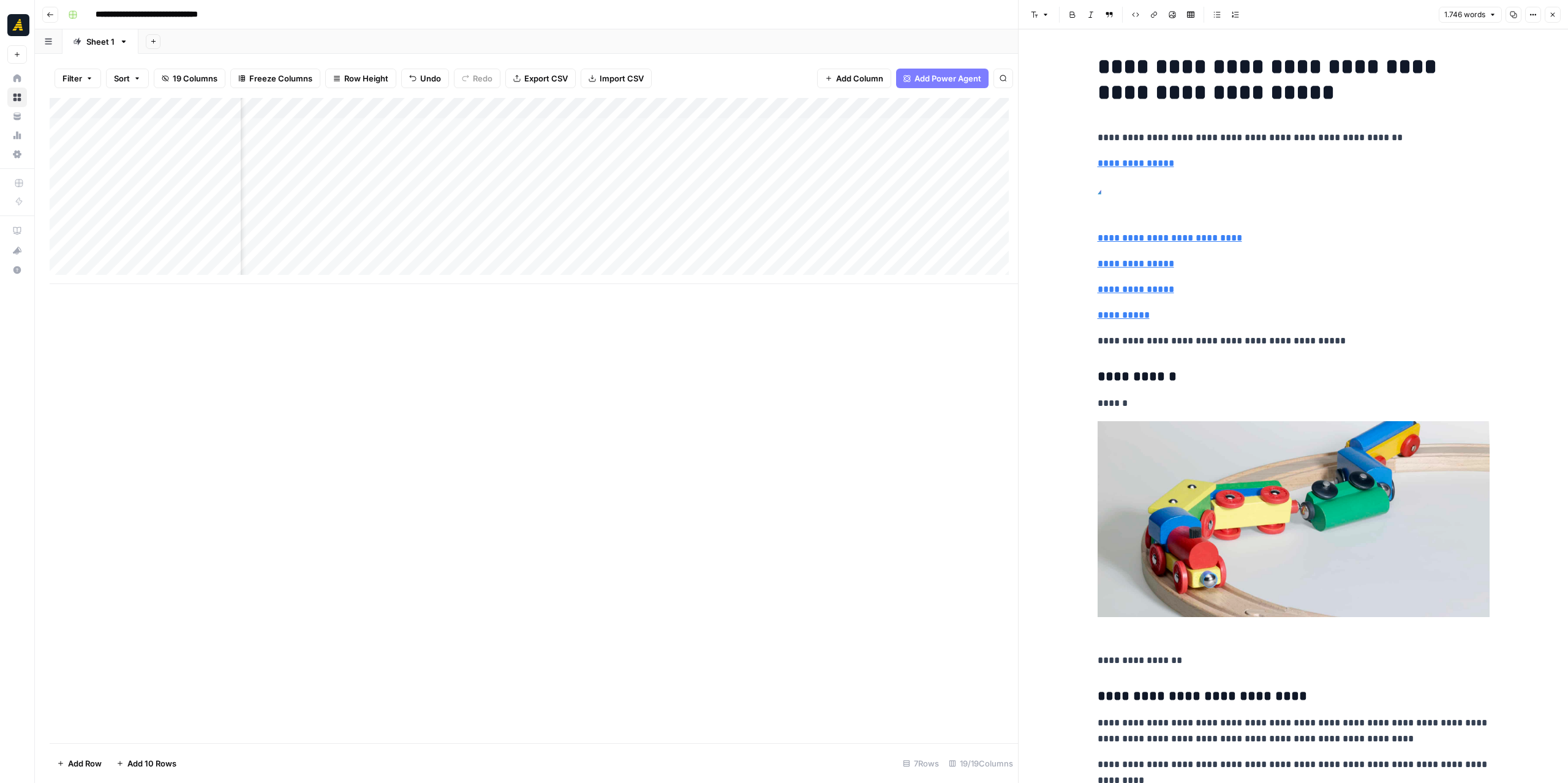
click at [587, 147] on div "Add Column" at bounding box center [534, 191] width 968 height 186
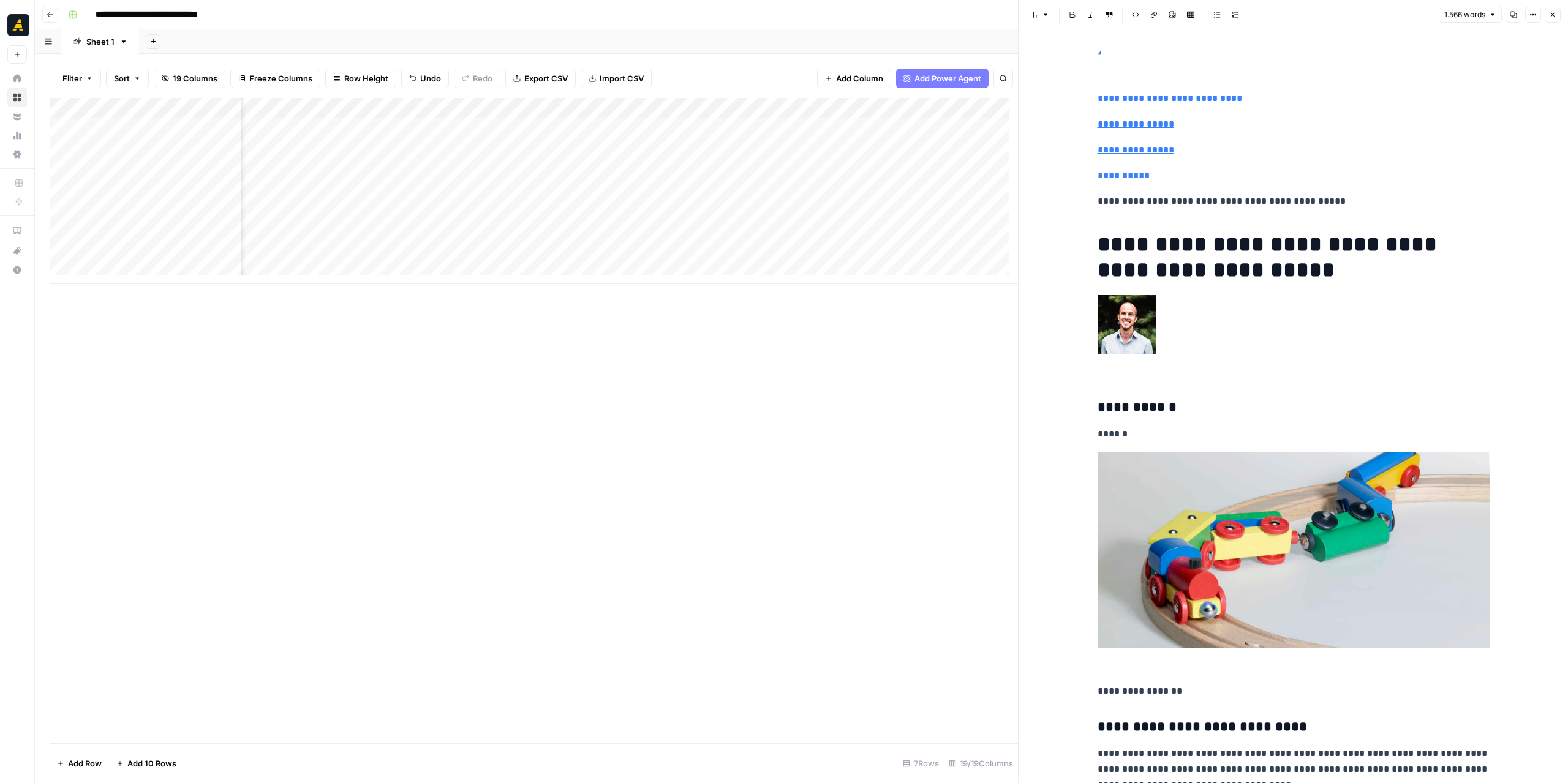
scroll to position [306, 0]
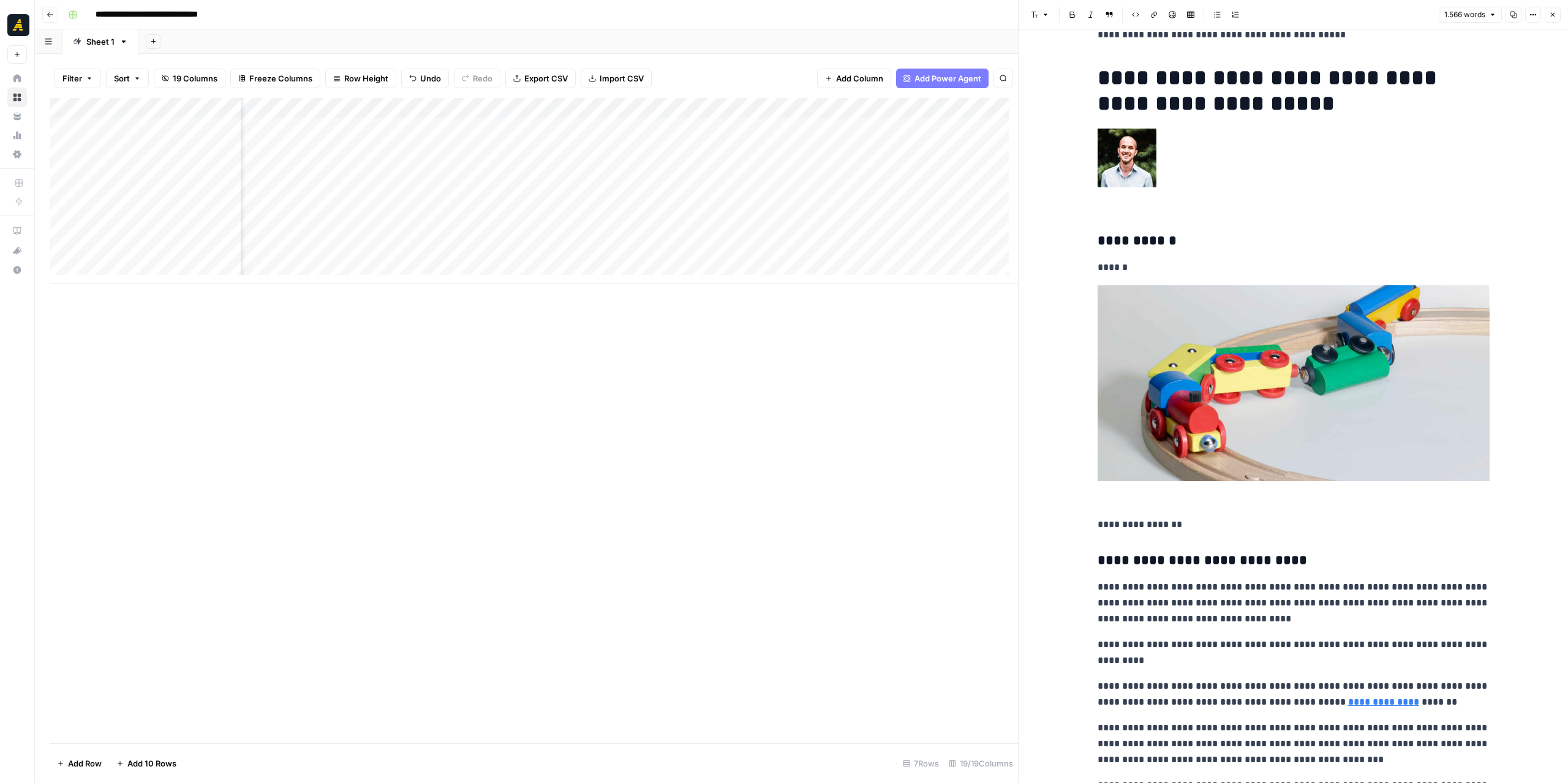
click at [689, 151] on div "Add Column" at bounding box center [534, 191] width 968 height 186
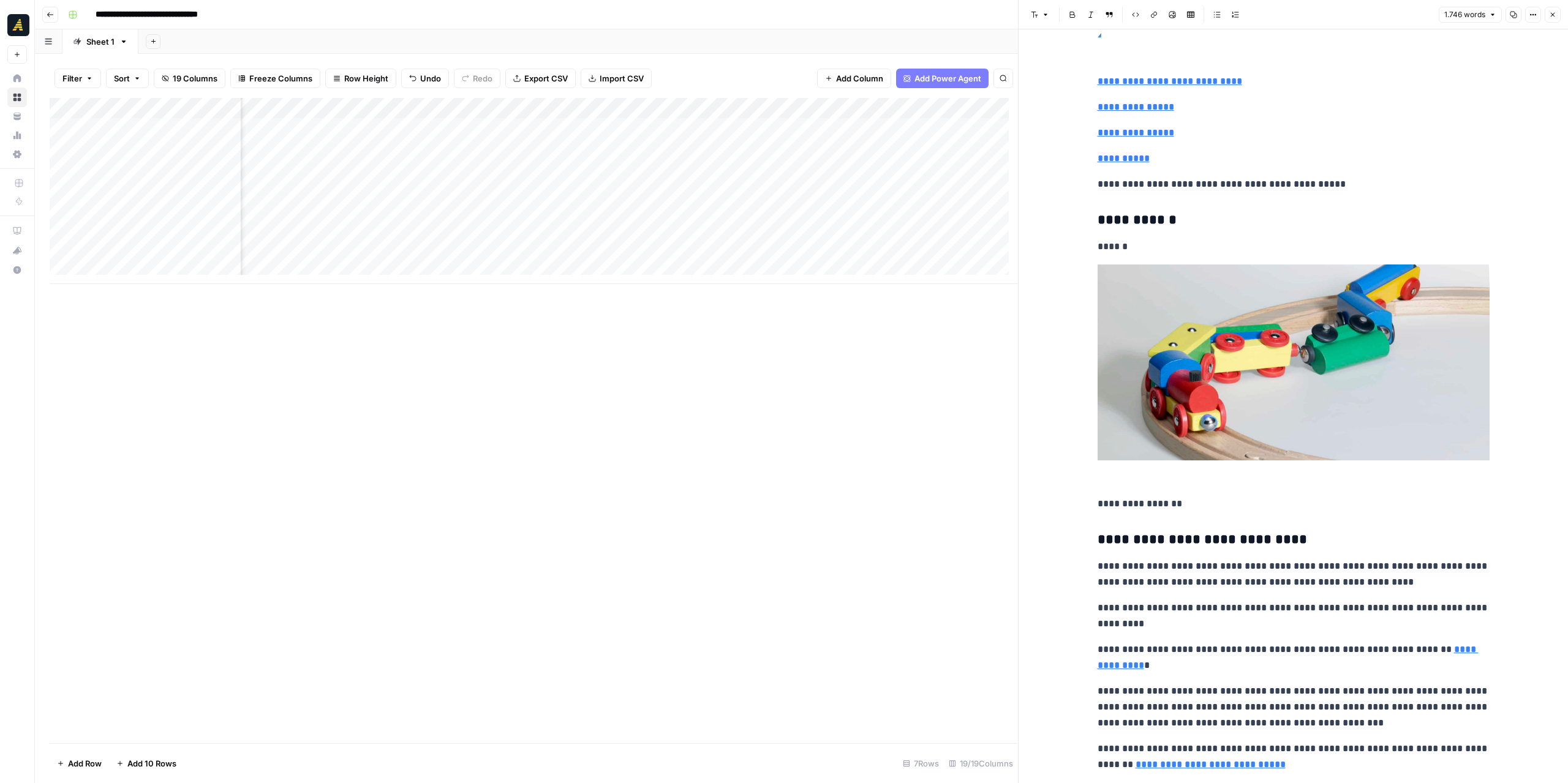
scroll to position [368, 0]
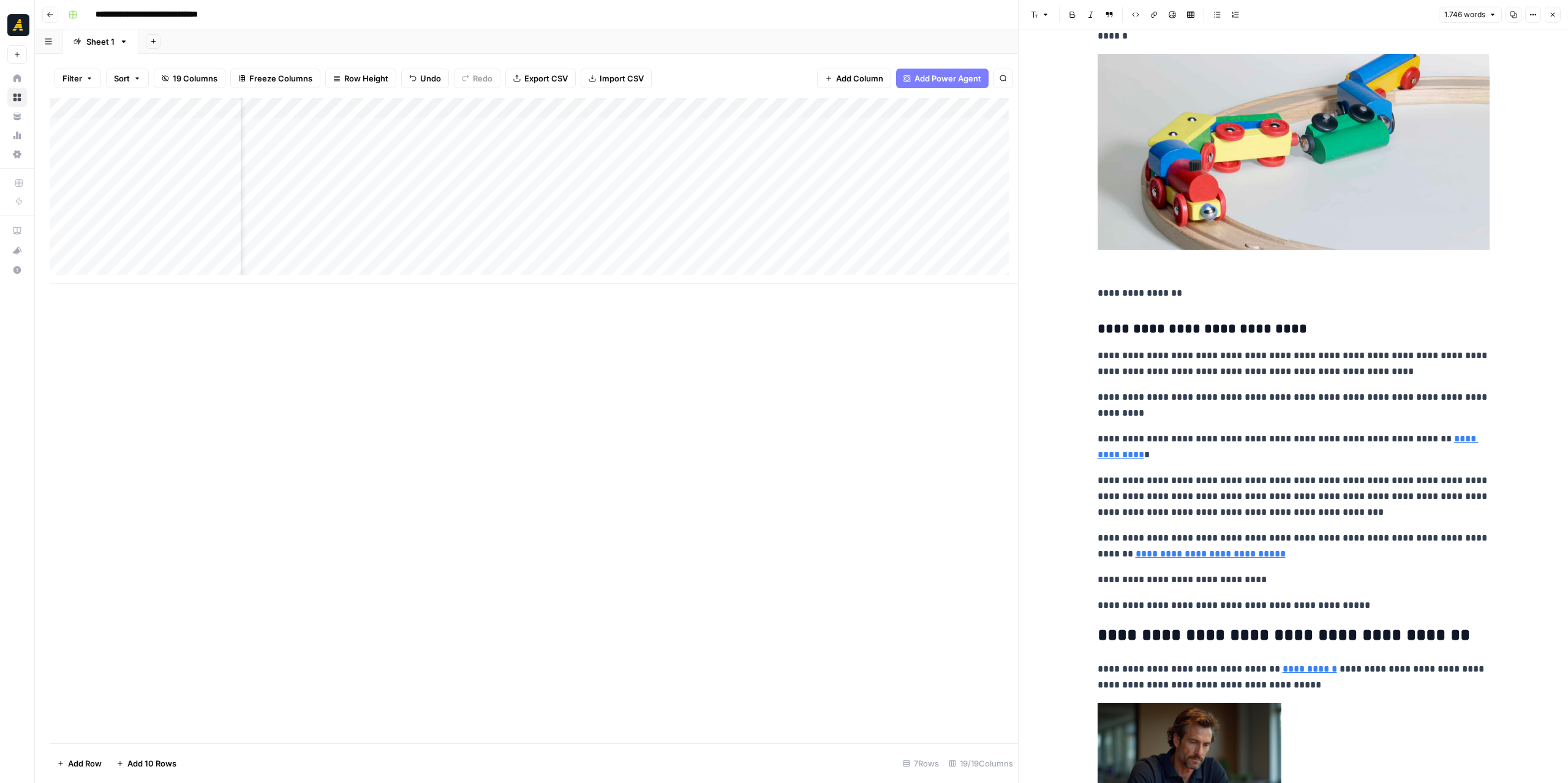
click at [326, 150] on div "Add Column" at bounding box center [534, 191] width 968 height 186
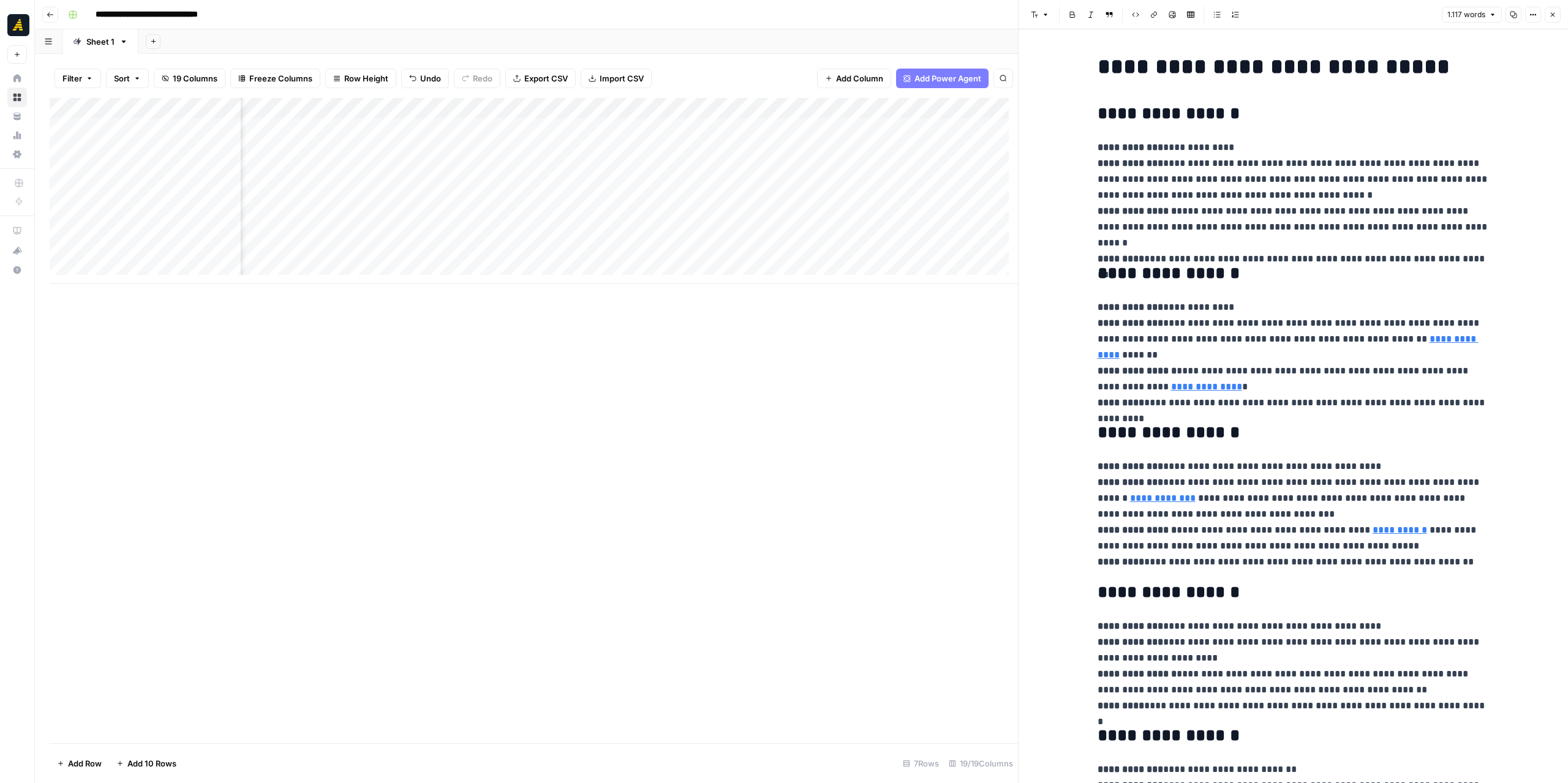
click at [702, 169] on div "Add Column" at bounding box center [534, 191] width 968 height 186
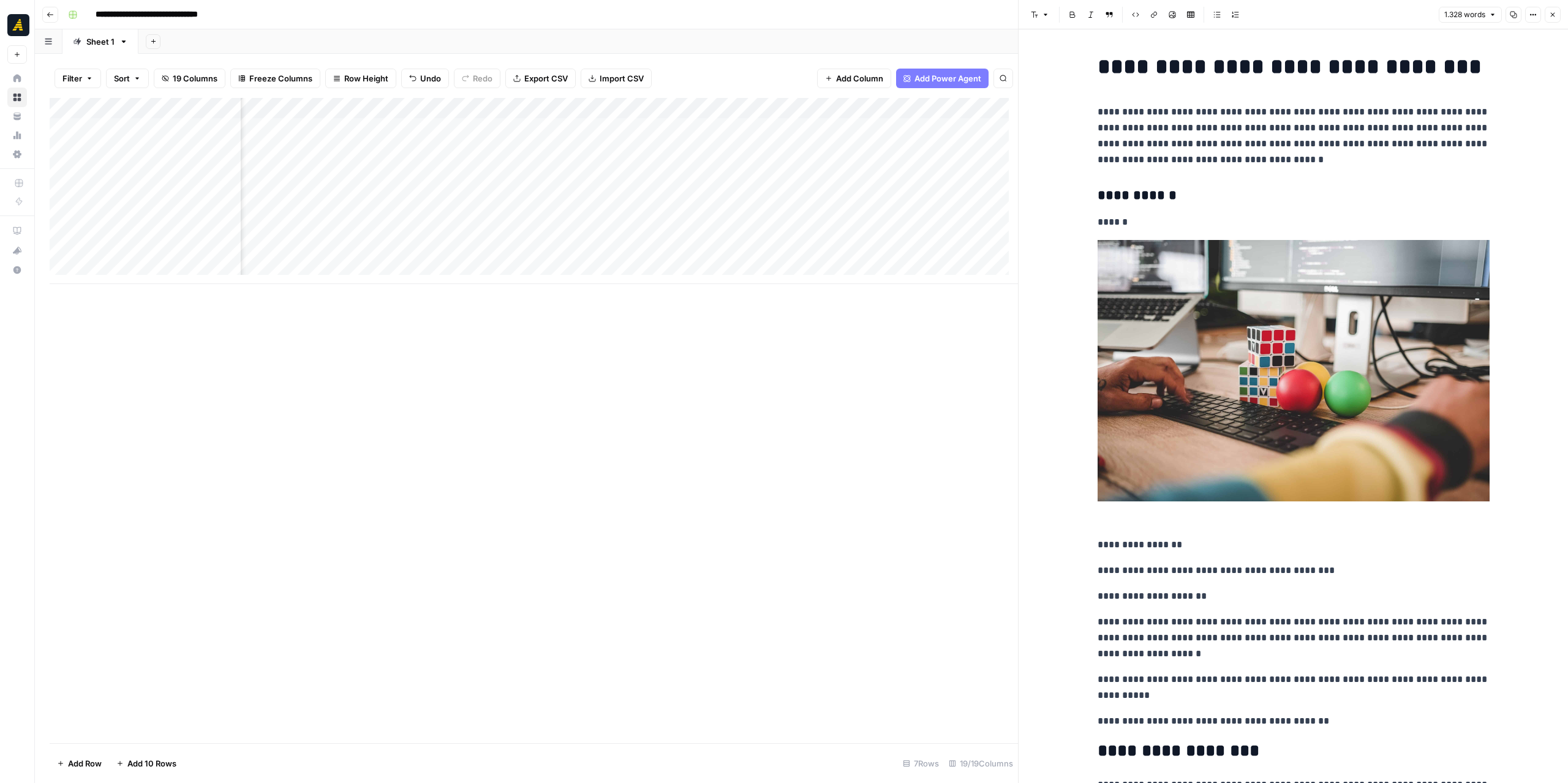
click at [692, 145] on div "Add Column" at bounding box center [534, 191] width 968 height 186
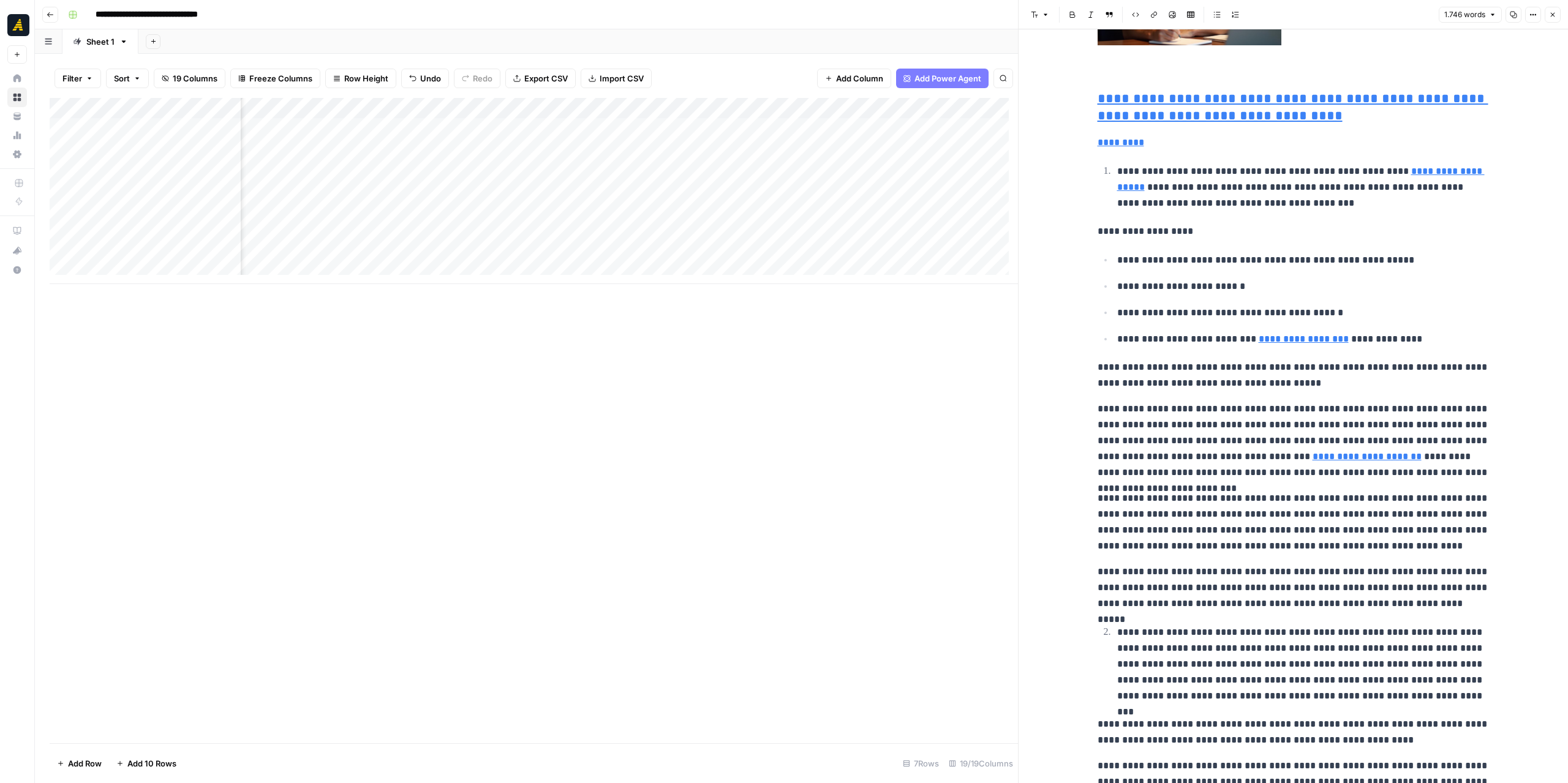
scroll to position [1164, 0]
click at [304, 150] on div "Add Column" at bounding box center [534, 191] width 968 height 186
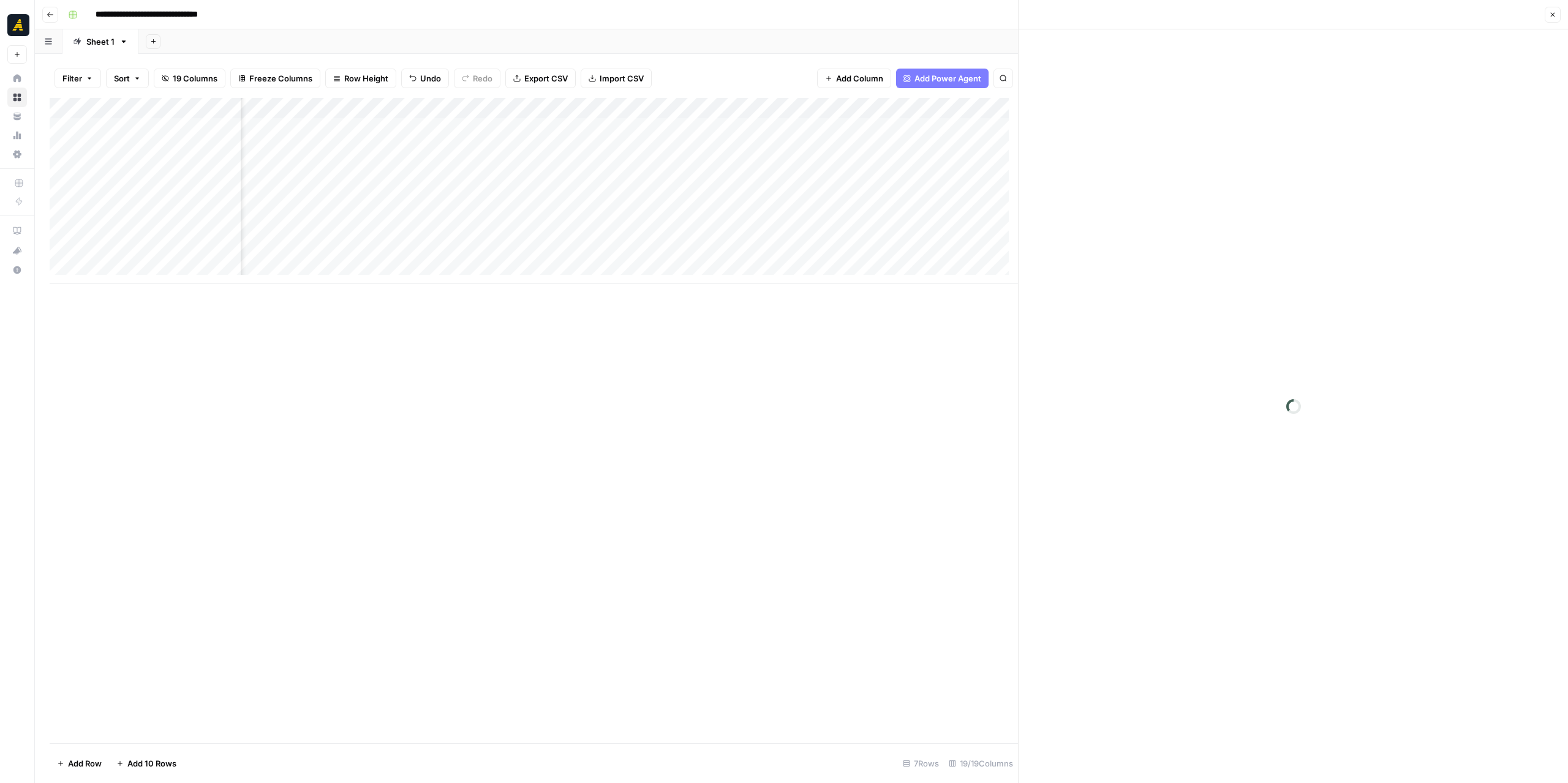
click at [304, 150] on div at bounding box center [295, 149] width 112 height 22
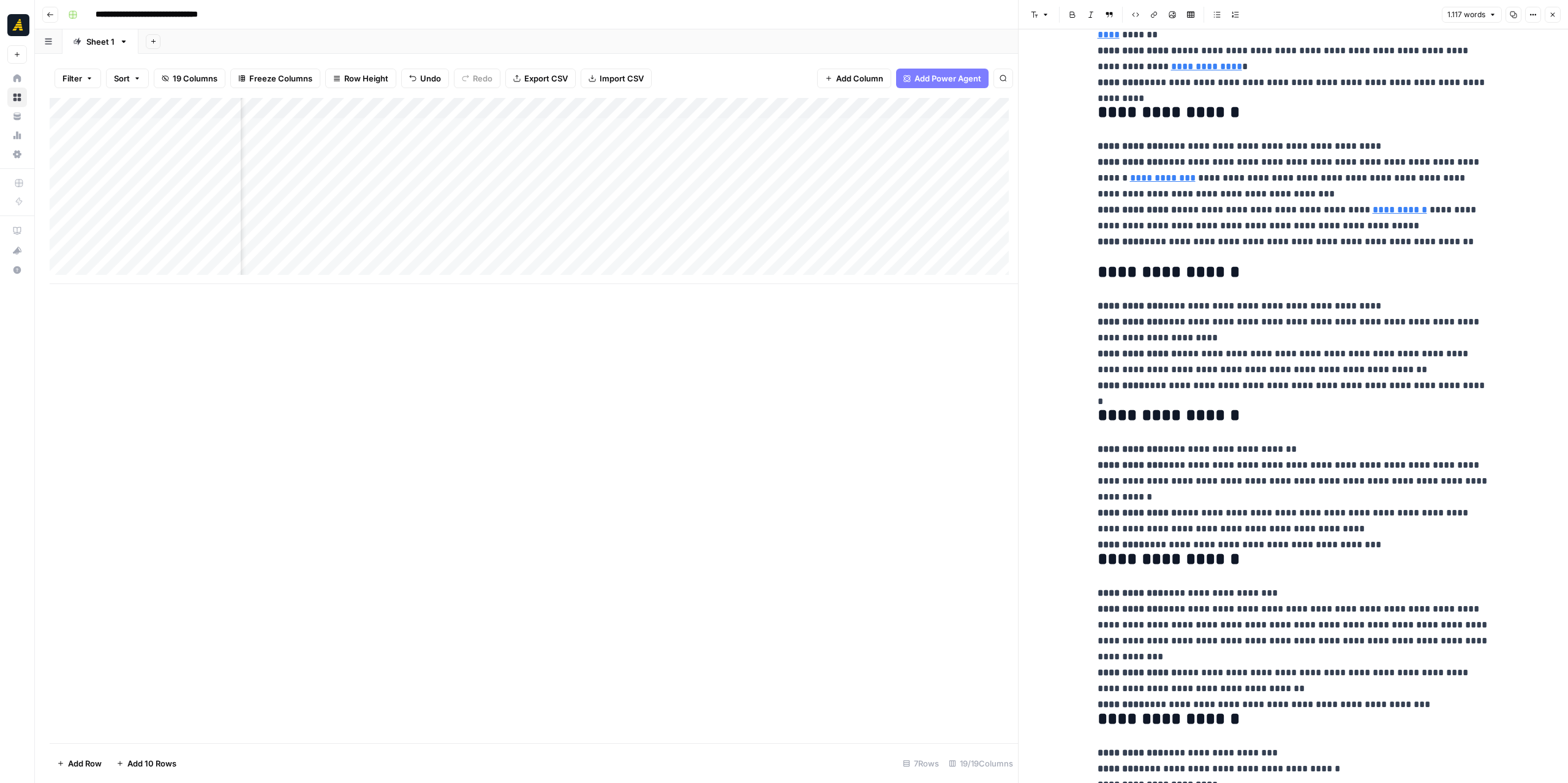
scroll to position [368, 0]
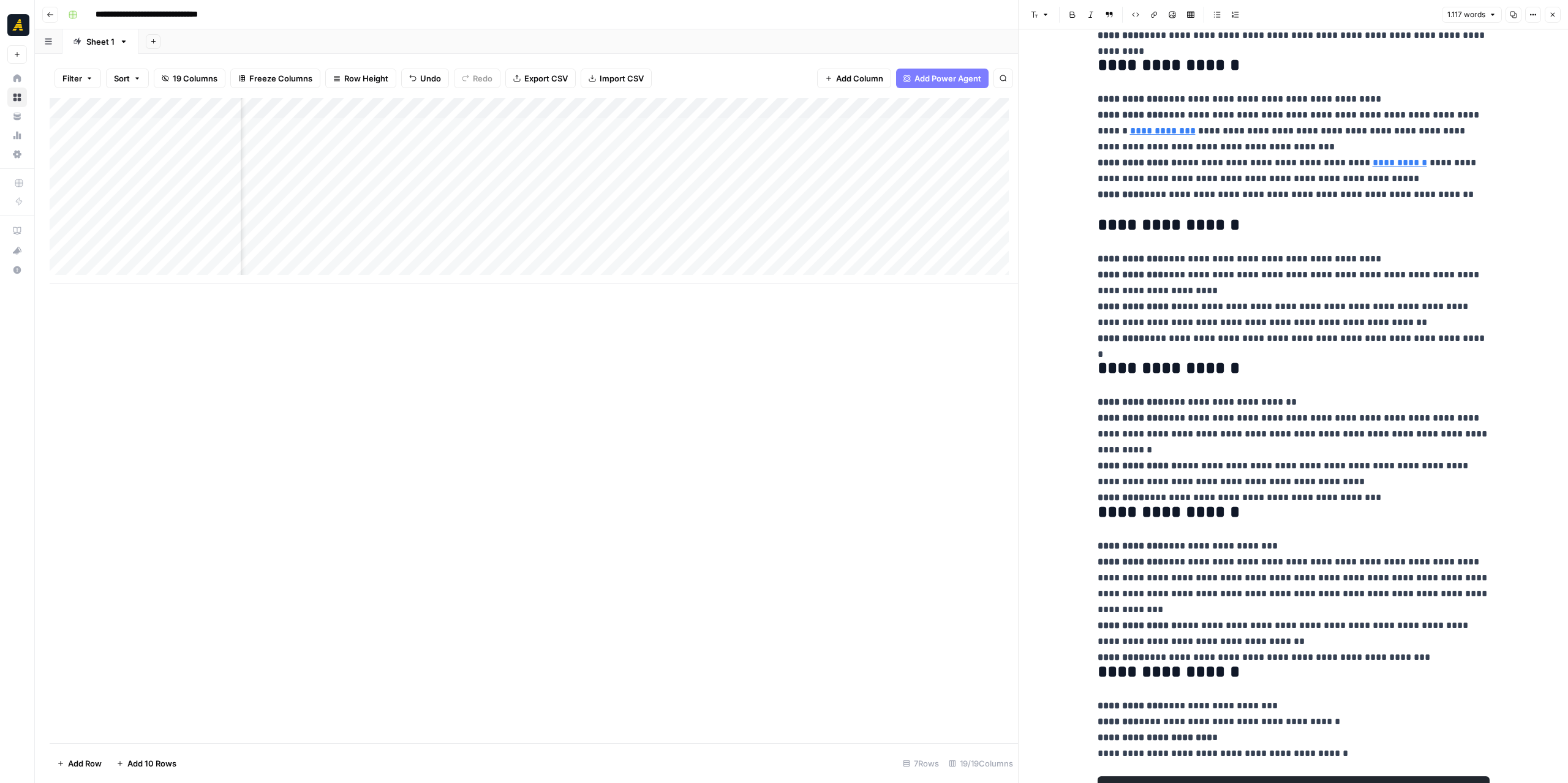
click at [696, 150] on div "Add Column" at bounding box center [534, 191] width 968 height 186
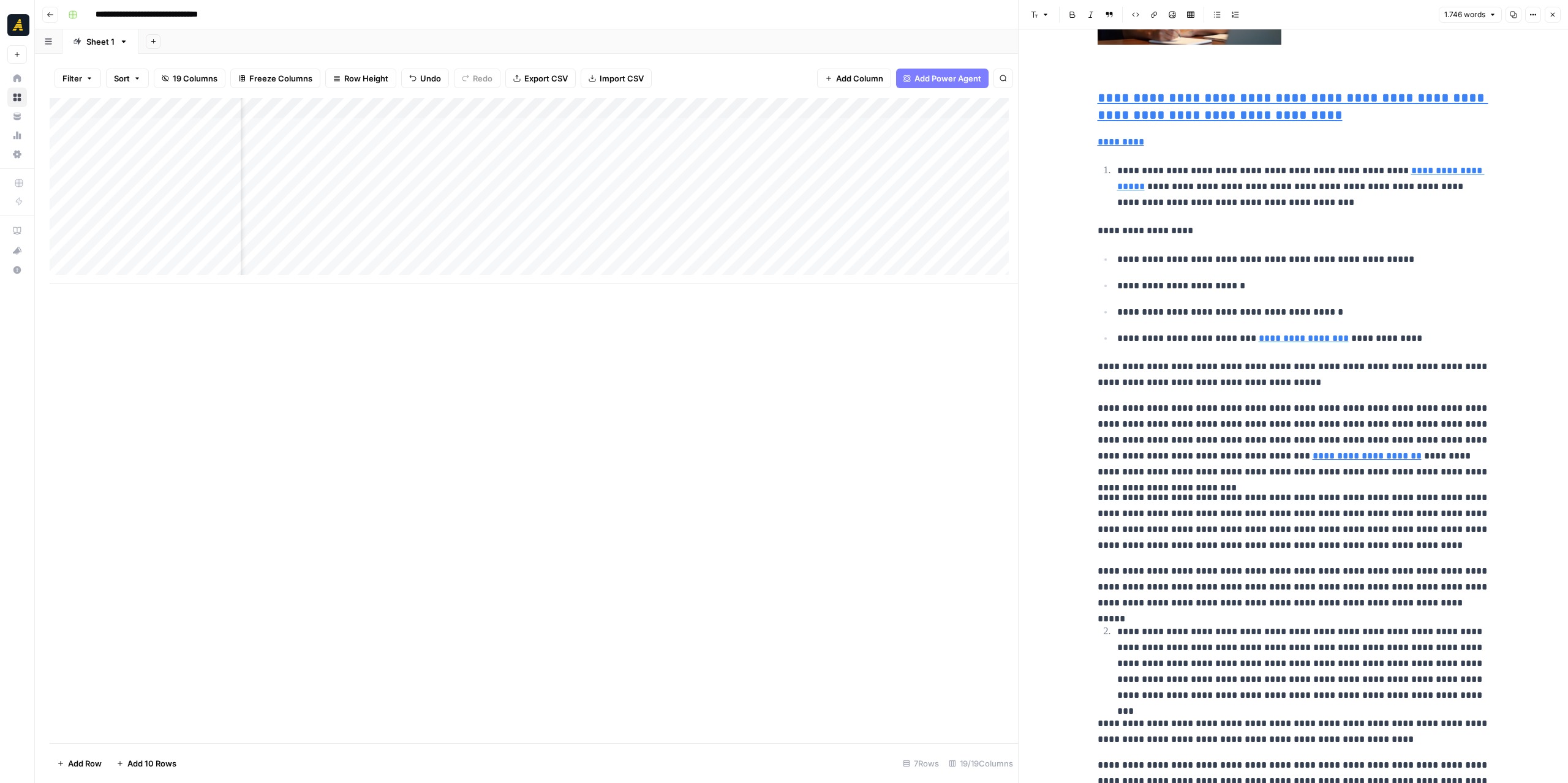
scroll to position [1592, 0]
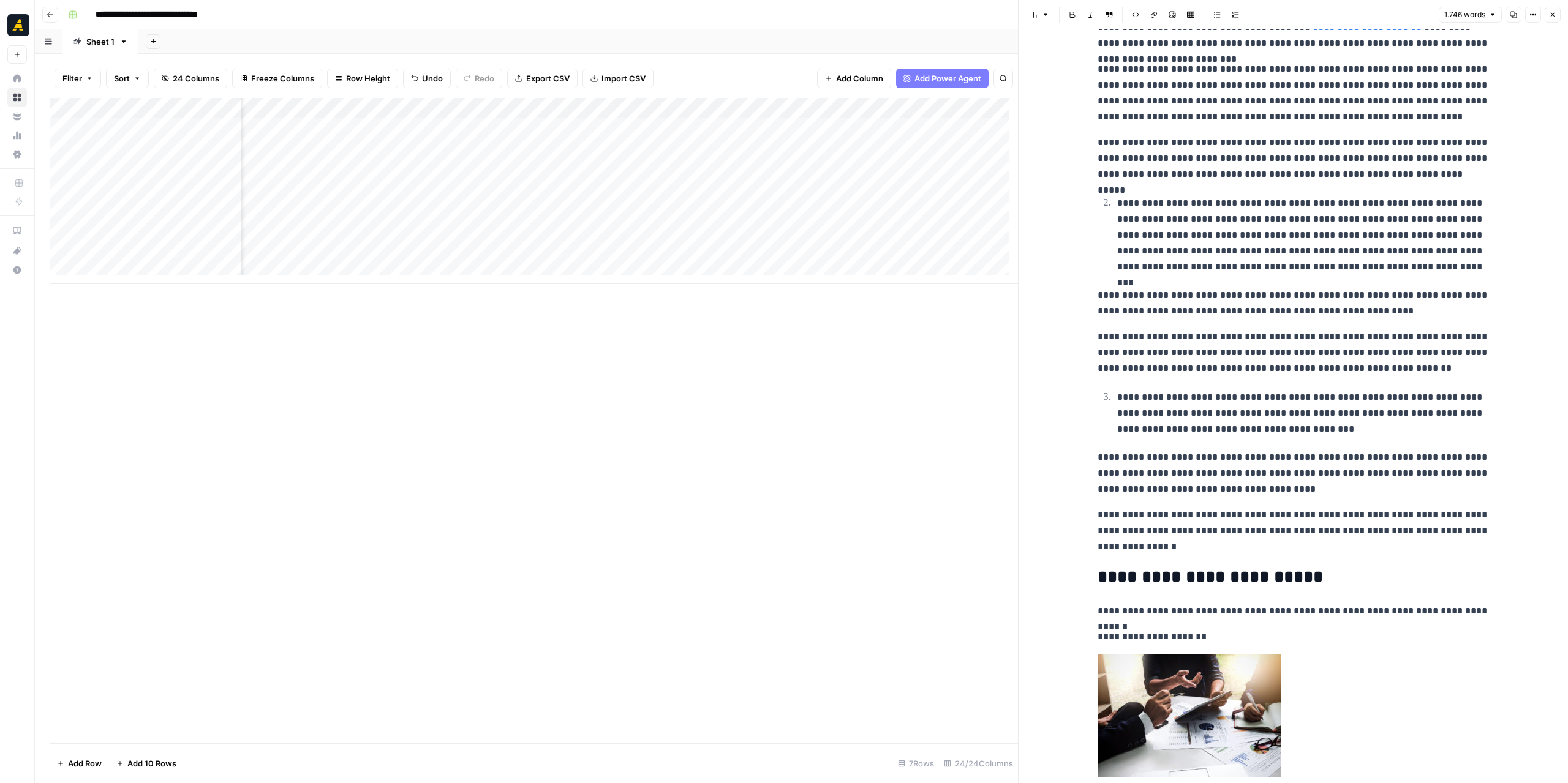
click at [734, 154] on div at bounding box center [699, 149] width 112 height 22
click at [740, 152] on div "Add Column" at bounding box center [534, 191] width 968 height 186
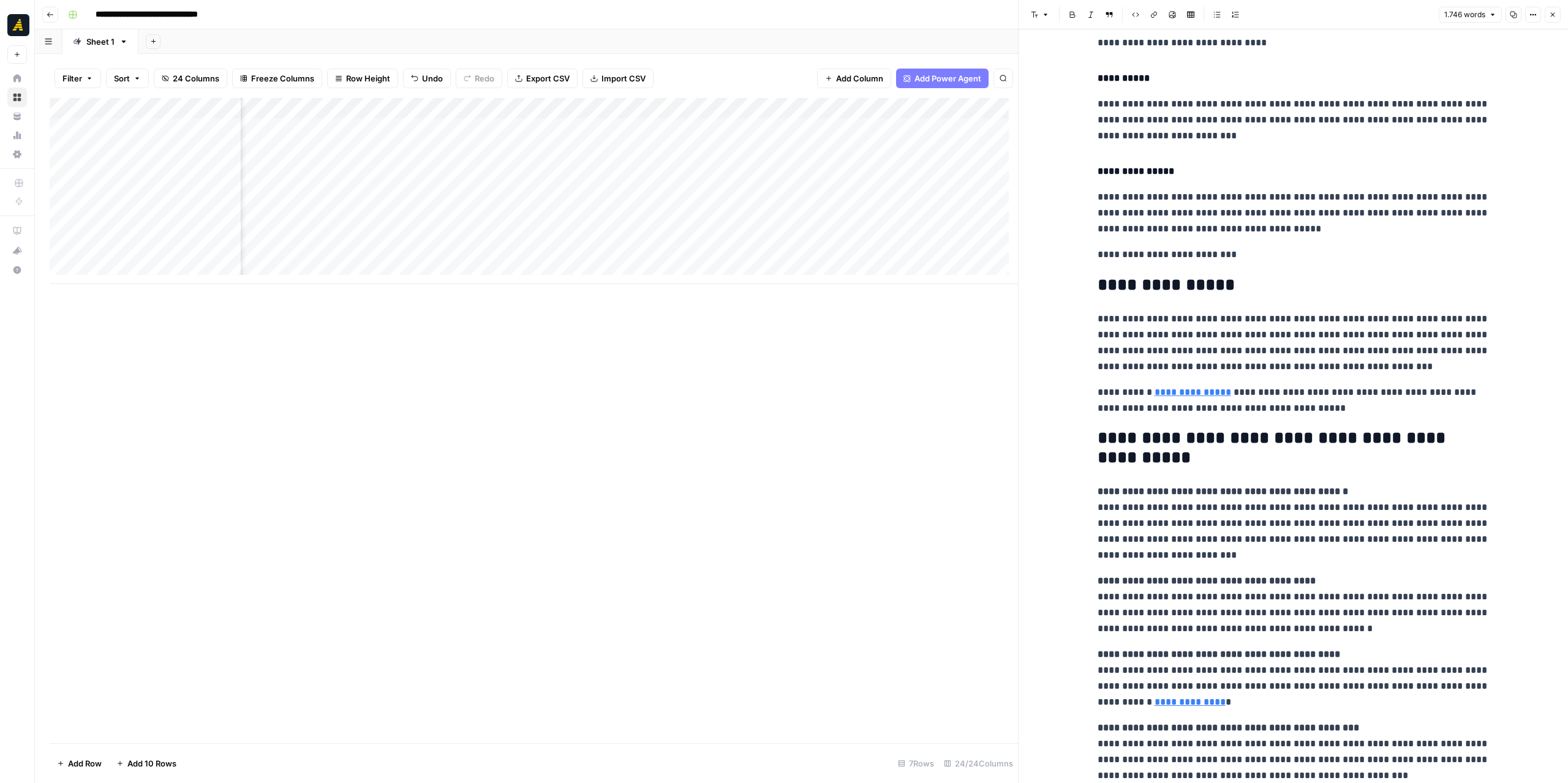
scroll to position [3735, 0]
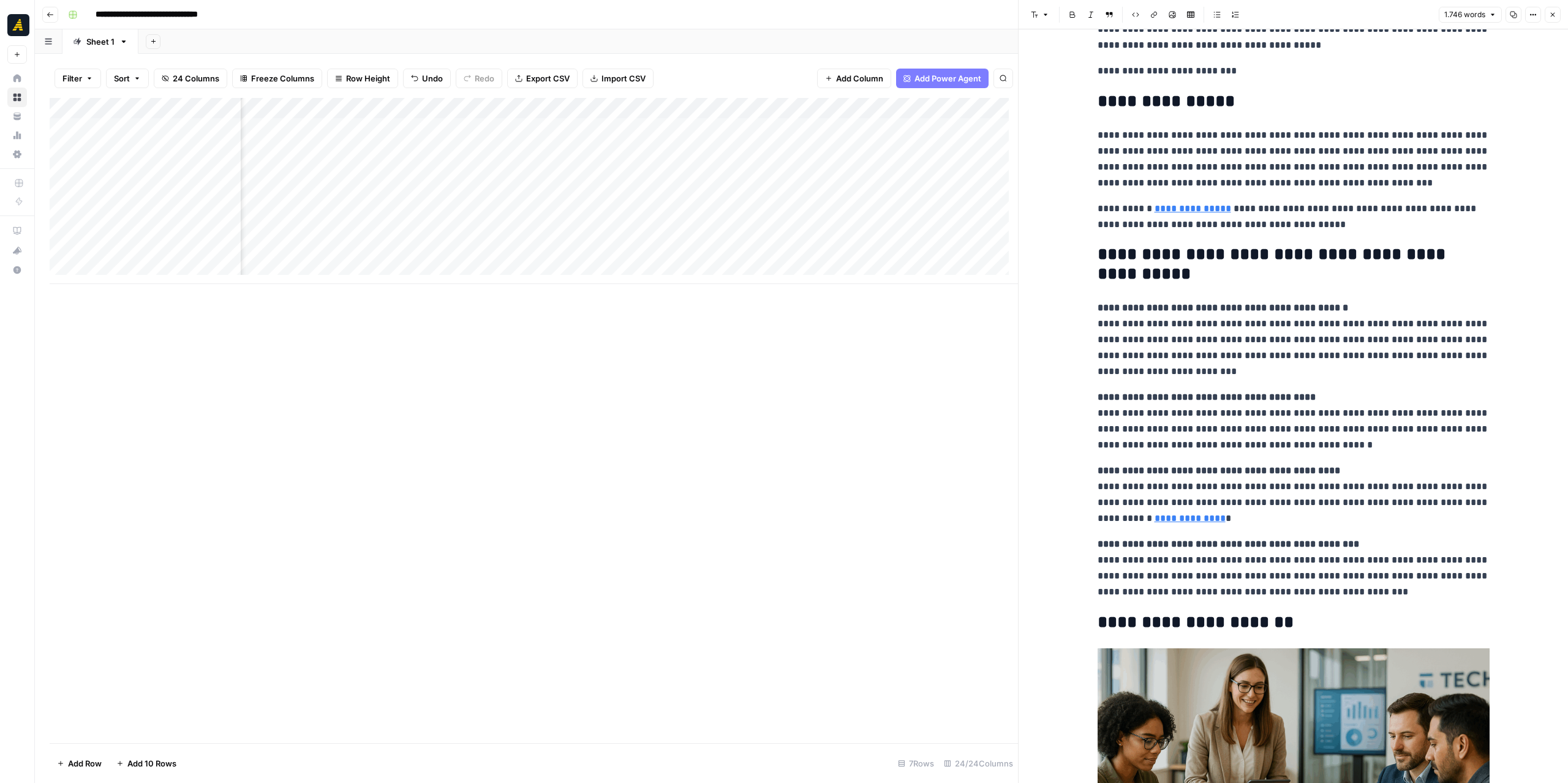
click at [1098, 255] on h2 "**********" at bounding box center [1293, 264] width 392 height 39
click at [1131, 303] on strong "**********" at bounding box center [1223, 308] width 251 height 9
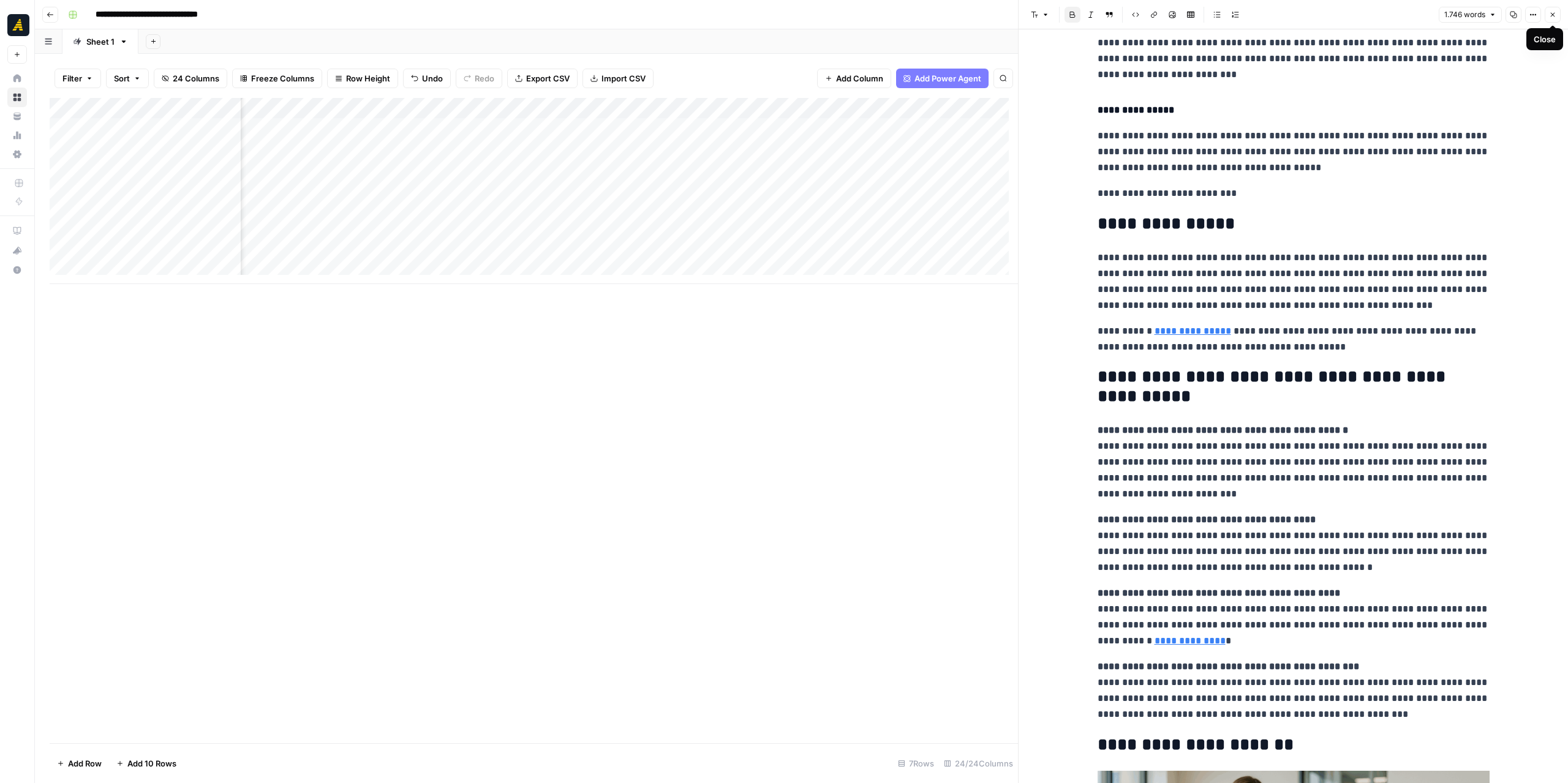
click at [1548, 16] on button "Close" at bounding box center [1553, 14] width 16 height 16
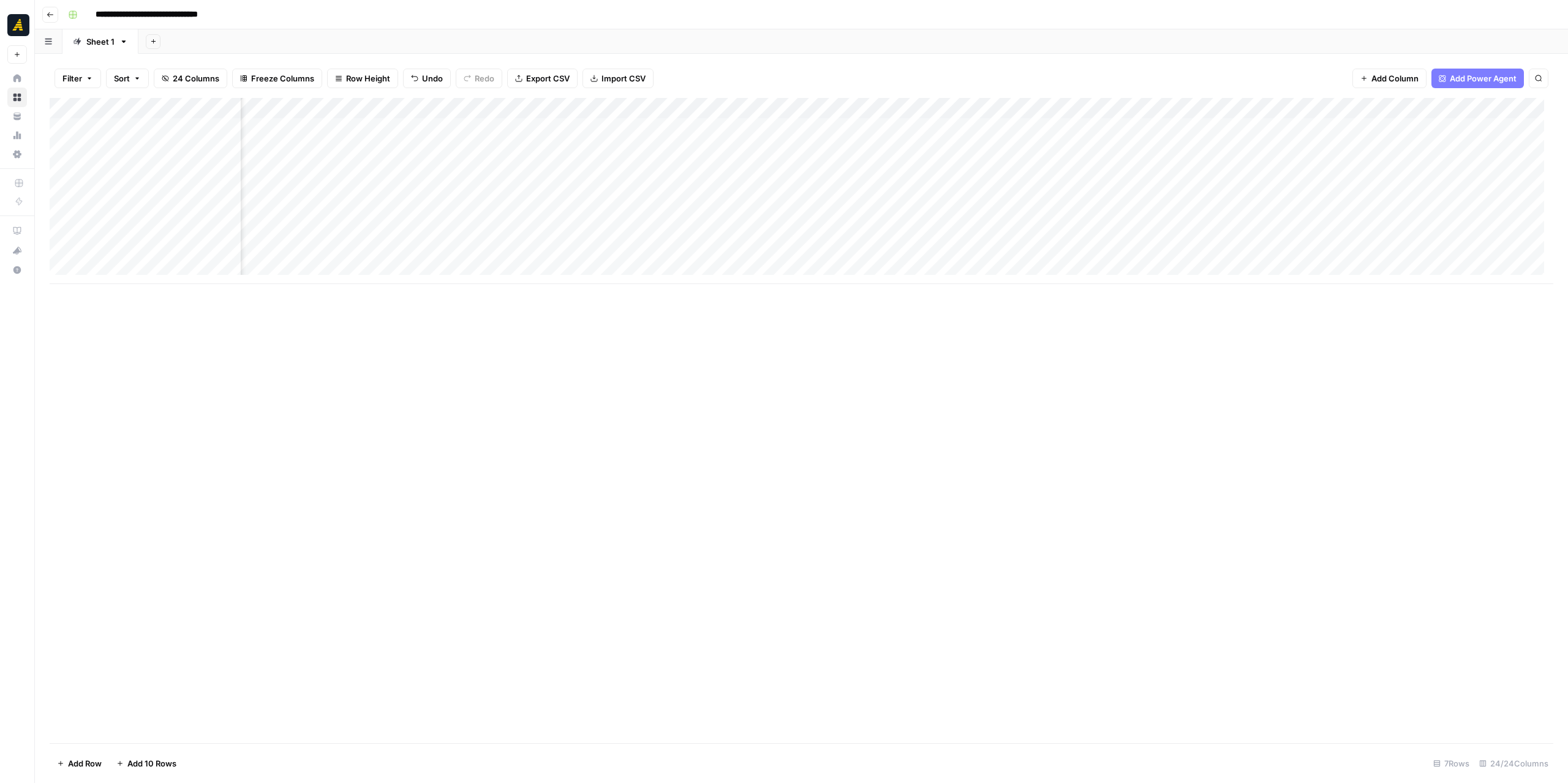
scroll to position [0, 160]
click at [986, 134] on div "Add Column" at bounding box center [801, 191] width 1504 height 186
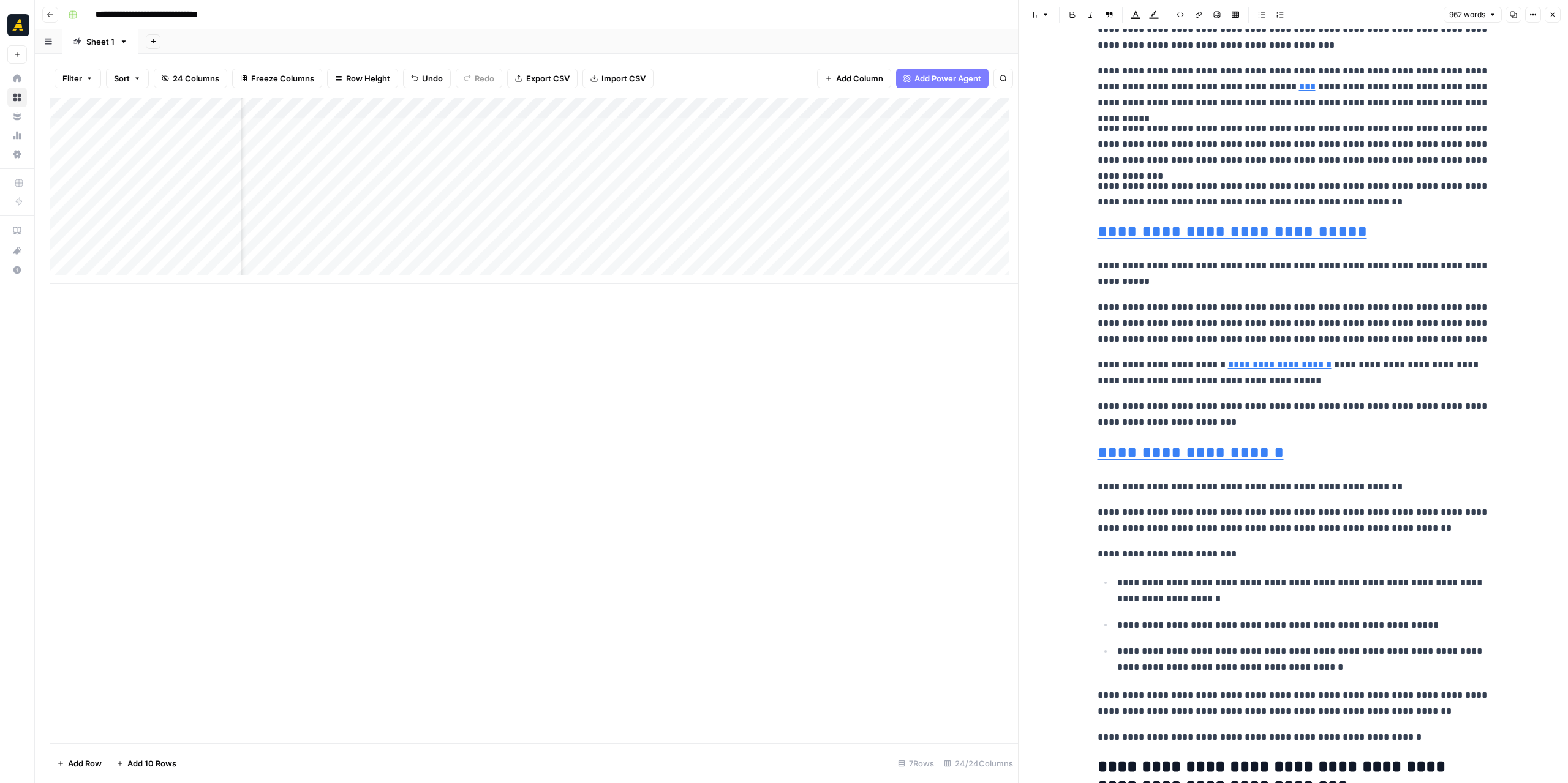
scroll to position [0, 408]
click at [716, 163] on div "Add Column" at bounding box center [534, 191] width 968 height 186
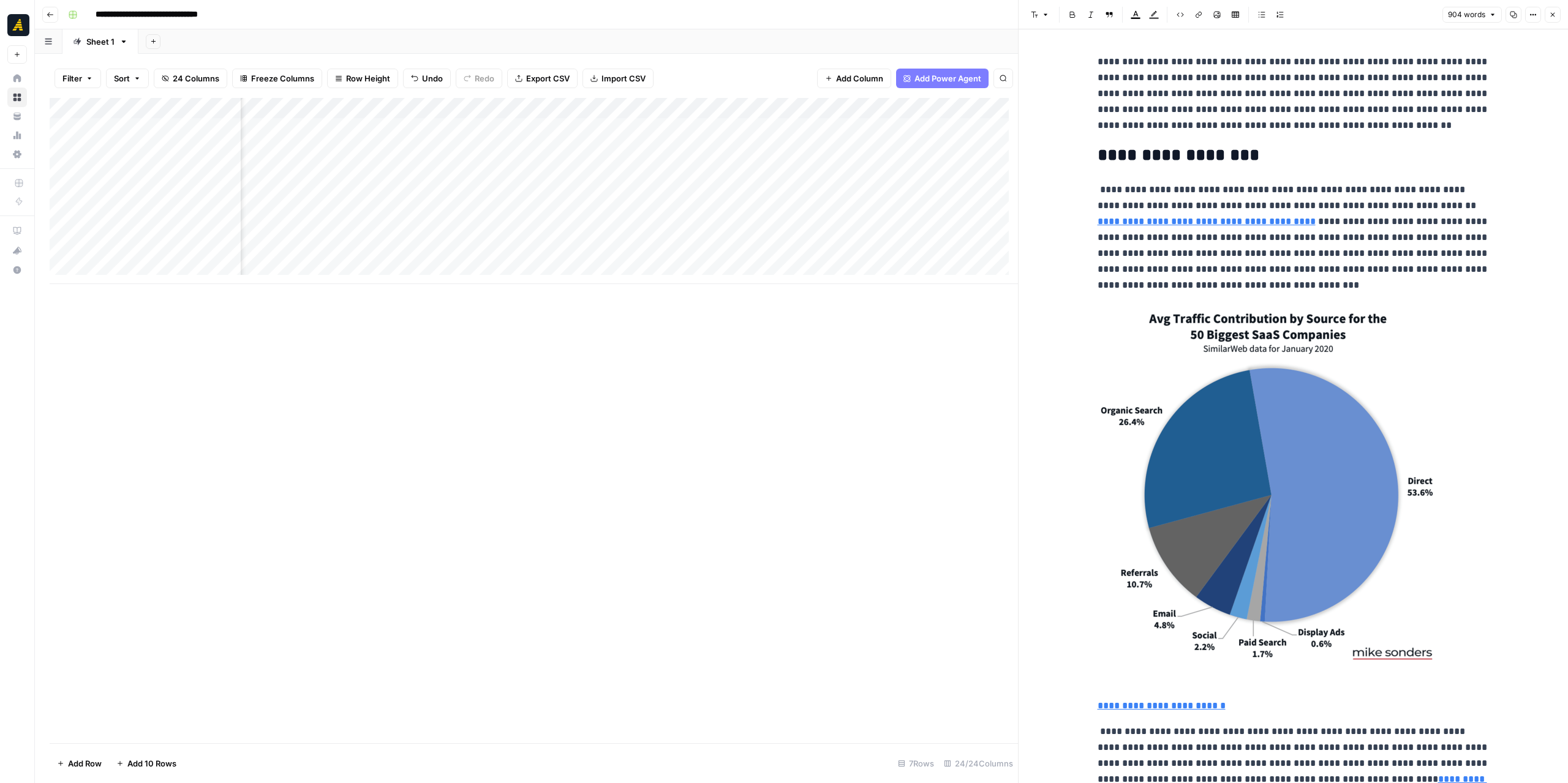
click at [754, 152] on div "Add Column" at bounding box center [534, 191] width 968 height 186
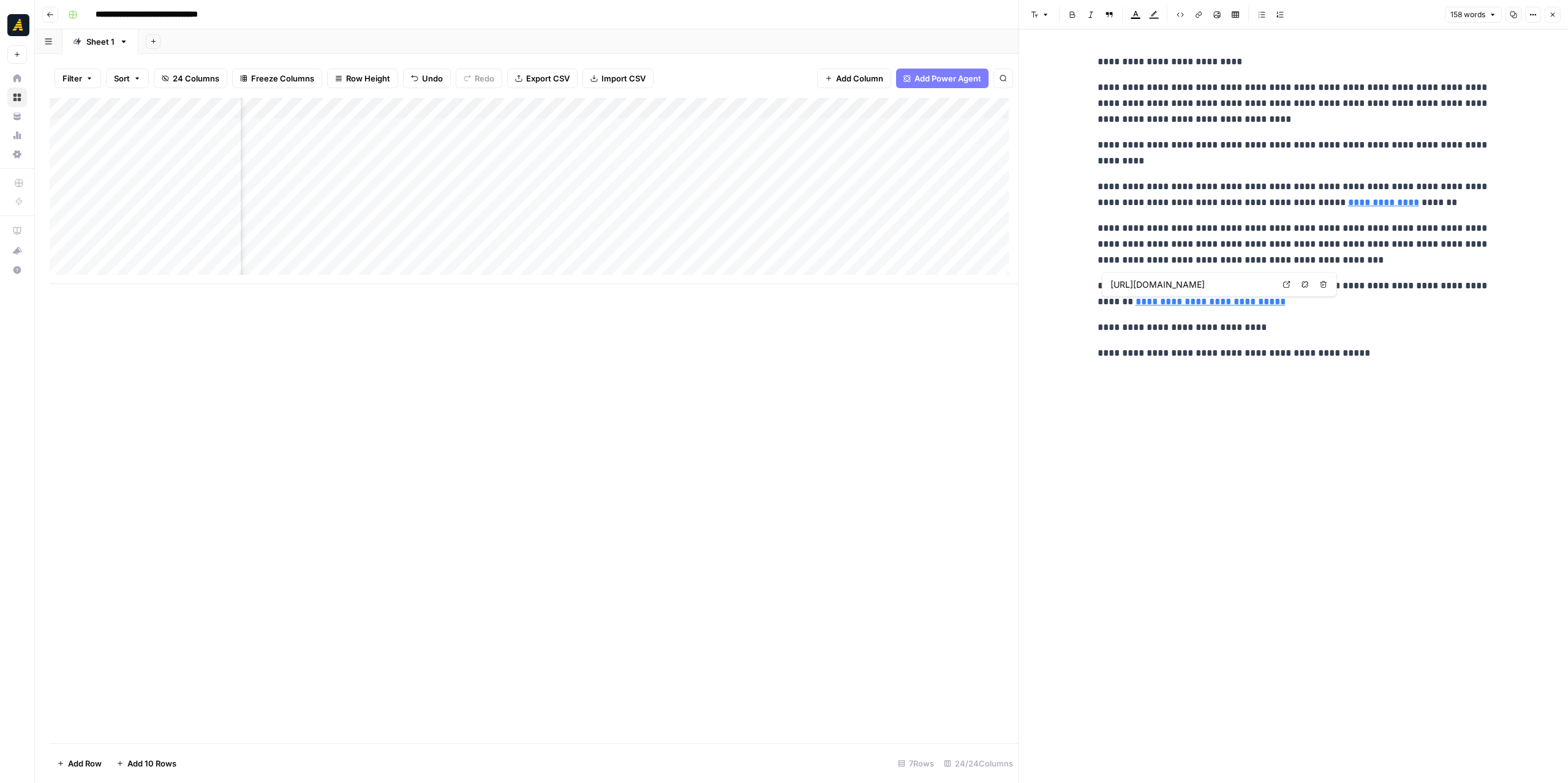
click at [733, 147] on div at bounding box center [741, 149] width 112 height 22
click at [346, 147] on div "Add Column" at bounding box center [534, 191] width 968 height 186
click at [442, 129] on div "Add Column" at bounding box center [534, 191] width 968 height 186
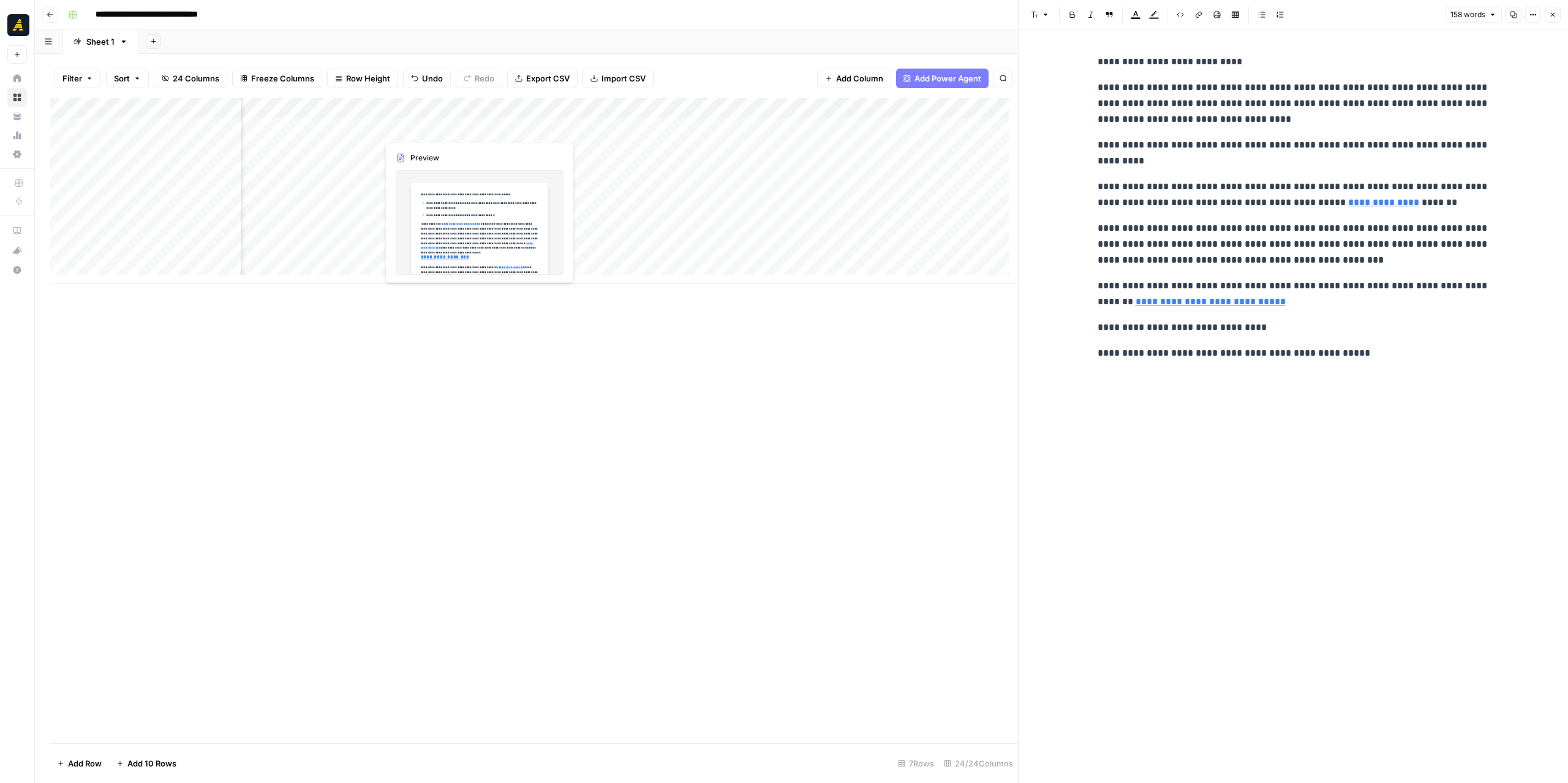
click at [442, 129] on div "Add Column" at bounding box center [534, 191] width 968 height 186
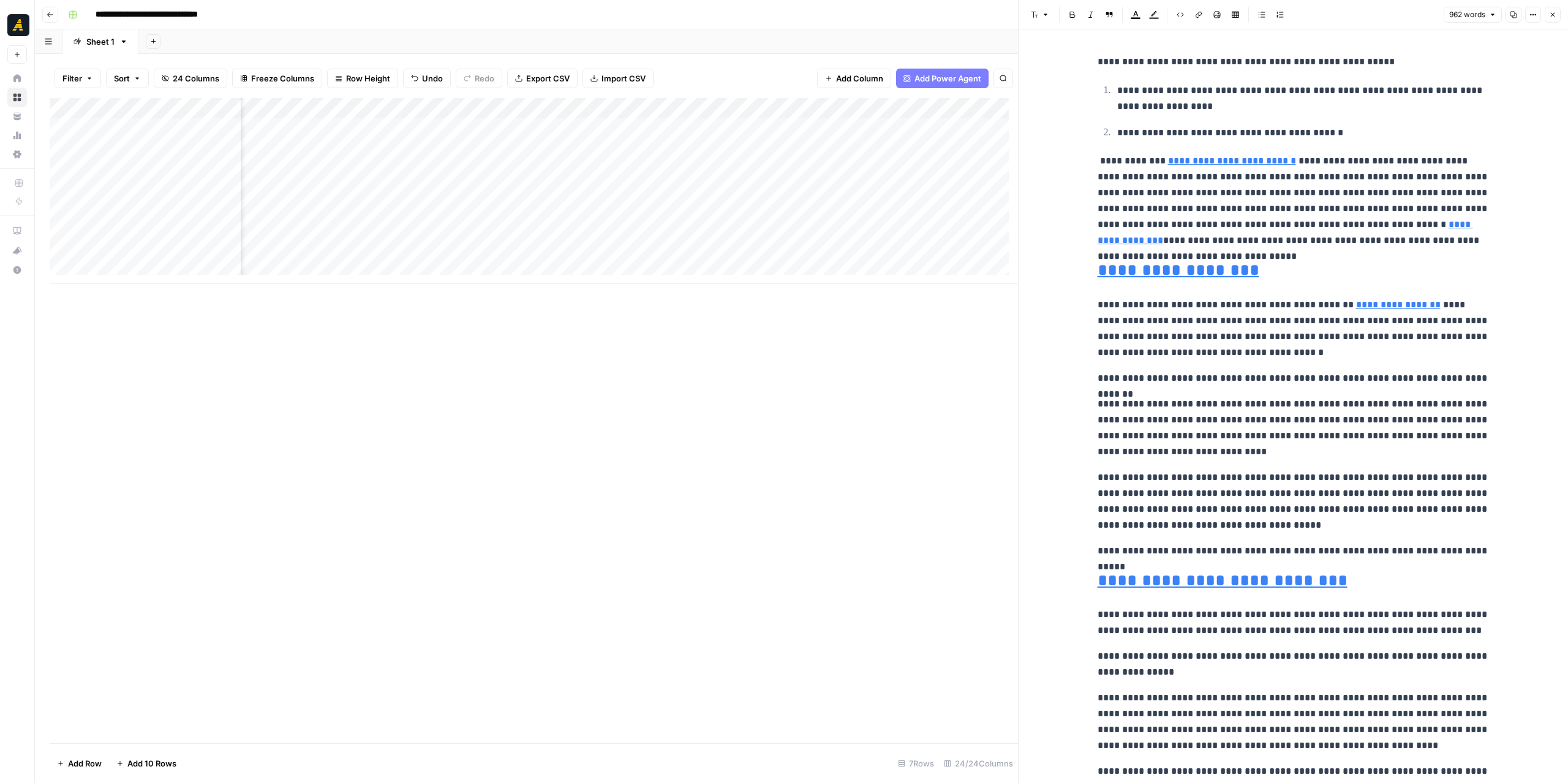
scroll to position [0, 1610]
click at [872, 176] on div "Add Column" at bounding box center [534, 191] width 968 height 186
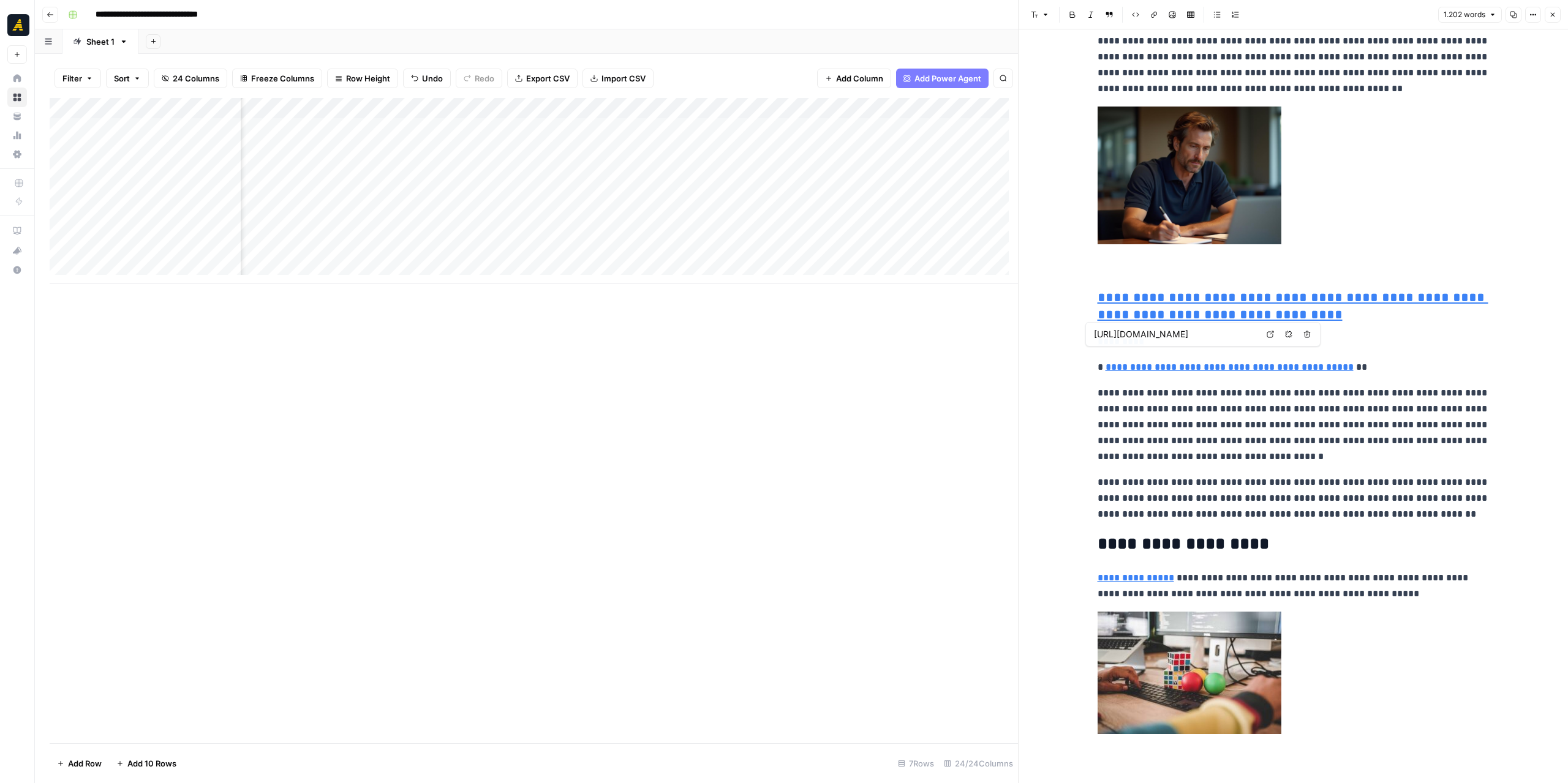
scroll to position [1775, 0]
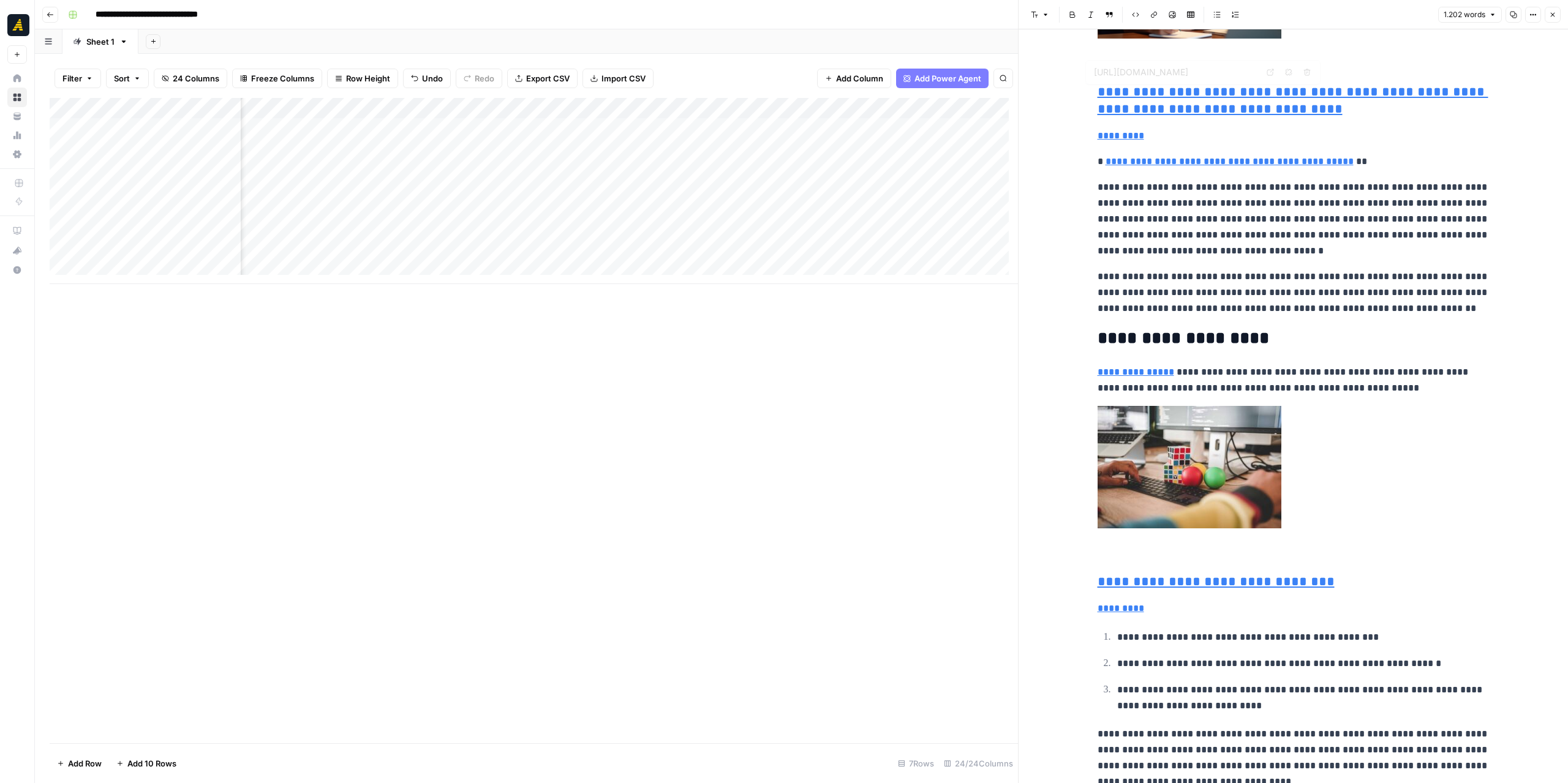
type input "https://newnorth.com/b2b-seo/"
click at [587, 155] on div "Add Column" at bounding box center [534, 191] width 968 height 186
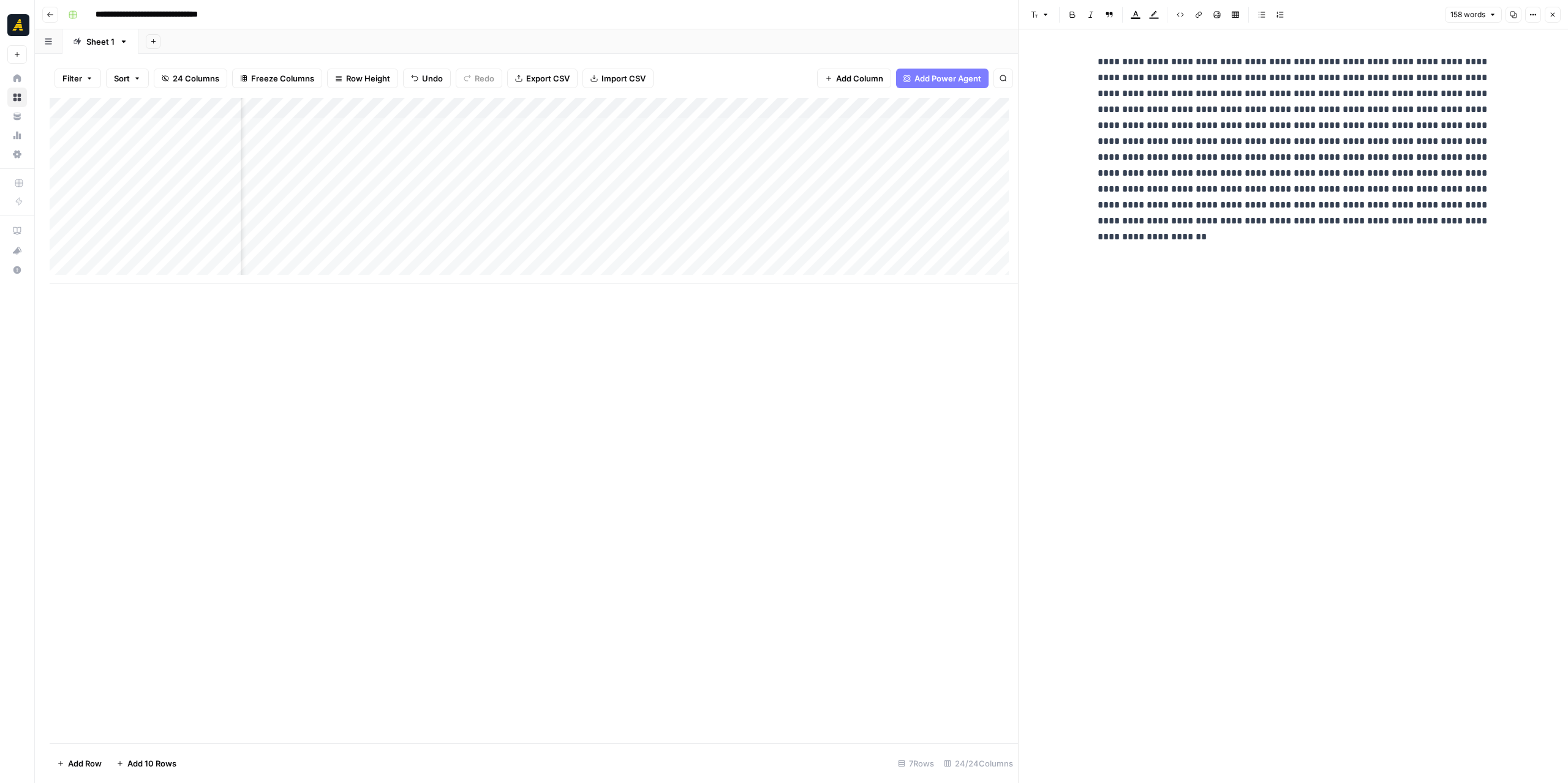
scroll to position [0, 441]
click at [481, 111] on div "Add Column" at bounding box center [534, 191] width 968 height 186
click at [511, 170] on span "Text" at bounding box center [504, 166] width 95 height 12
click at [572, 186] on button "Markdown" at bounding box center [610, 186] width 87 height 17
click at [491, 111] on div "Add Column" at bounding box center [534, 191] width 968 height 186
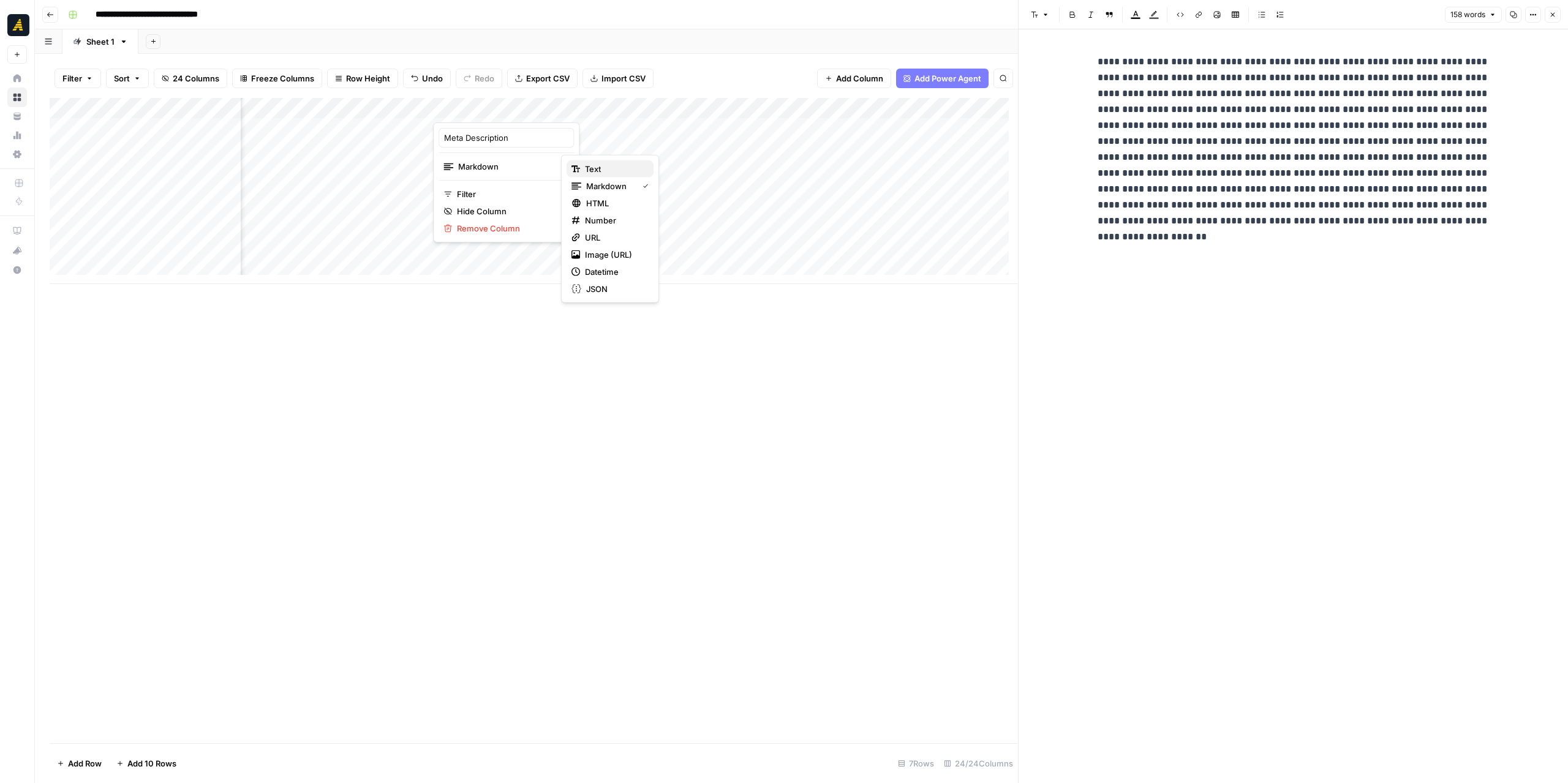
click at [572, 172] on icon "button" at bounding box center [576, 169] width 9 height 9
click at [386, 167] on div "Add Column" at bounding box center [534, 191] width 968 height 186
click at [381, 147] on div "Add Column" at bounding box center [534, 191] width 968 height 186
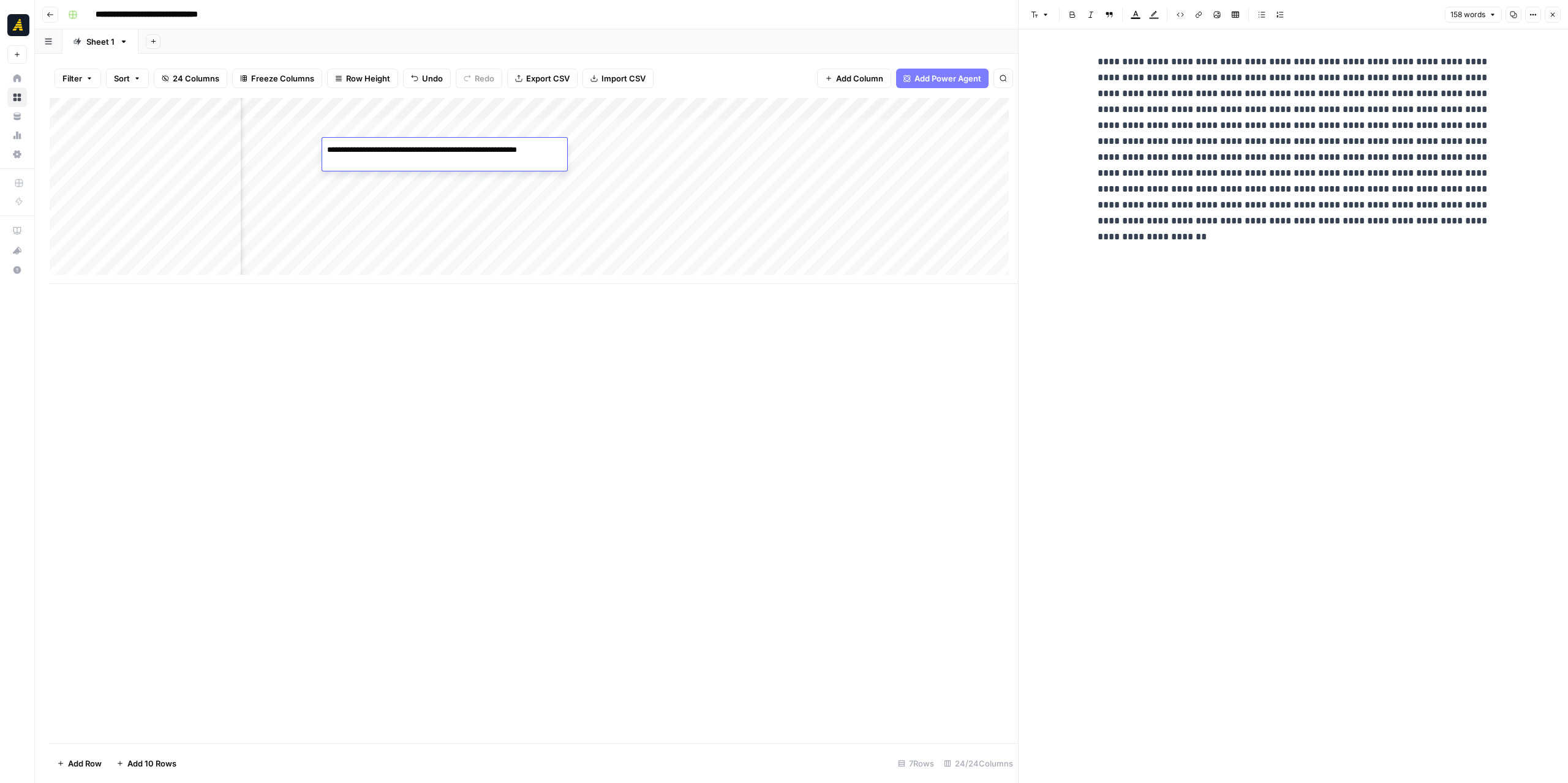
click at [383, 128] on div "Add Column" at bounding box center [534, 191] width 968 height 186
click at [66, 149] on div "Add Column" at bounding box center [534, 191] width 968 height 186
click at [95, 756] on button "Delete 1 Row" at bounding box center [82, 763] width 64 height 20
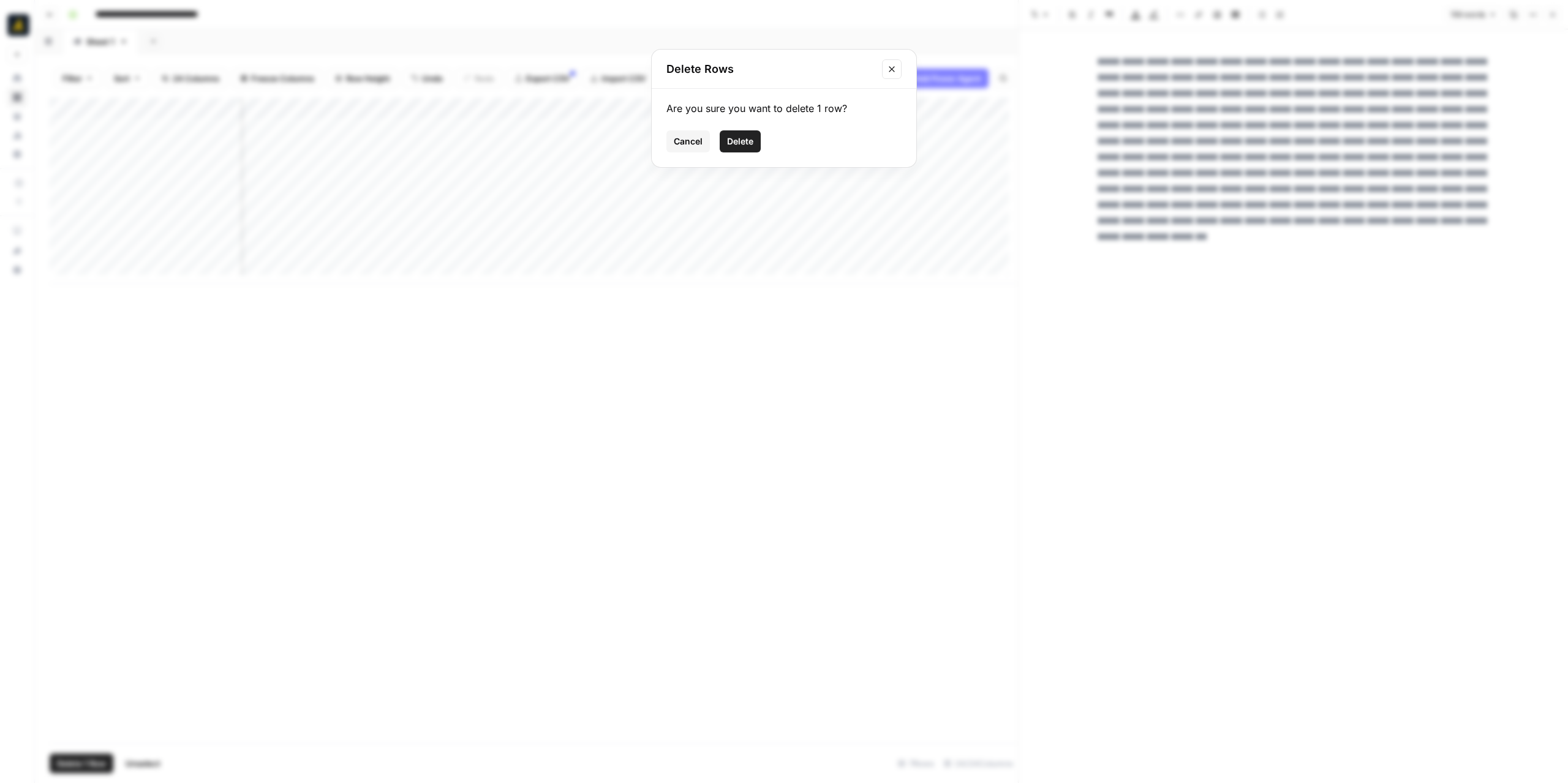
click at [753, 147] on span "Delete" at bounding box center [740, 141] width 26 height 12
drag, startPoint x: 518, startPoint y: 106, endPoint x: 599, endPoint y: 108, distance: 81.0
click at [599, 108] on div "Add Column" at bounding box center [534, 181] width 968 height 165
click at [647, 110] on div "Add Column" at bounding box center [534, 181] width 968 height 165
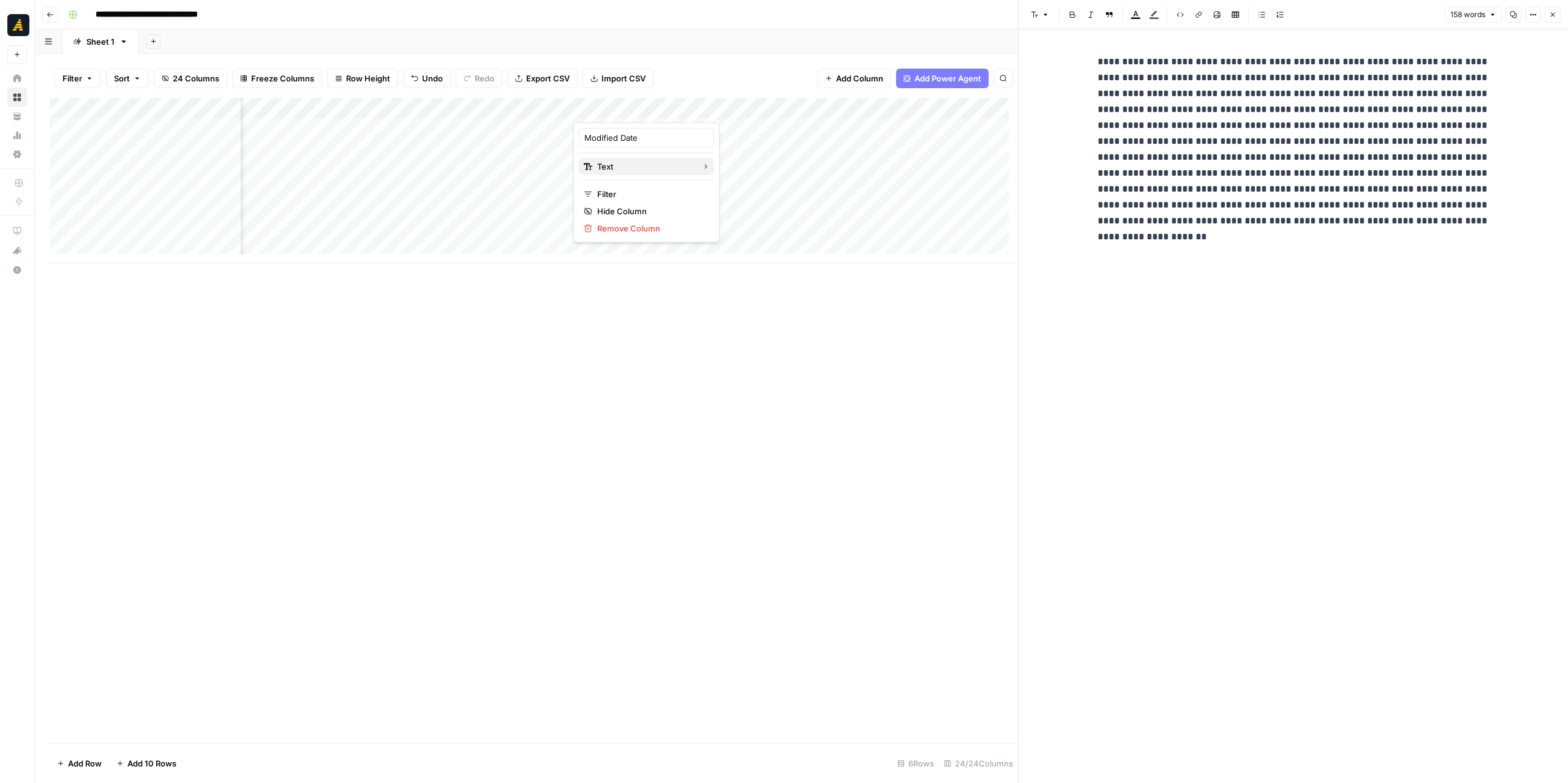
click at [658, 169] on span "Text" at bounding box center [644, 166] width 95 height 12
click at [749, 275] on span "Datetime" at bounding box center [754, 272] width 59 height 12
click at [725, 106] on div "Add Column" at bounding box center [534, 181] width 968 height 165
click at [848, 267] on span "Datetime" at bounding box center [864, 272] width 59 height 12
click at [806, 325] on div "Add Column" at bounding box center [534, 420] width 968 height 645
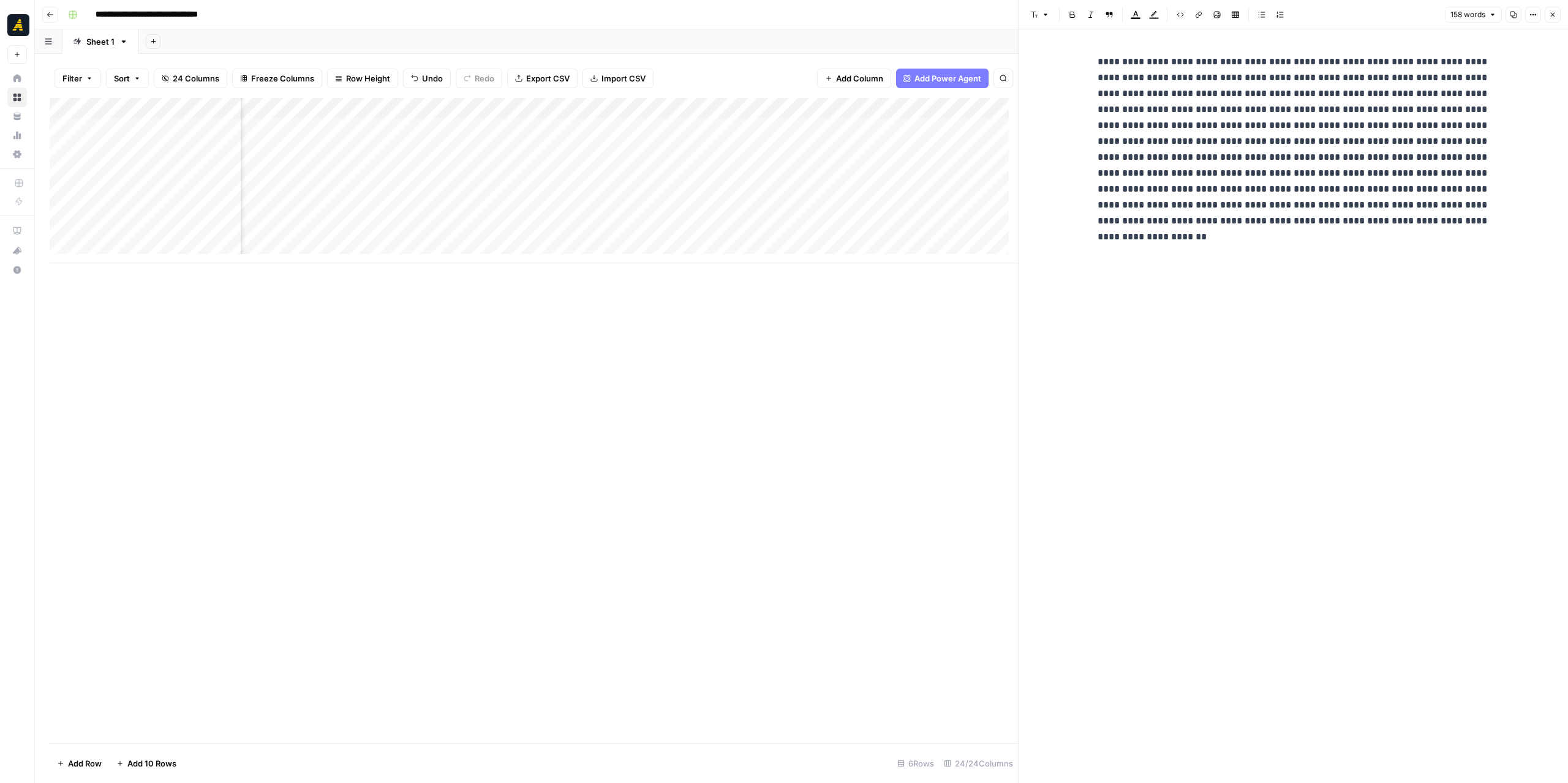
scroll to position [0, 337]
click at [329, 113] on div "Add Column" at bounding box center [534, 181] width 968 height 165
click at [317, 229] on span "Edit Workflow" at bounding box center [311, 228] width 107 height 12
drag, startPoint x: 765, startPoint y: 108, endPoint x: 653, endPoint y: 106, distance: 112.0
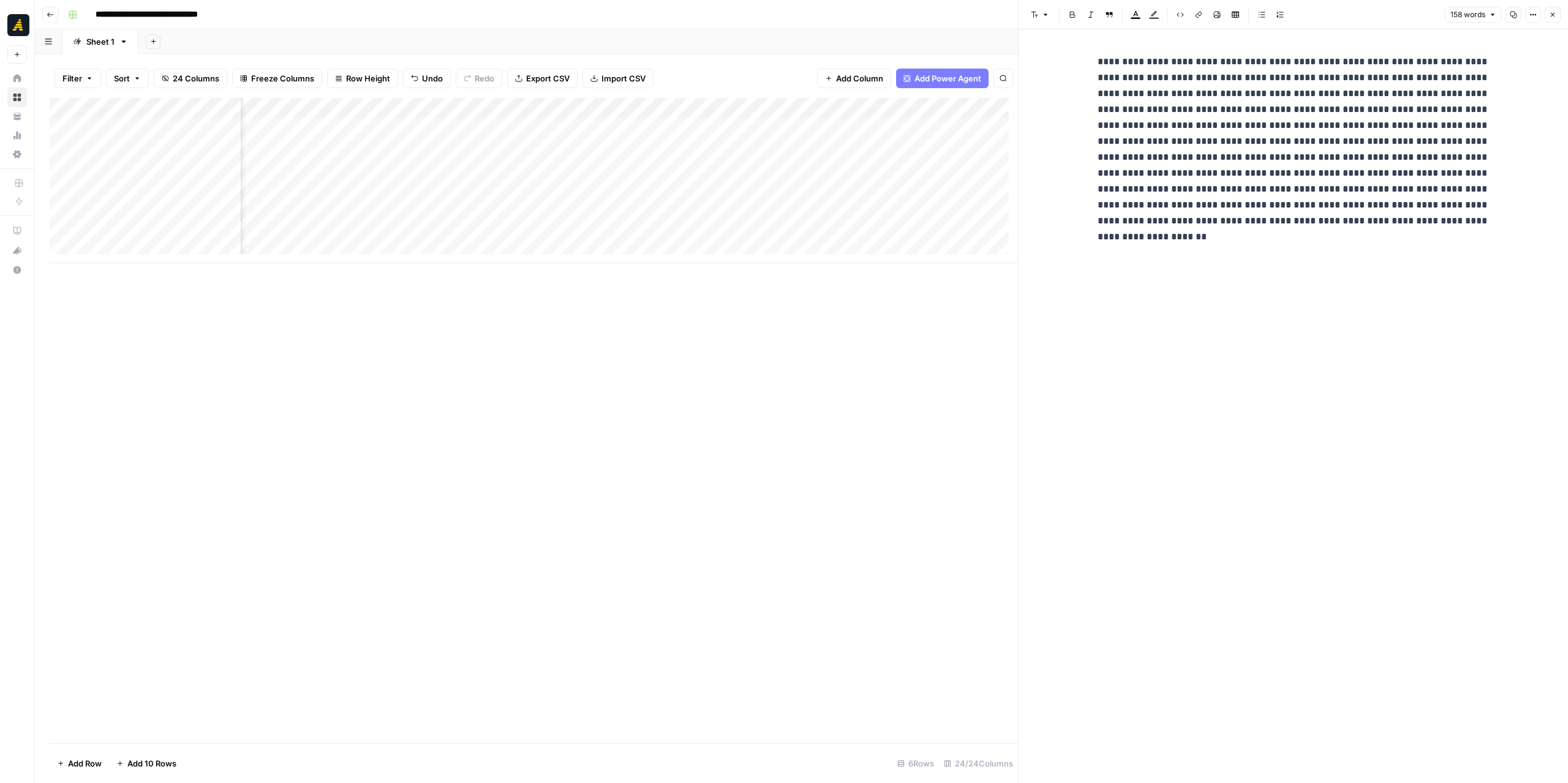
click at [653, 106] on div "Add Column" at bounding box center [534, 181] width 968 height 165
click at [361, 103] on div "Add Column" at bounding box center [534, 181] width 968 height 165
click at [304, 223] on span "Edit Workflow" at bounding box center [311, 228] width 107 height 12
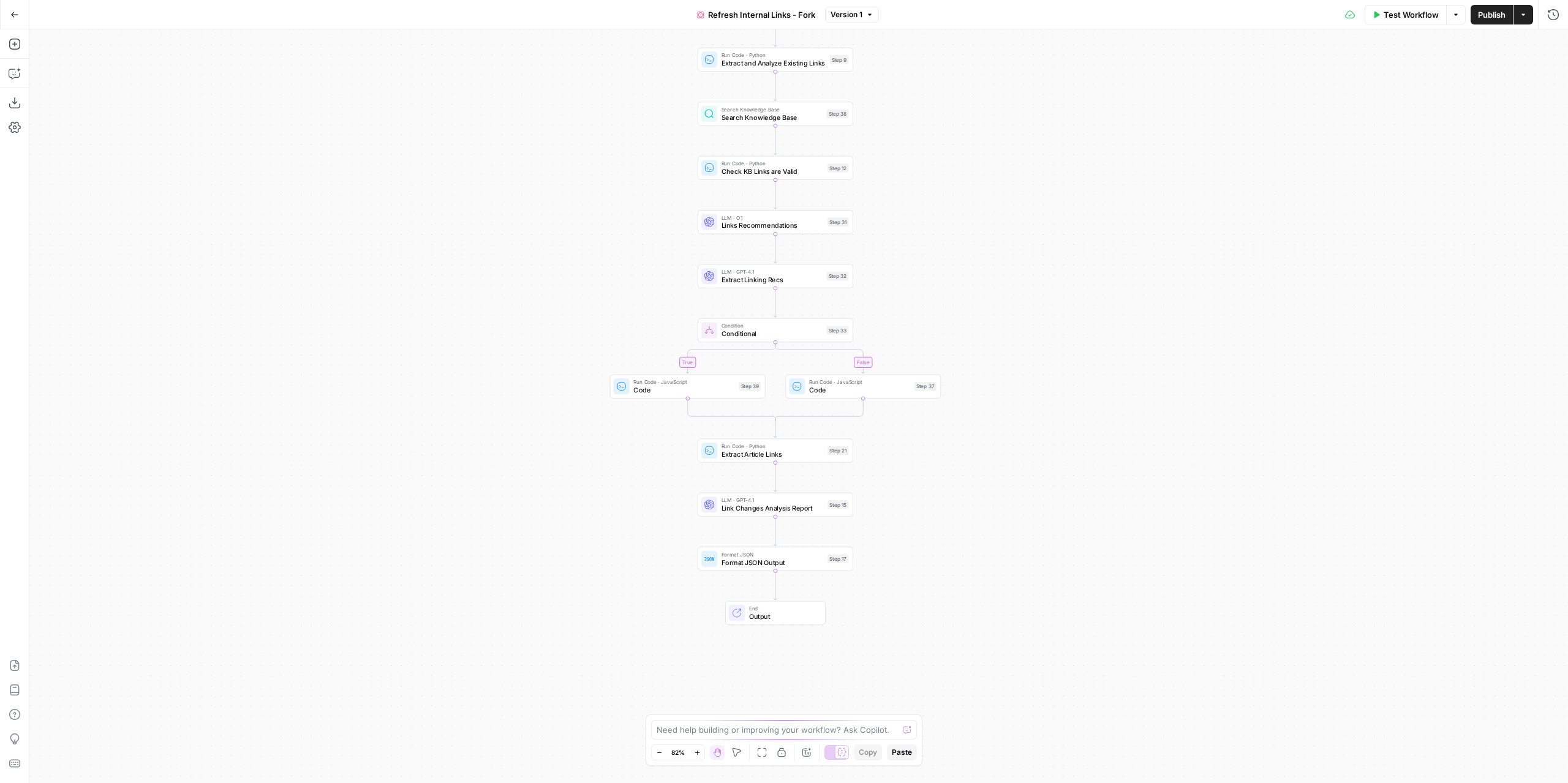
drag, startPoint x: 1024, startPoint y: 449, endPoint x: 1001, endPoint y: 325, distance: 126.1
click at [1001, 325] on div "true false Workflow Set Inputs Inputs Content Processing Convert Content Format…" at bounding box center [798, 406] width 1538 height 753
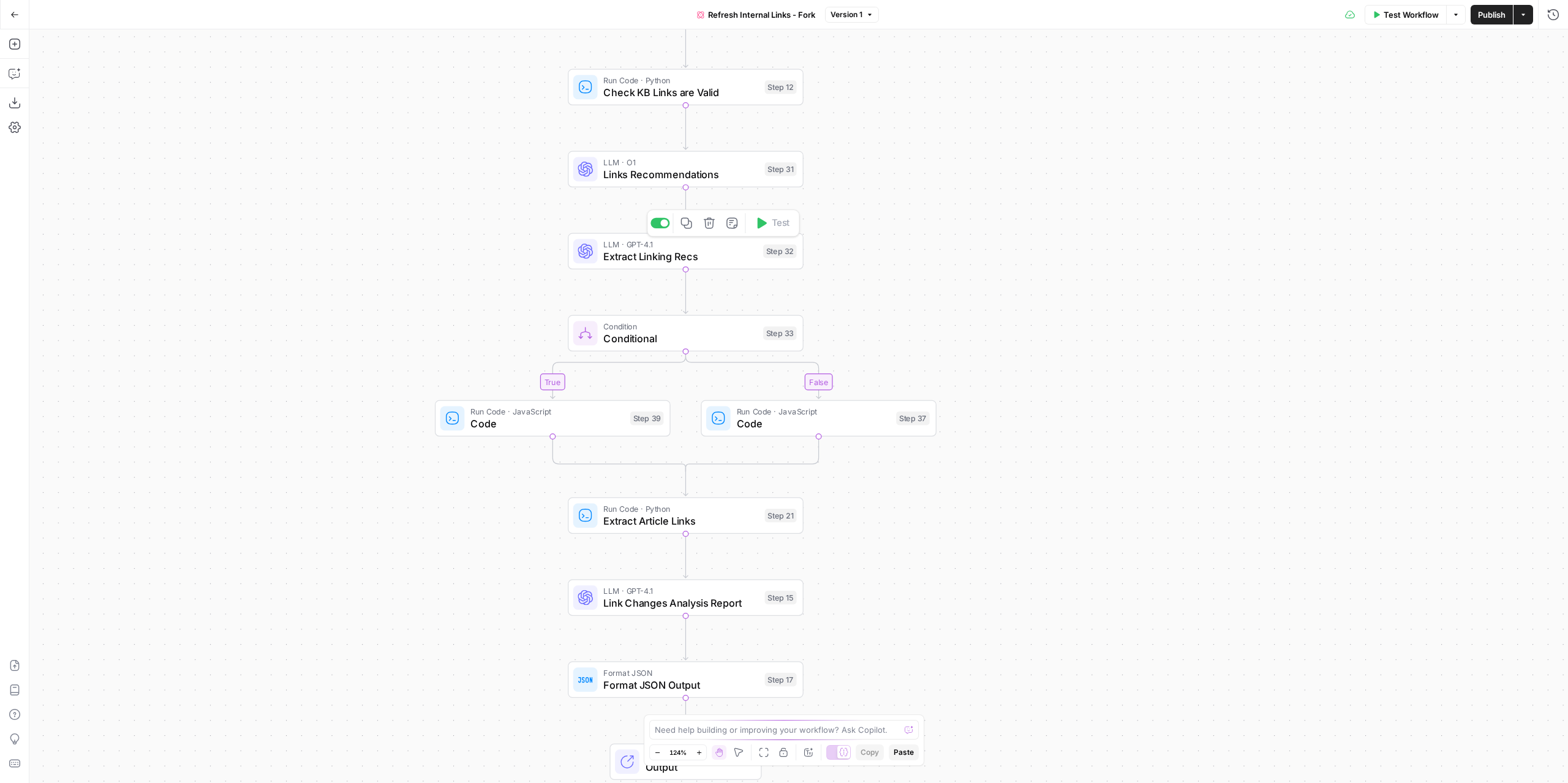
click at [710, 264] on div "LLM · GPT-4.1 Extract Linking Recs Step 32 Copy step Delete step Add Note Test" at bounding box center [686, 251] width 236 height 37
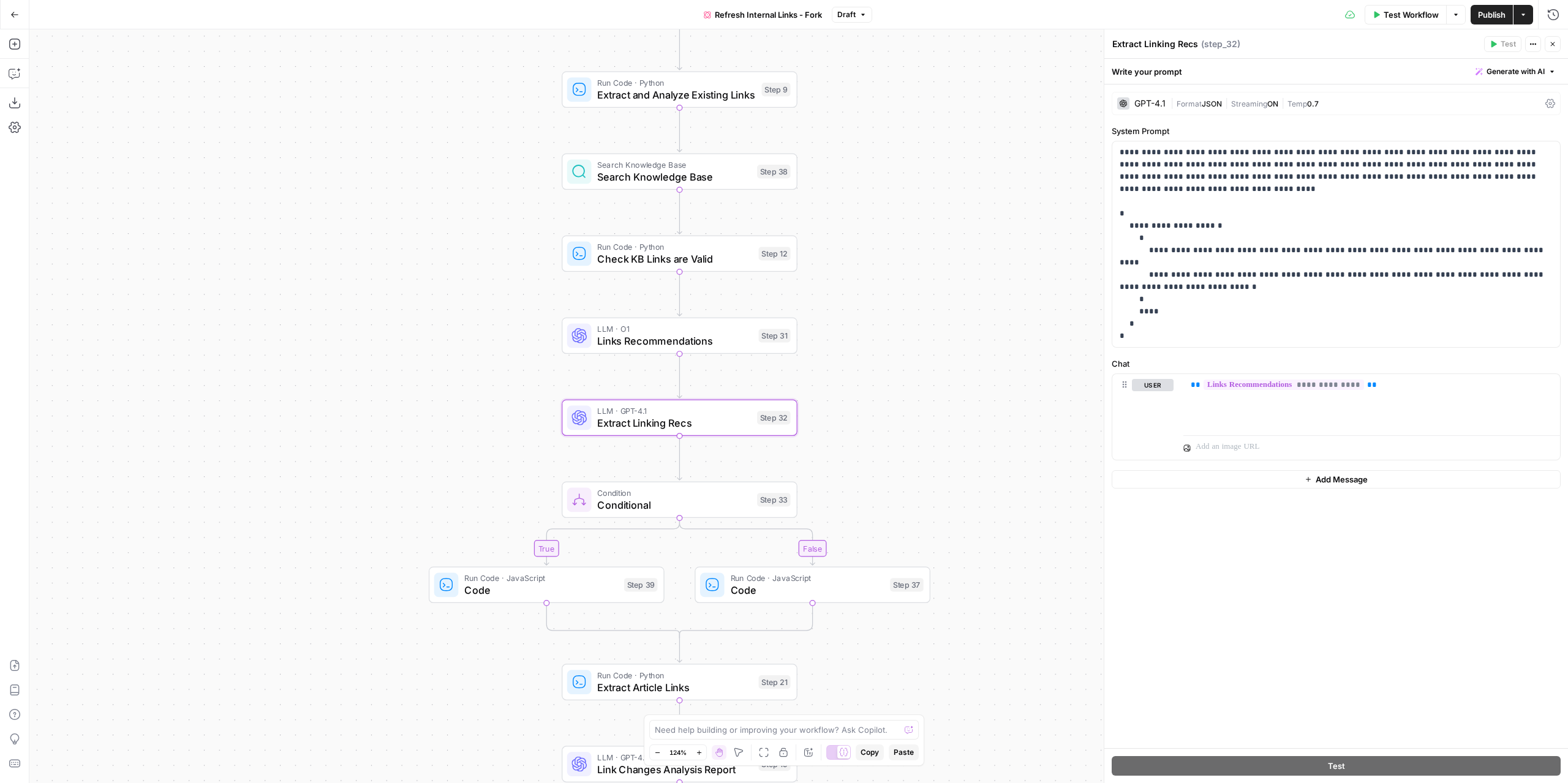
drag, startPoint x: 835, startPoint y: 212, endPoint x: 830, endPoint y: 379, distance: 167.1
click at [830, 379] on div "true false Workflow Set Inputs Inputs Content Processing Convert Content Format…" at bounding box center [798, 406] width 1538 height 753
drag, startPoint x: 830, startPoint y: 379, endPoint x: 828, endPoint y: 372, distance: 7.3
click at [828, 372] on div "true false Workflow Set Inputs Inputs Content Processing Convert Content Format…" at bounding box center [798, 406] width 1538 height 753
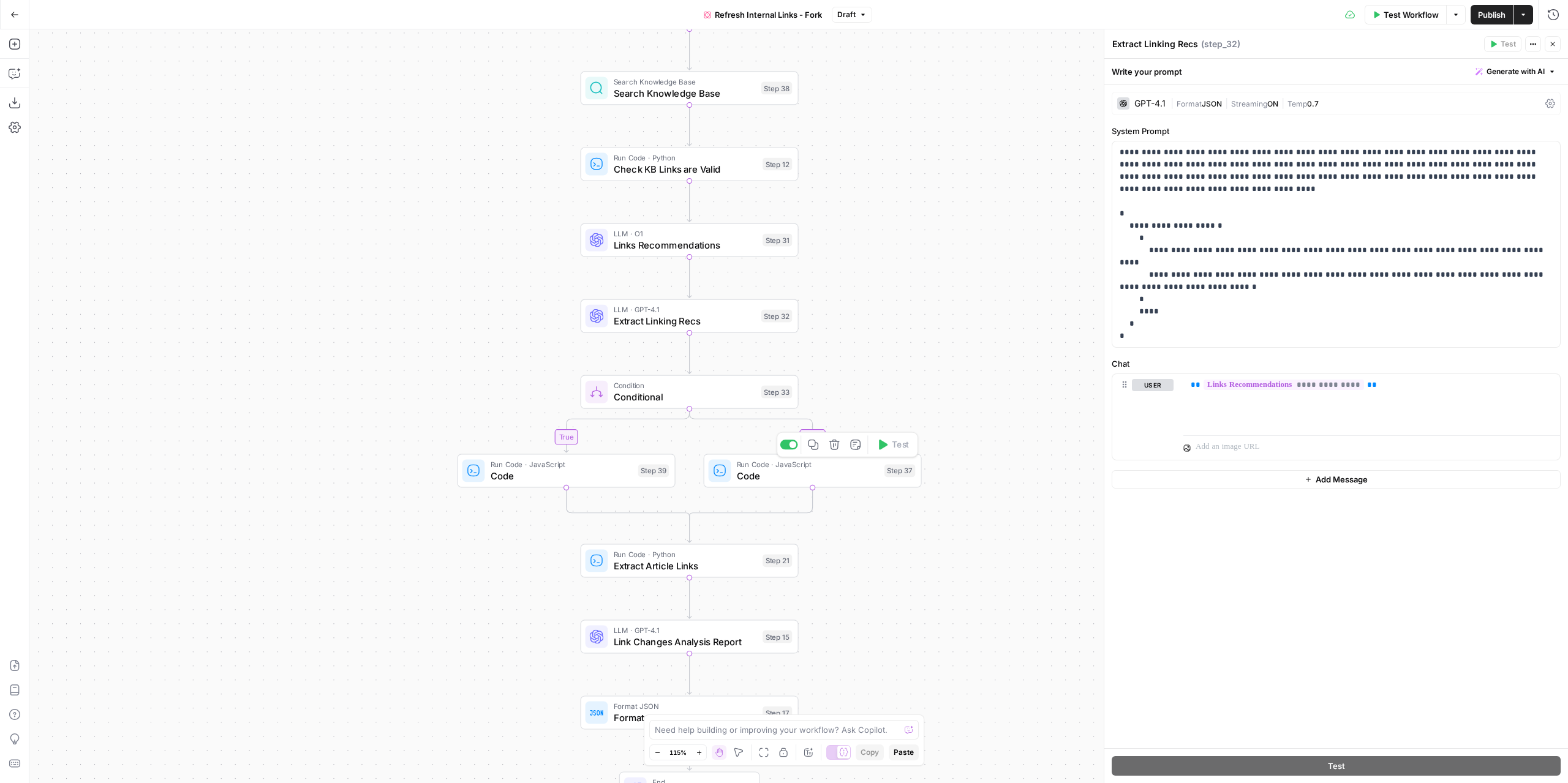
click at [732, 477] on div "Run Code · JavaScript Code Step 37 Copy step Delete step Add Note Test" at bounding box center [812, 470] width 207 height 24
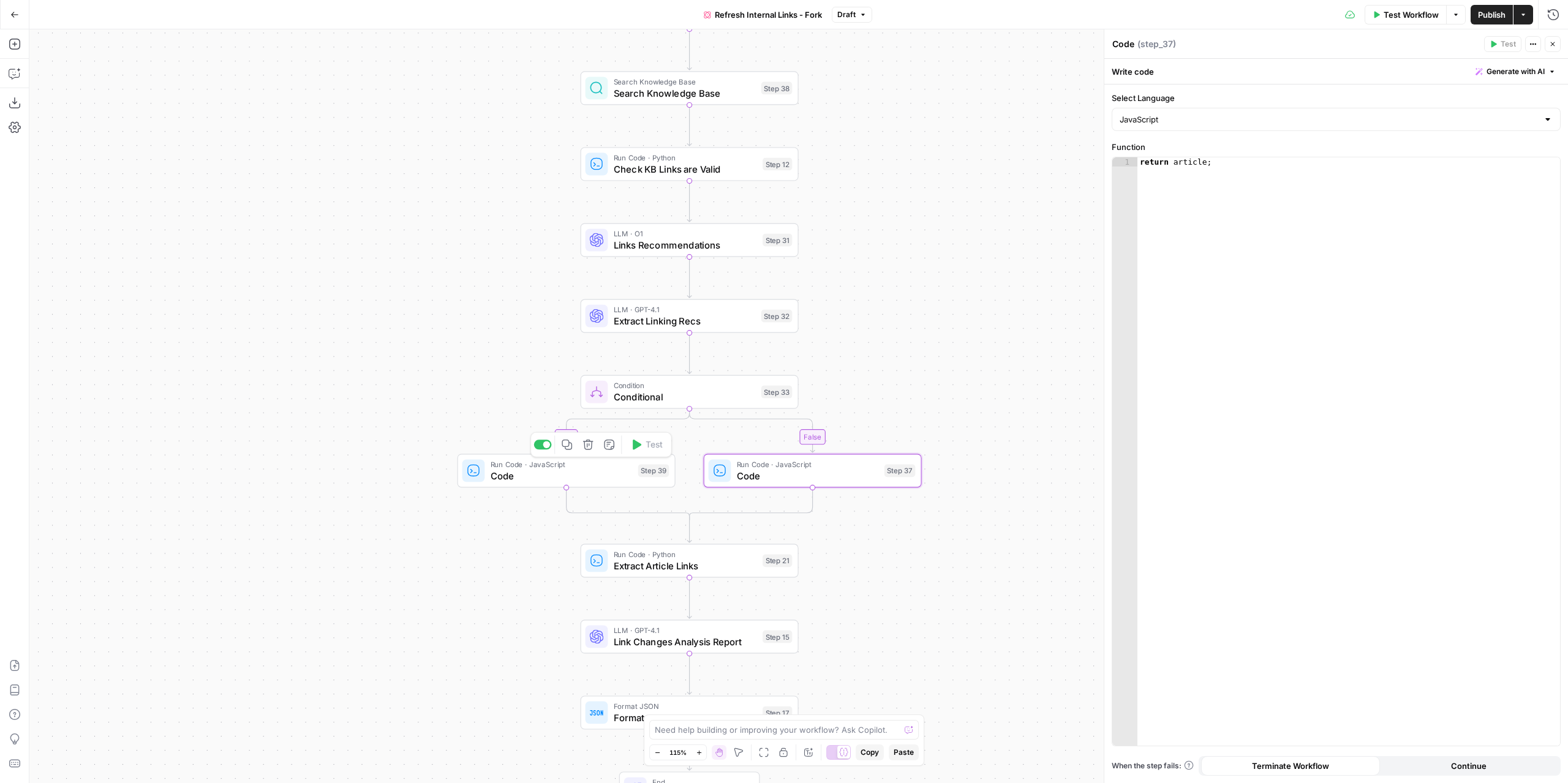
click at [586, 476] on span "Code" at bounding box center [561, 475] width 142 height 14
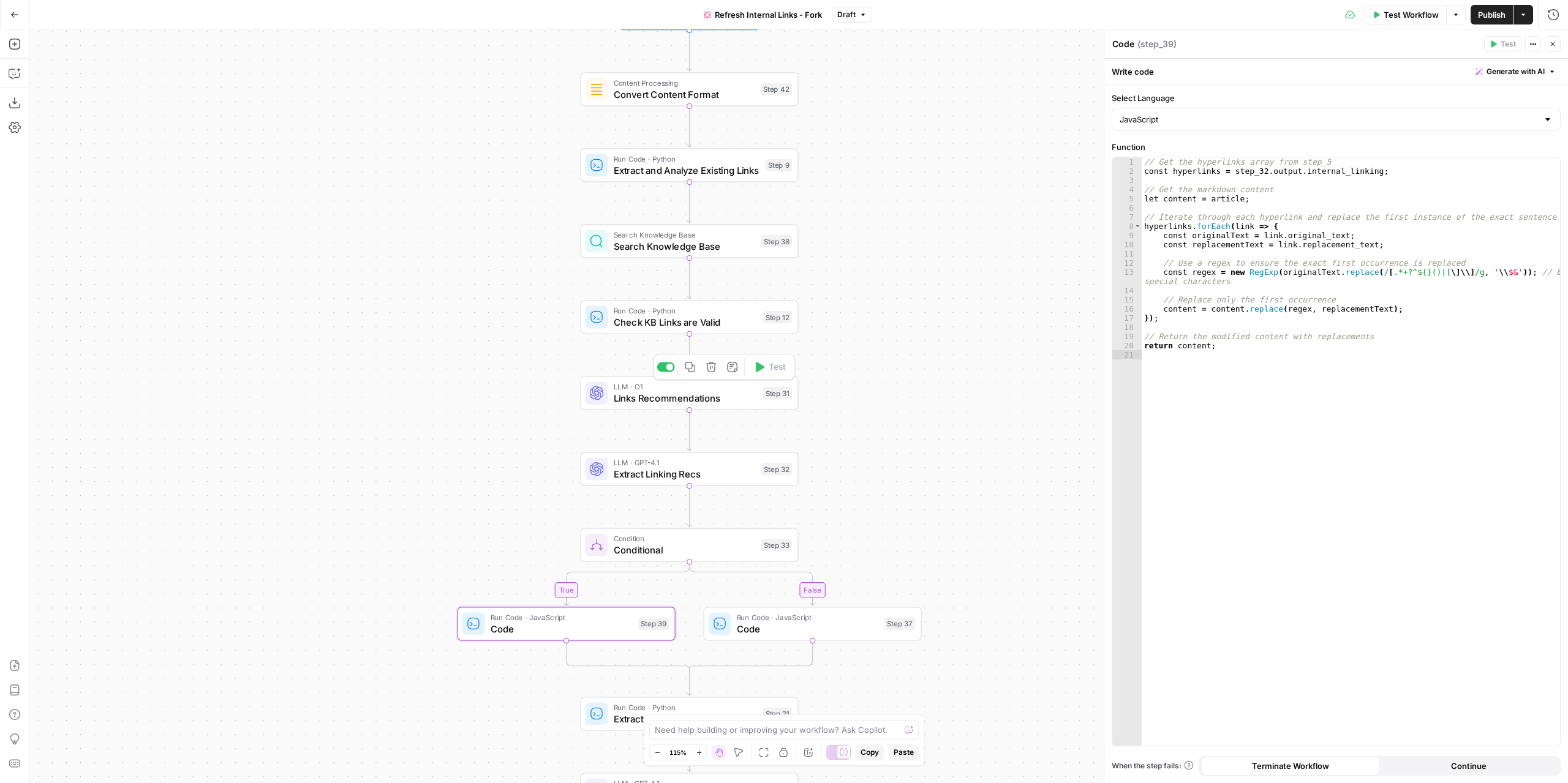
click at [725, 397] on span "Links Recommendations" at bounding box center [685, 398] width 143 height 14
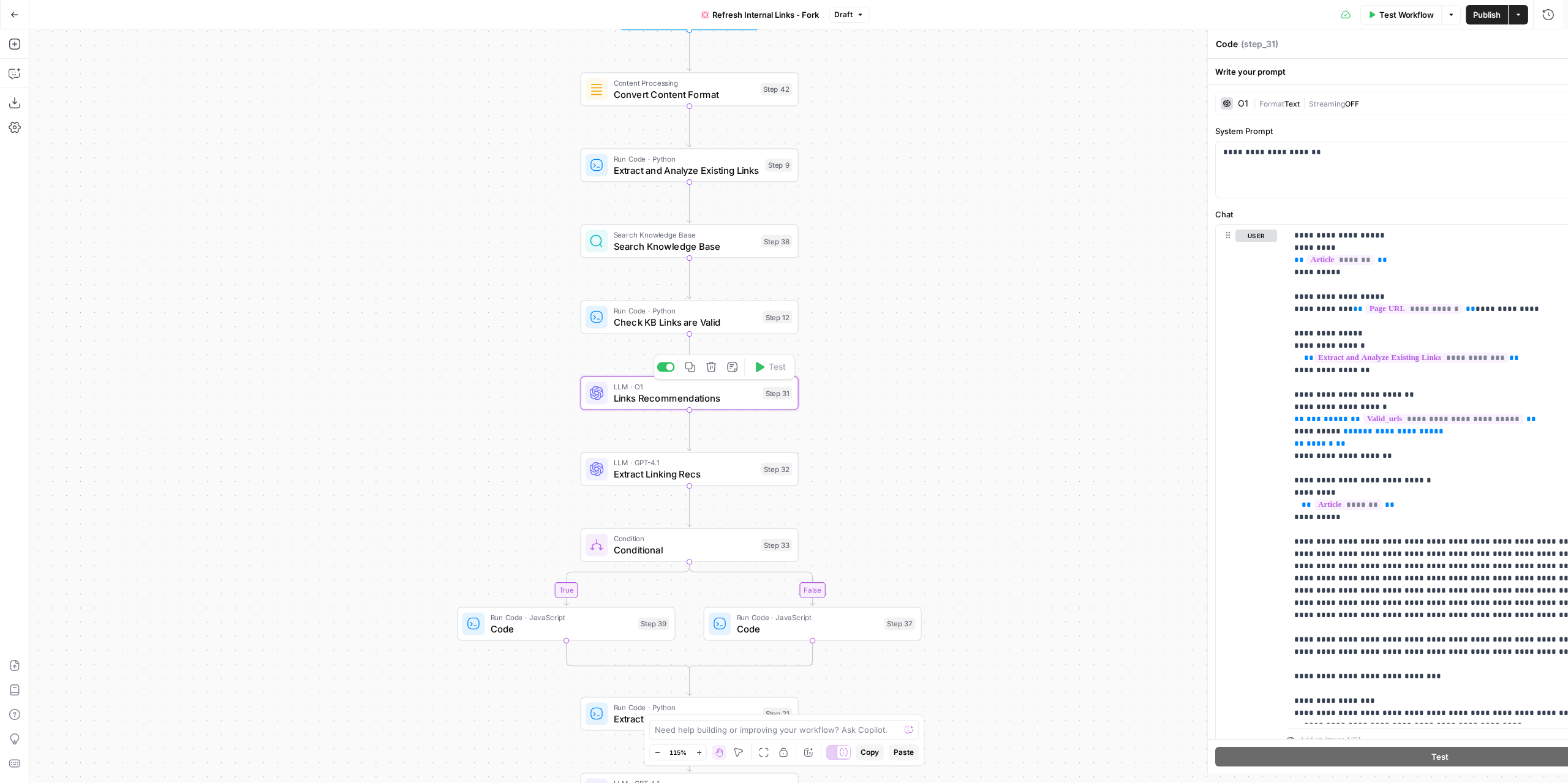
type textarea "Links Recommendations"
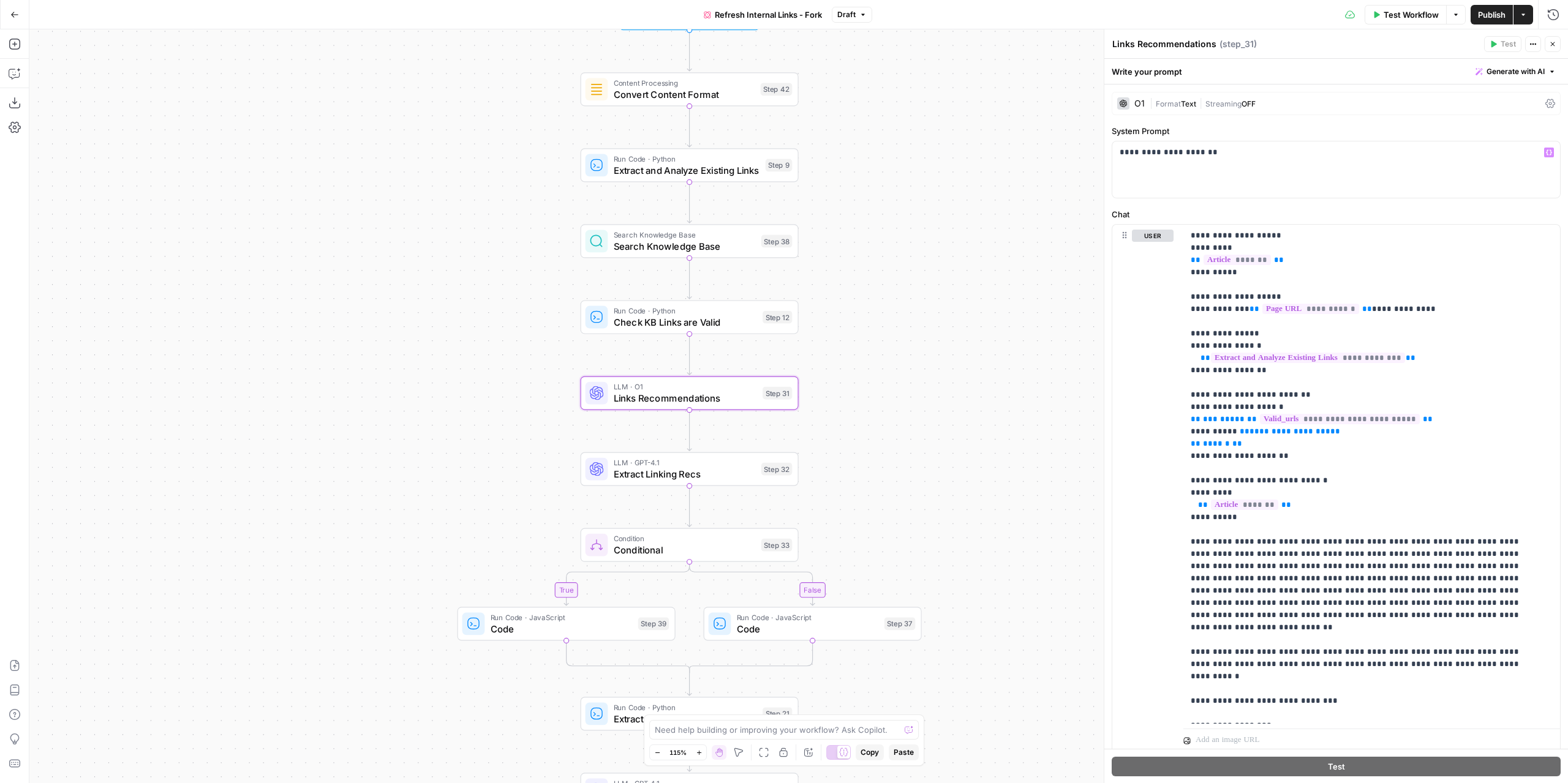
click at [1166, 73] on div "Write your prompt Generate with AI" at bounding box center [1336, 71] width 464 height 25
click at [1173, 43] on textarea "Links Recommendations" at bounding box center [1164, 44] width 104 height 12
click at [1166, 100] on span "Format" at bounding box center [1168, 103] width 25 height 9
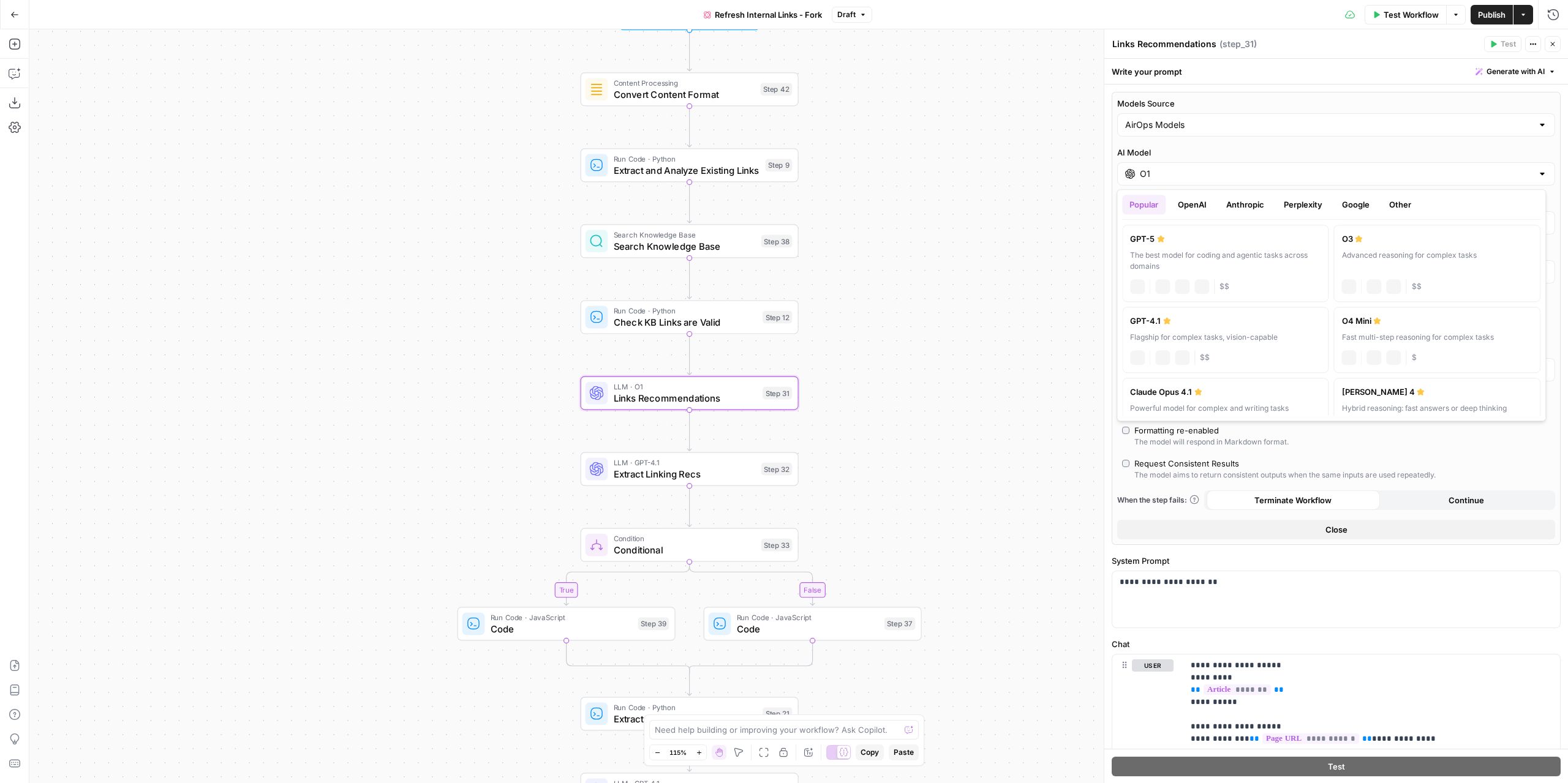
click at [1176, 176] on input "O1" at bounding box center [1336, 173] width 392 height 12
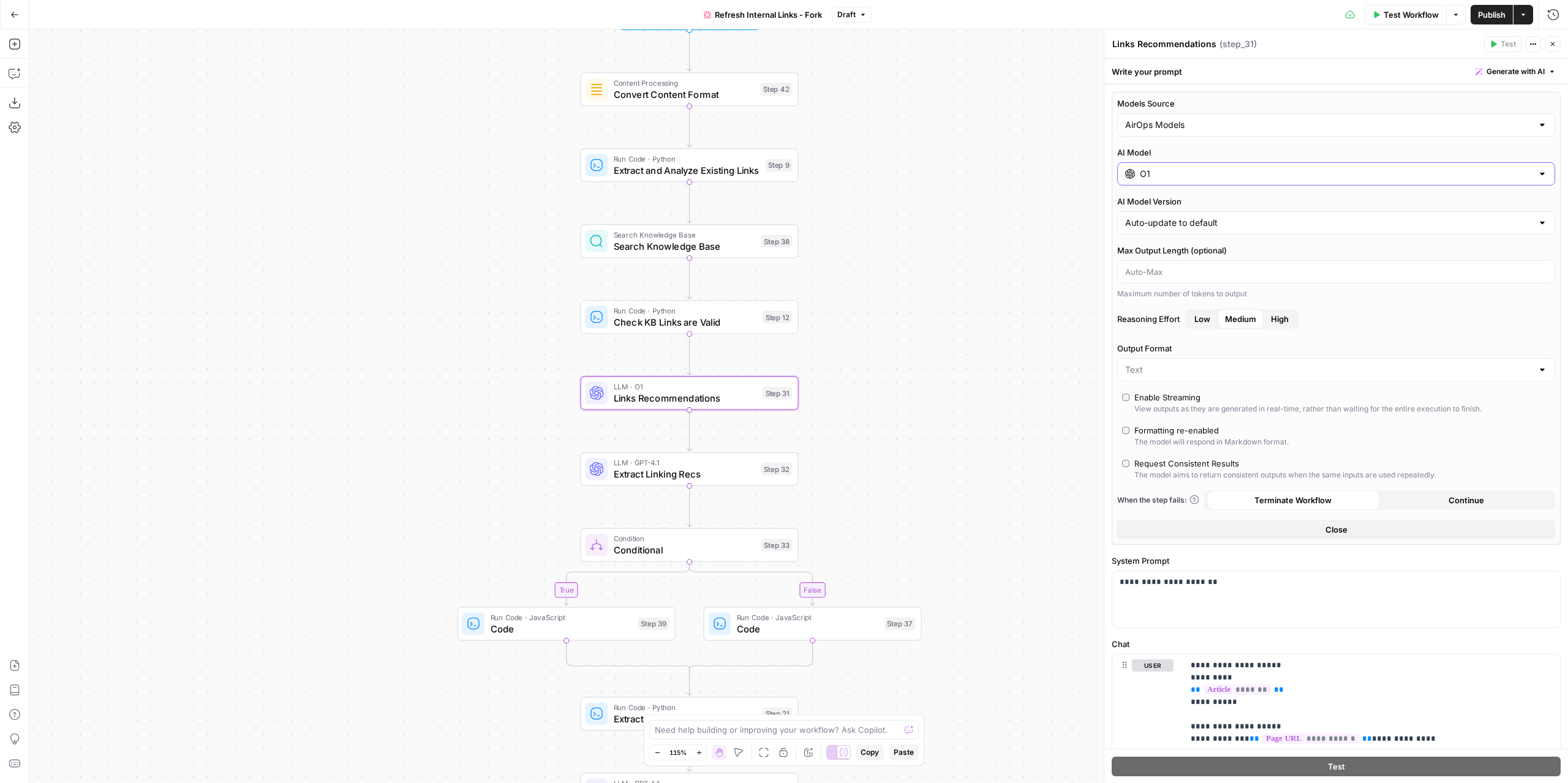
click at [1176, 176] on input "O1" at bounding box center [1336, 173] width 392 height 12
click at [1186, 126] on input "Models Source" at bounding box center [1329, 124] width 408 height 12
click at [1168, 168] on span "My Models" at bounding box center [1329, 172] width 404 height 12
type input "My Models"
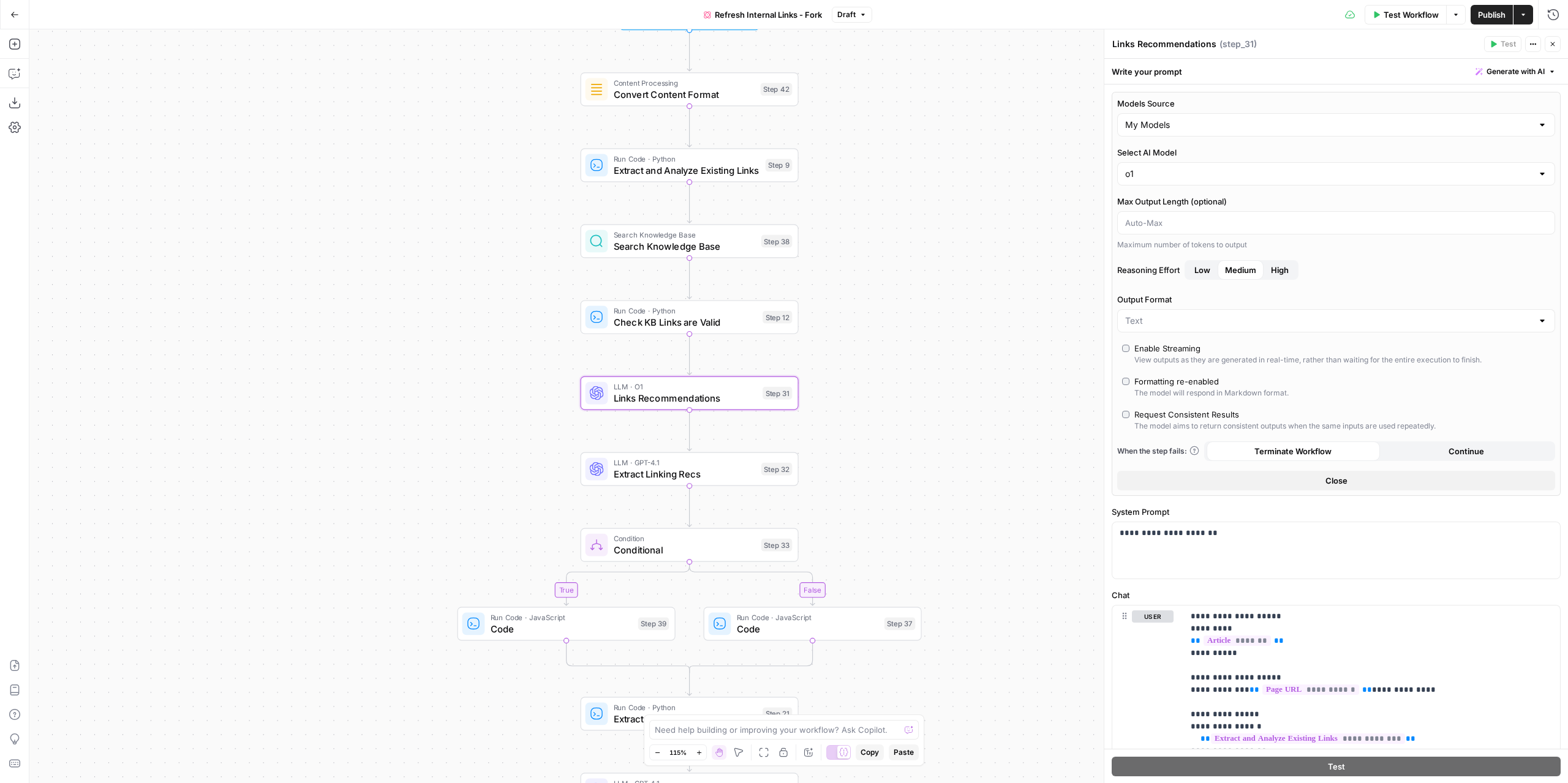
click at [697, 467] on span "Extract Linking Recs" at bounding box center [684, 474] width 142 height 14
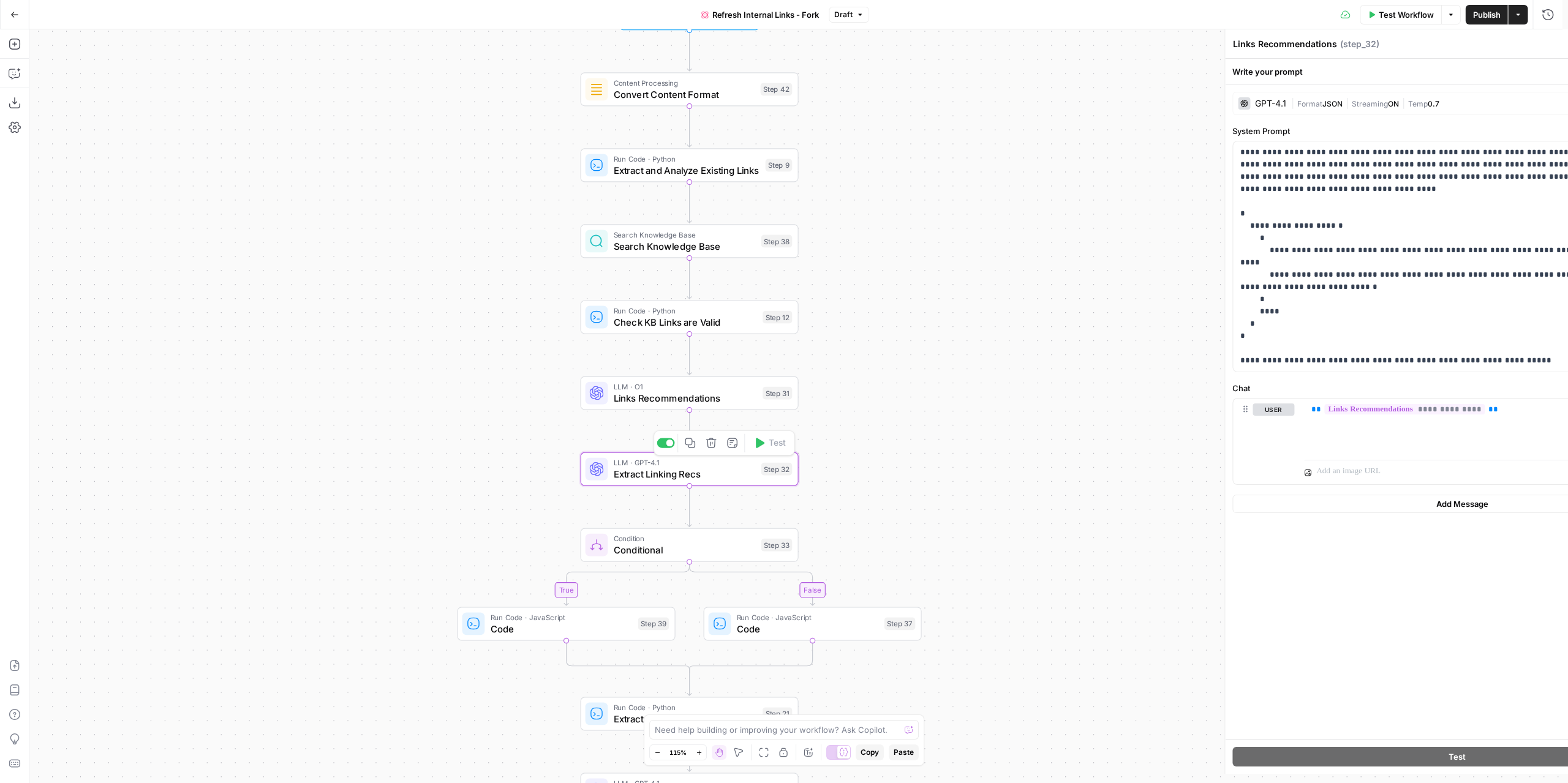
type textarea "Extract Linking Recs"
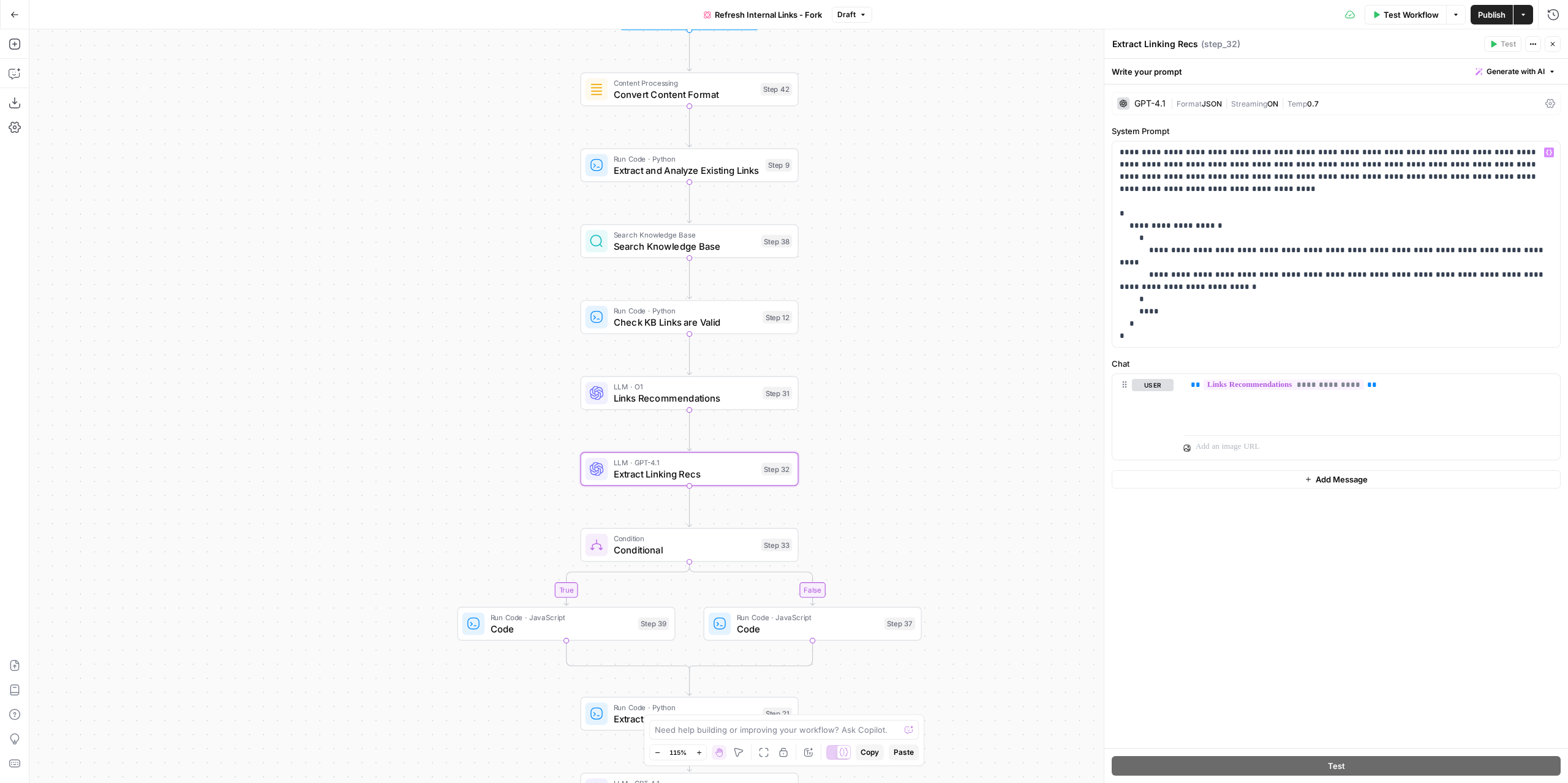
click at [1194, 105] on span "Format" at bounding box center [1189, 103] width 25 height 9
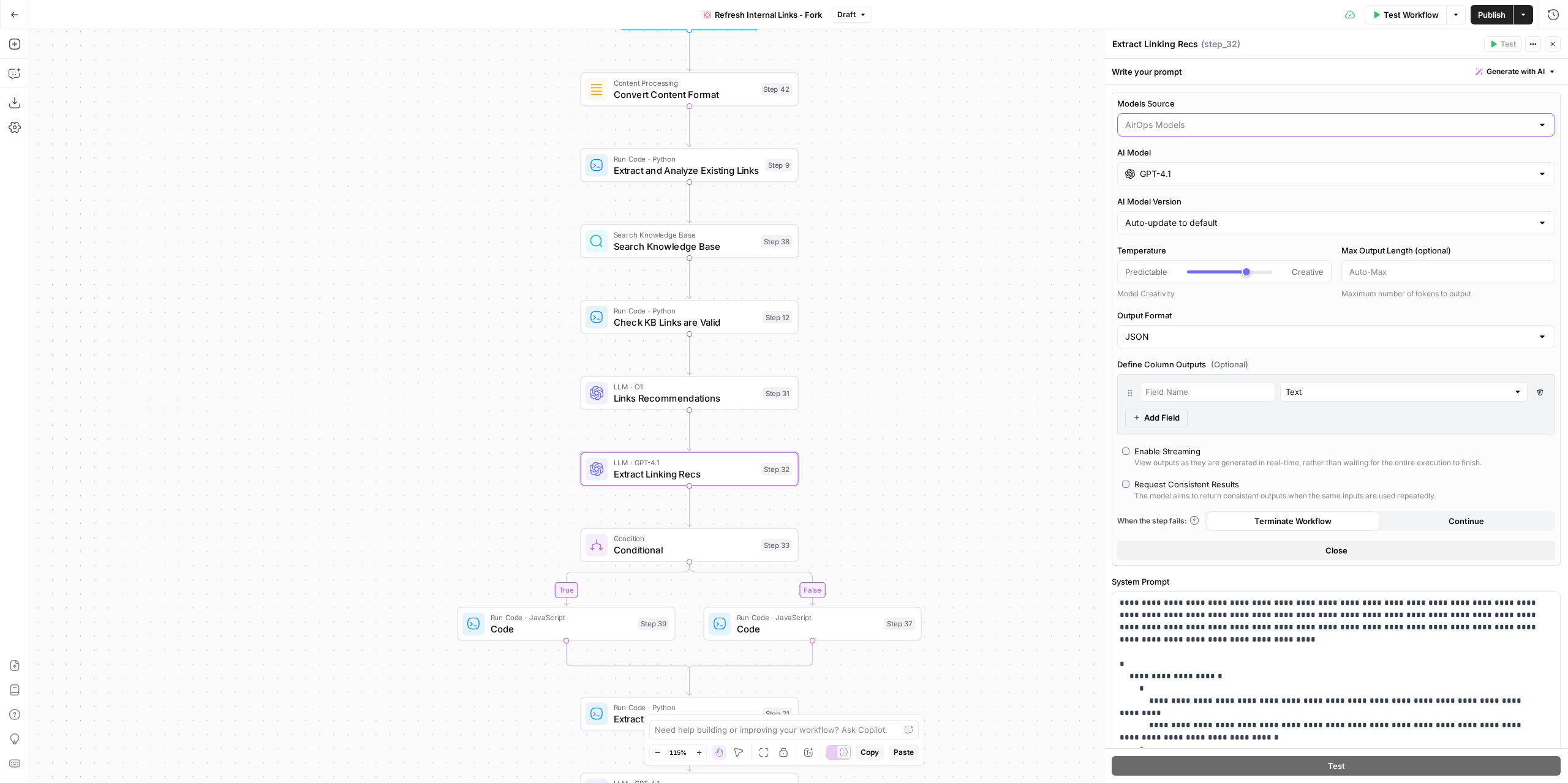
click at [1187, 127] on input "Models Source" at bounding box center [1329, 124] width 408 height 12
click at [1167, 173] on span "My Models" at bounding box center [1329, 172] width 404 height 12
type input "My Models"
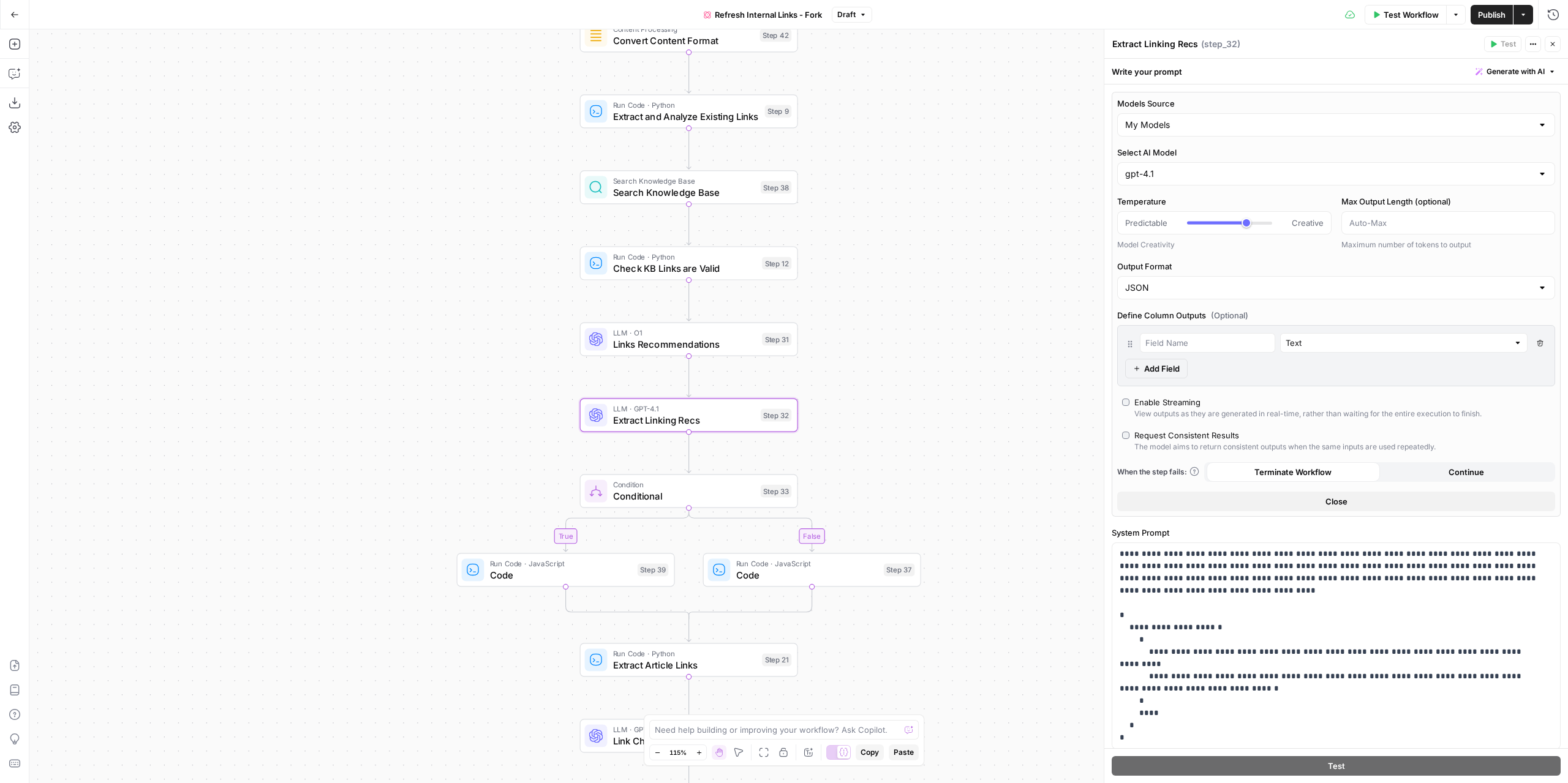
drag, startPoint x: 931, startPoint y: 457, endPoint x: 903, endPoint y: 270, distance: 189.1
click at [903, 270] on div "true false Workflow Set Inputs Inputs Content Processing Convert Content Format…" at bounding box center [798, 406] width 1538 height 753
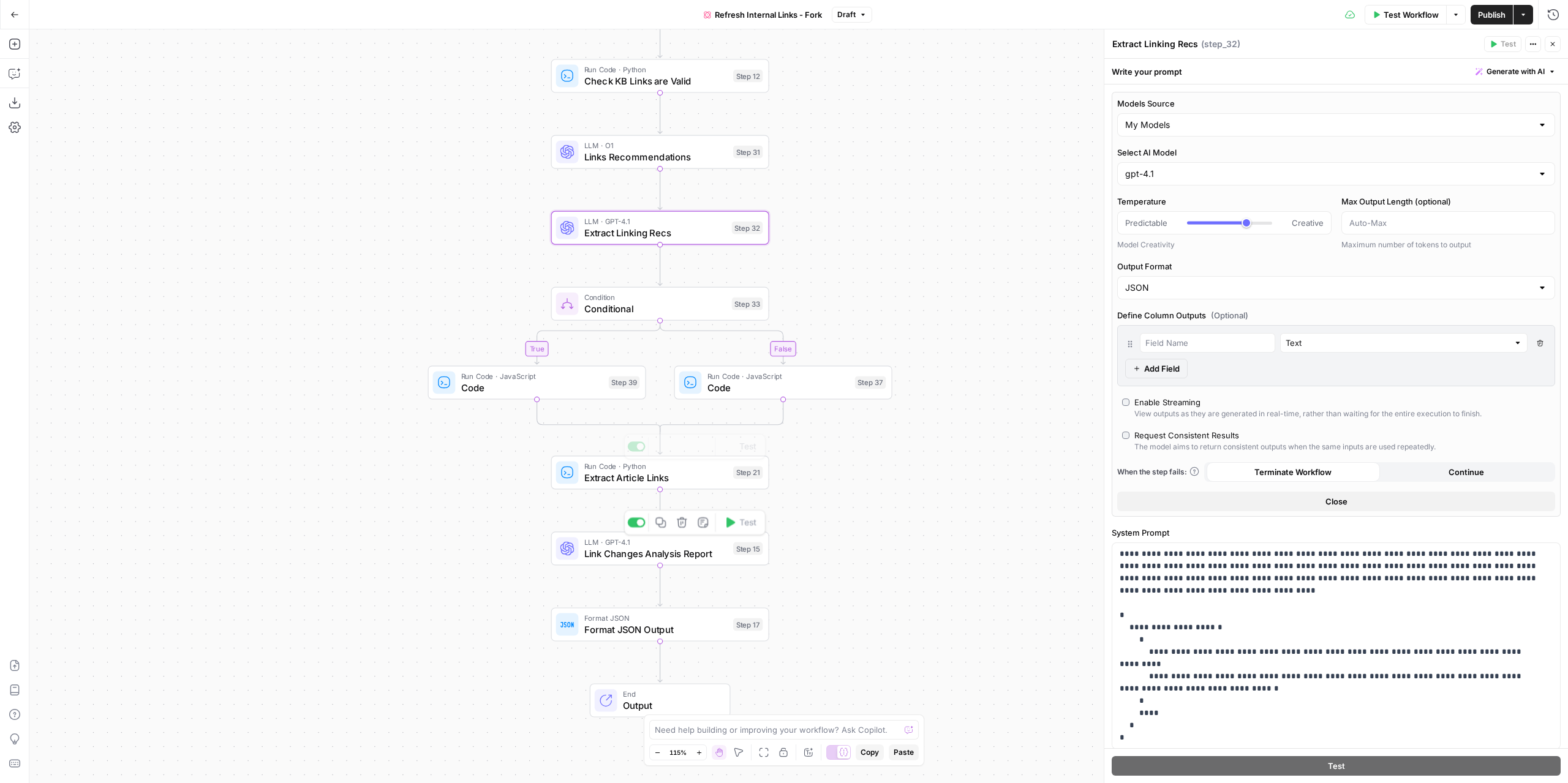
click at [653, 553] on span "Link Changes Analysis Report" at bounding box center [656, 553] width 143 height 14
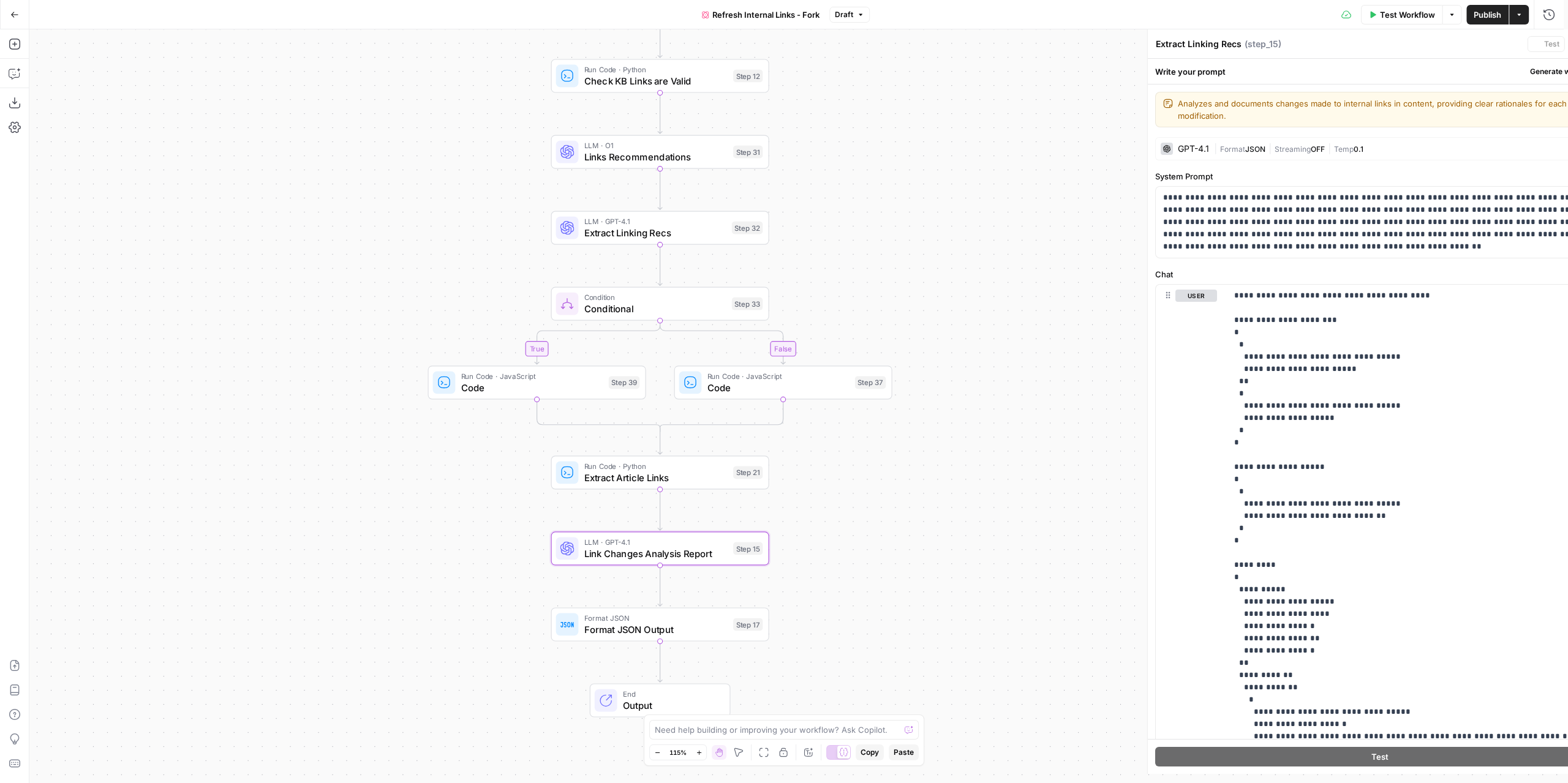
type textarea "Link Changes Analysis Report"
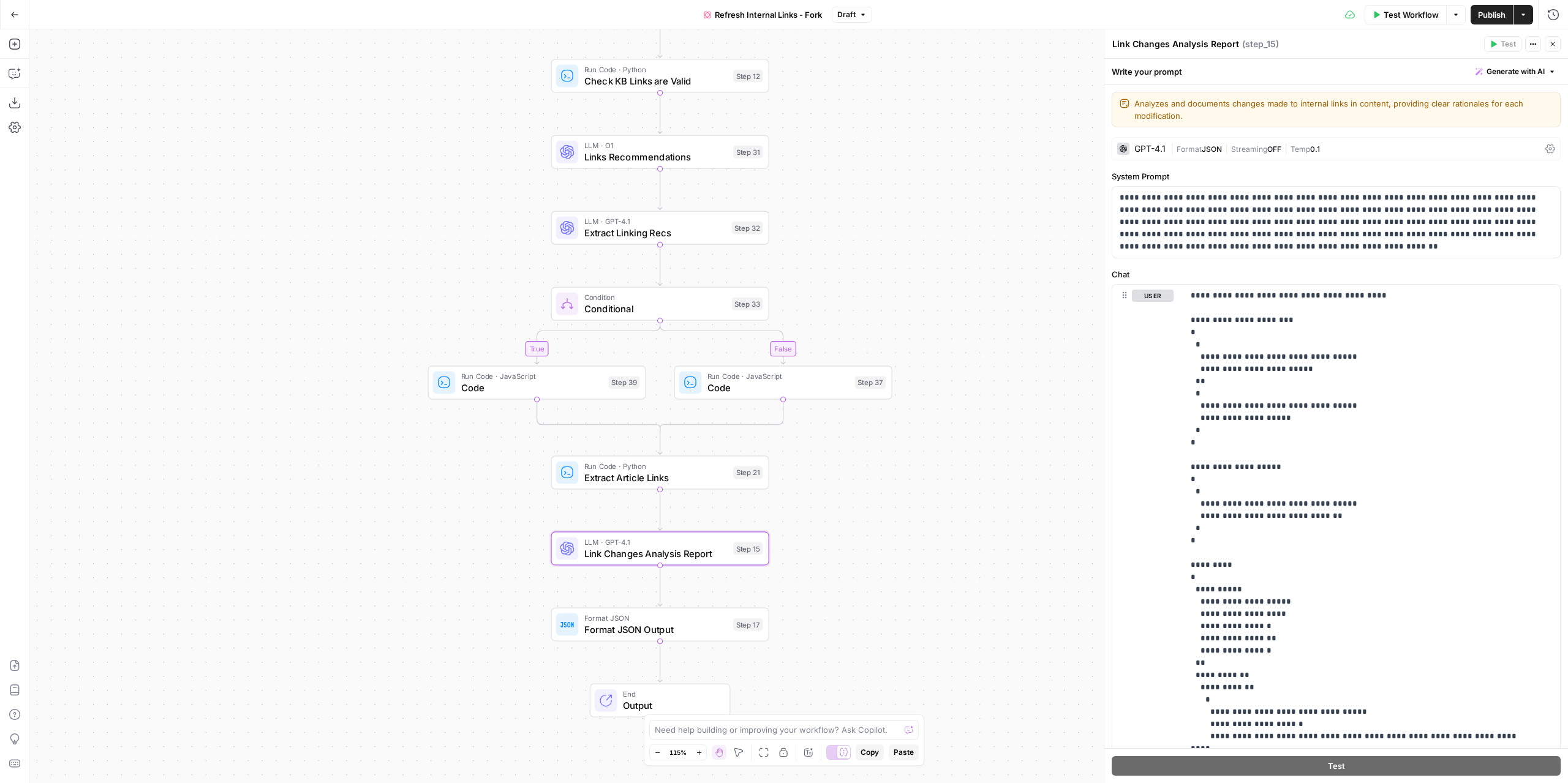
click at [1197, 147] on span "Format" at bounding box center [1189, 149] width 25 height 9
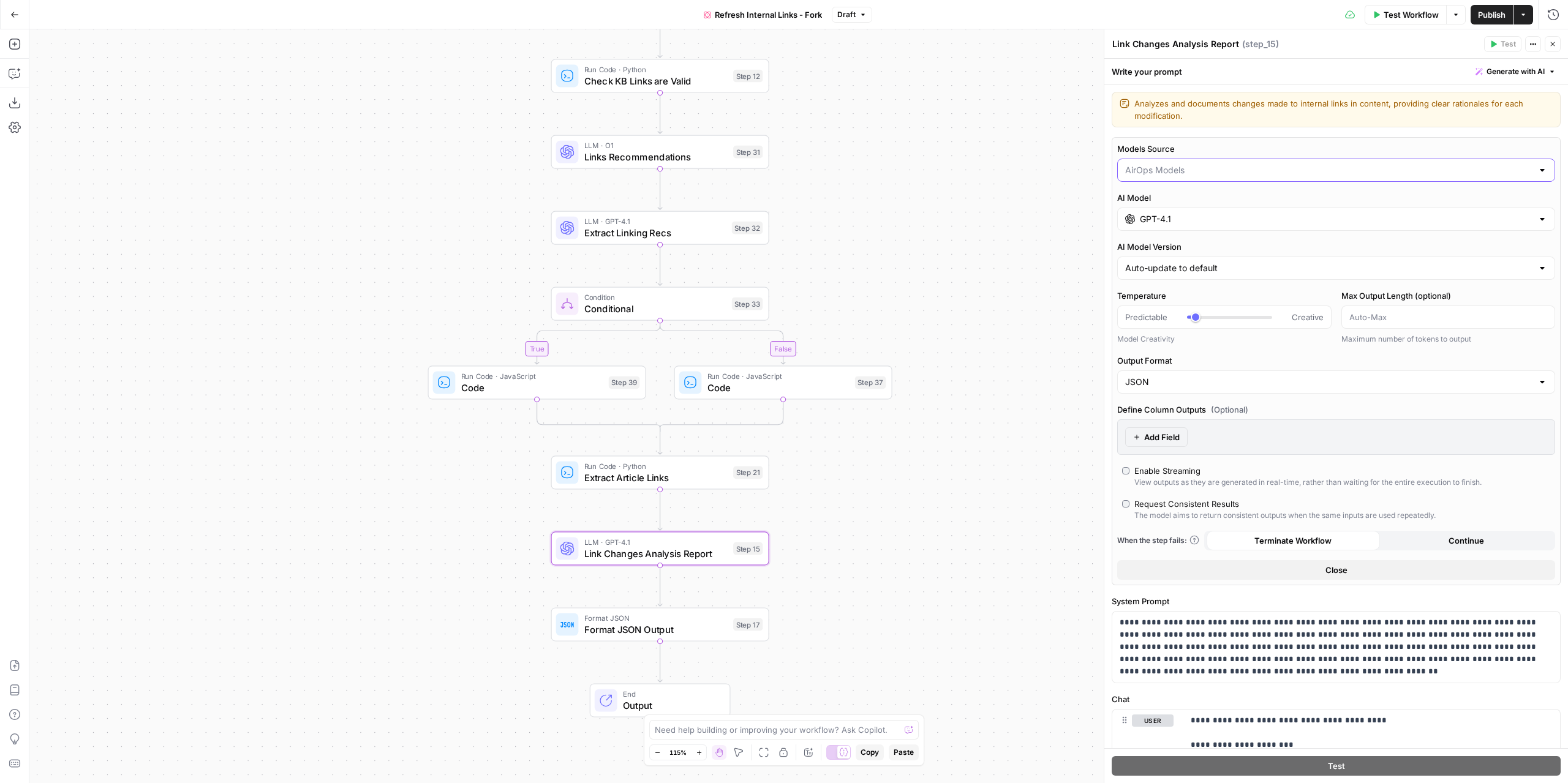
click at [1181, 168] on input "Models Source" at bounding box center [1329, 170] width 408 height 12
click at [1168, 219] on span "My Models" at bounding box center [1329, 217] width 404 height 12
type input "My Models"
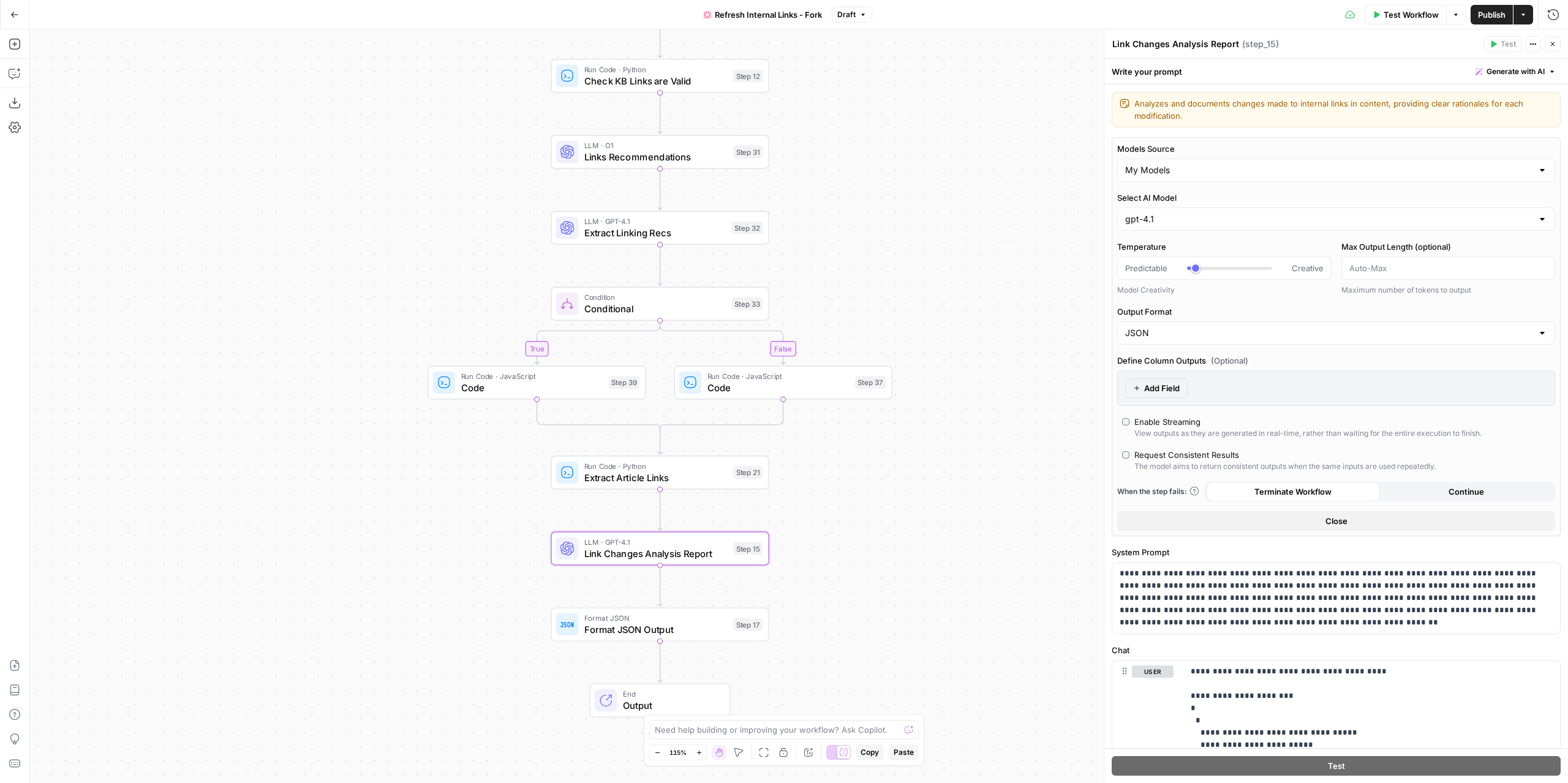
click at [994, 270] on div "true false Workflow Set Inputs Inputs Content Processing Convert Content Format…" at bounding box center [798, 406] width 1538 height 753
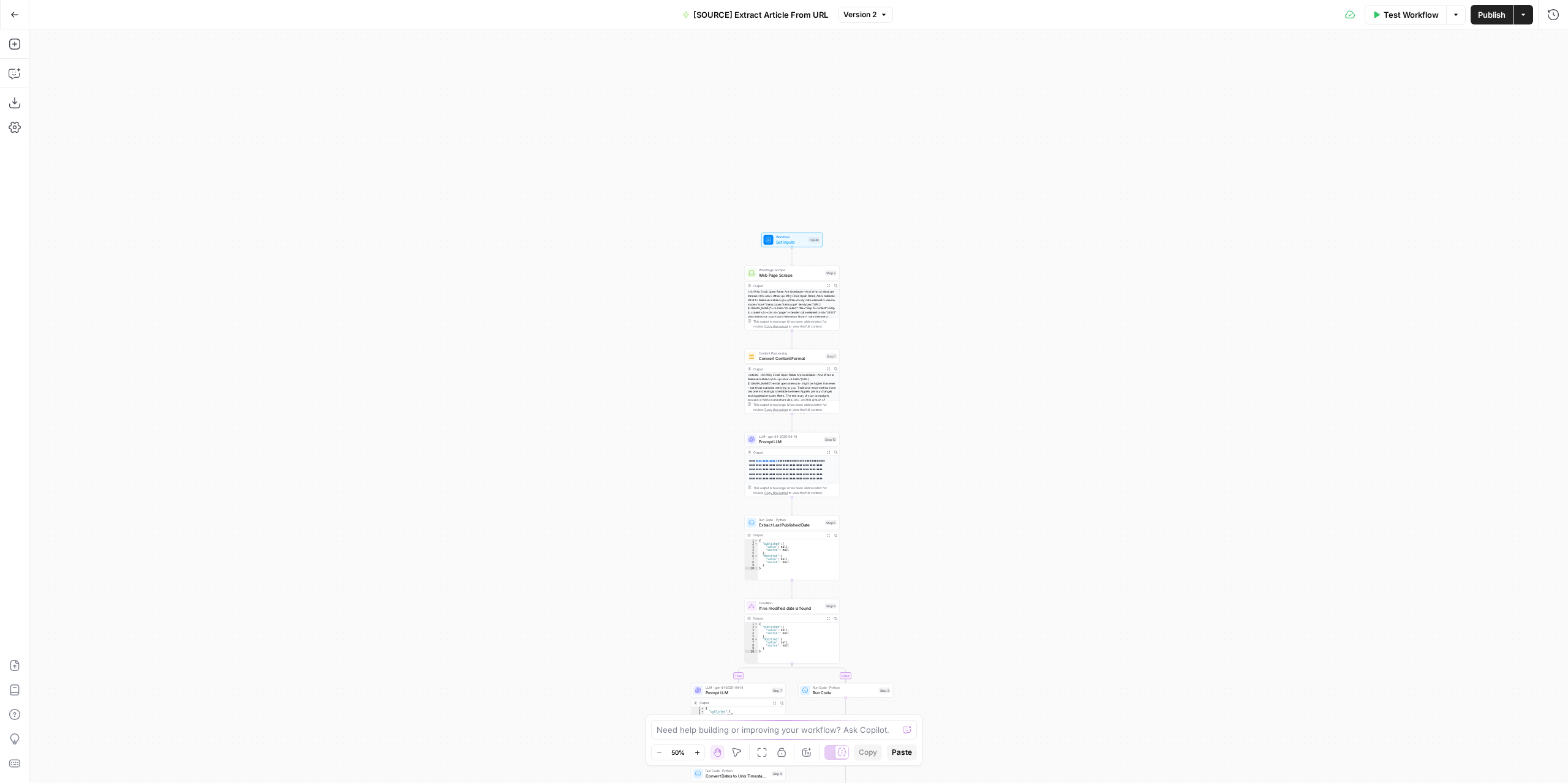
drag, startPoint x: 944, startPoint y: 289, endPoint x: 943, endPoint y: 444, distance: 155.0
click at [943, 444] on div "**********" at bounding box center [798, 406] width 1538 height 753
click at [893, 545] on div "**********" at bounding box center [798, 406] width 1538 height 753
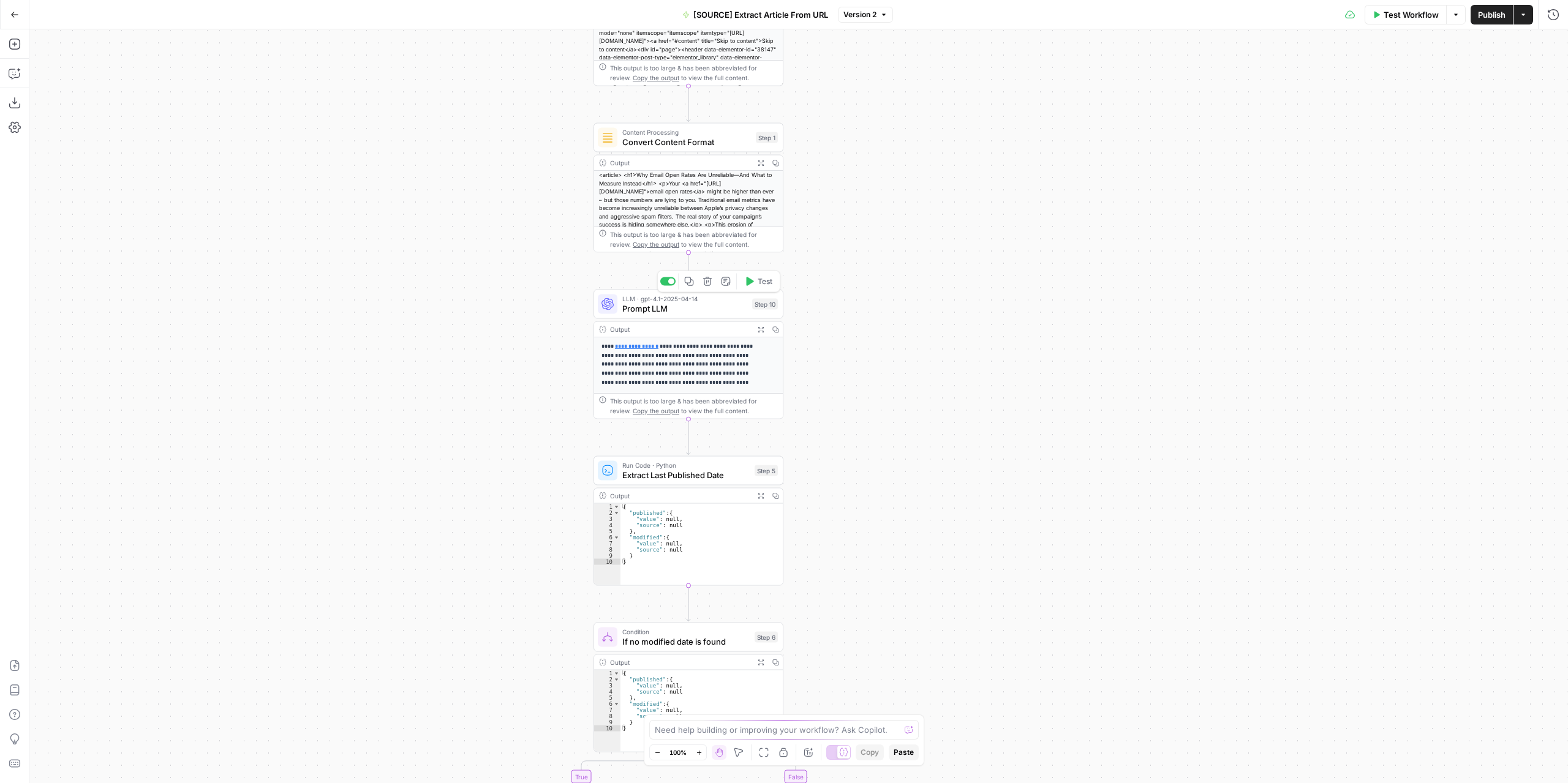
click at [698, 315] on div "LLM · gpt-4.1-2025-04-14 Prompt LLM Step 10 Copy step Delete step Add Note Test" at bounding box center [688, 304] width 190 height 30
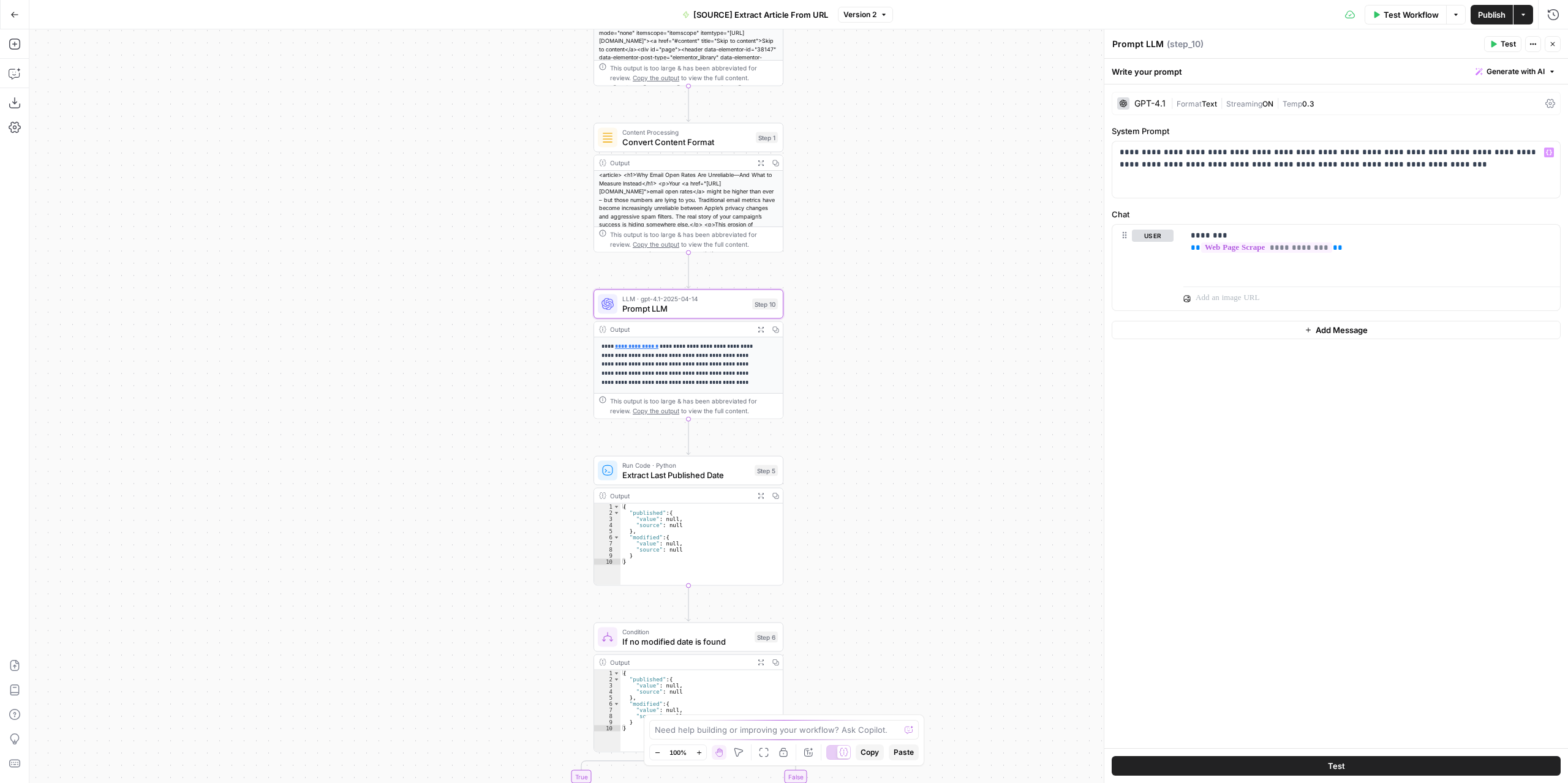
click at [1159, 67] on div "Write your prompt Generate with AI" at bounding box center [1336, 71] width 464 height 25
click at [1155, 100] on div "GPT-4.1" at bounding box center [1150, 103] width 31 height 9
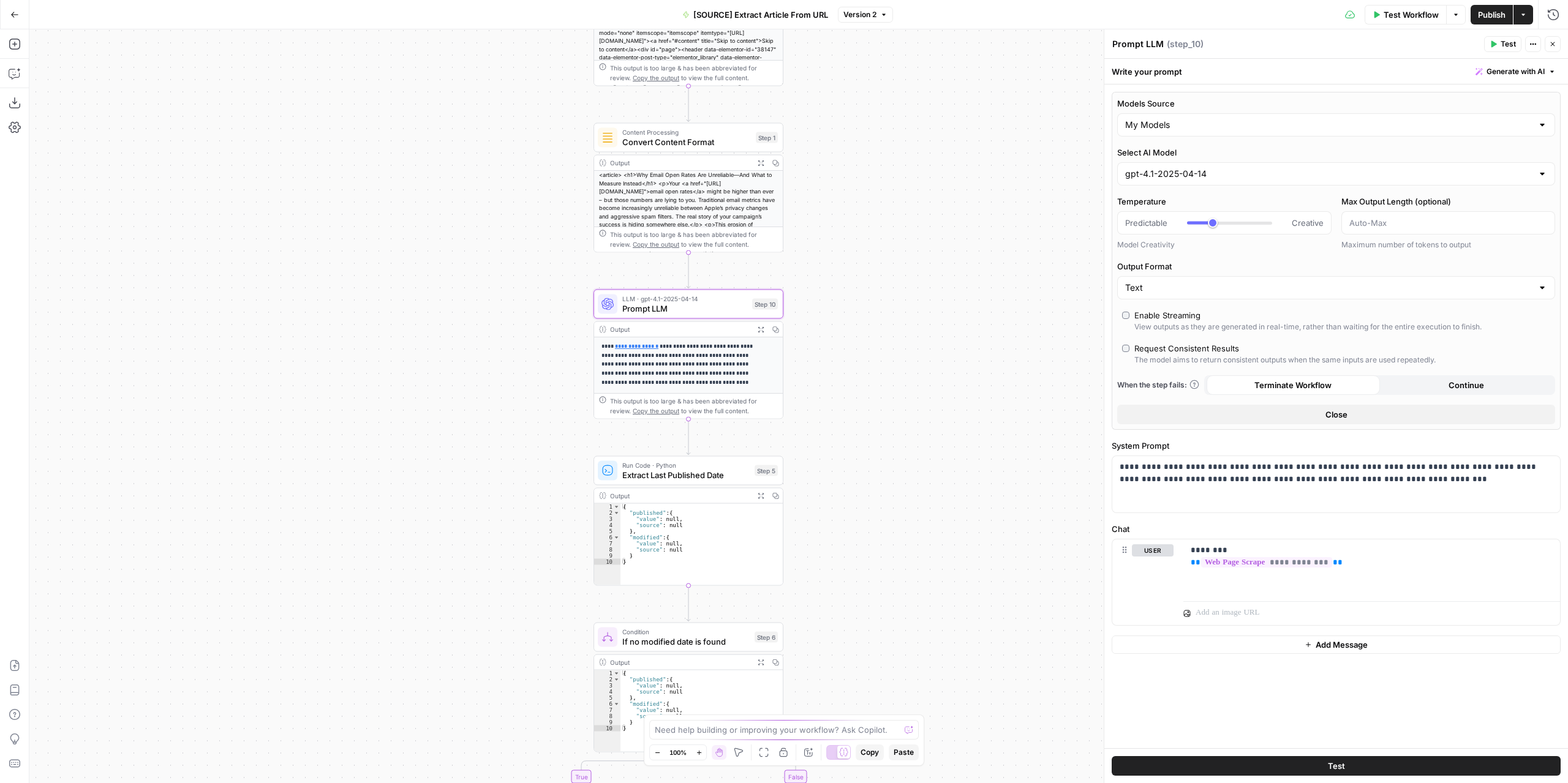
click at [1155, 100] on label "Models Source" at bounding box center [1336, 103] width 438 height 12
click at [1155, 118] on input "My Models" at bounding box center [1329, 124] width 408 height 12
type input "My Models"
click at [1223, 496] on div "**********" at bounding box center [1336, 485] width 448 height 56
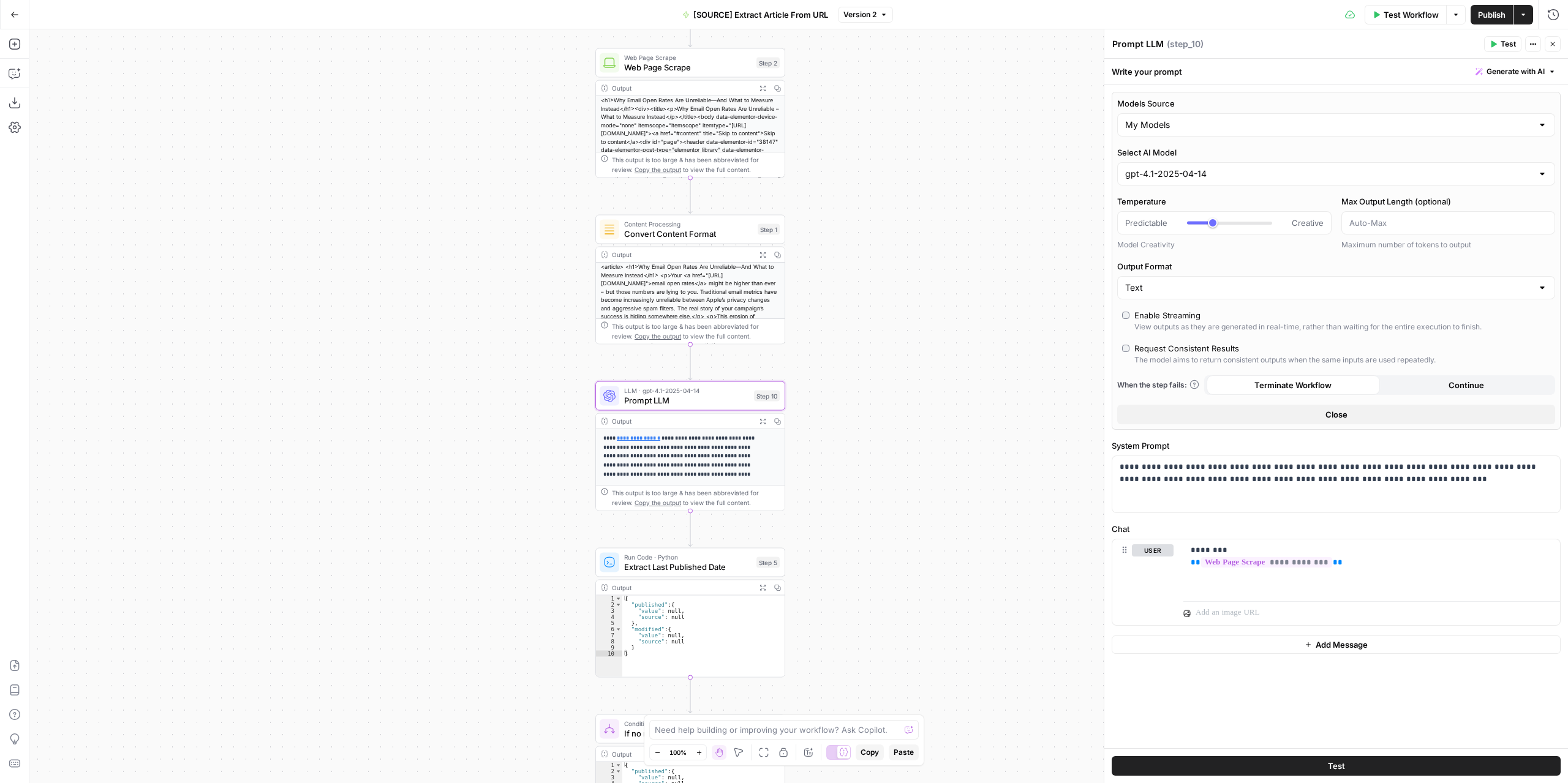
drag, startPoint x: 857, startPoint y: 287, endPoint x: 838, endPoint y: 253, distance: 38.9
click at [837, 243] on div "**********" at bounding box center [798, 406] width 1538 height 753
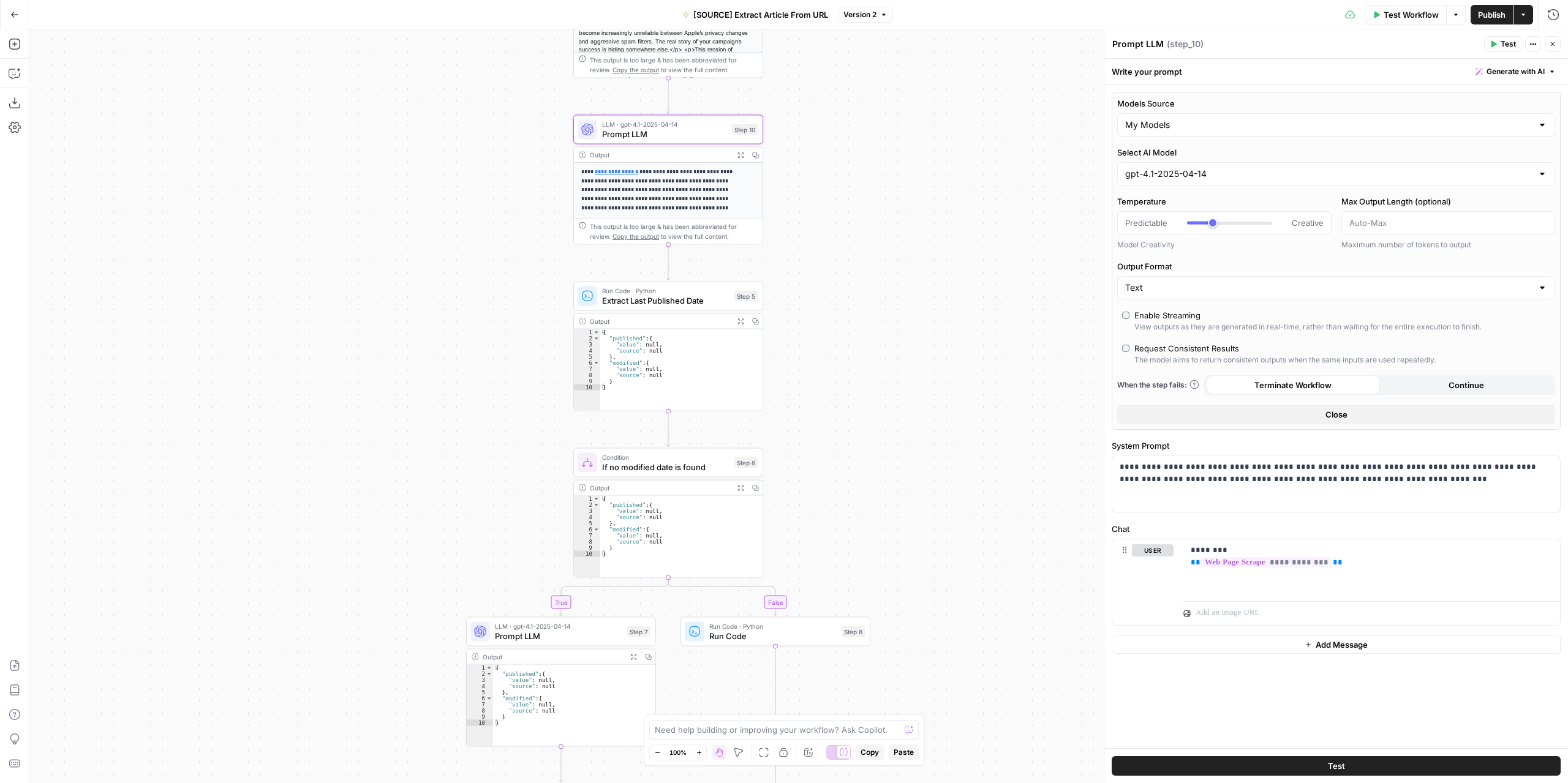
drag, startPoint x: 850, startPoint y: 537, endPoint x: 851, endPoint y: 412, distance: 125.0
click at [851, 412] on div "**********" at bounding box center [798, 406] width 1538 height 753
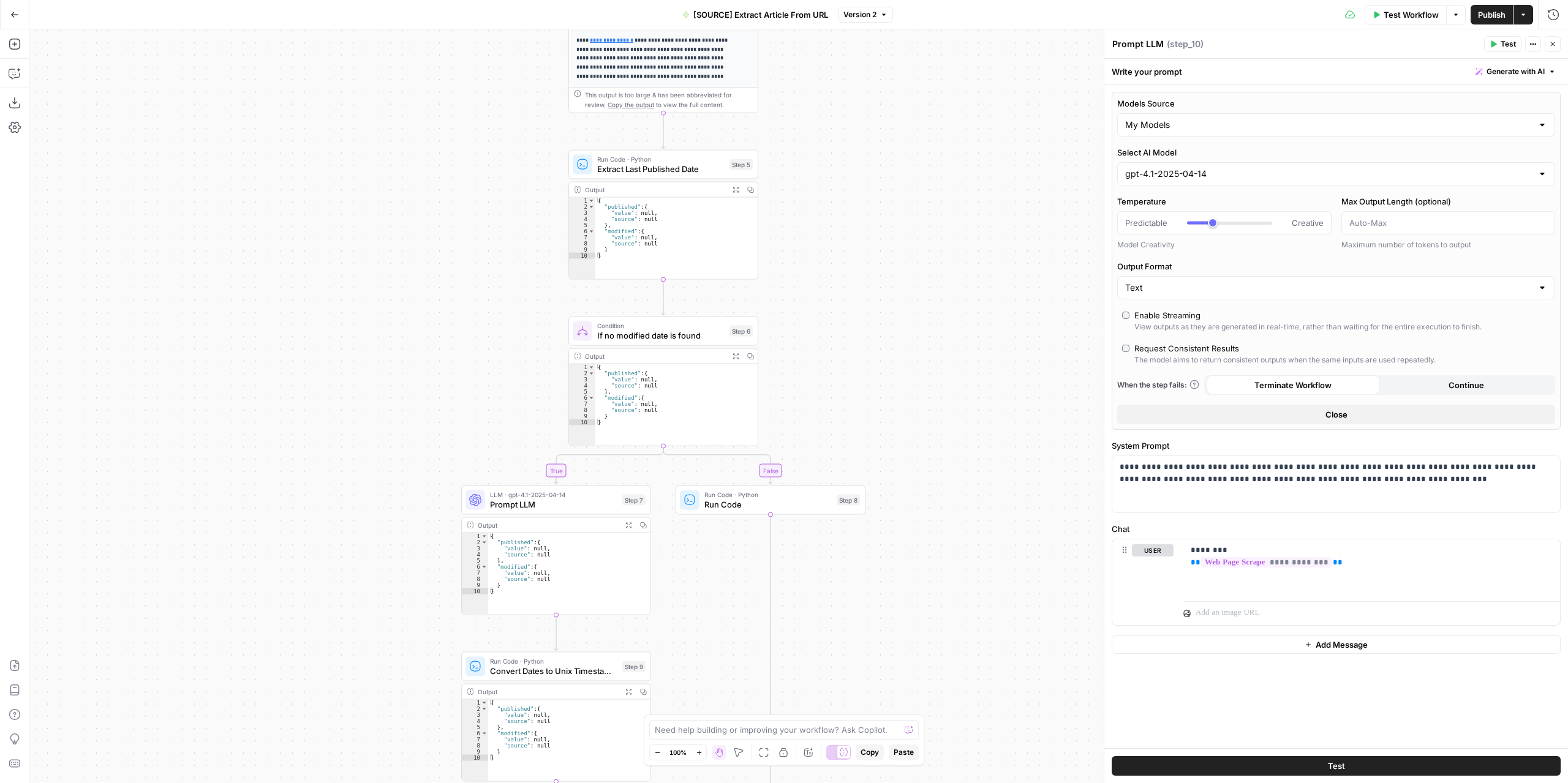
drag, startPoint x: 842, startPoint y: 540, endPoint x: 825, endPoint y: 316, distance: 224.6
click at [825, 316] on div "**********" at bounding box center [798, 406] width 1538 height 753
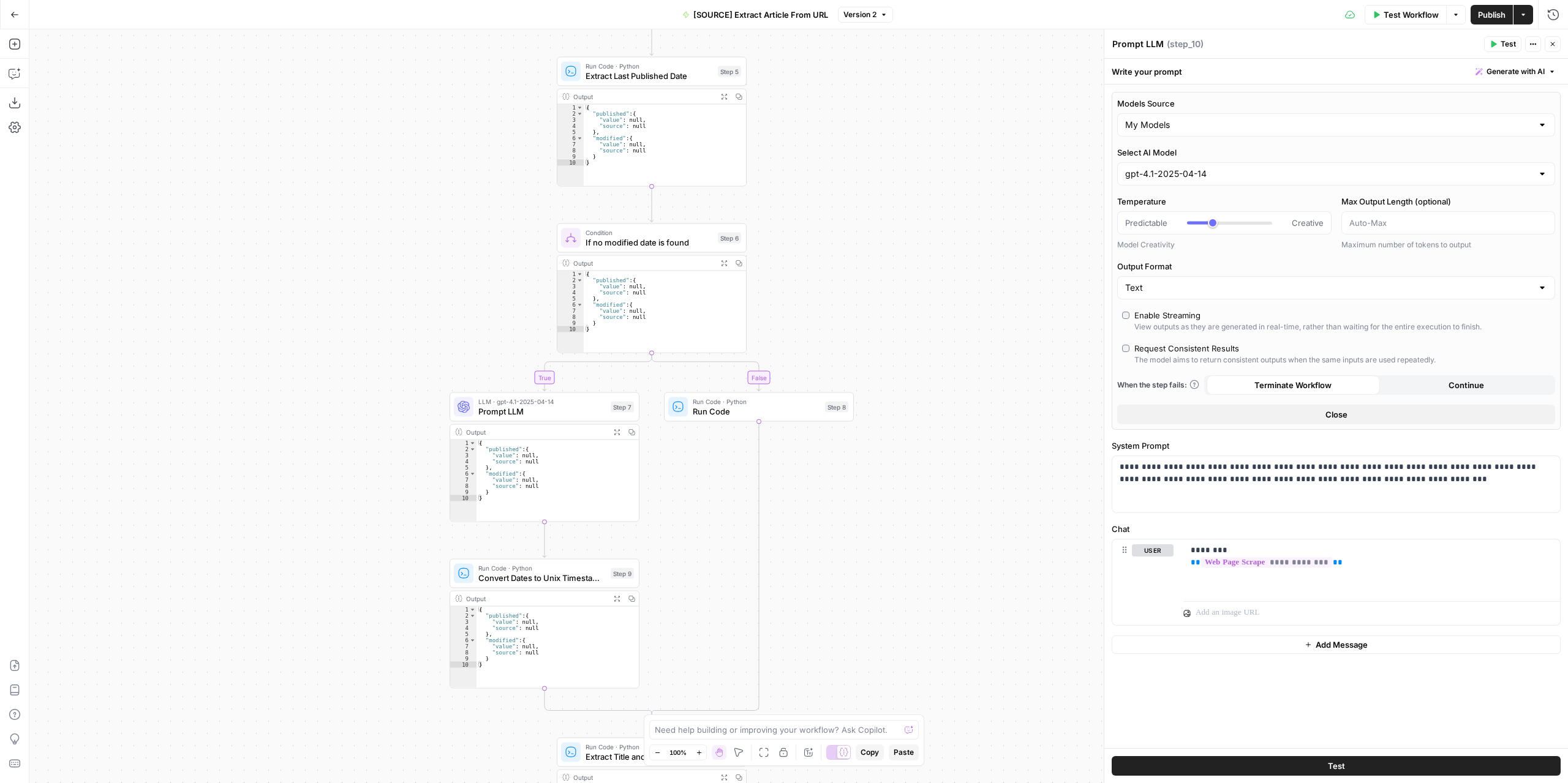
click at [561, 413] on span "Prompt LLM" at bounding box center [542, 411] width 127 height 12
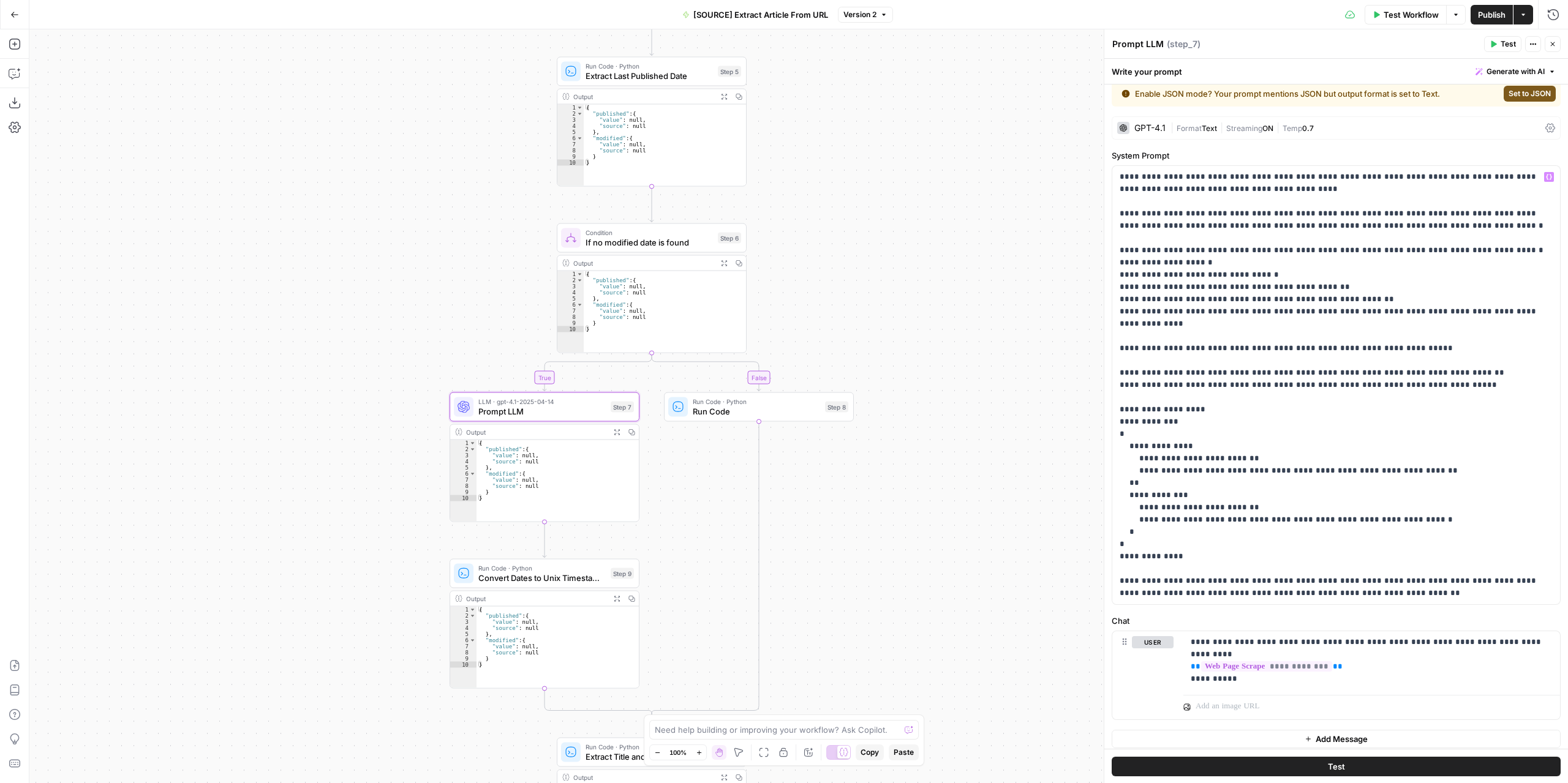
scroll to position [16, 0]
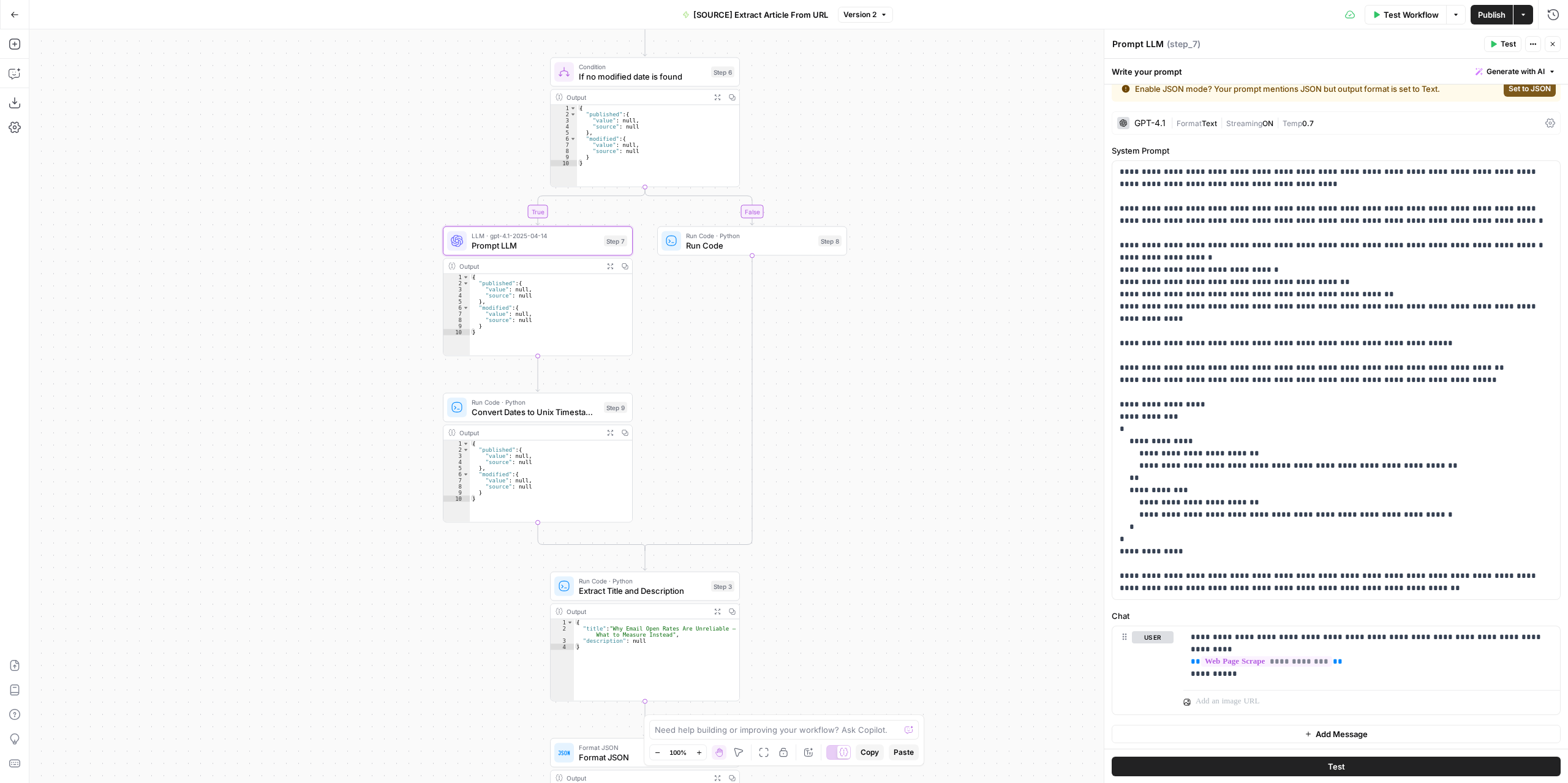
drag, startPoint x: 728, startPoint y: 600, endPoint x: 721, endPoint y: 434, distance: 166.1
click at [721, 434] on div "**********" at bounding box center [798, 406] width 1538 height 753
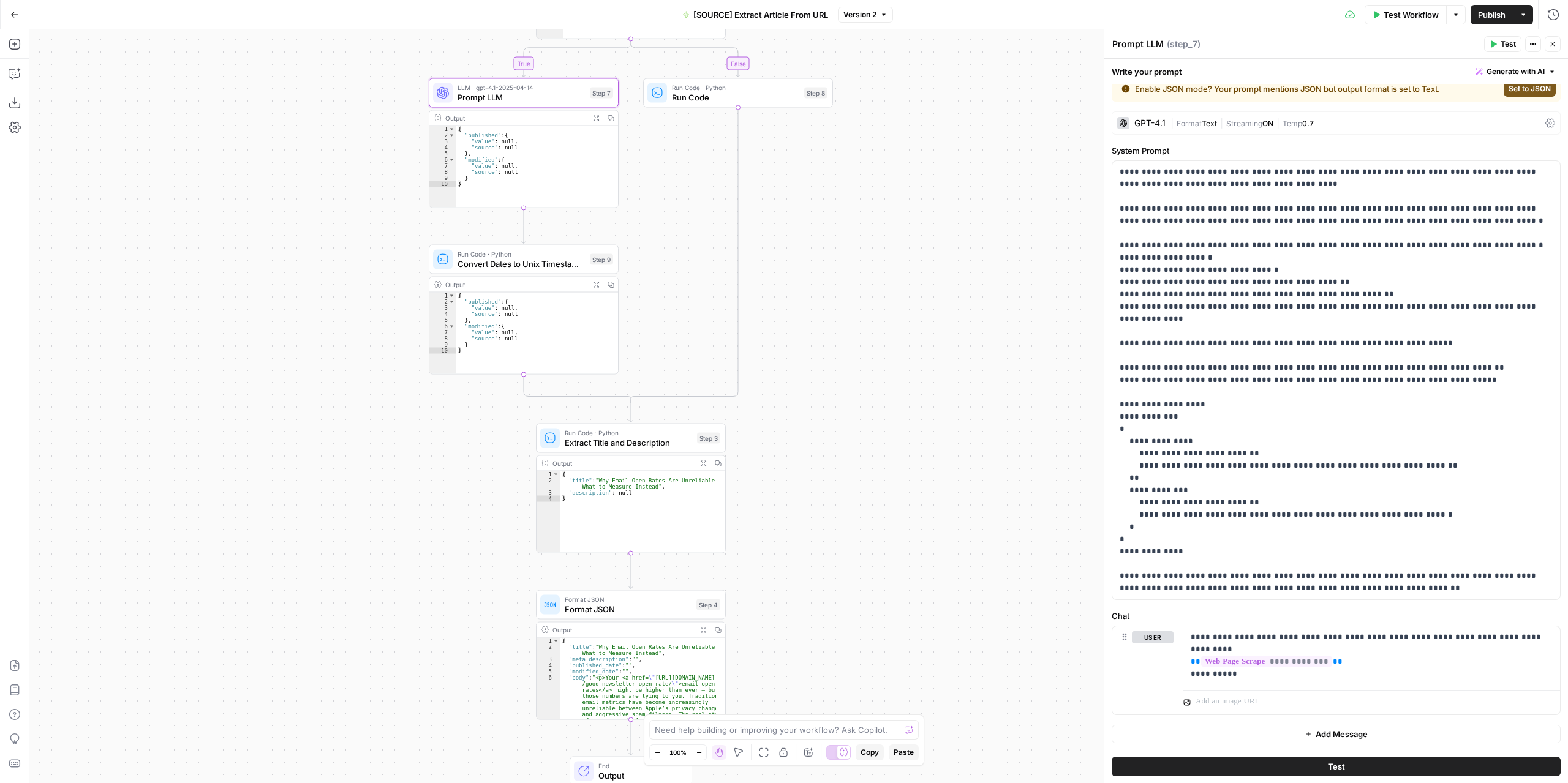
drag, startPoint x: 718, startPoint y: 503, endPoint x: 703, endPoint y: 355, distance: 148.8
click at [703, 355] on div "**********" at bounding box center [798, 406] width 1538 height 753
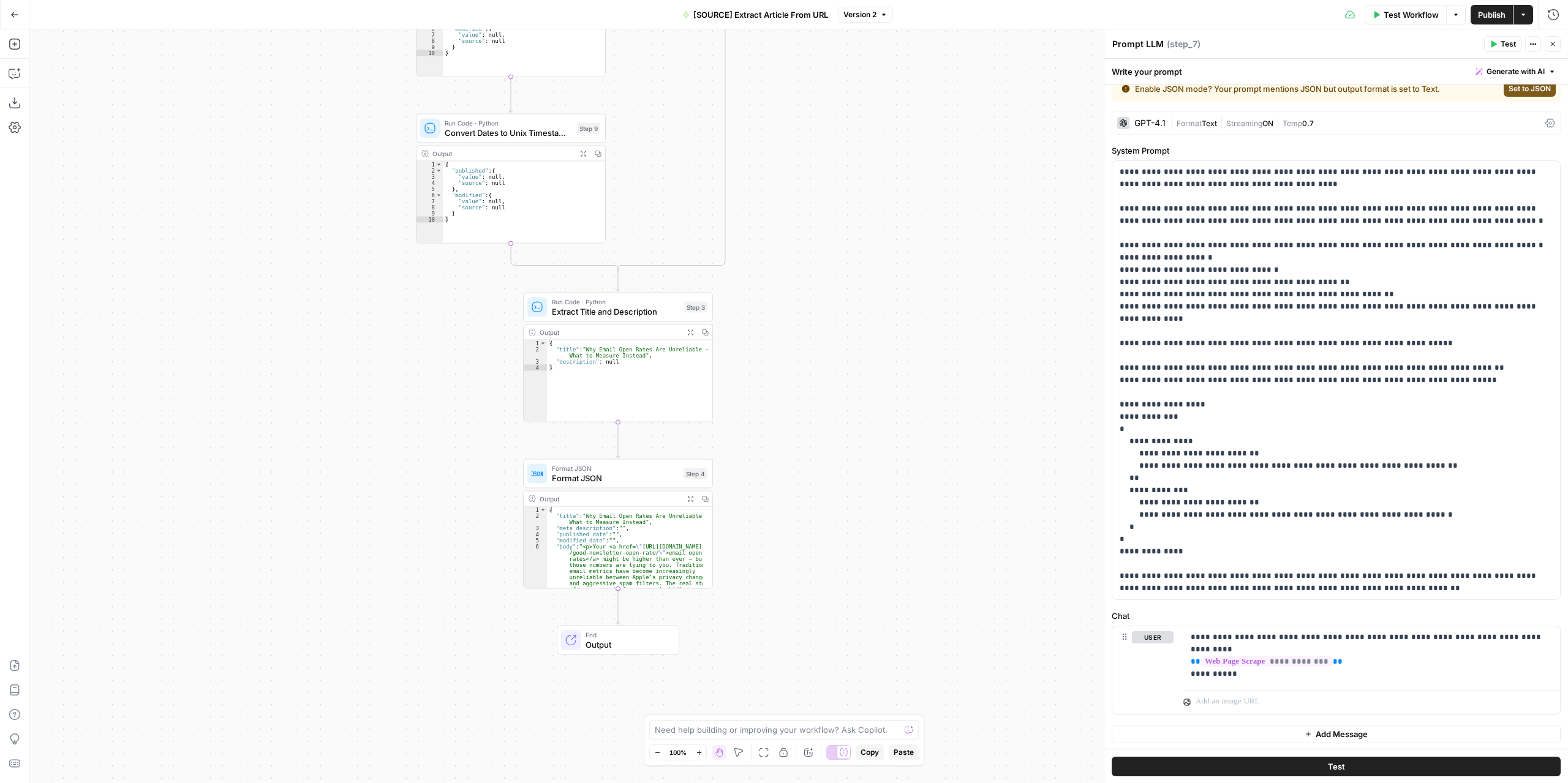
drag, startPoint x: 807, startPoint y: 521, endPoint x: 794, endPoint y: 390, distance: 131.6
click at [794, 390] on div "**********" at bounding box center [798, 406] width 1538 height 753
drag, startPoint x: 238, startPoint y: 134, endPoint x: 259, endPoint y: 269, distance: 136.6
click at [263, 272] on div "**********" at bounding box center [798, 406] width 1538 height 753
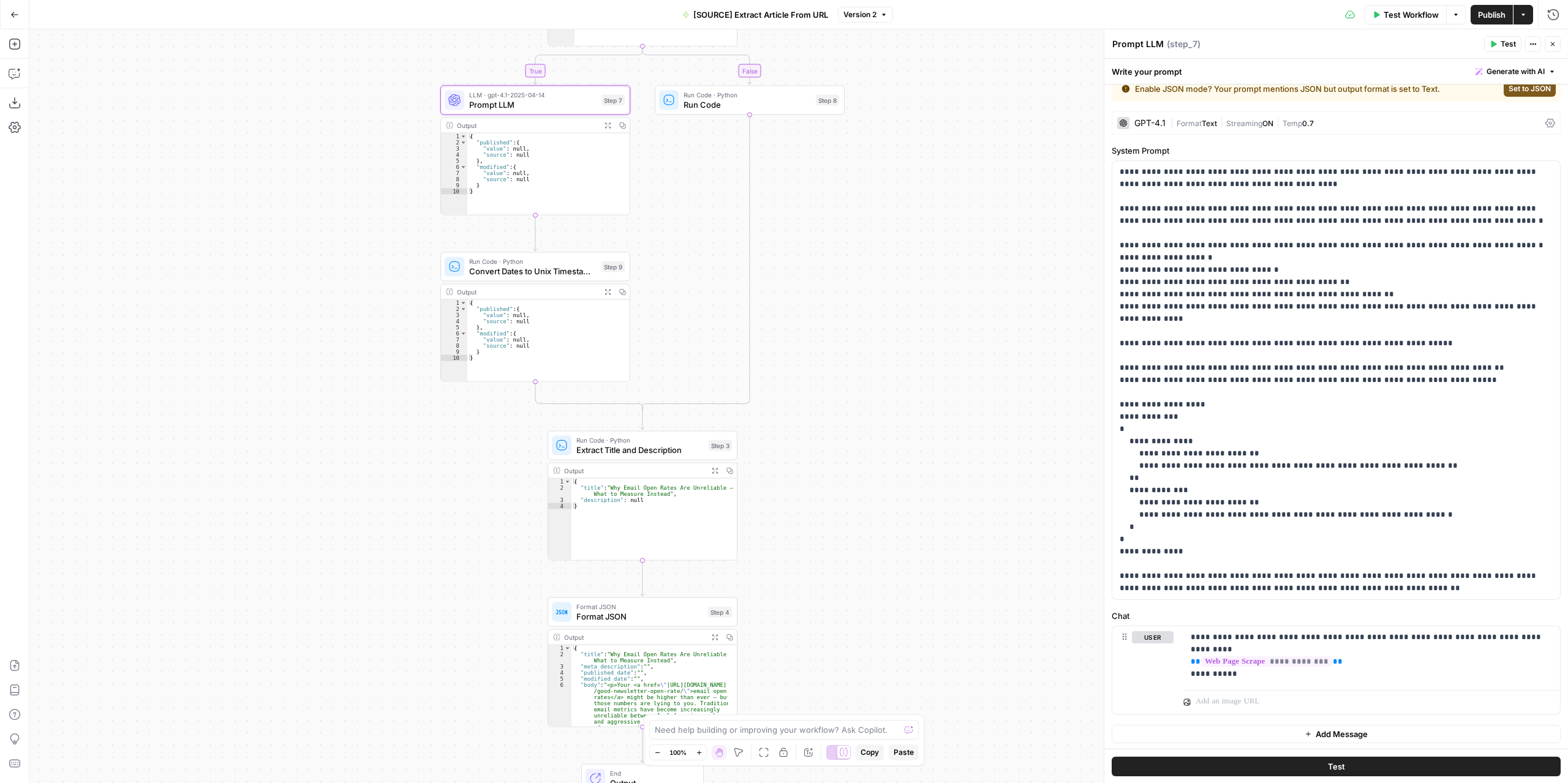
click at [17, 17] on icon "button" at bounding box center [14, 14] width 9 height 9
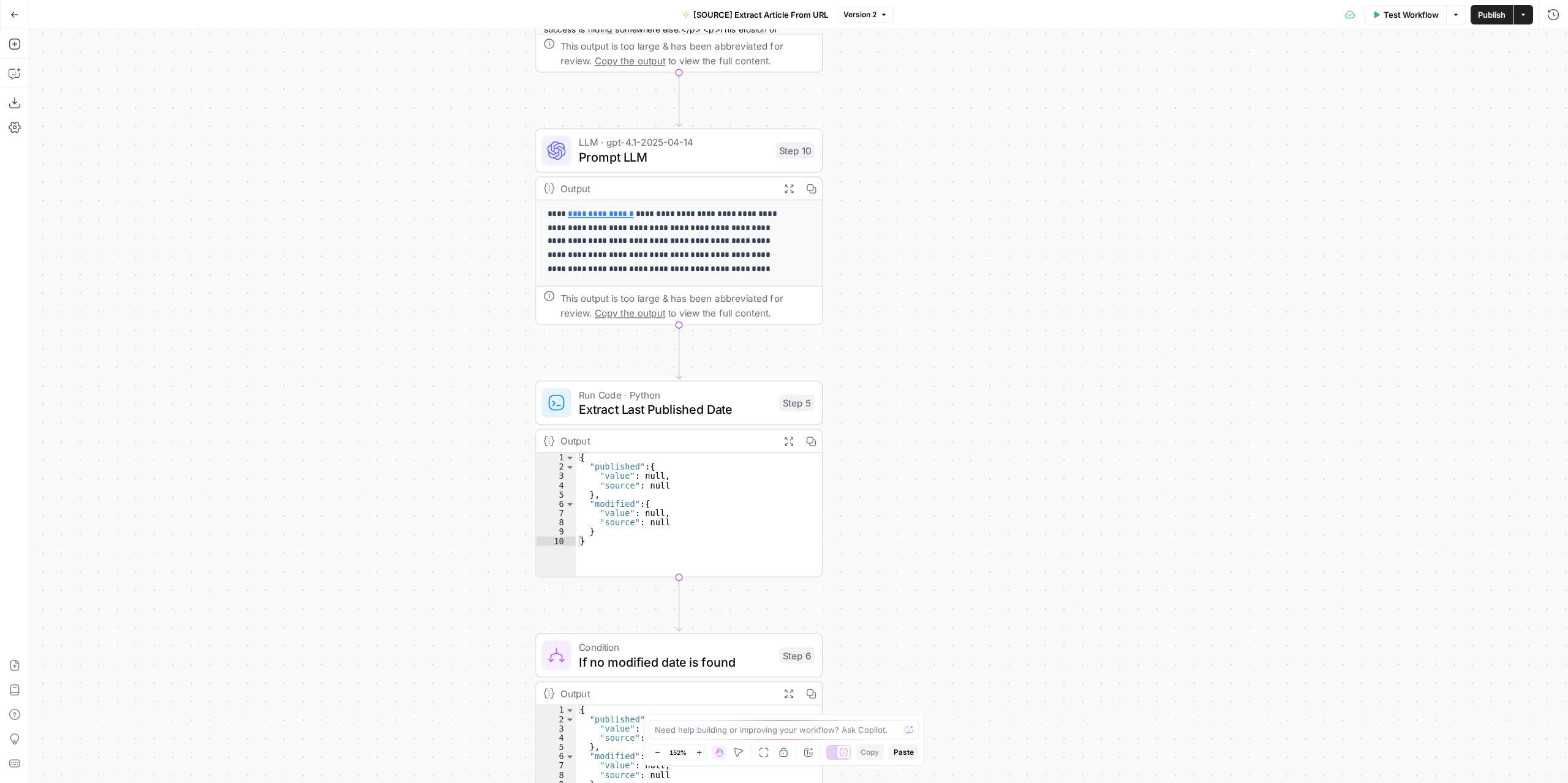
drag, startPoint x: 874, startPoint y: 589, endPoint x: 942, endPoint y: 436, distance: 167.4
click at [942, 436] on div "**********" at bounding box center [798, 406] width 1538 height 753
click at [720, 411] on span "Extract Last Published Date" at bounding box center [675, 409] width 193 height 18
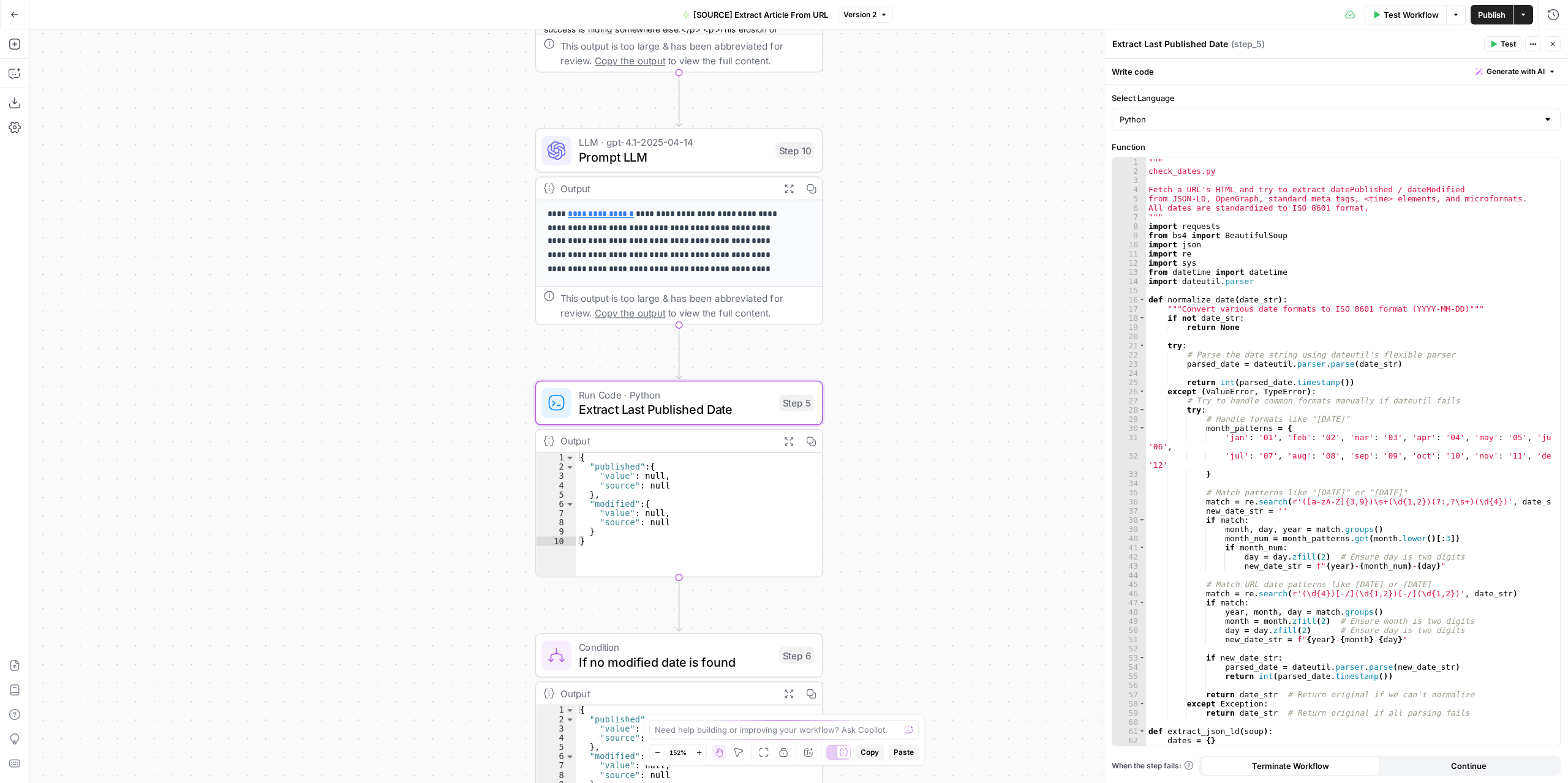
click at [718, 163] on span "Prompt LLM" at bounding box center [673, 156] width 189 height 18
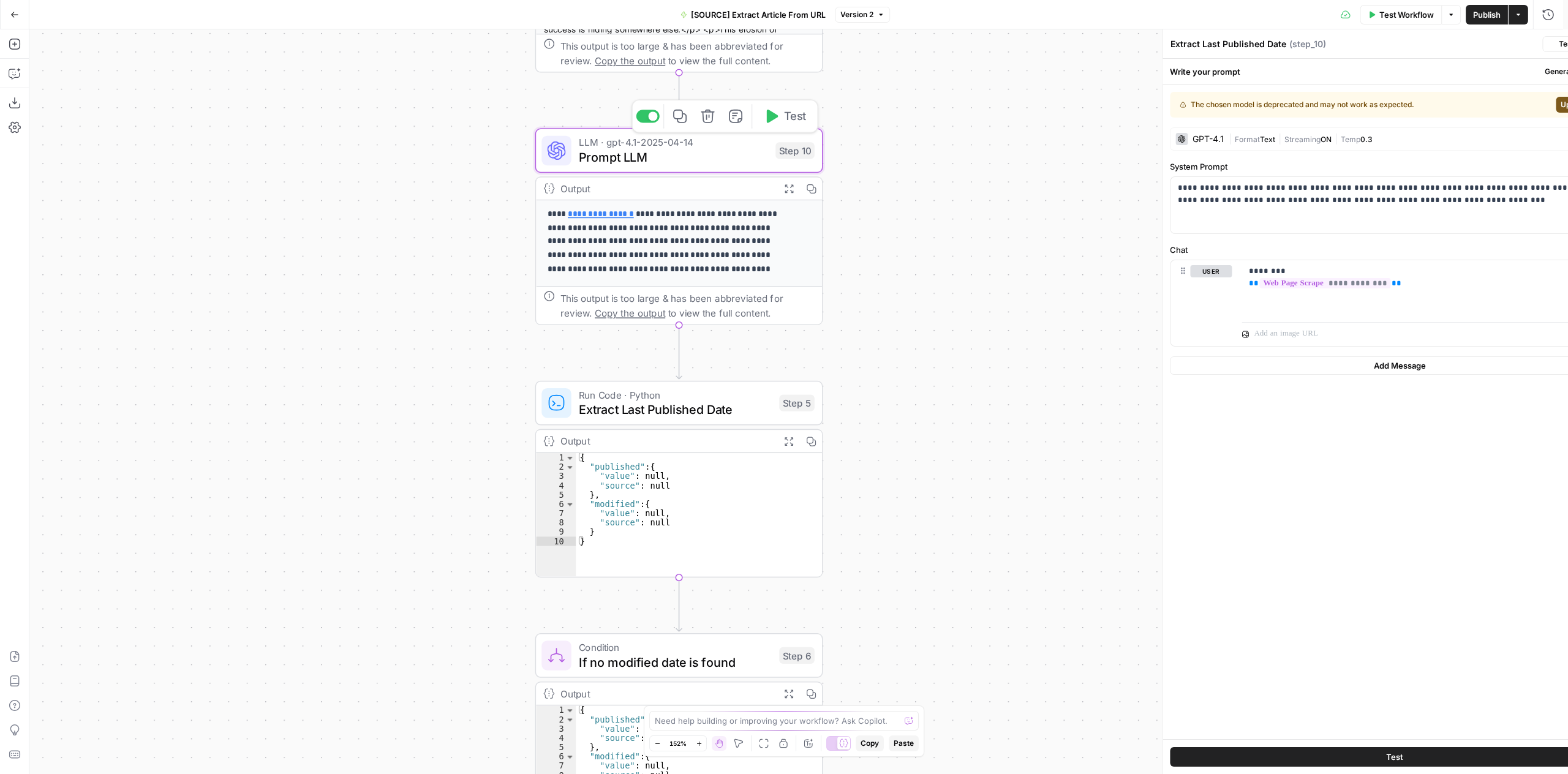
type textarea "Prompt LLM"
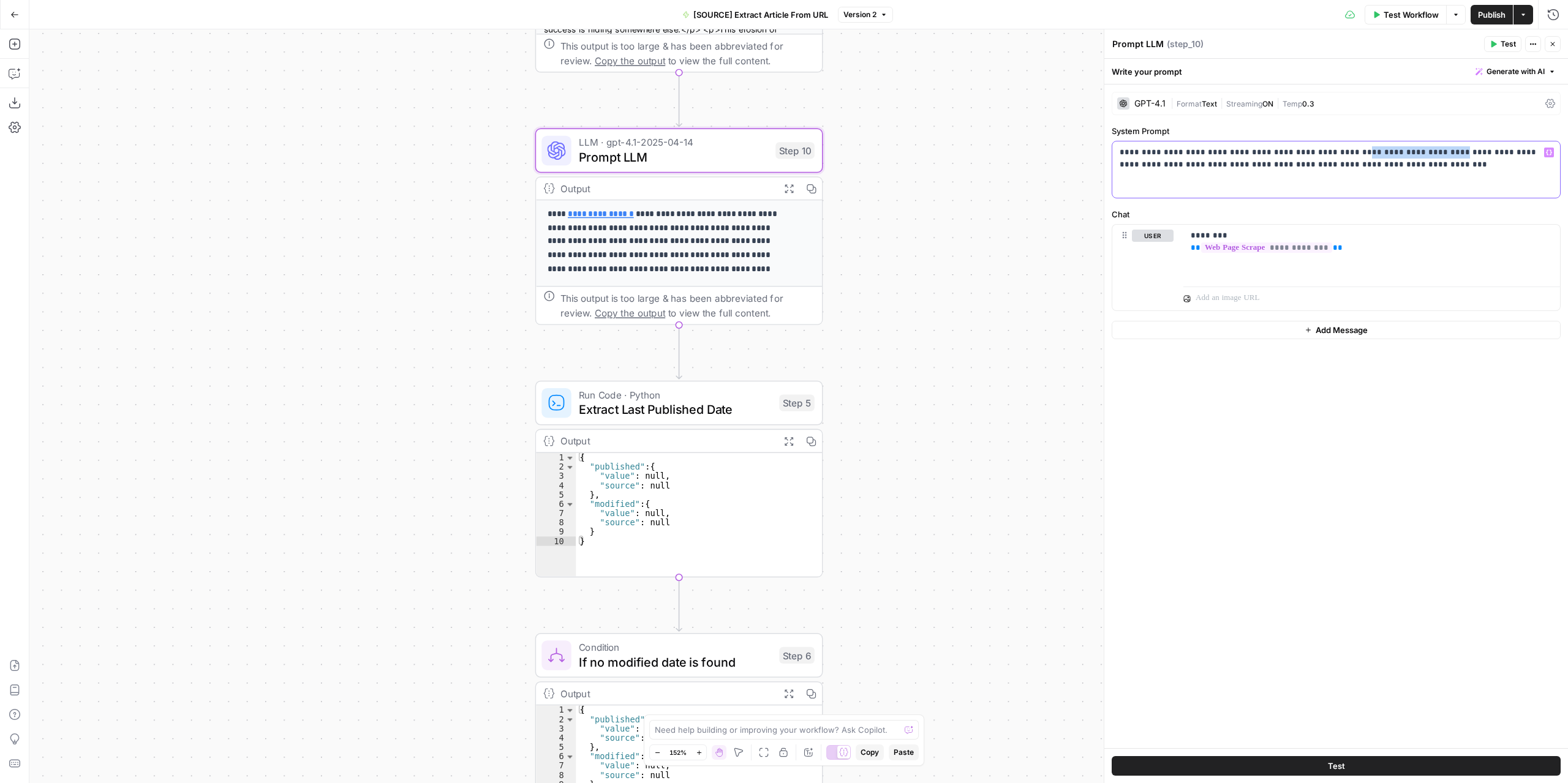
drag, startPoint x: 1333, startPoint y: 151, endPoint x: 1419, endPoint y: 155, distance: 86.1
click at [1419, 155] on p "**********" at bounding box center [1337, 159] width 434 height 25
click at [775, 118] on icon "button" at bounding box center [772, 116] width 12 height 14
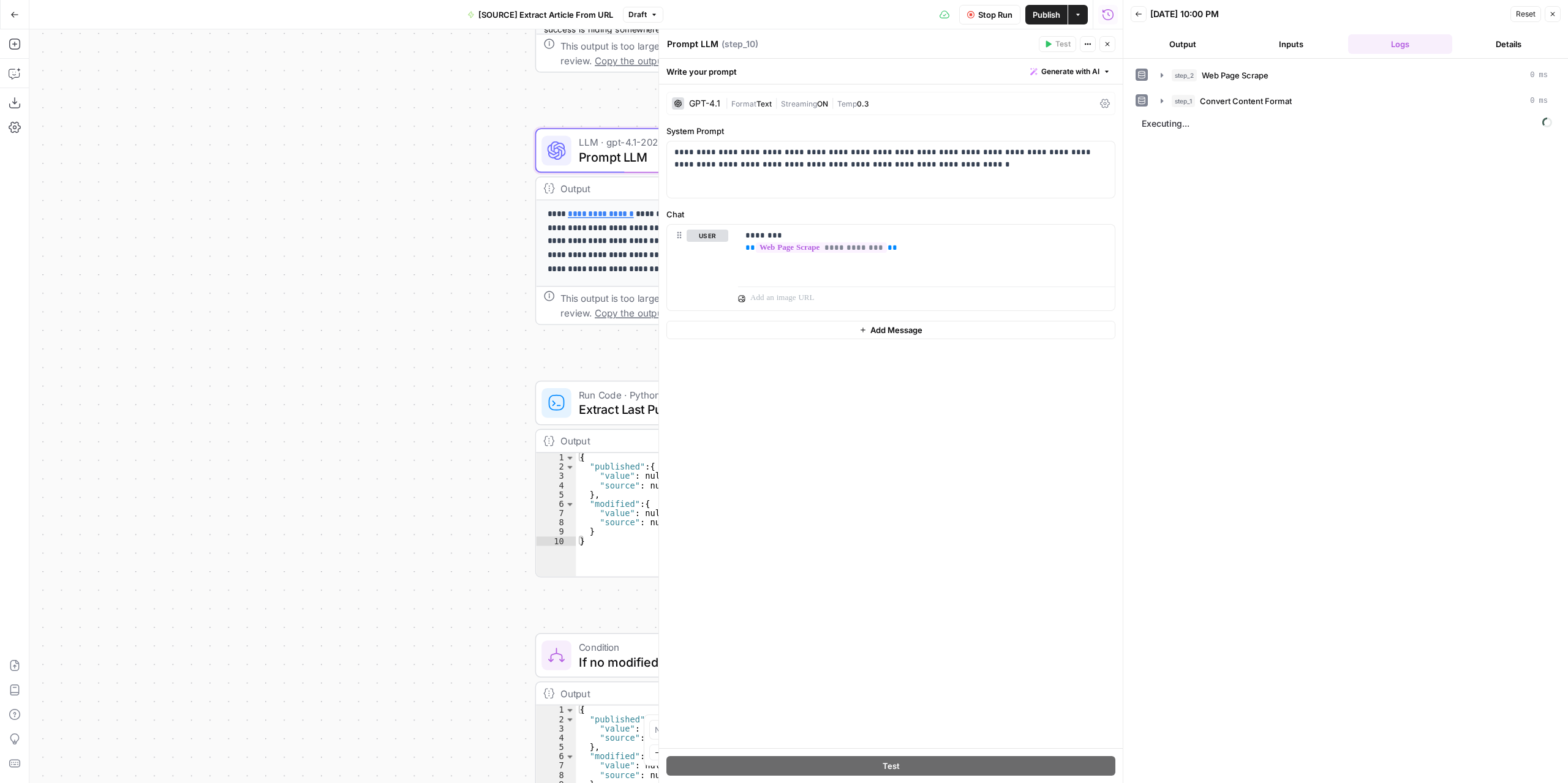
click at [1197, 42] on button "Output" at bounding box center [1183, 43] width 104 height 20
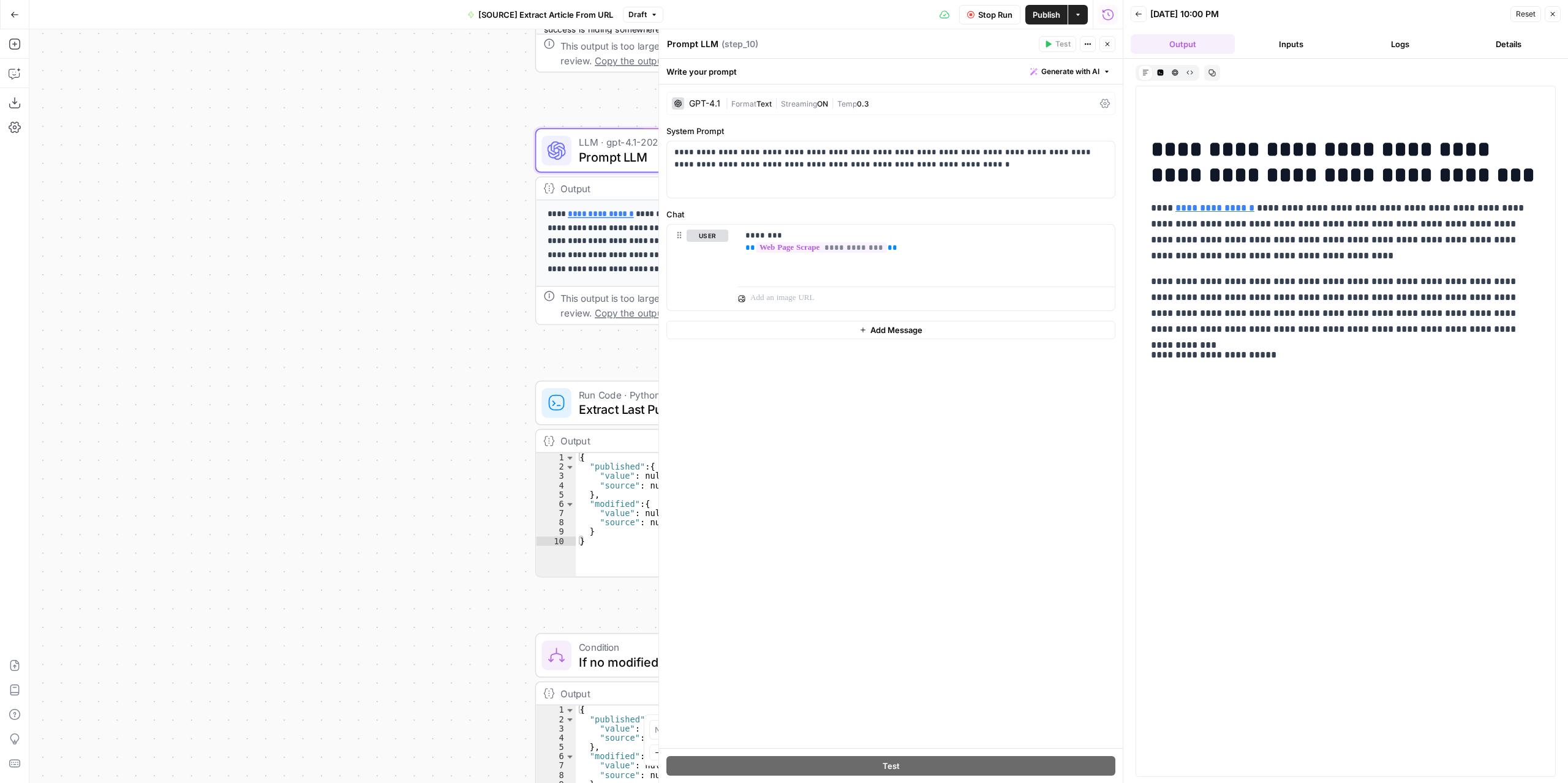
click at [1280, 40] on button "Inputs" at bounding box center [1292, 43] width 104 height 20
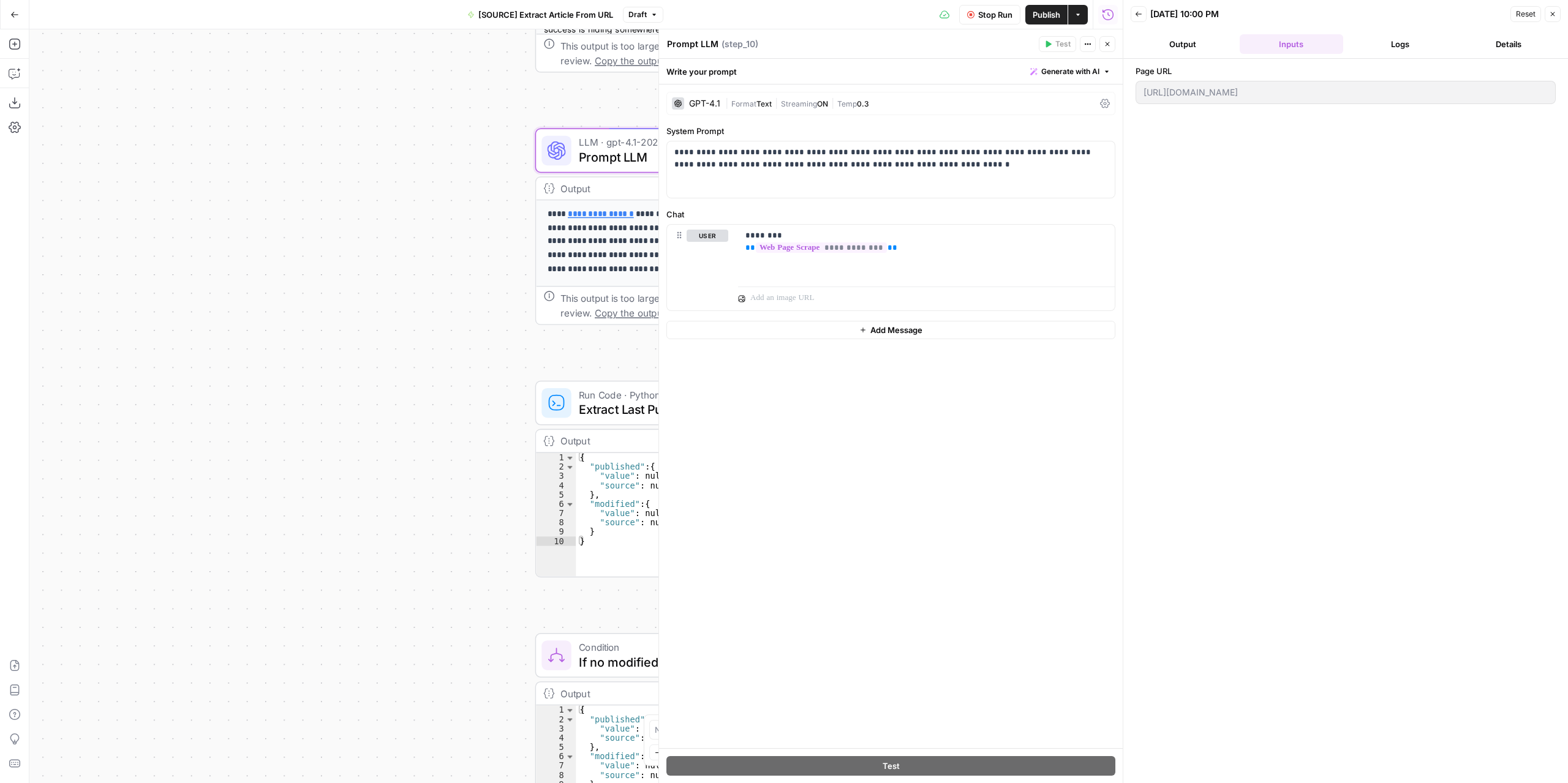
click at [1172, 46] on button "Output" at bounding box center [1183, 43] width 104 height 20
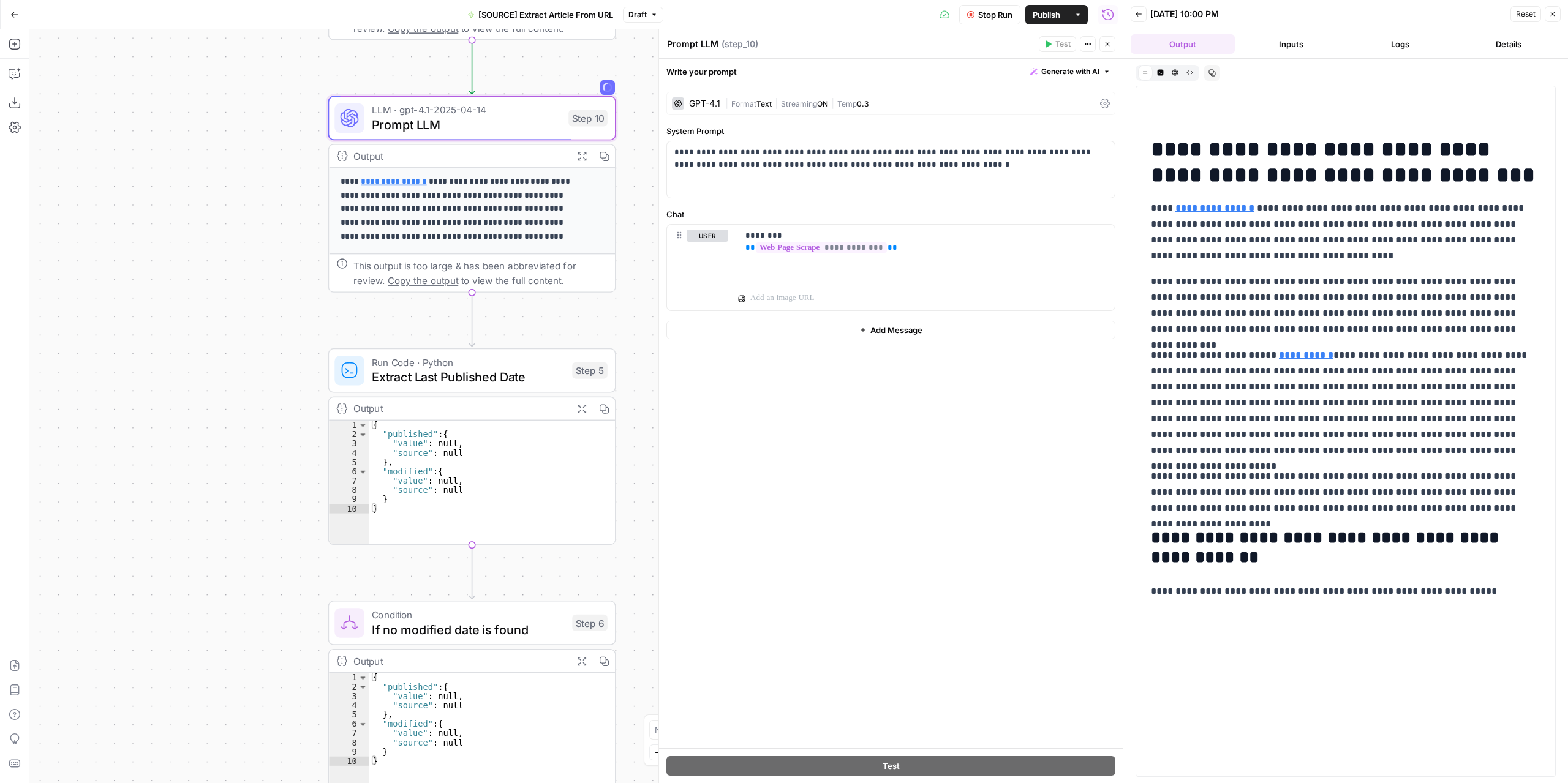
drag, startPoint x: 426, startPoint y: 345, endPoint x: 208, endPoint y: 309, distance: 221.0
click at [208, 309] on div "**********" at bounding box center [576, 406] width 1093 height 753
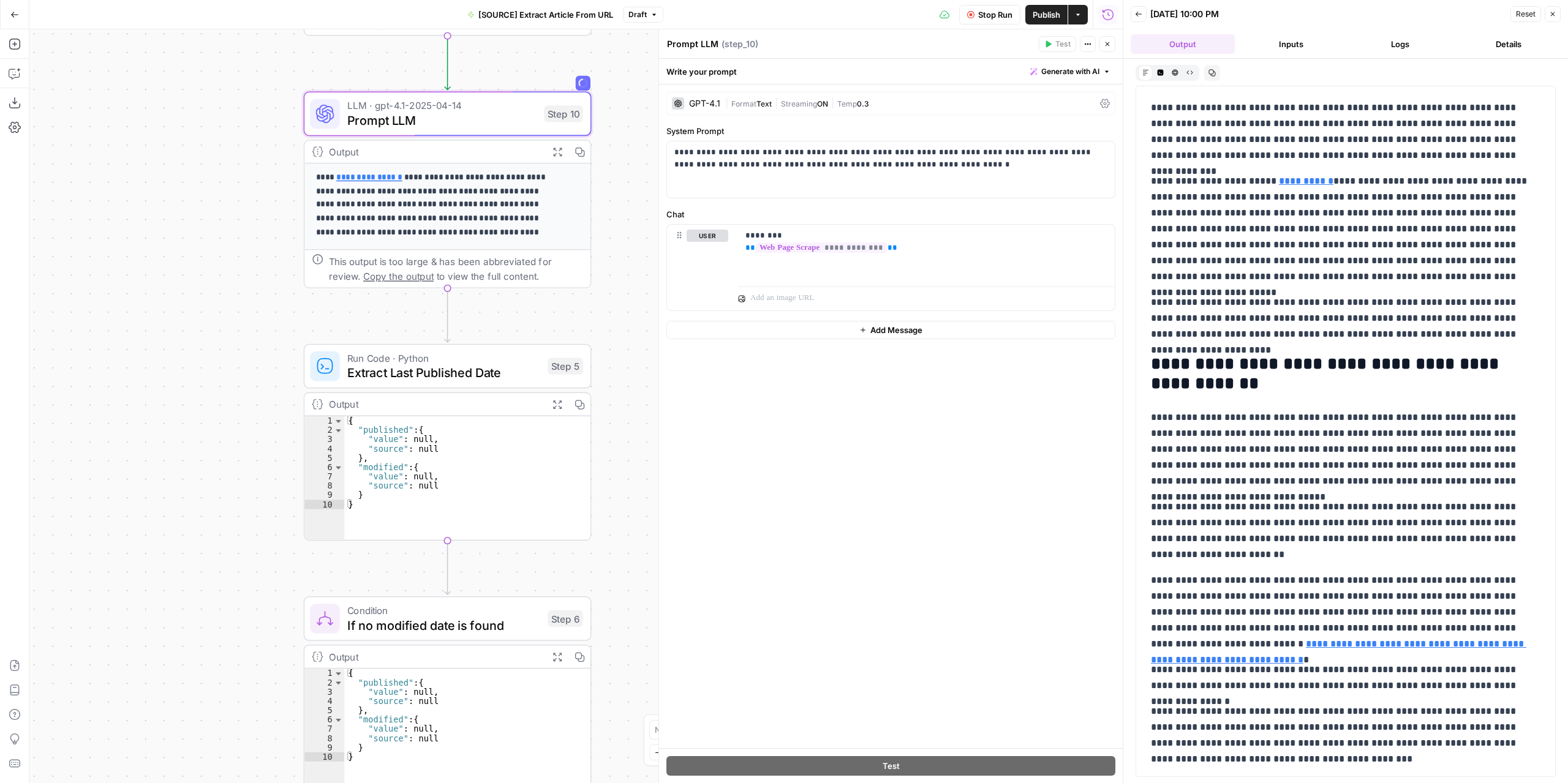
scroll to position [176, 0]
click at [1306, 47] on button "Inputs" at bounding box center [1292, 43] width 104 height 20
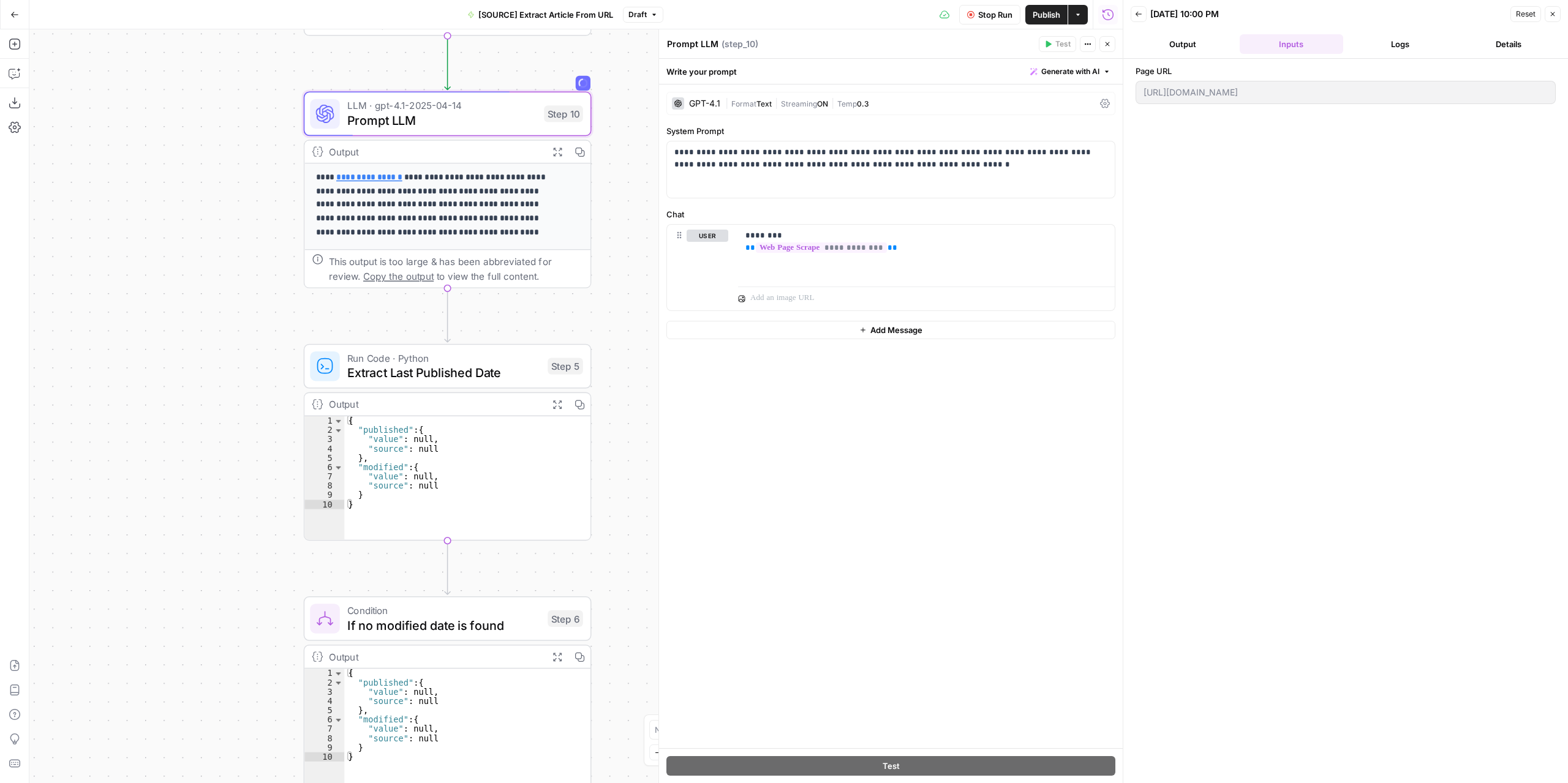
click at [1172, 46] on button "Output" at bounding box center [1183, 43] width 104 height 20
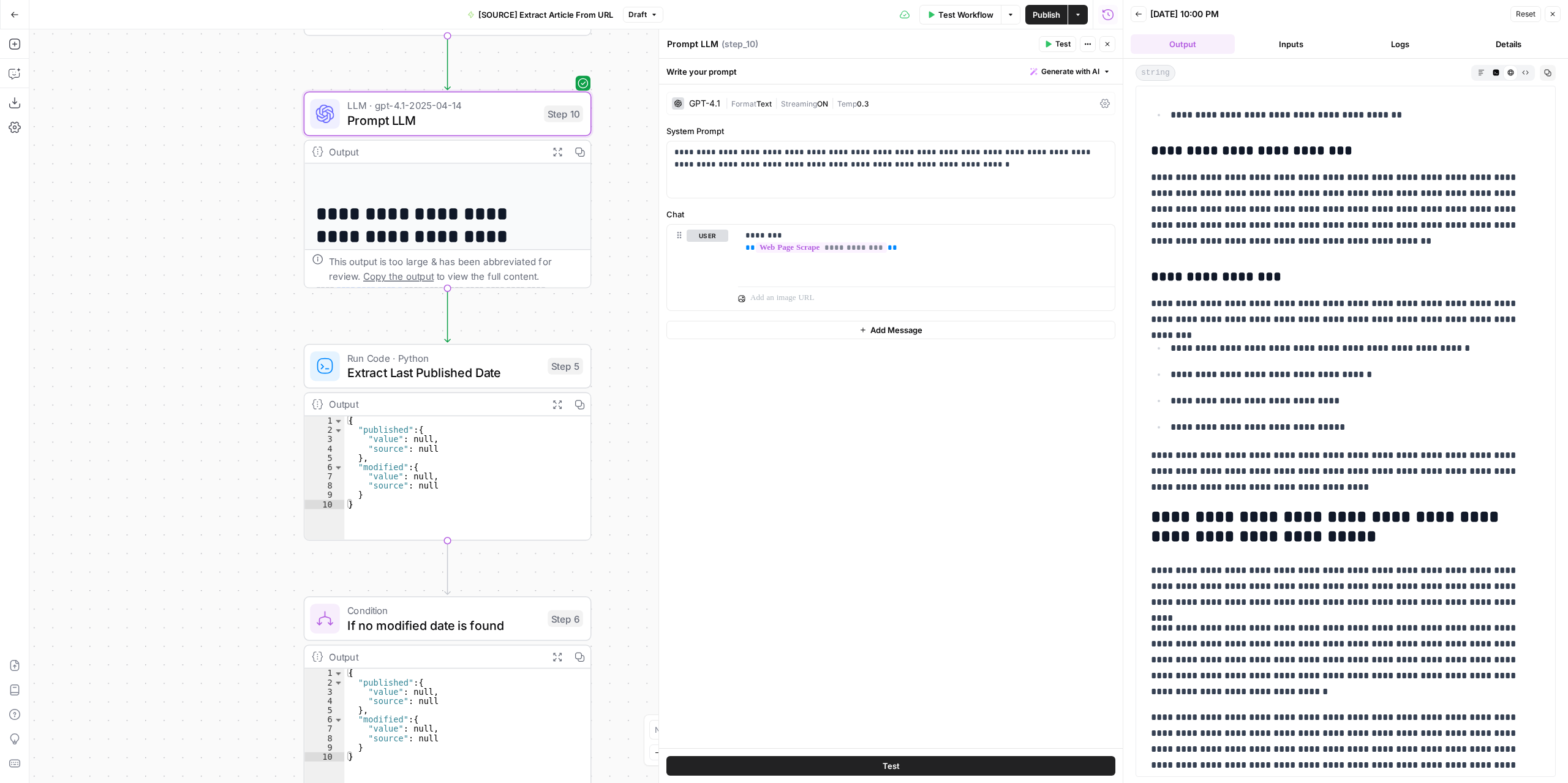
scroll to position [1961, 0]
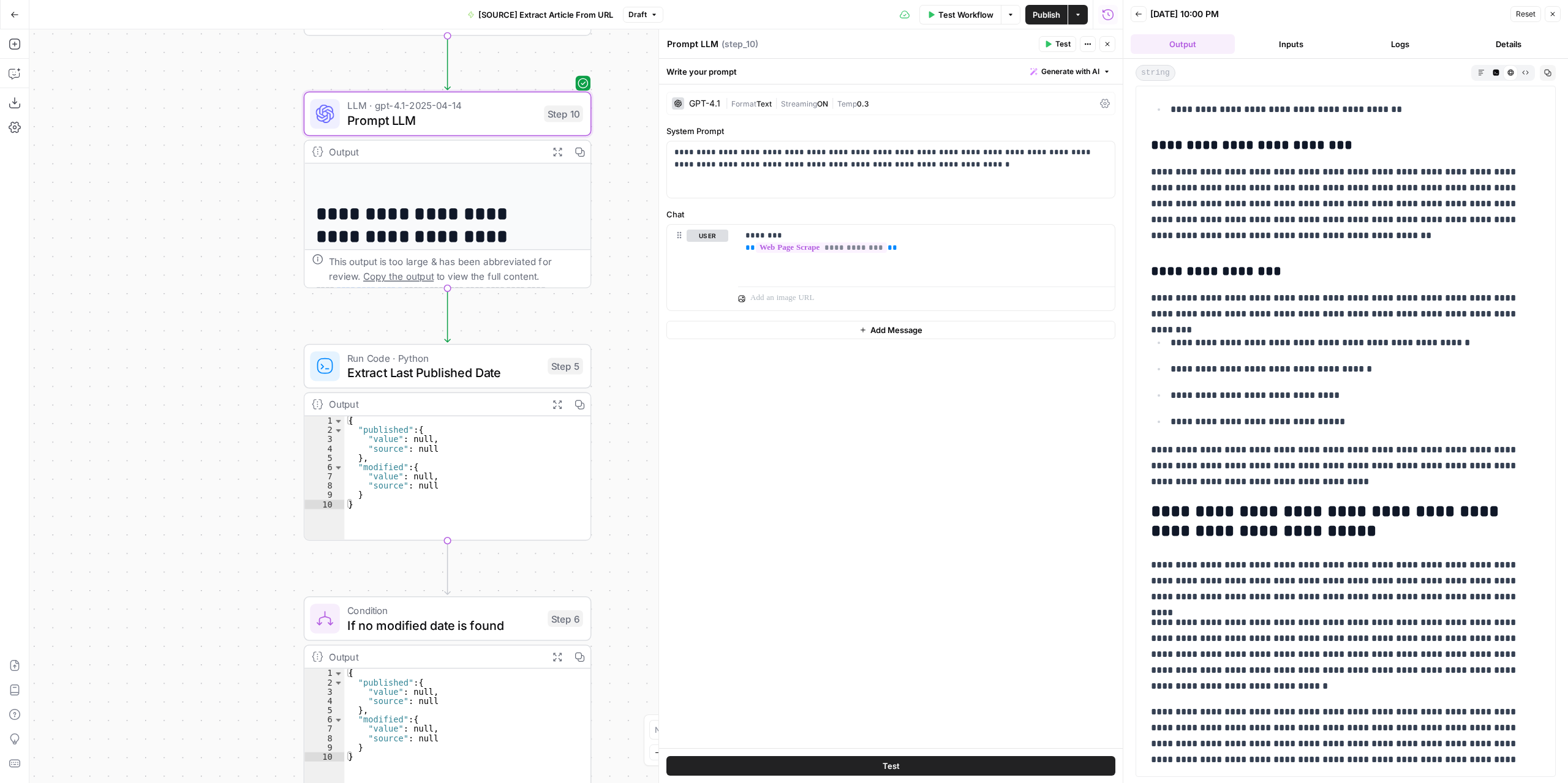
click at [1108, 52] on header "Prompt LLM Prompt LLM ( step_10 ) Test Actions Close" at bounding box center [891, 44] width 464 height 30
click at [1109, 44] on icon "button" at bounding box center [1108, 44] width 7 height 7
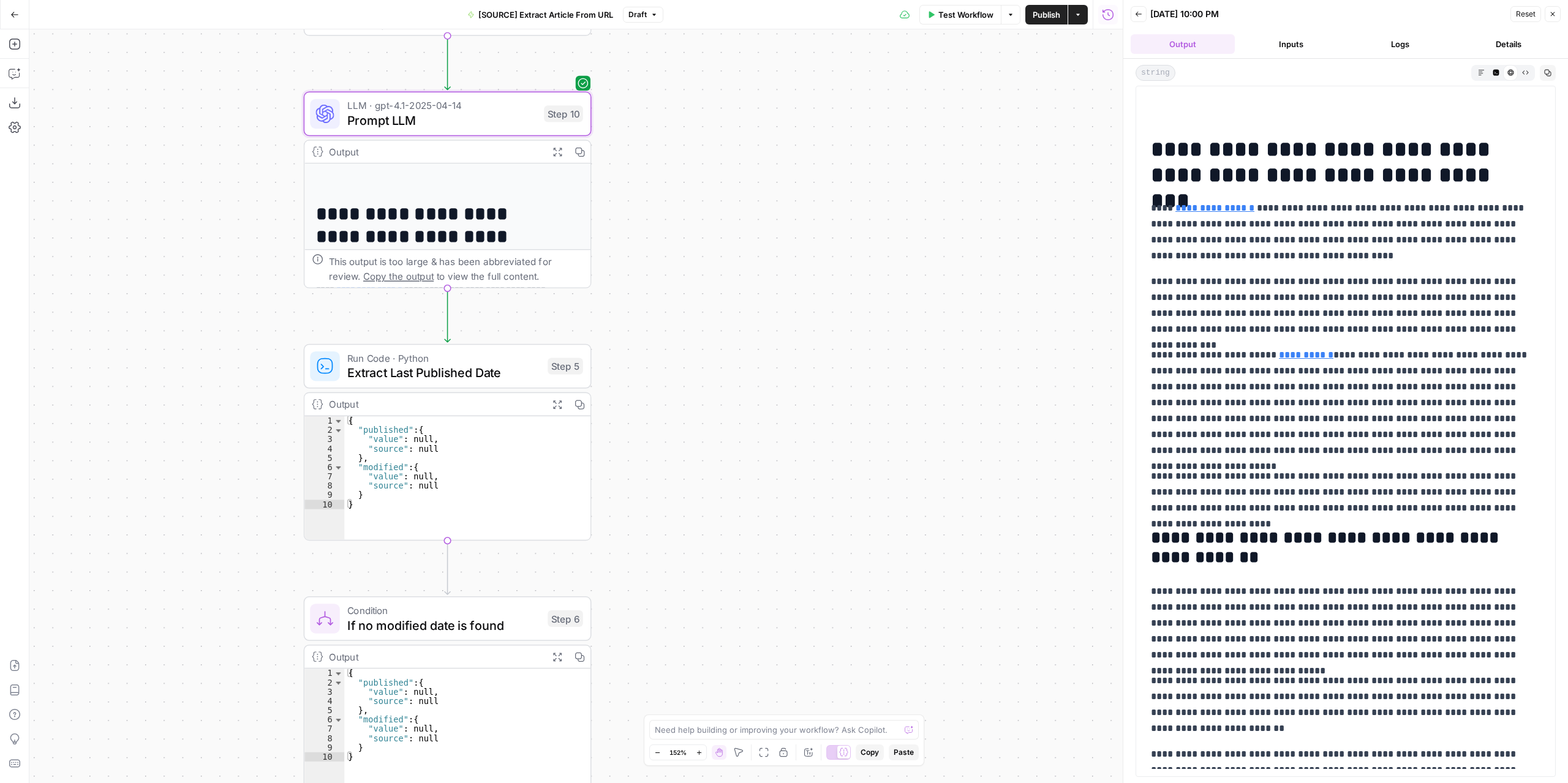
scroll to position [306, 0]
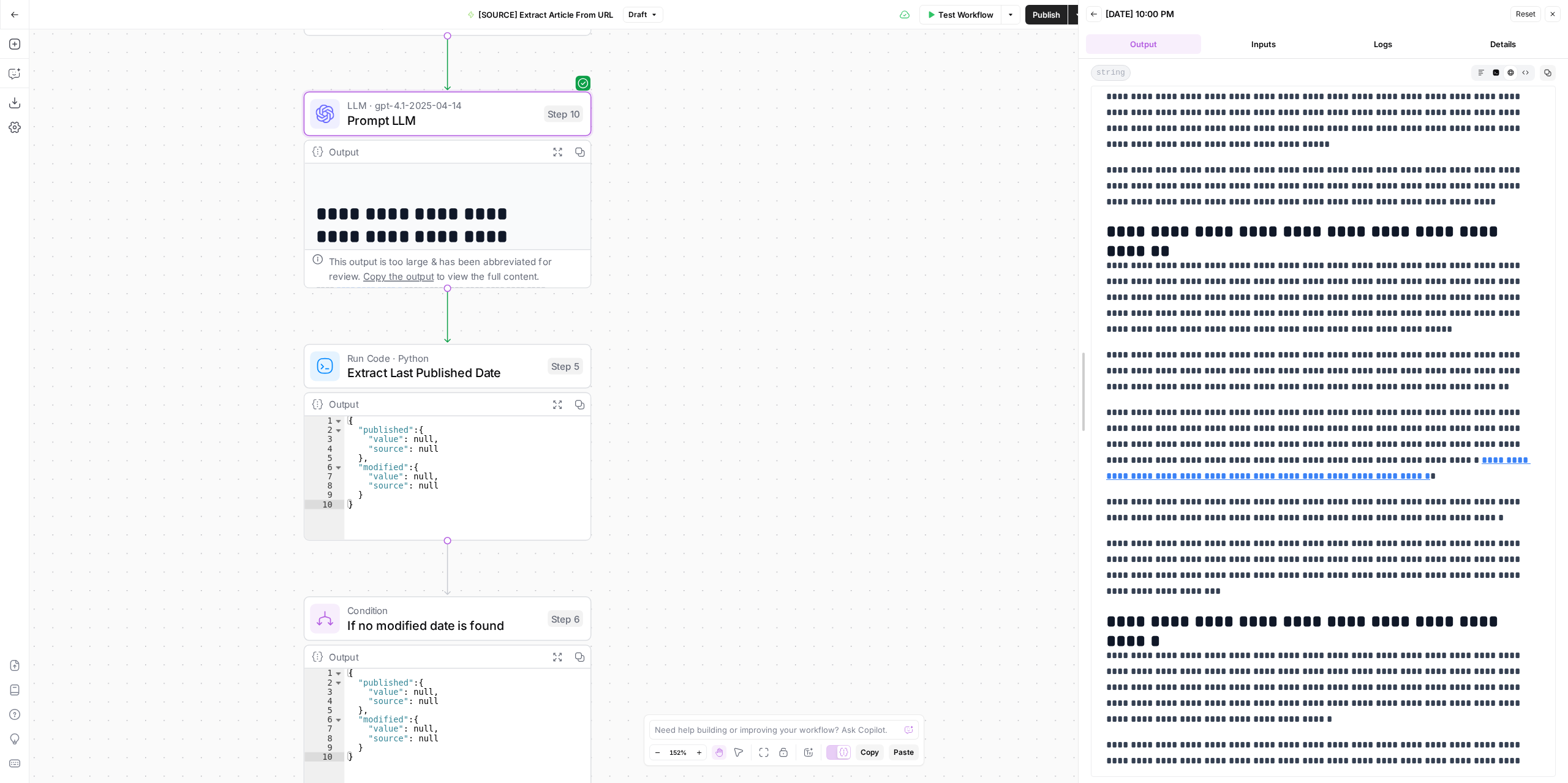
drag, startPoint x: 1124, startPoint y: 277, endPoint x: 876, endPoint y: 270, distance: 248.1
click at [876, 270] on body "**********" at bounding box center [784, 392] width 1568 height 783
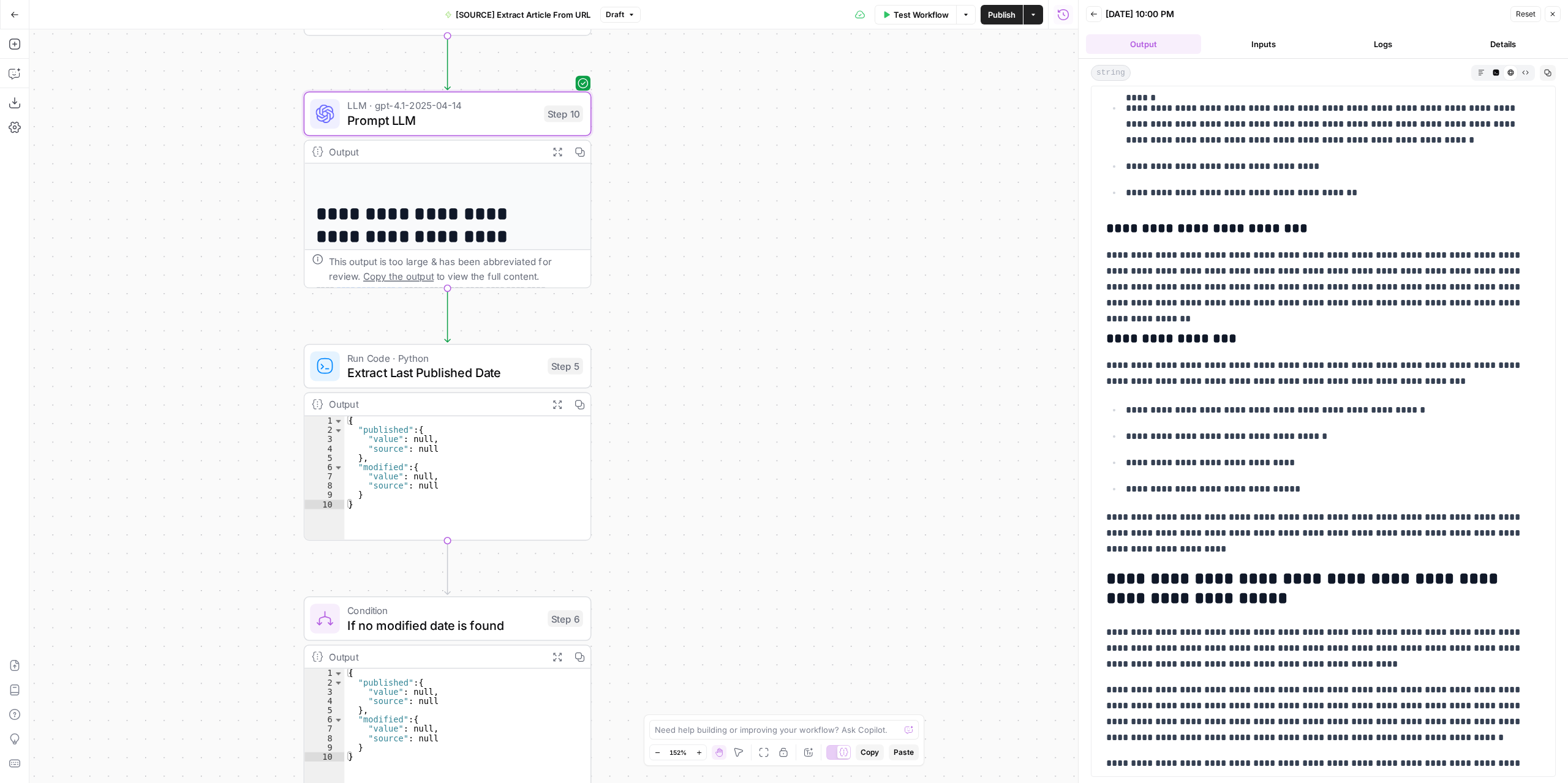
scroll to position [1843, 0]
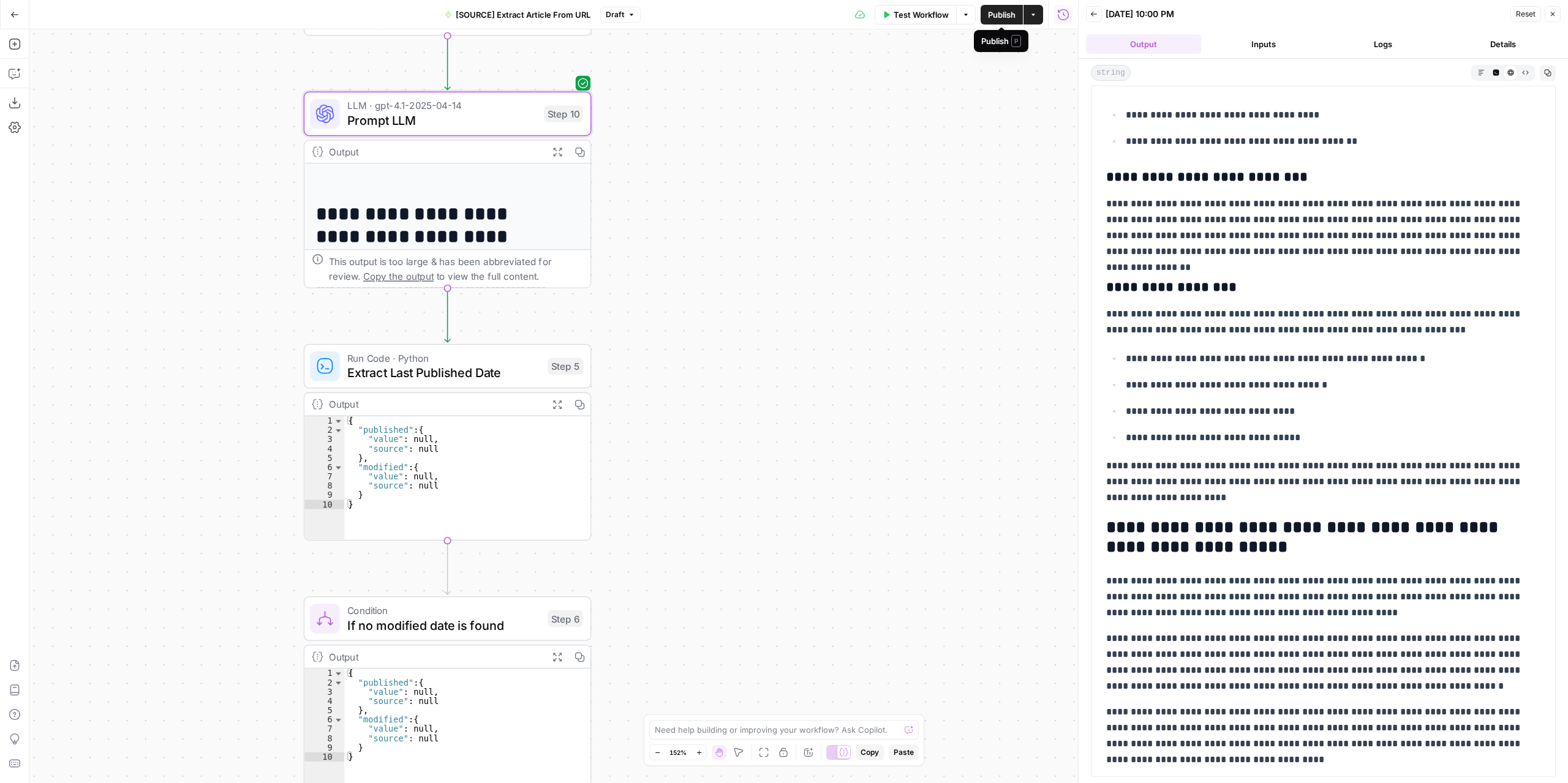
click at [1008, 12] on span "Publish" at bounding box center [1001, 14] width 27 height 12
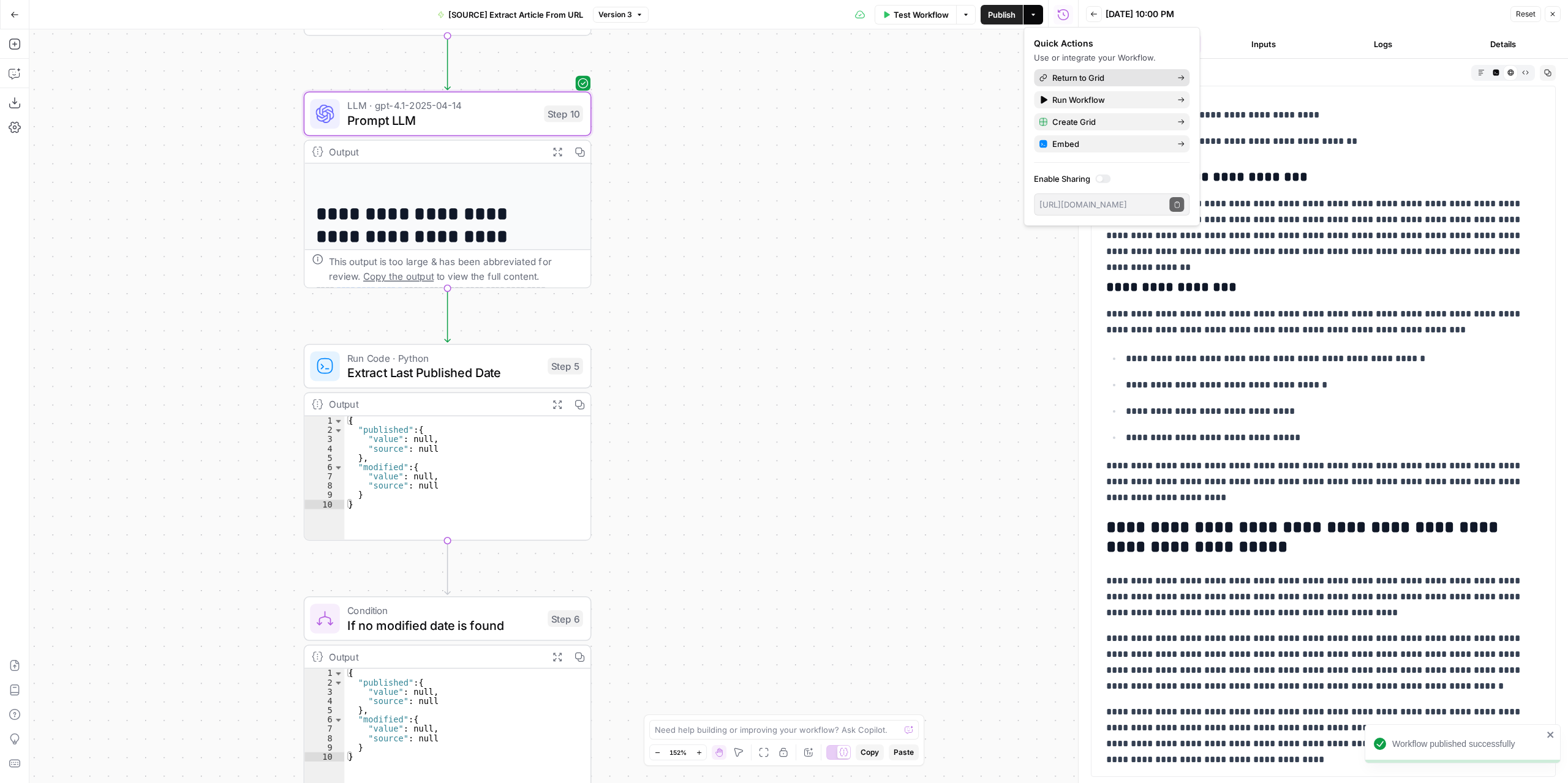
click at [1143, 78] on span "Return to Grid" at bounding box center [1109, 77] width 115 height 12
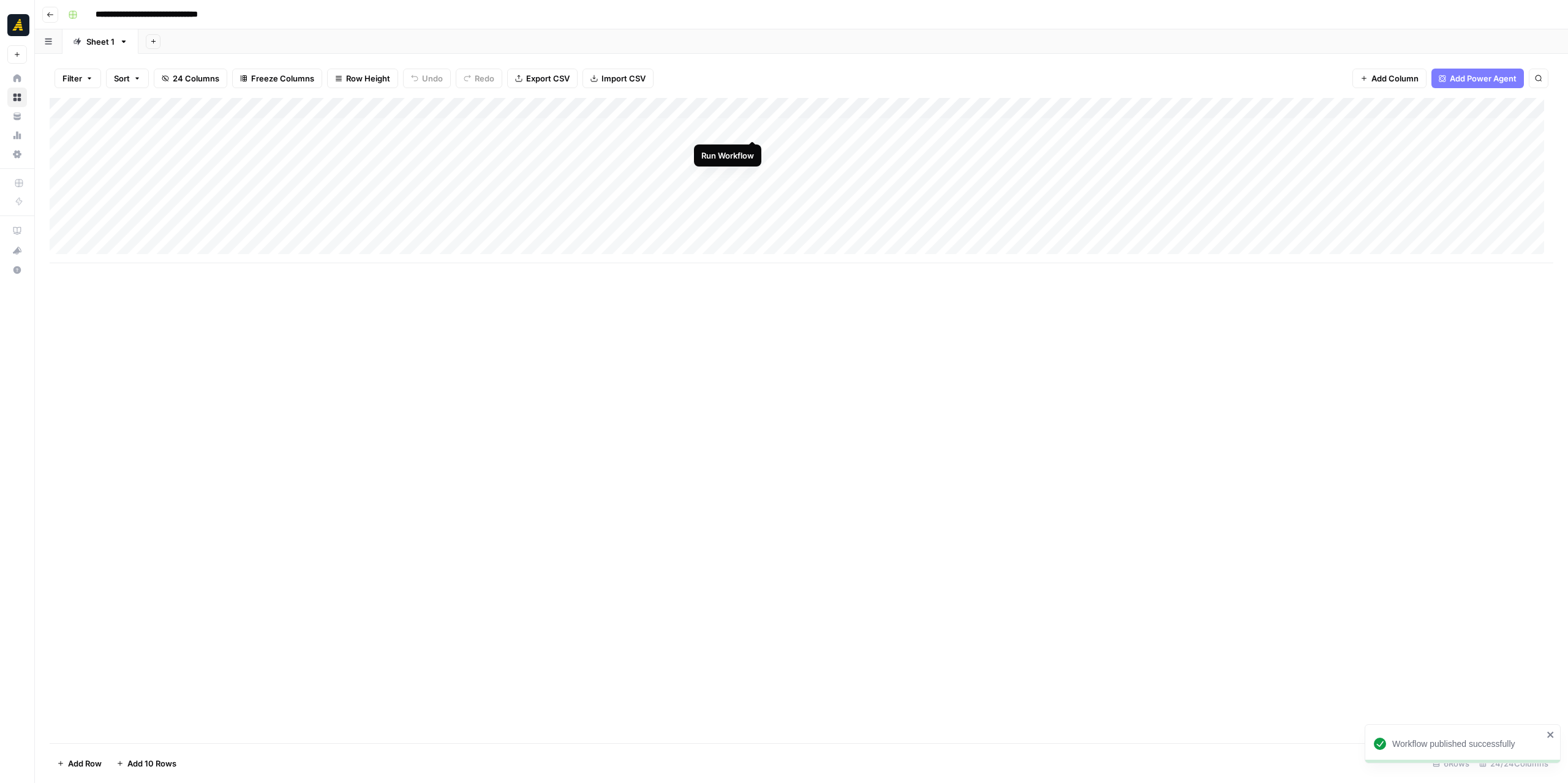
click at [754, 123] on div "Add Column" at bounding box center [801, 181] width 1504 height 165
click at [753, 145] on div "Add Column" at bounding box center [801, 181] width 1504 height 165
click at [1043, 108] on div "Add Column" at bounding box center [801, 181] width 1504 height 165
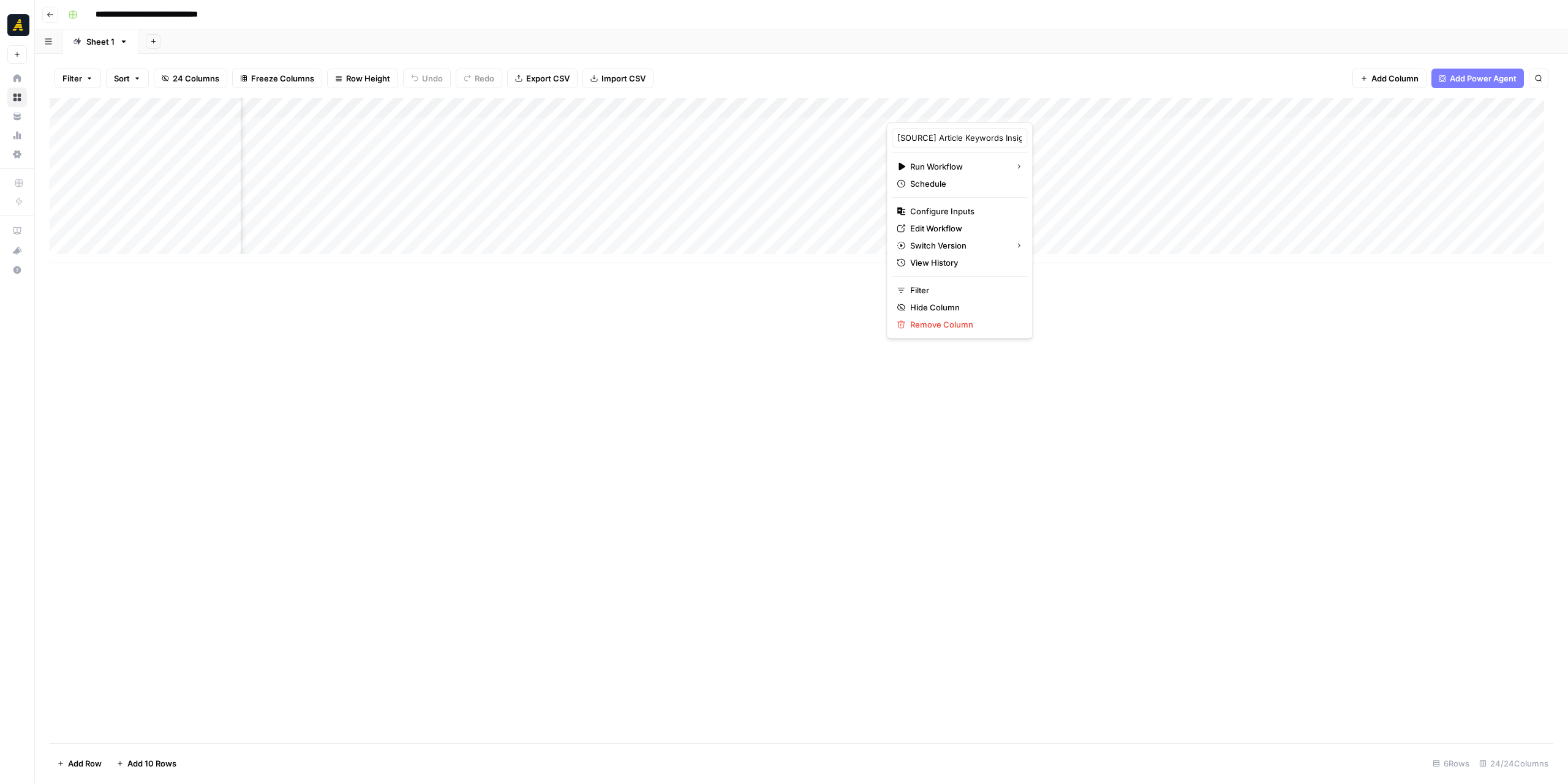
click at [1442, 106] on div "Add Column" at bounding box center [801, 181] width 1504 height 165
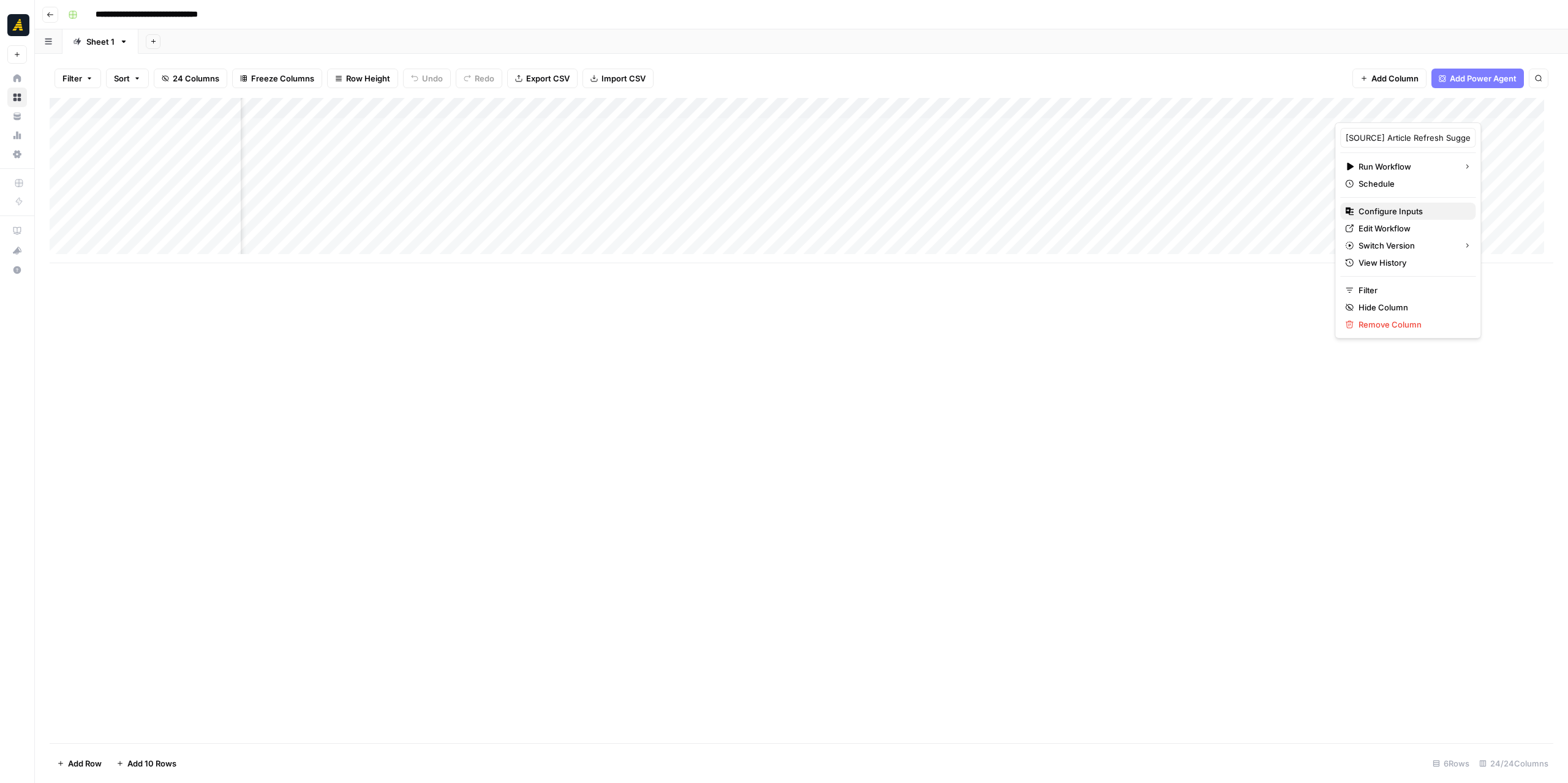
click at [1403, 207] on span "Configure Inputs" at bounding box center [1412, 211] width 107 height 12
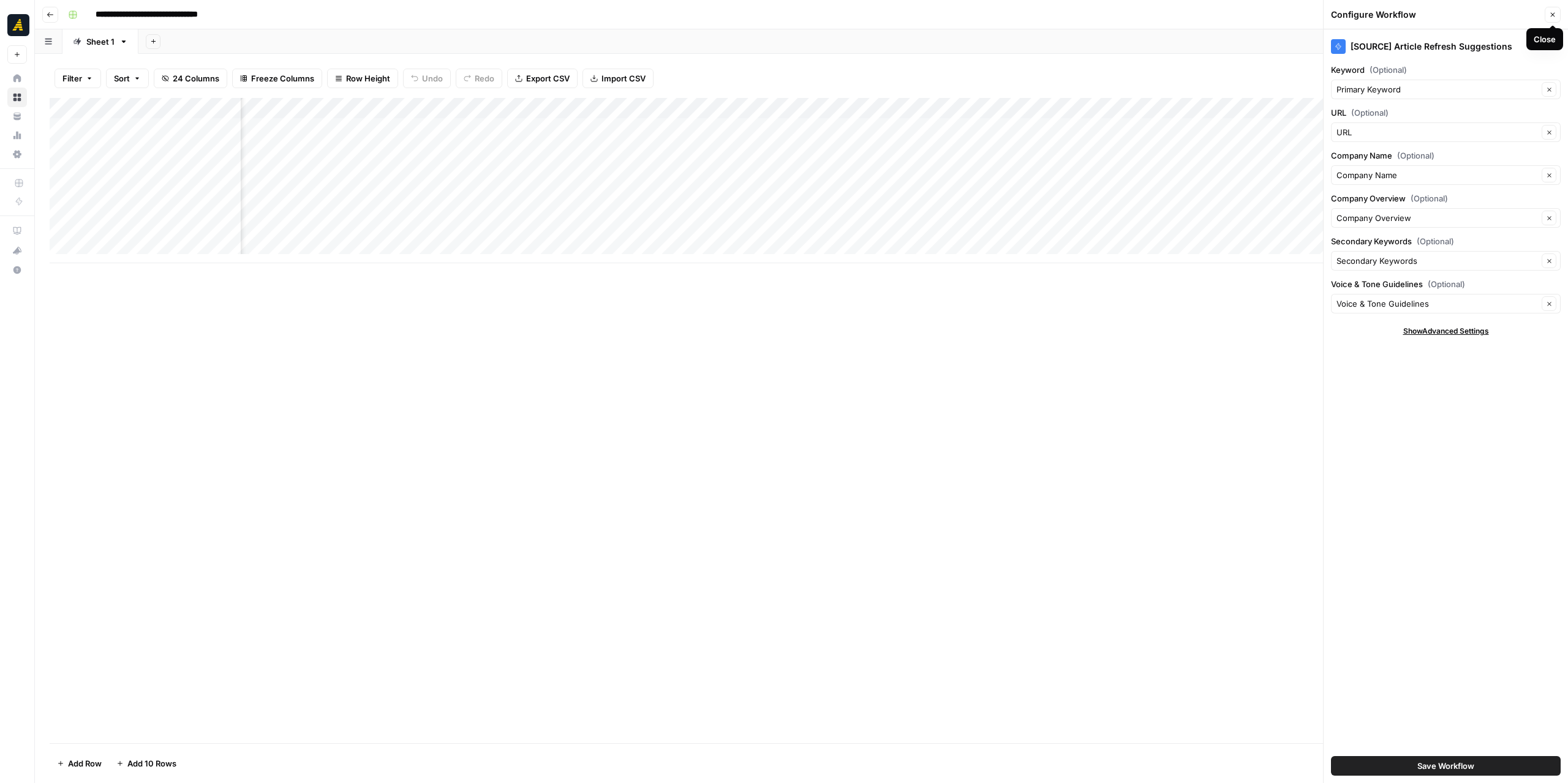
click at [1558, 13] on button "Close" at bounding box center [1553, 14] width 16 height 16
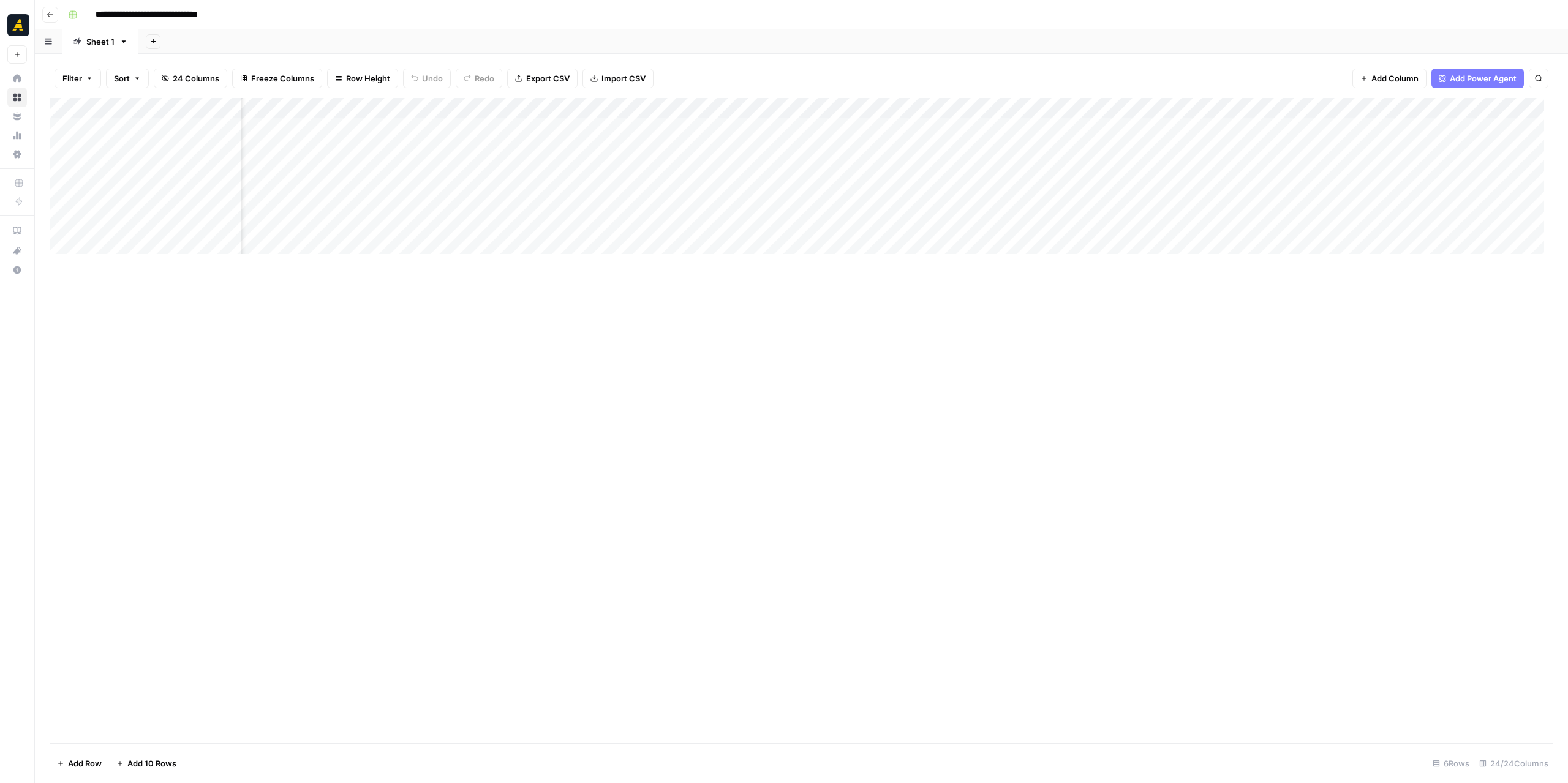
scroll to position [0, 284]
